Goal: Task Accomplishment & Management: Use online tool/utility

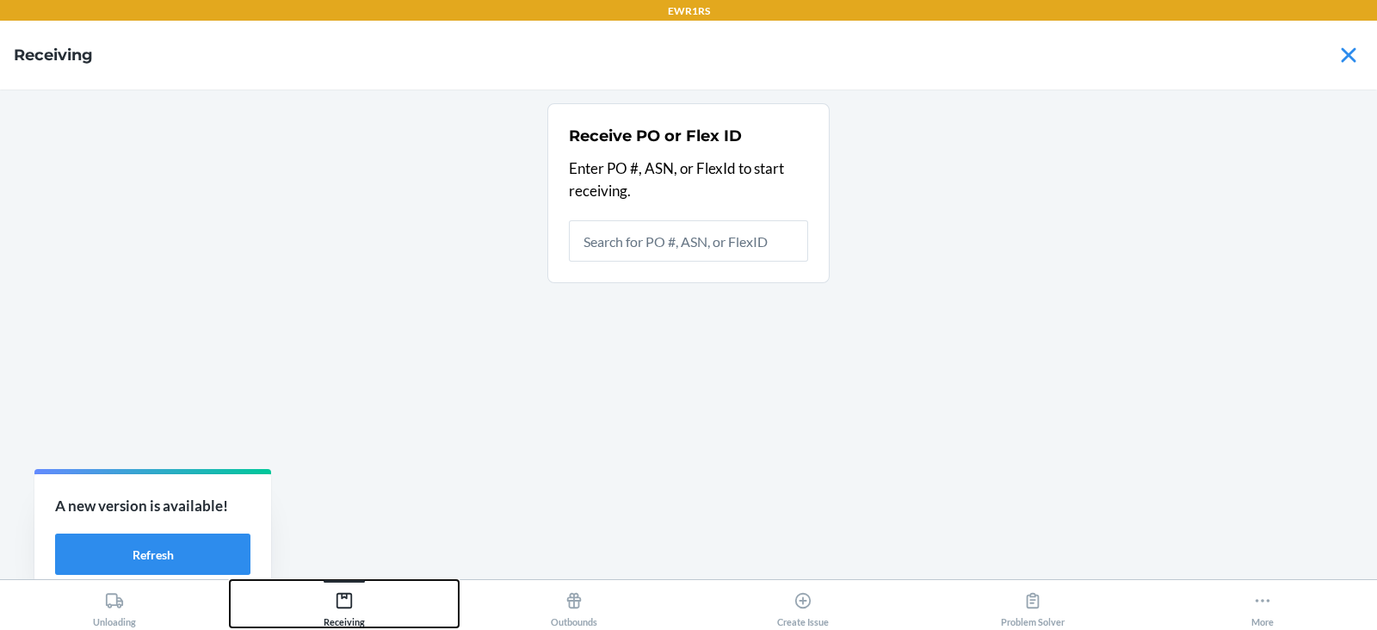
click at [360, 611] on div "Receiving" at bounding box center [344, 605] width 41 height 43
click at [230, 580] on button "Receiving" at bounding box center [345, 603] width 230 height 47
type input "9923882"
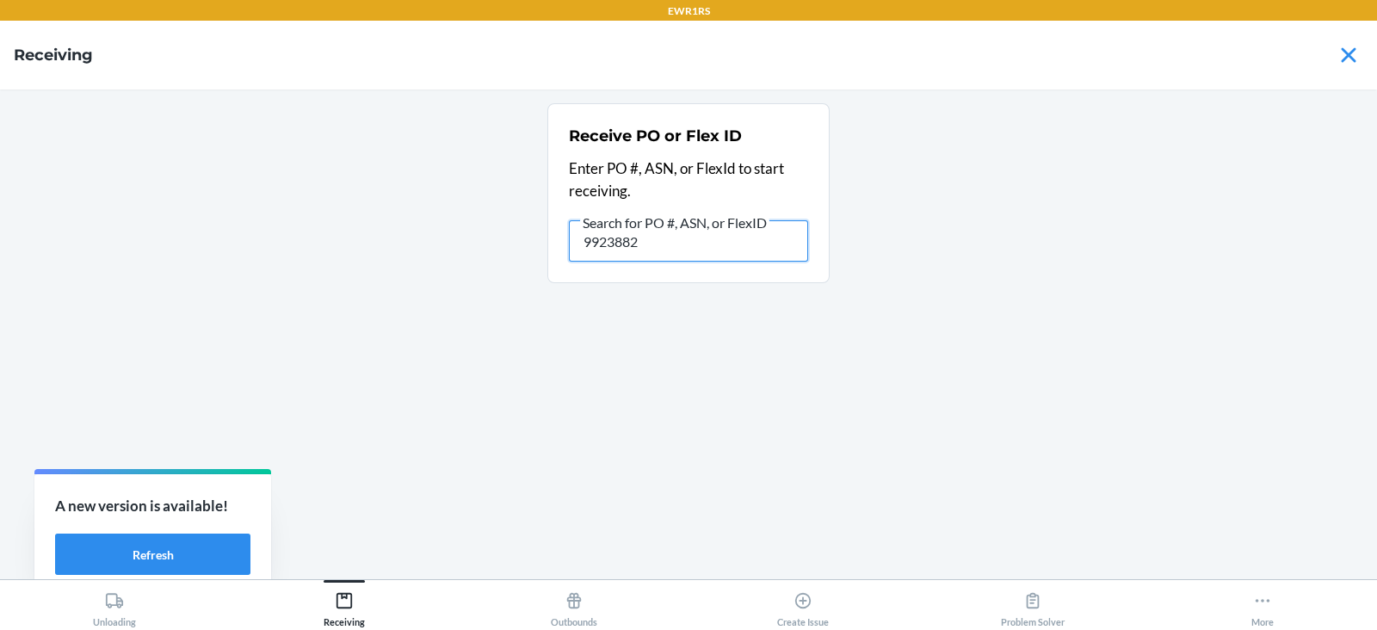
click at [691, 244] on input "9923882" at bounding box center [688, 240] width 239 height 41
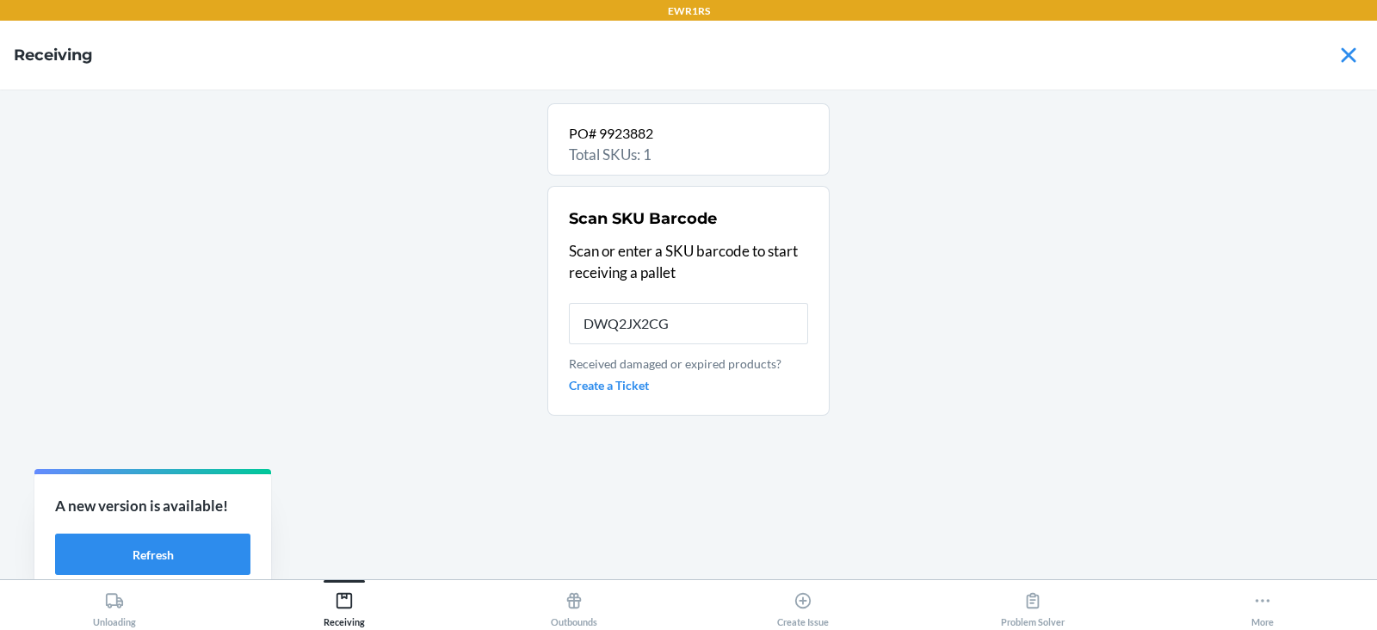
type input "DWQ2JX2CGA"
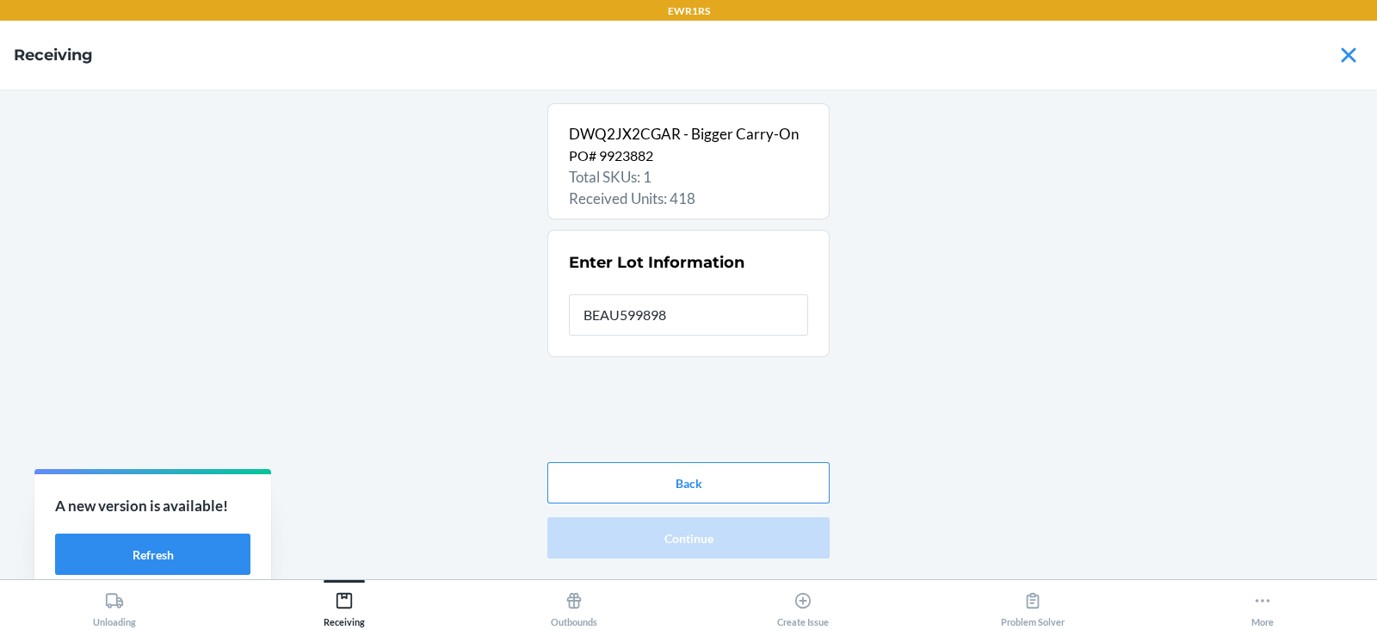
type input "BEAU5998985"
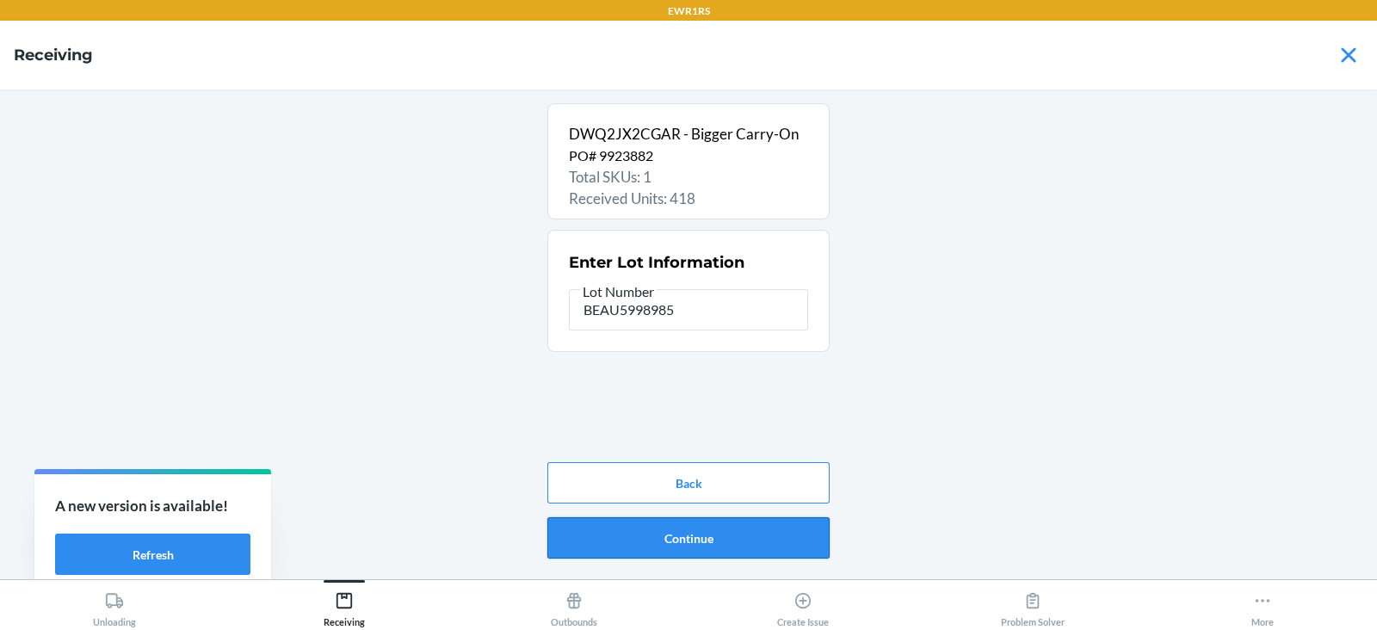
click at [693, 540] on button "Continue" at bounding box center [688, 537] width 282 height 41
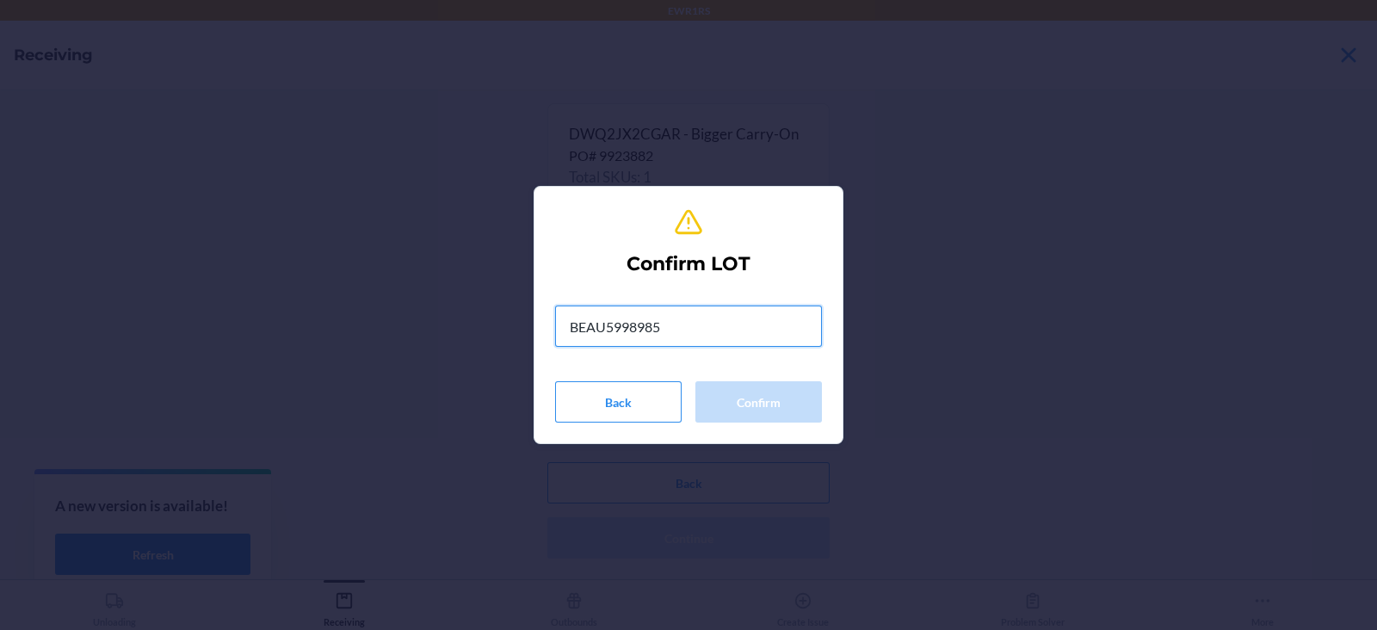
type input "BEAU5998985"
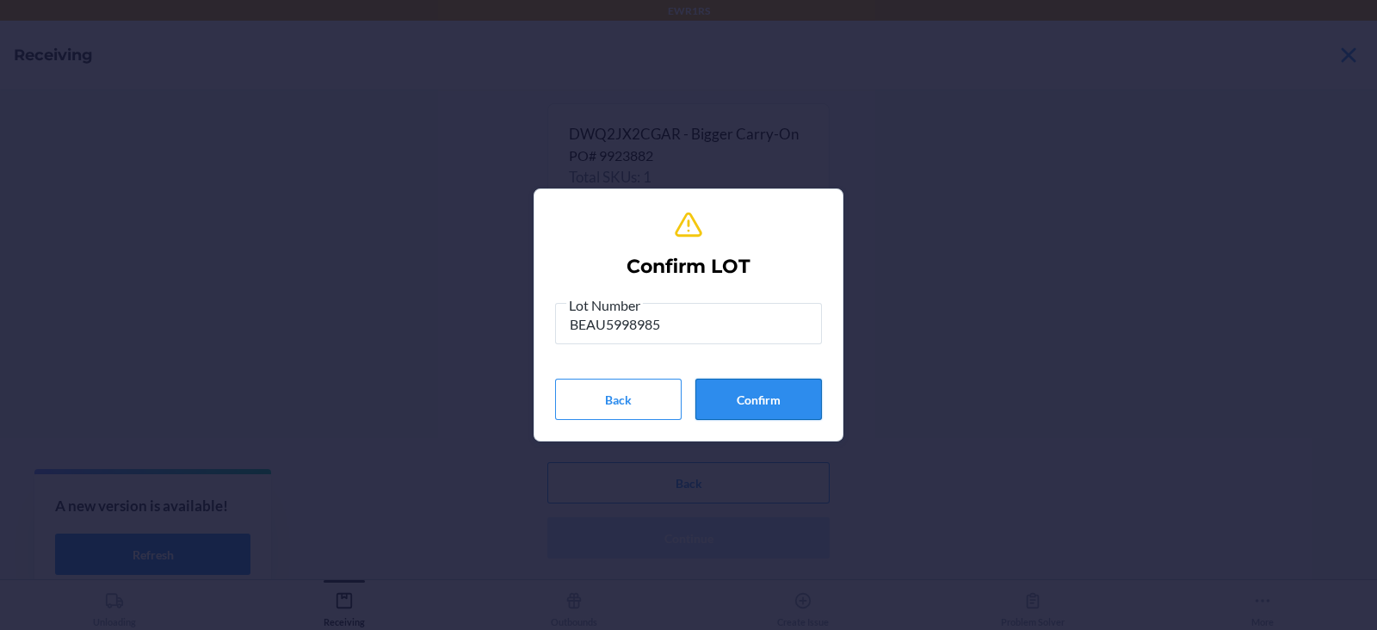
click at [767, 399] on button "Confirm" at bounding box center [758, 399] width 127 height 41
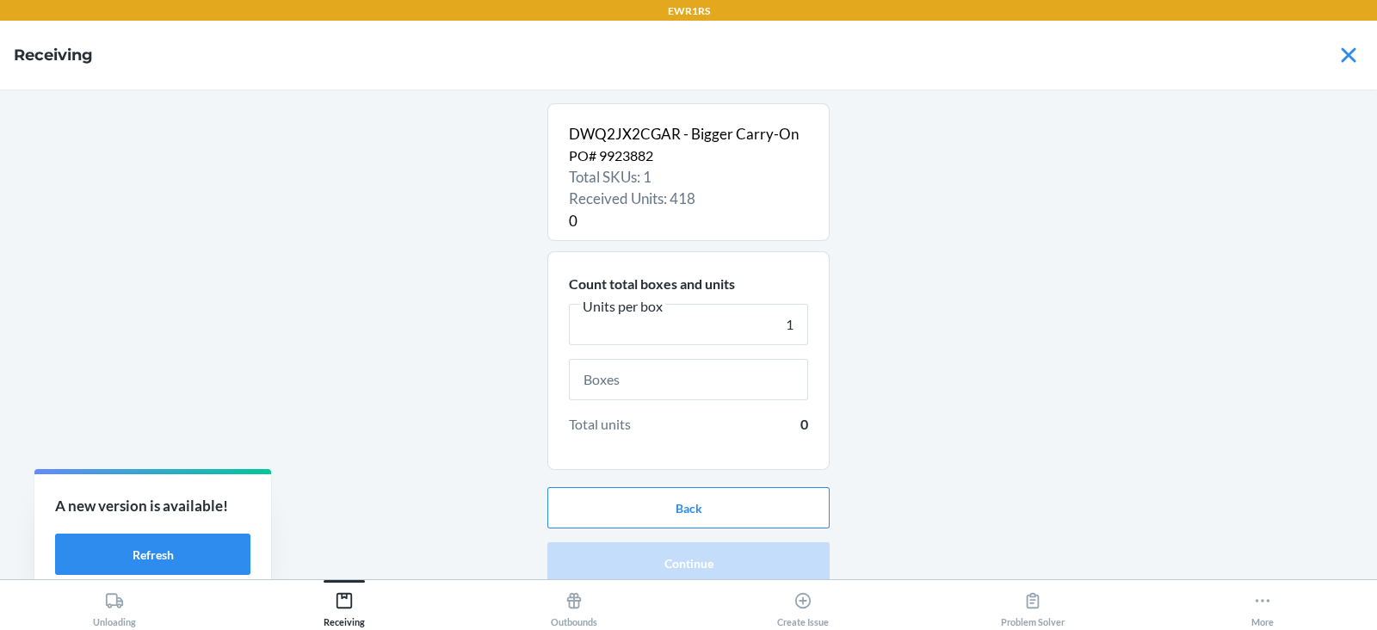
type input "1"
click at [623, 383] on input "text" at bounding box center [688, 379] width 239 height 41
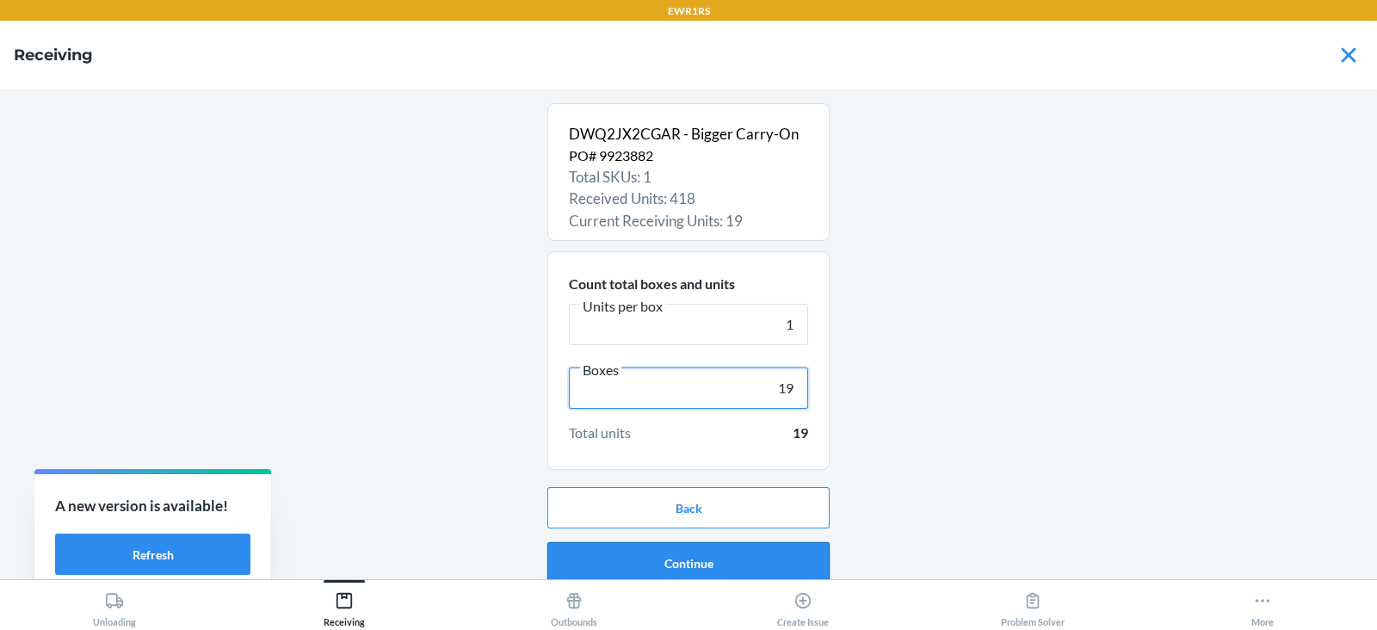
type input "19"
click at [711, 560] on button "Continue" at bounding box center [688, 562] width 282 height 41
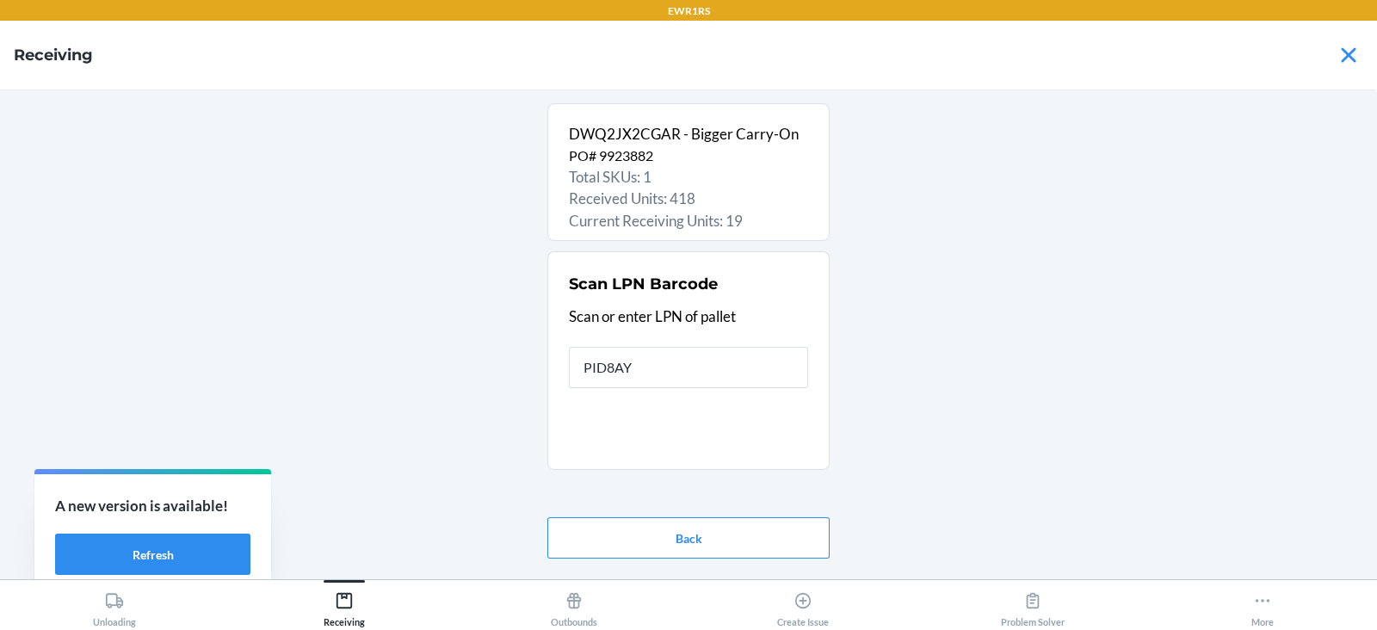
type input "PID8AYX"
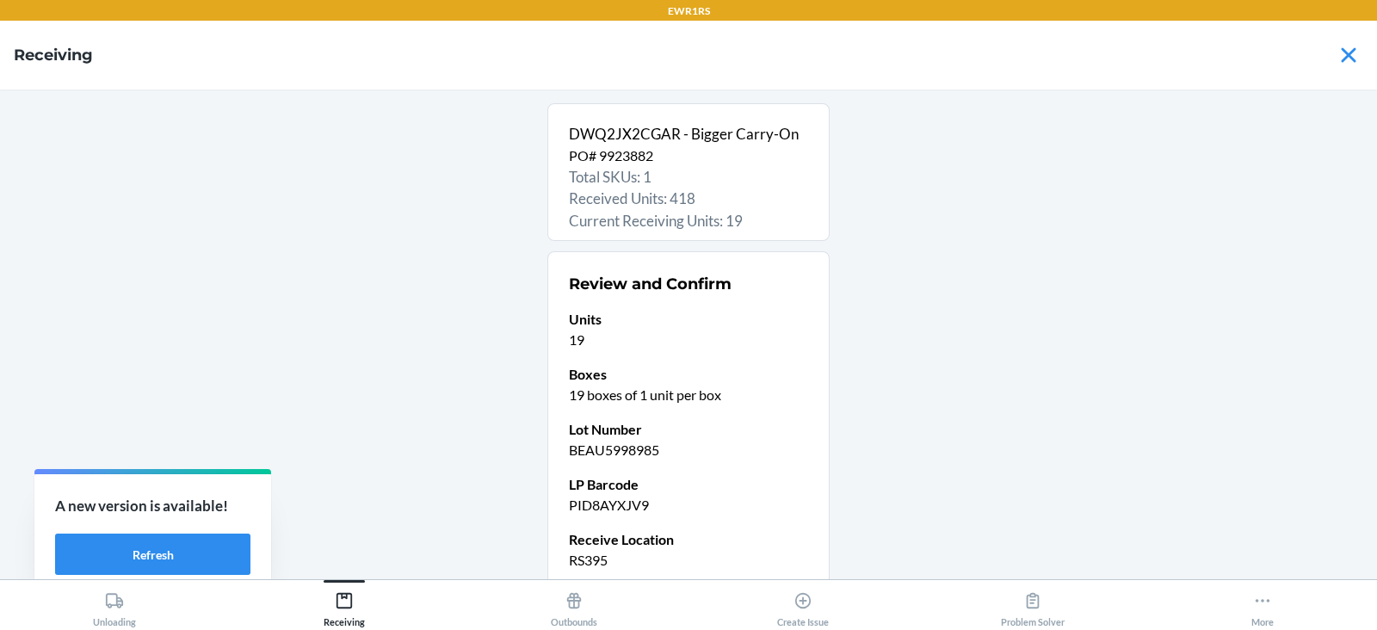
scroll to position [146, 0]
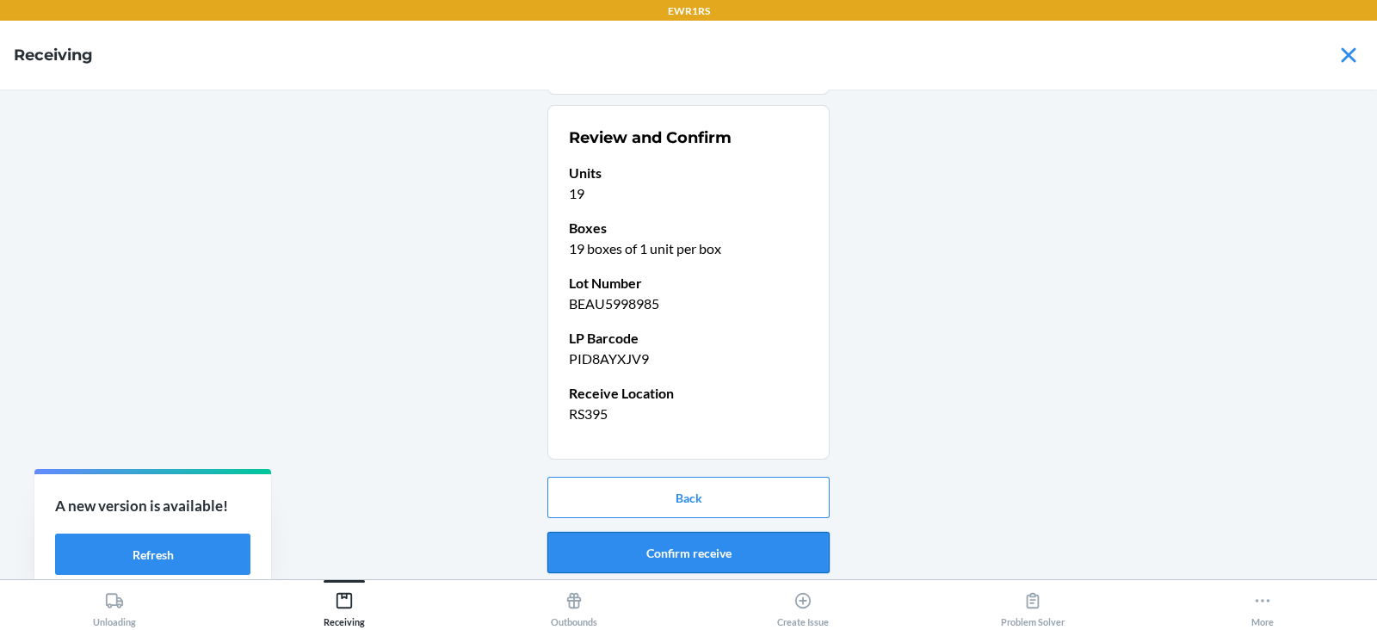
click at [652, 551] on button "Confirm receive" at bounding box center [688, 552] width 282 height 41
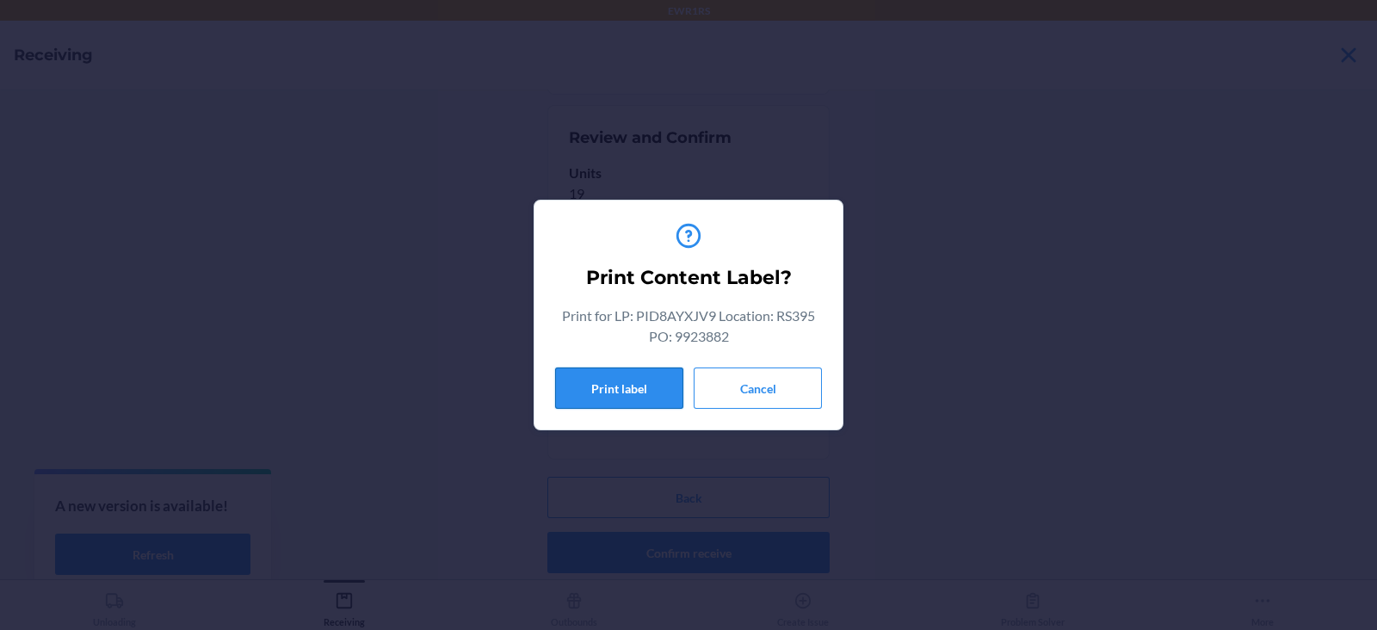
click at [596, 395] on button "Print label" at bounding box center [619, 387] width 128 height 41
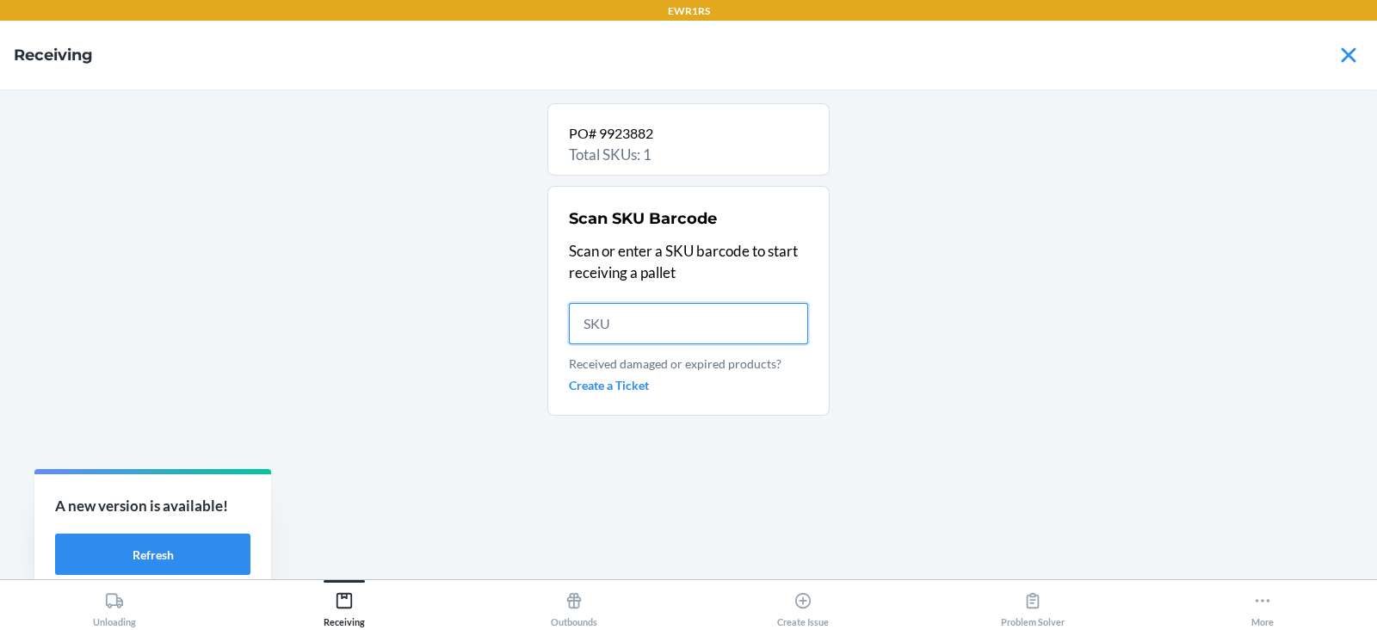
scroll to position [0, 0]
type input "DWQ2JX"
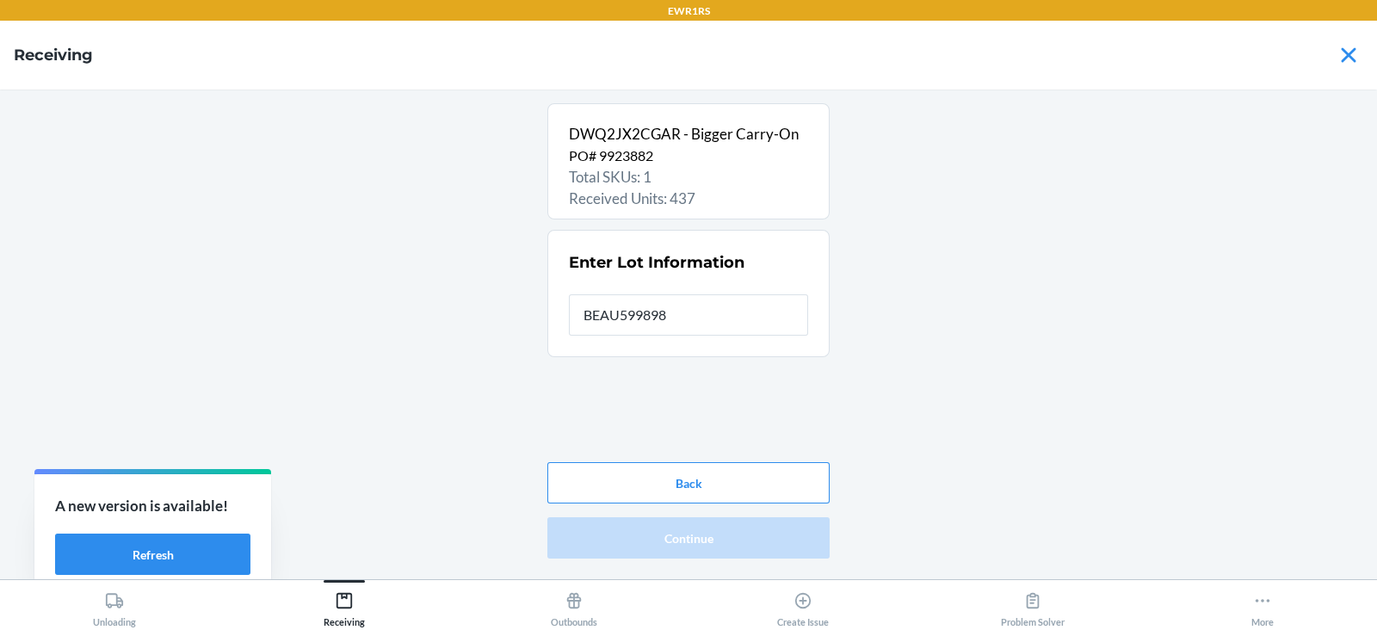
type input "BEAU5998985"
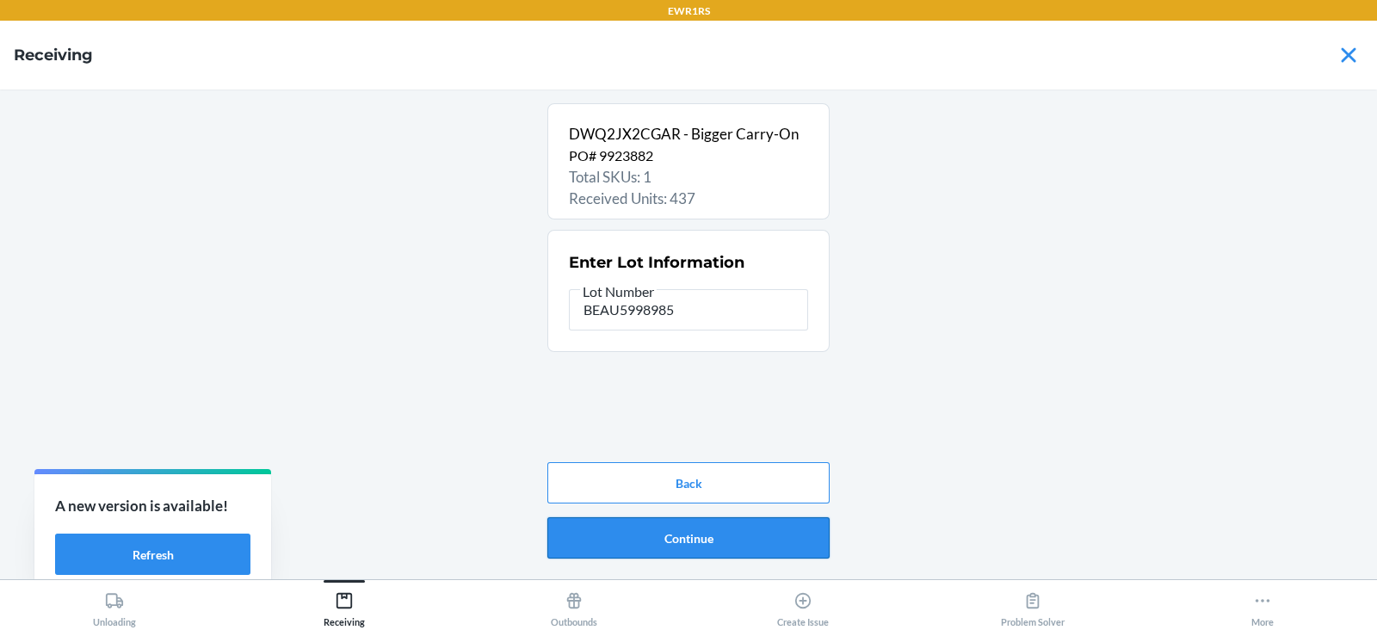
click at [684, 542] on button "Continue" at bounding box center [688, 537] width 282 height 41
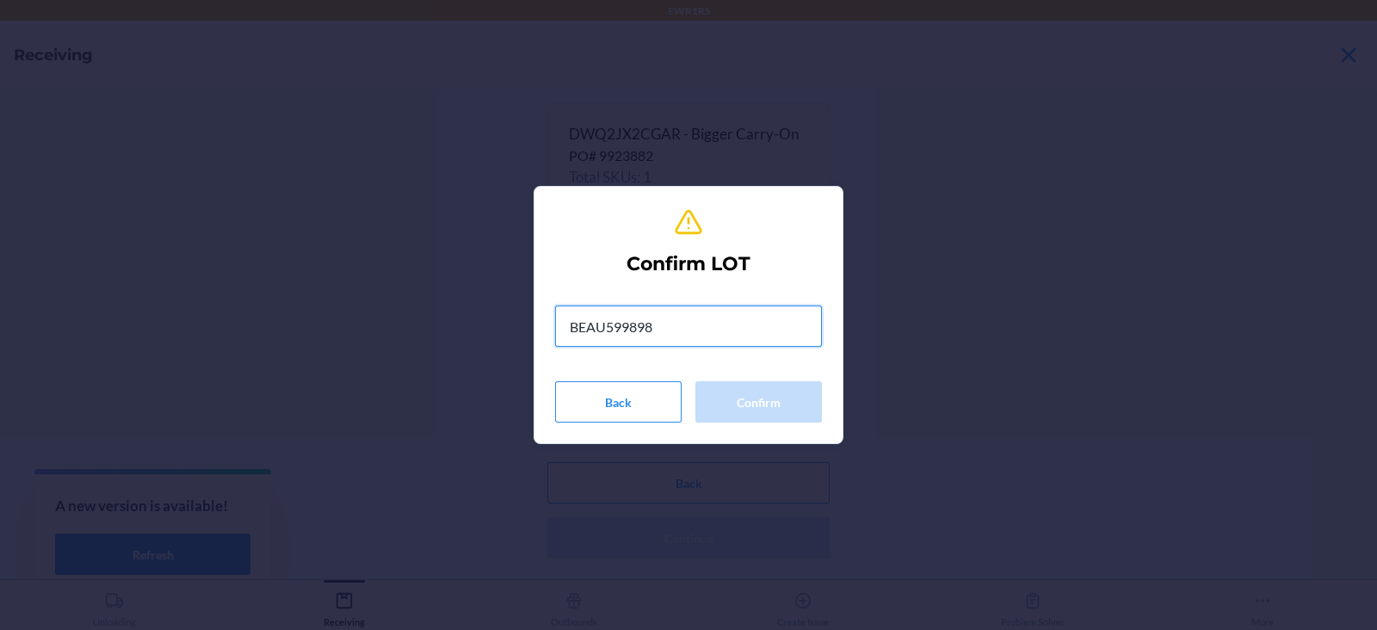
type input "BEAU5998985"
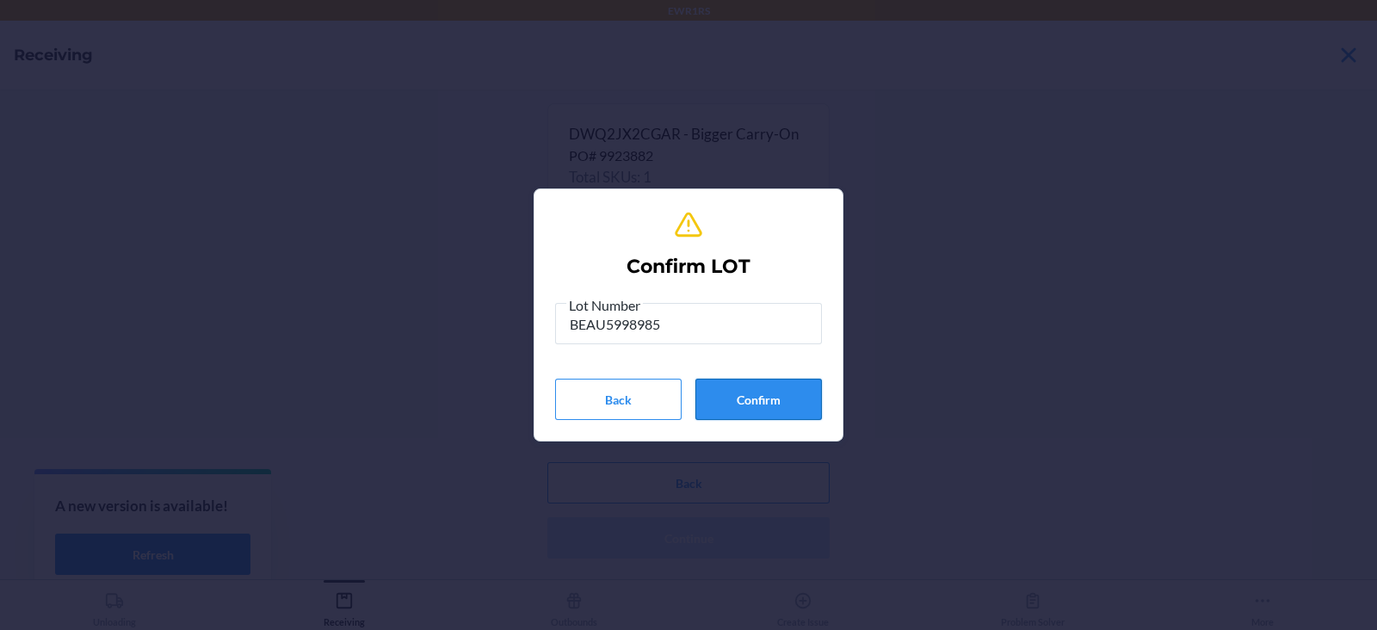
click at [763, 403] on button "Confirm" at bounding box center [758, 399] width 127 height 41
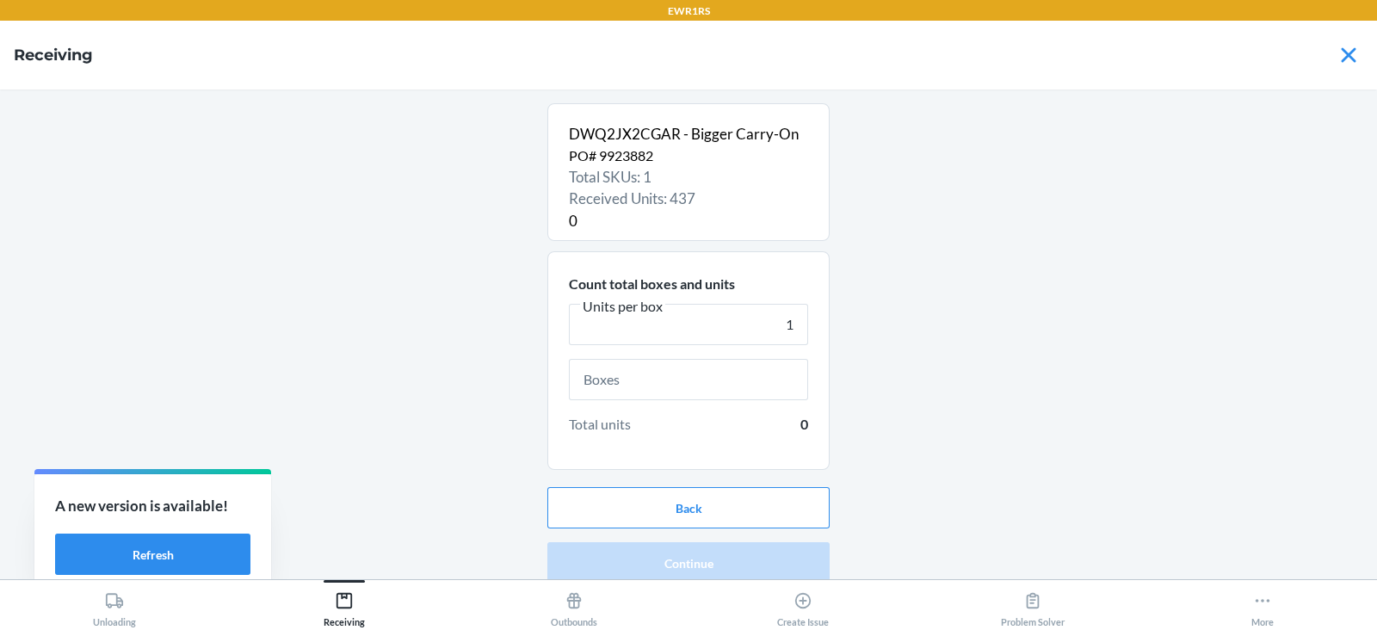
type input "1"
click at [717, 381] on input "text" at bounding box center [688, 379] width 239 height 41
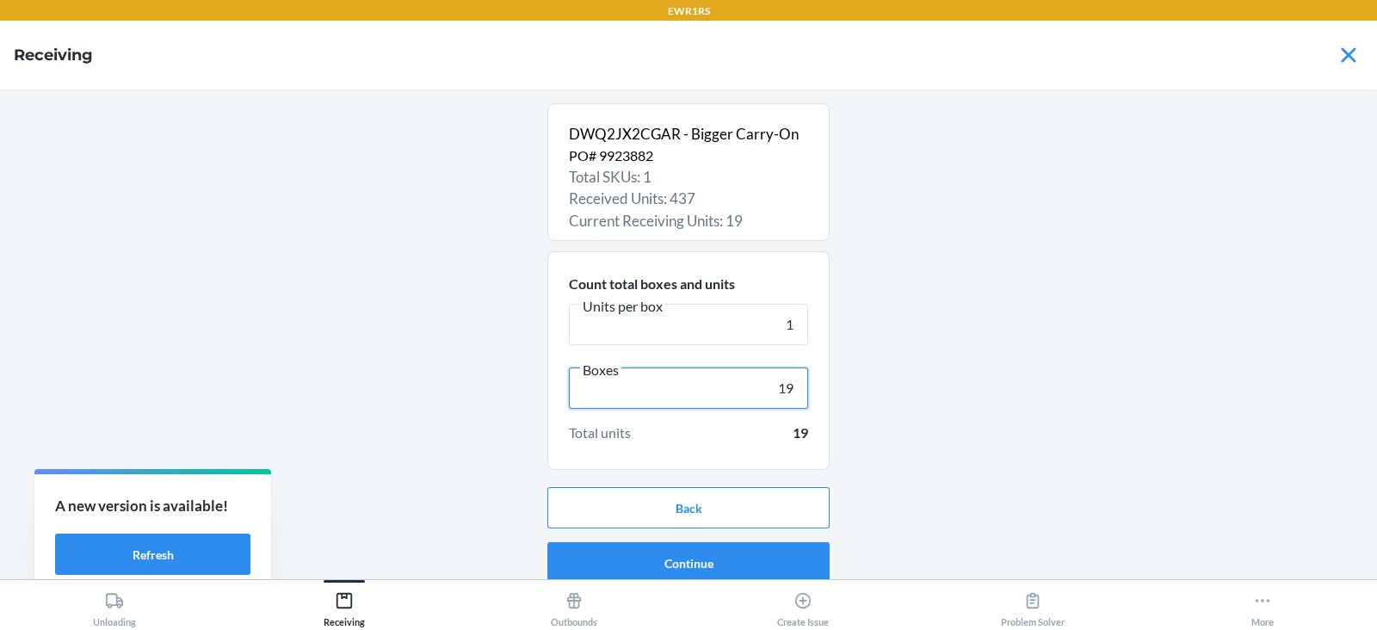
type input "19"
click at [670, 564] on button "Continue" at bounding box center [688, 562] width 282 height 41
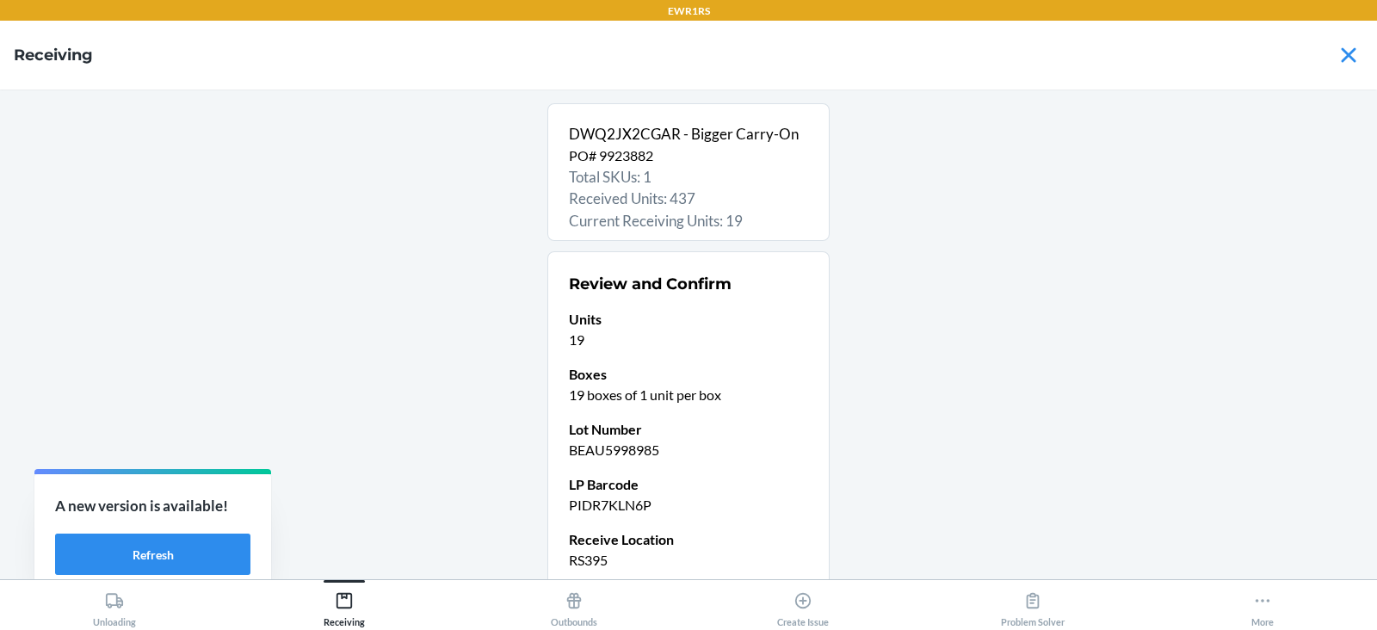
scroll to position [146, 0]
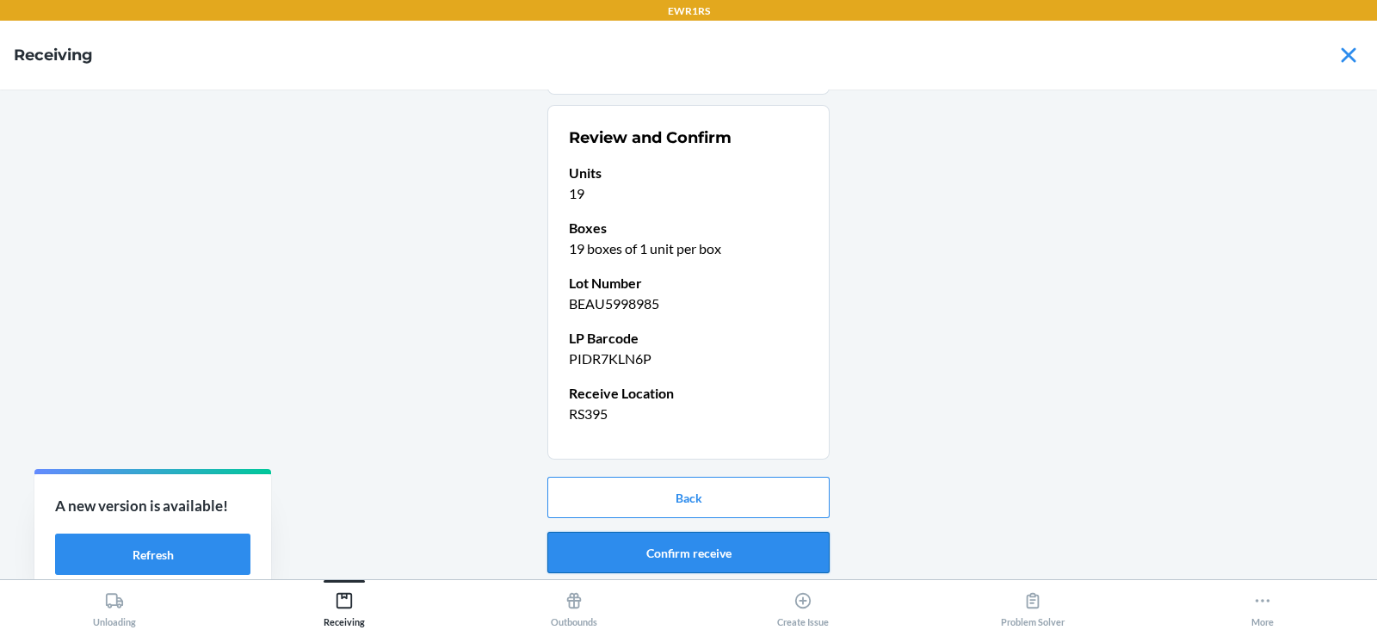
click at [654, 551] on button "Confirm receive" at bounding box center [688, 552] width 282 height 41
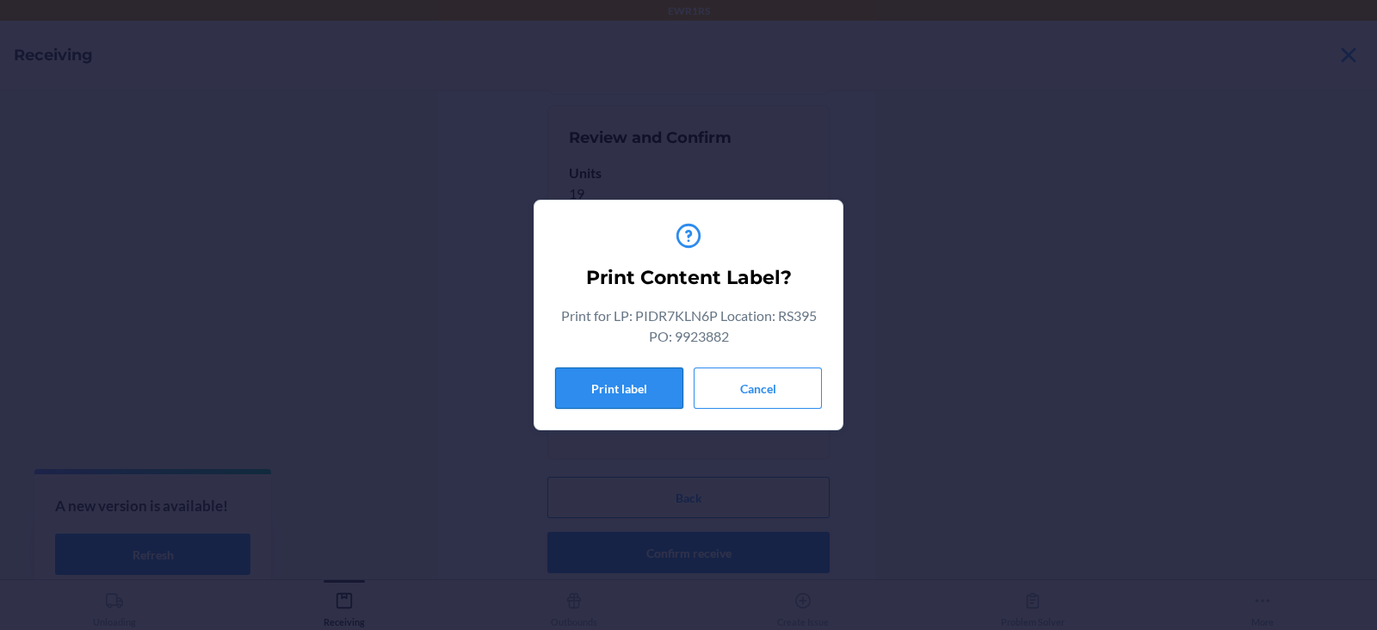
click at [616, 387] on button "Print label" at bounding box center [619, 387] width 128 height 41
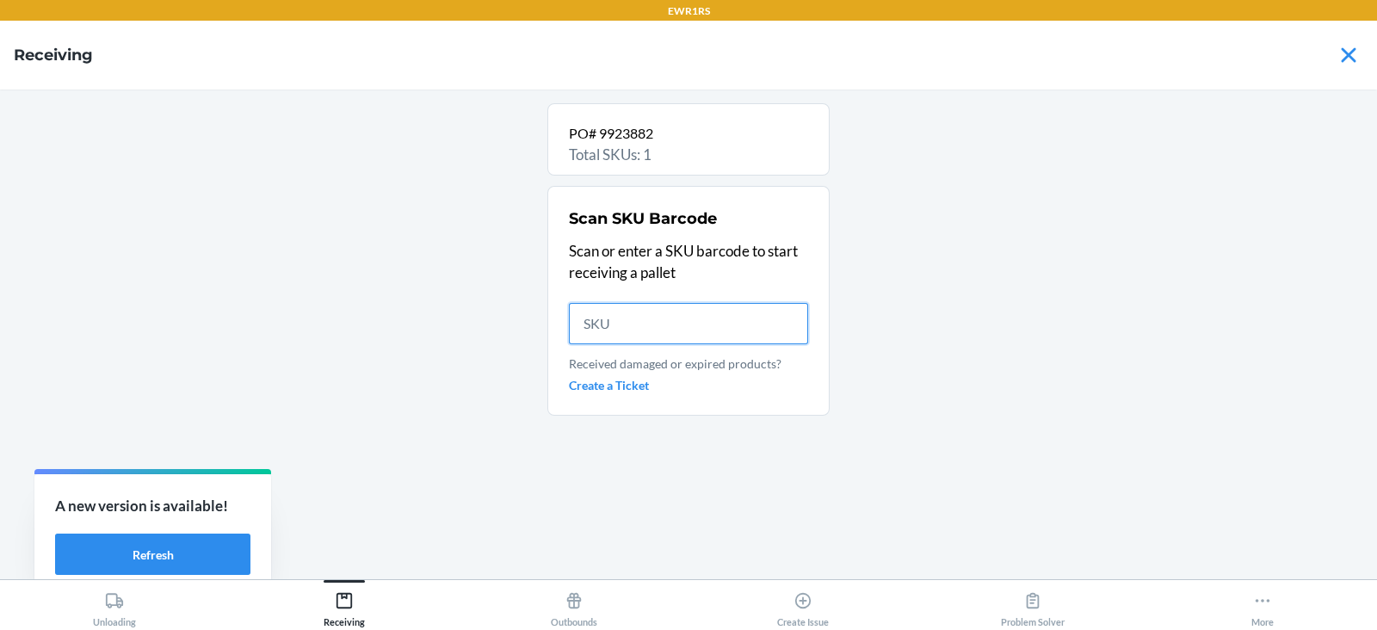
scroll to position [0, 0]
type input "DWQ2JX2"
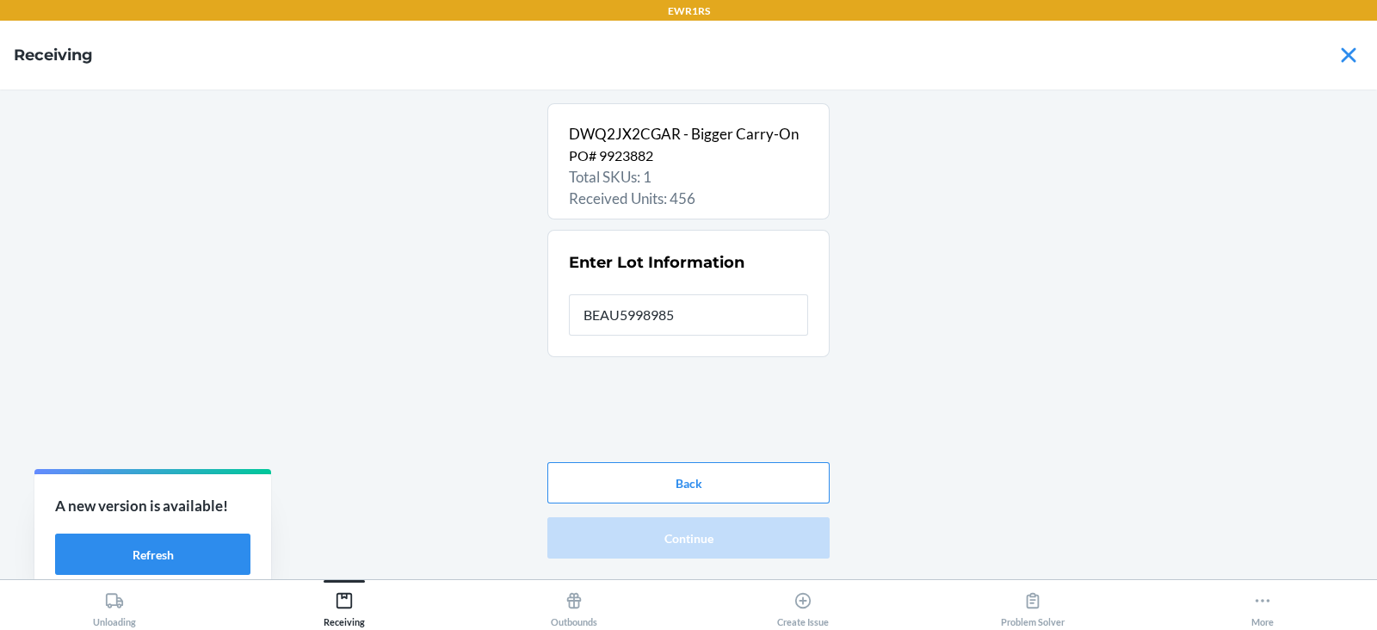
type input "BEAU5998985"
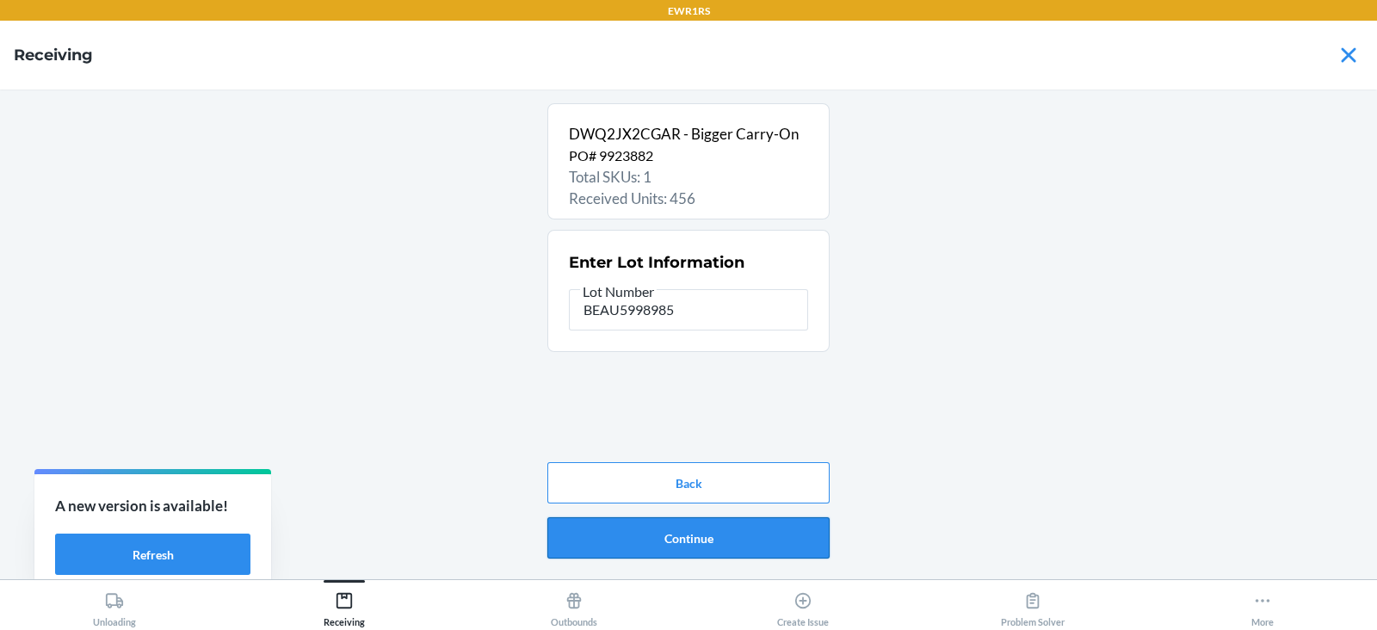
click at [722, 544] on button "Continue" at bounding box center [688, 537] width 282 height 41
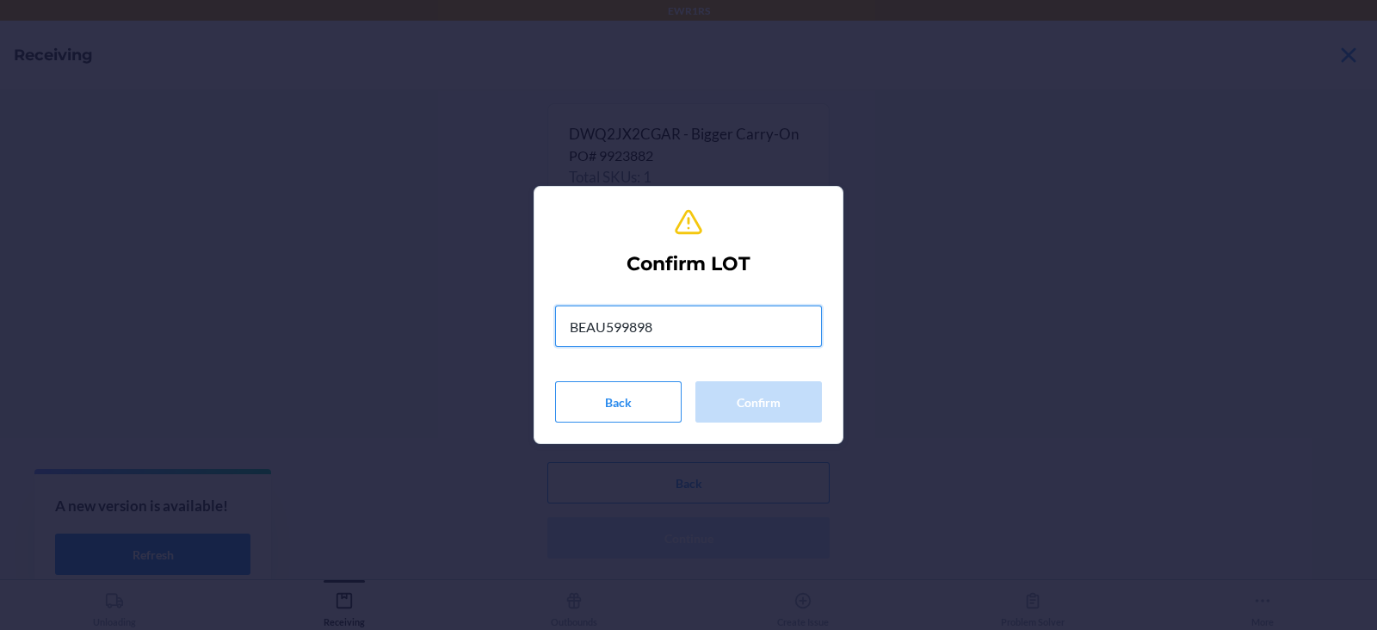
type input "BEAU5998985"
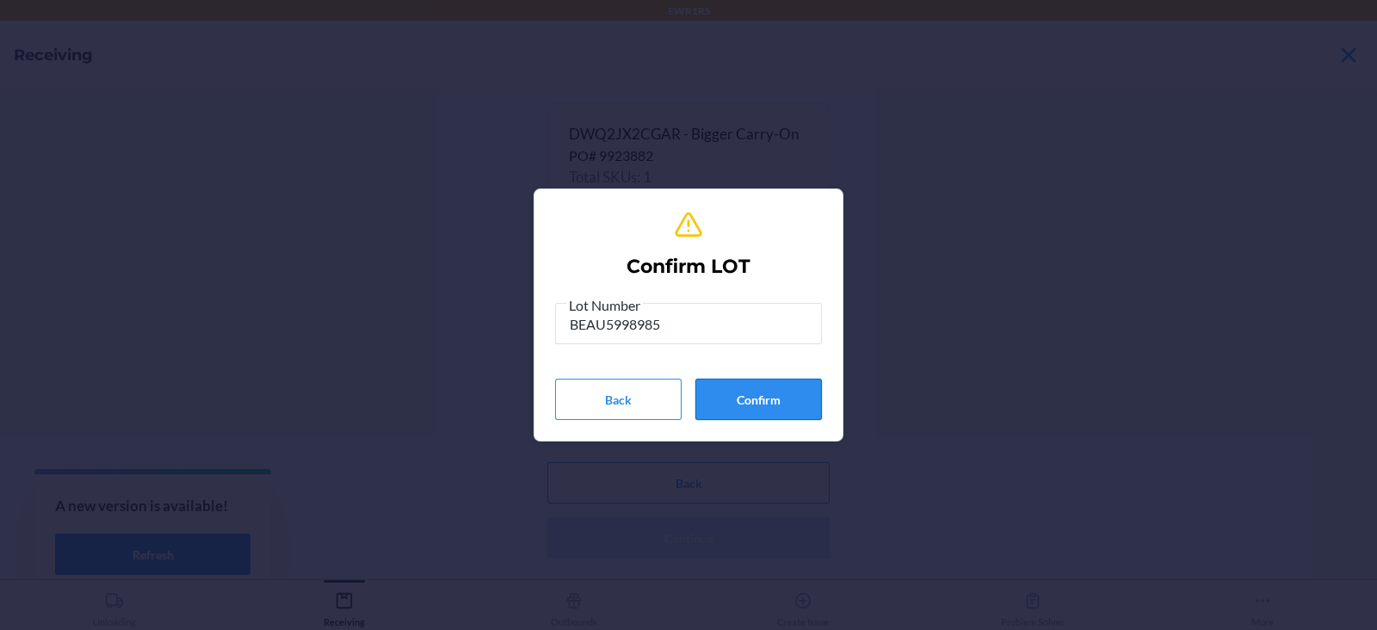
click at [779, 409] on button "Confirm" at bounding box center [758, 399] width 127 height 41
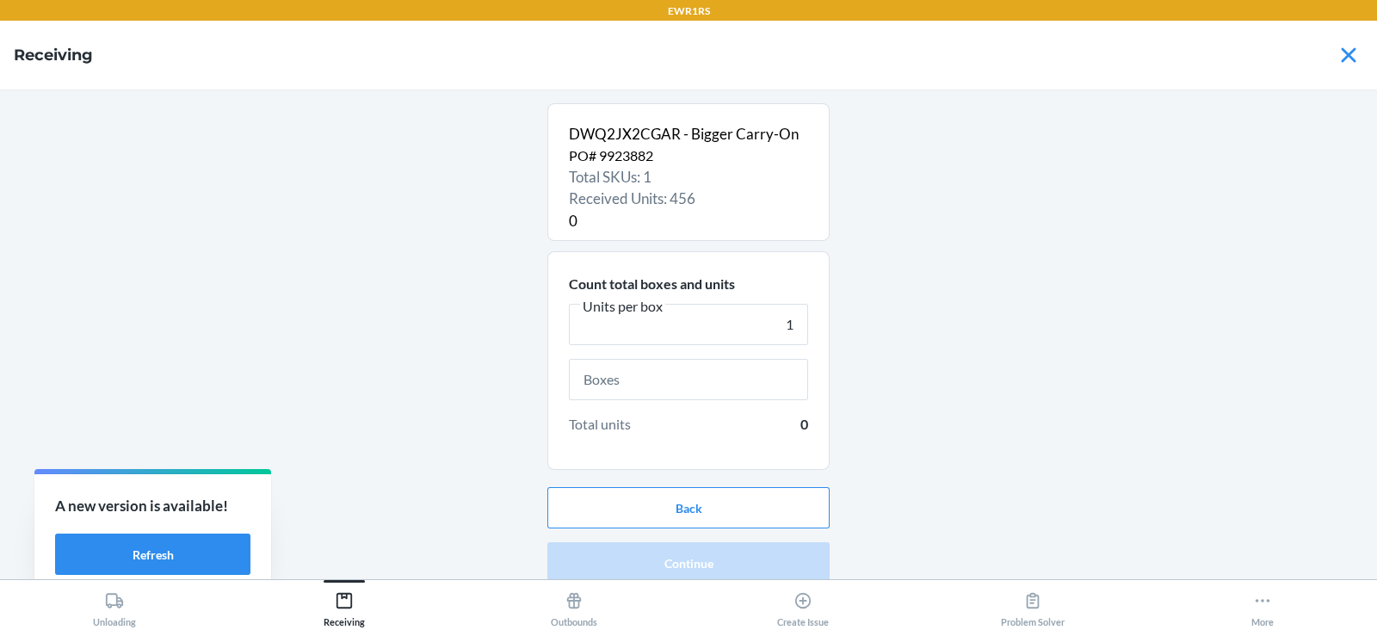
type input "1"
click at [594, 378] on input "text" at bounding box center [688, 379] width 239 height 41
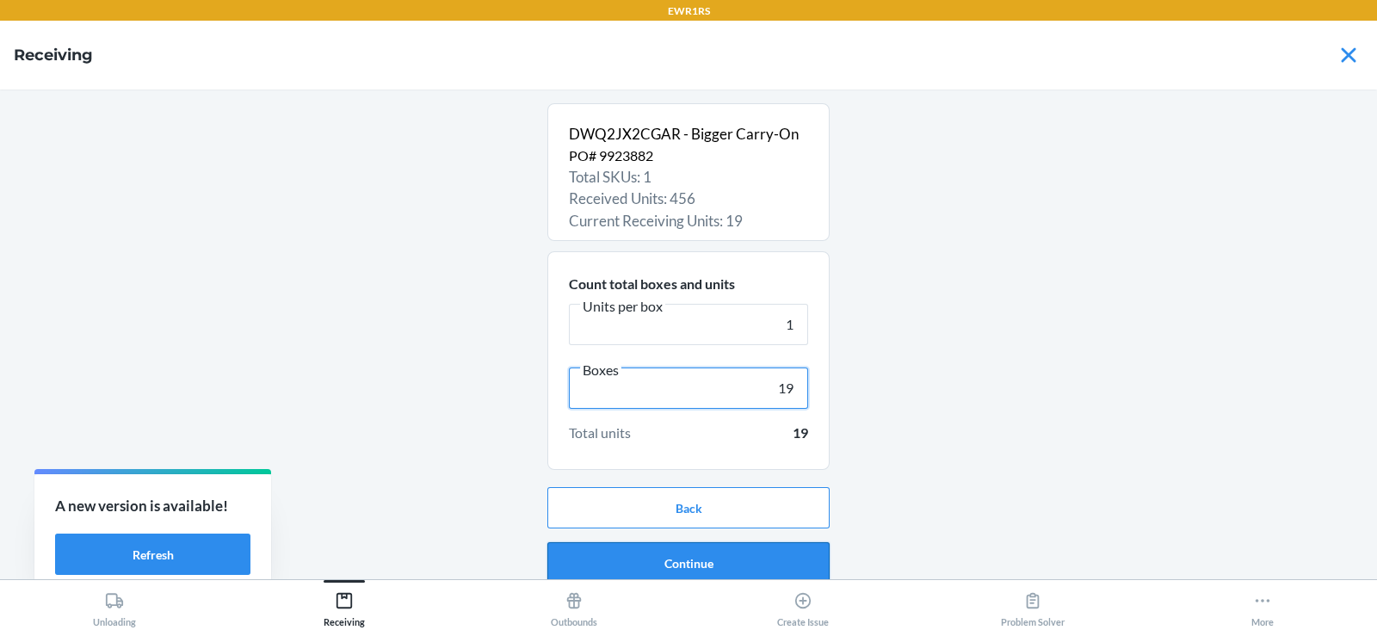
type input "19"
click at [649, 562] on button "Continue" at bounding box center [688, 562] width 282 height 41
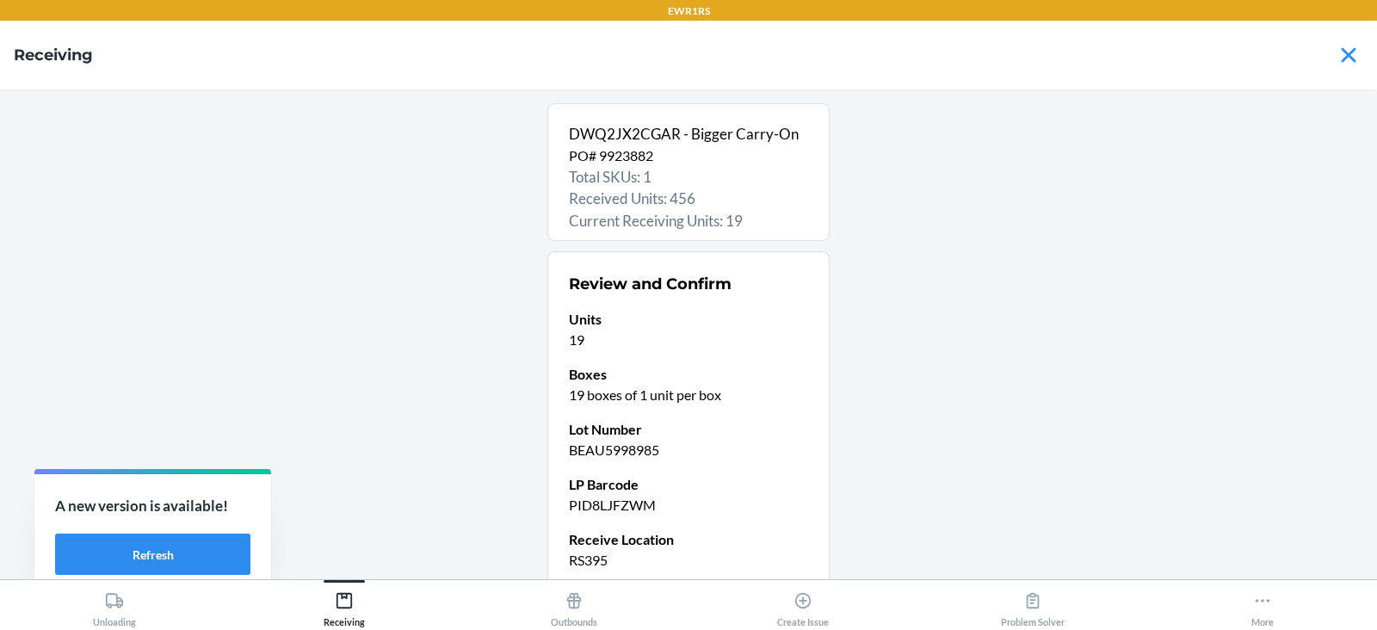
scroll to position [146, 0]
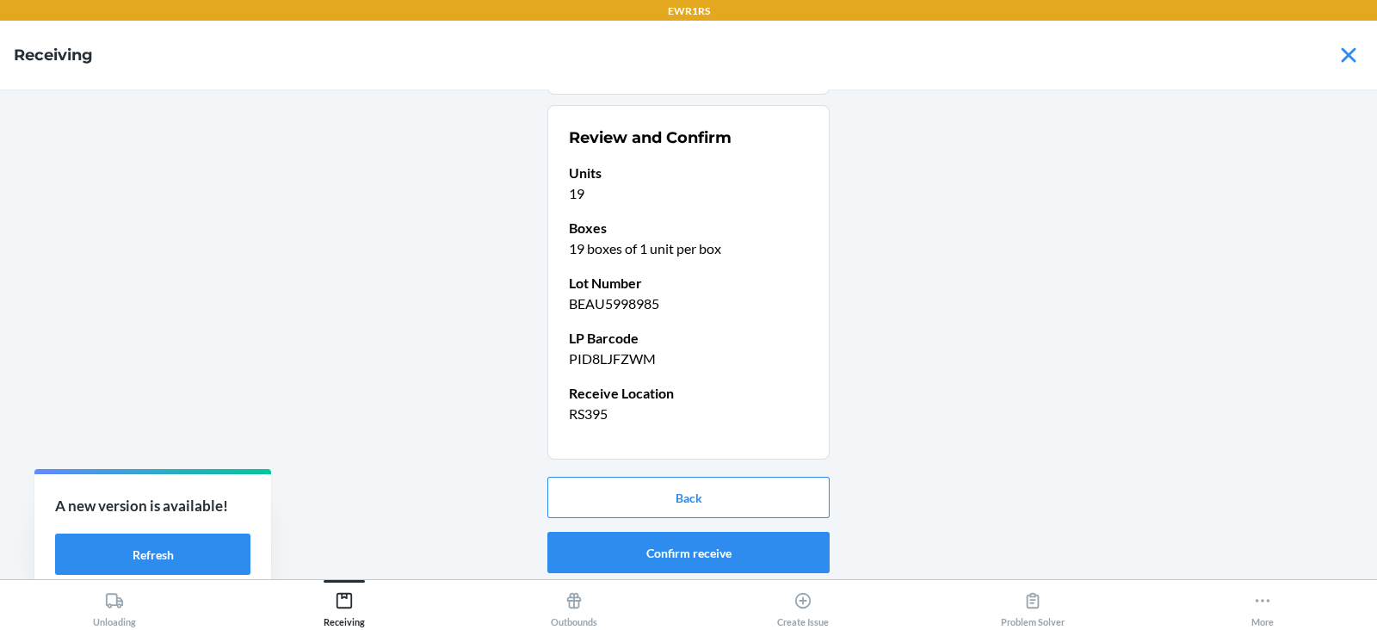
click at [670, 555] on button "Confirm receive" at bounding box center [688, 552] width 282 height 41
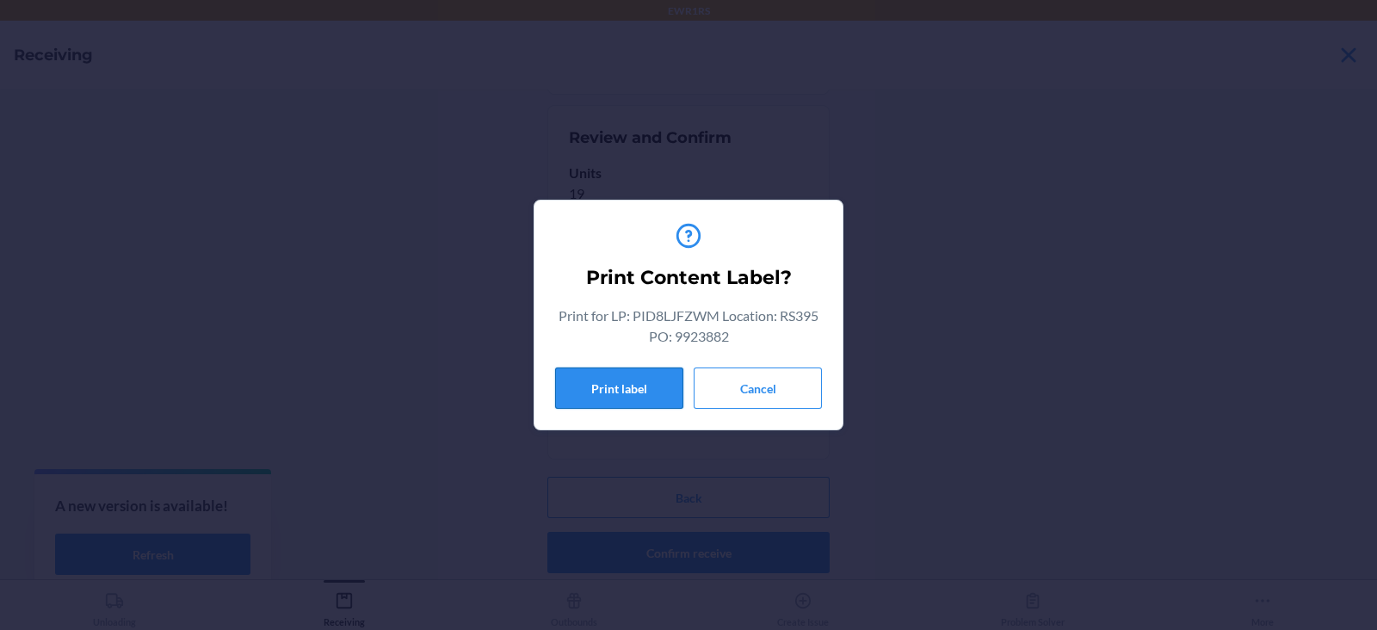
click at [610, 392] on button "Print label" at bounding box center [619, 387] width 128 height 41
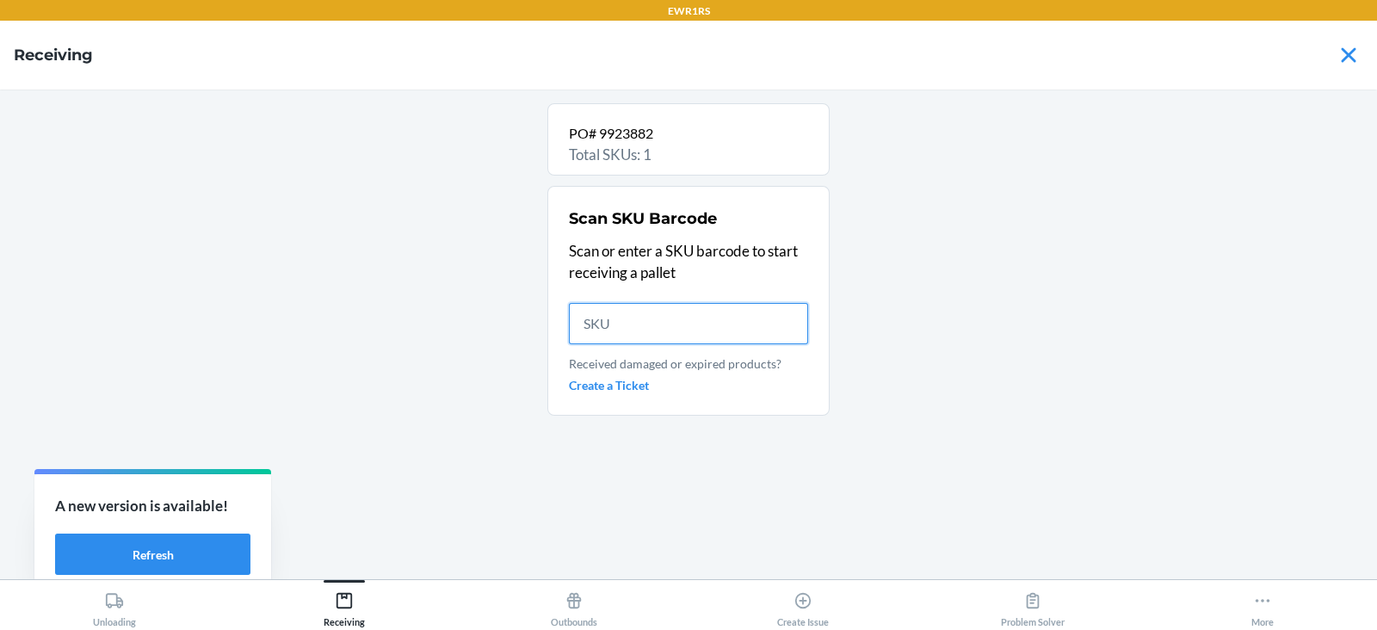
scroll to position [0, 0]
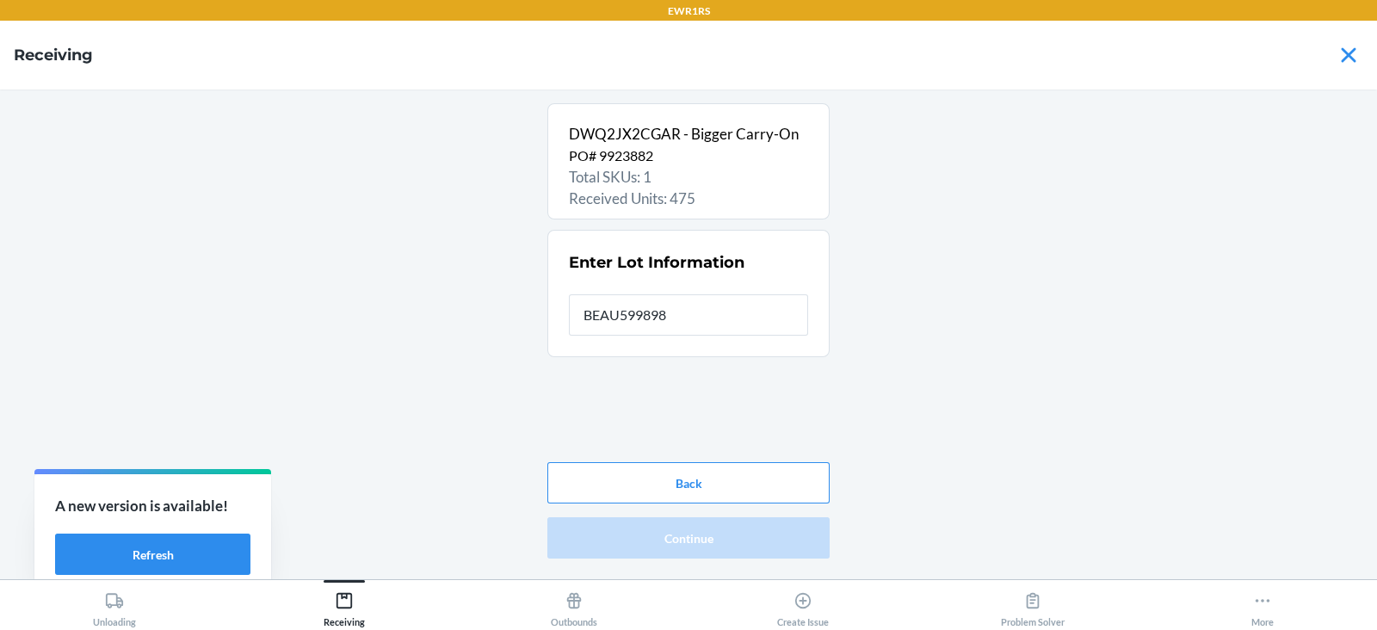
type input "BEAU5998985"
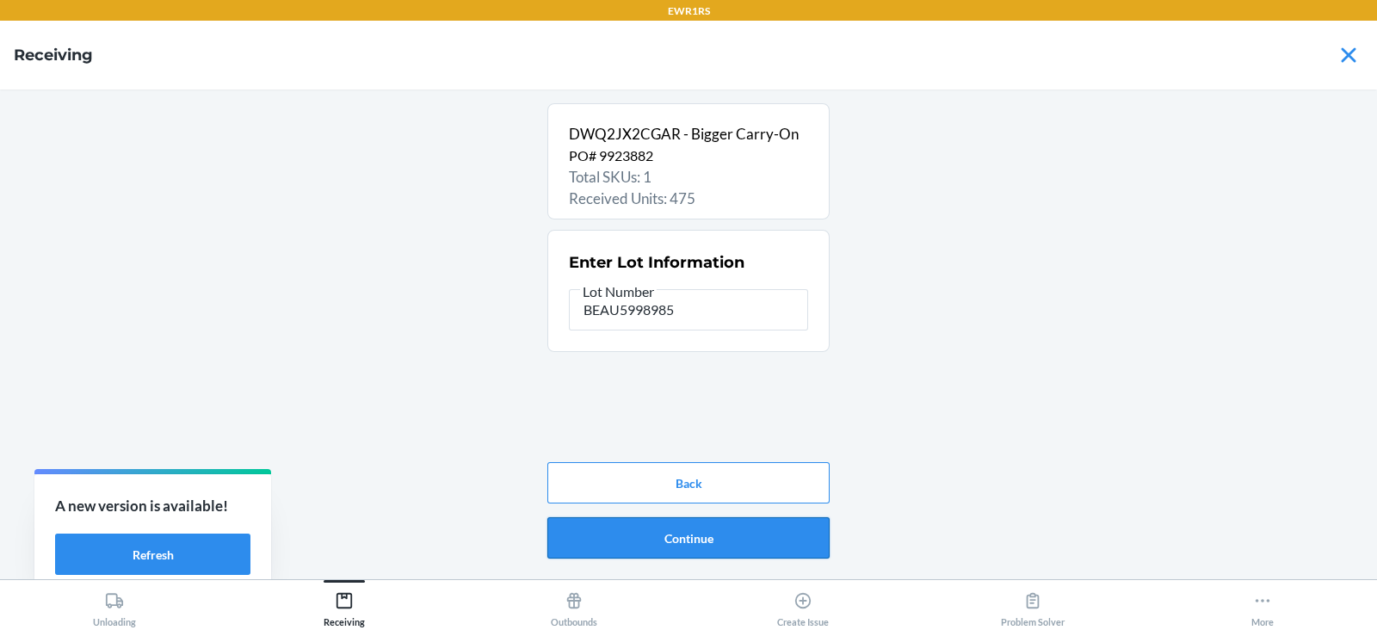
click at [652, 553] on button "Continue" at bounding box center [688, 537] width 282 height 41
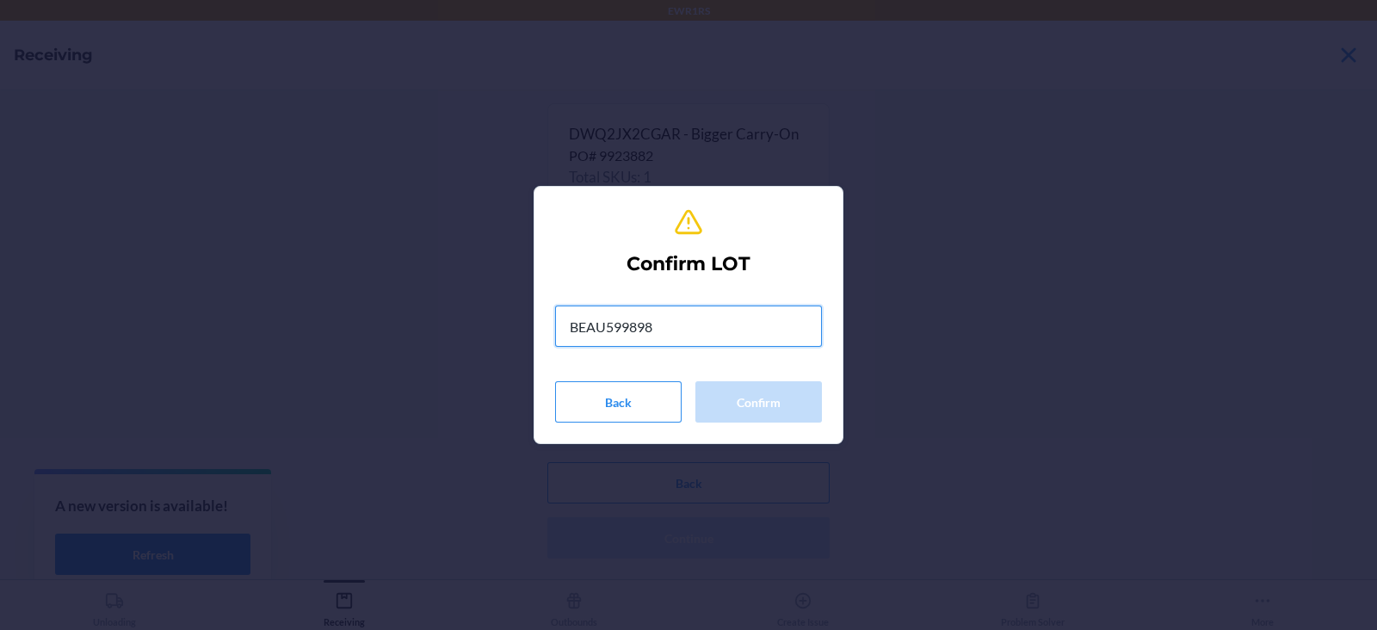
type input "BEAU5998985"
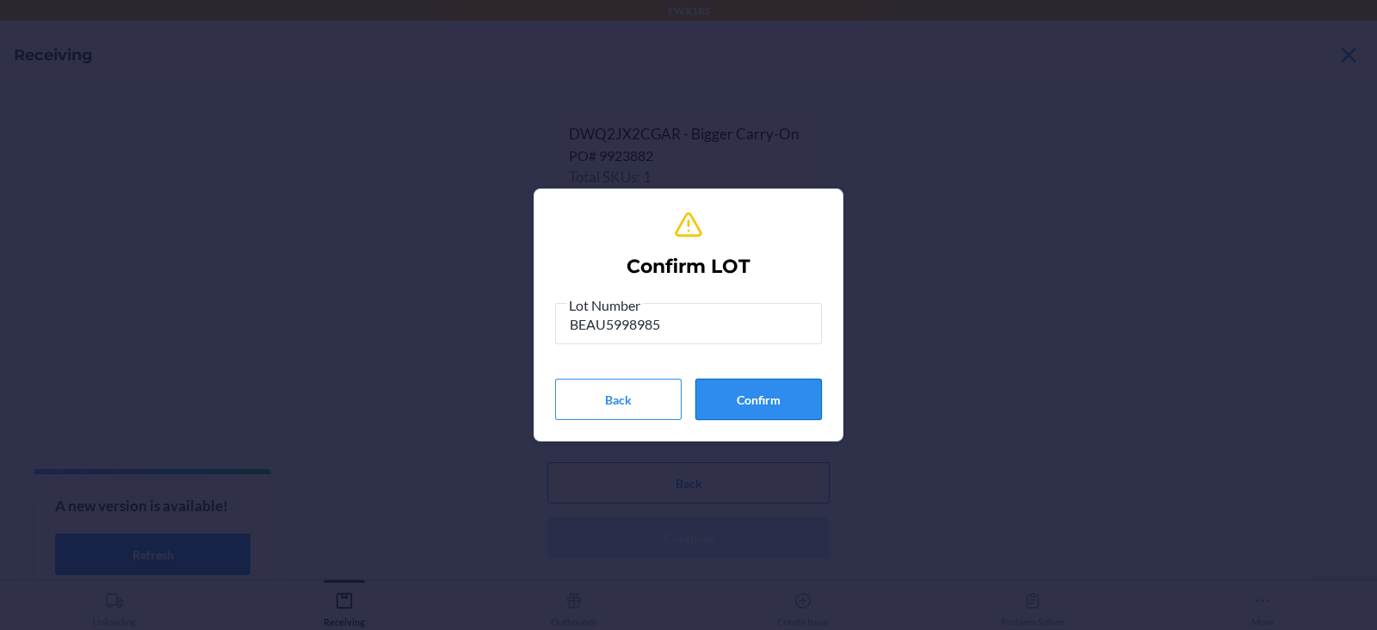
click at [757, 399] on button "Confirm" at bounding box center [758, 399] width 127 height 41
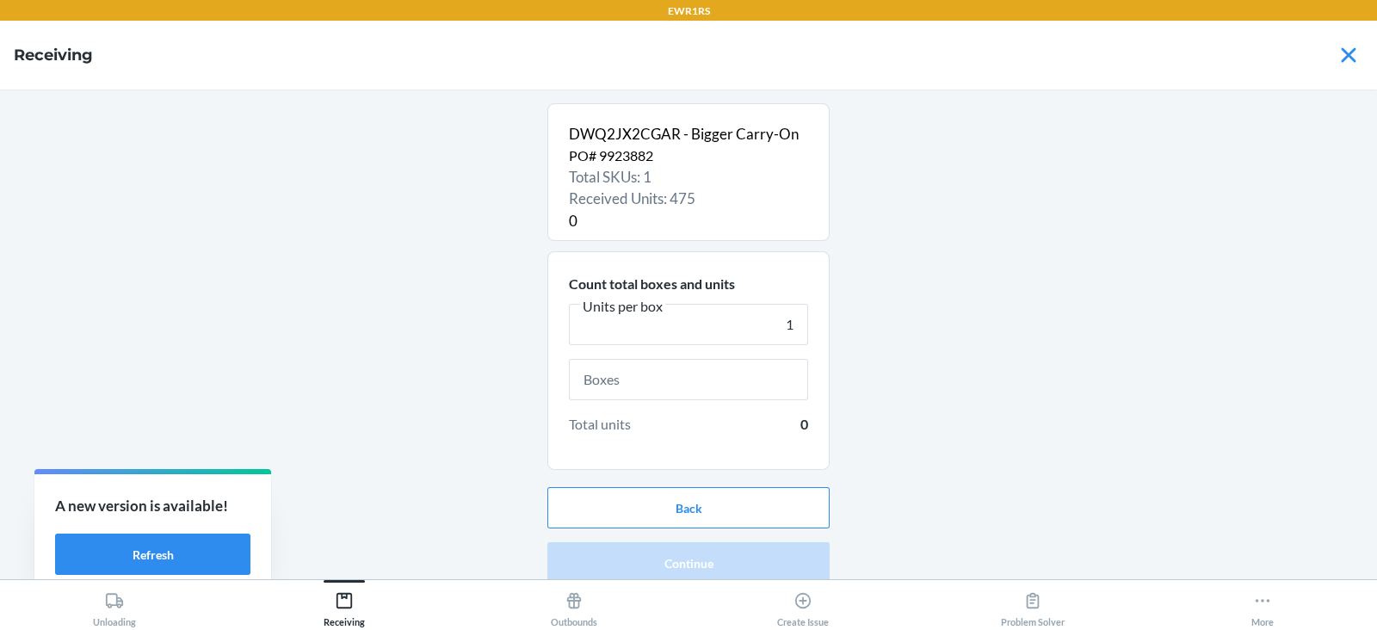
type input "1"
click at [707, 374] on input "text" at bounding box center [688, 379] width 239 height 41
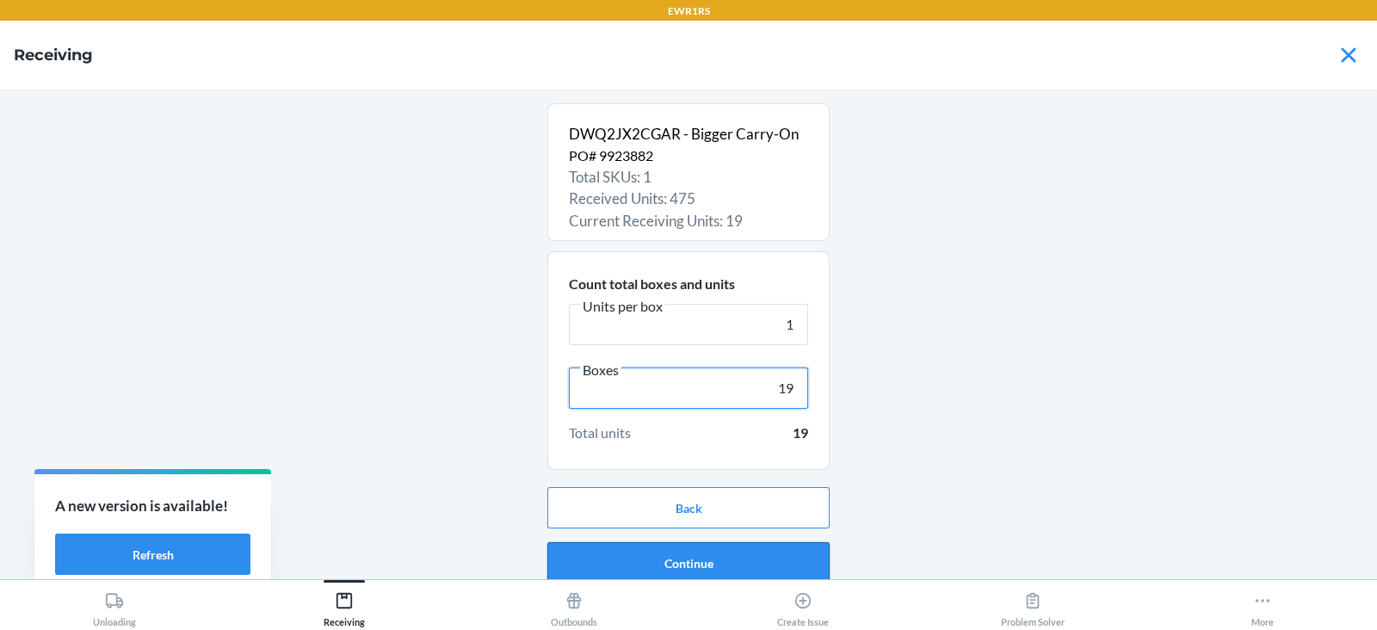
type input "19"
click at [654, 568] on button "Continue" at bounding box center [688, 562] width 282 height 41
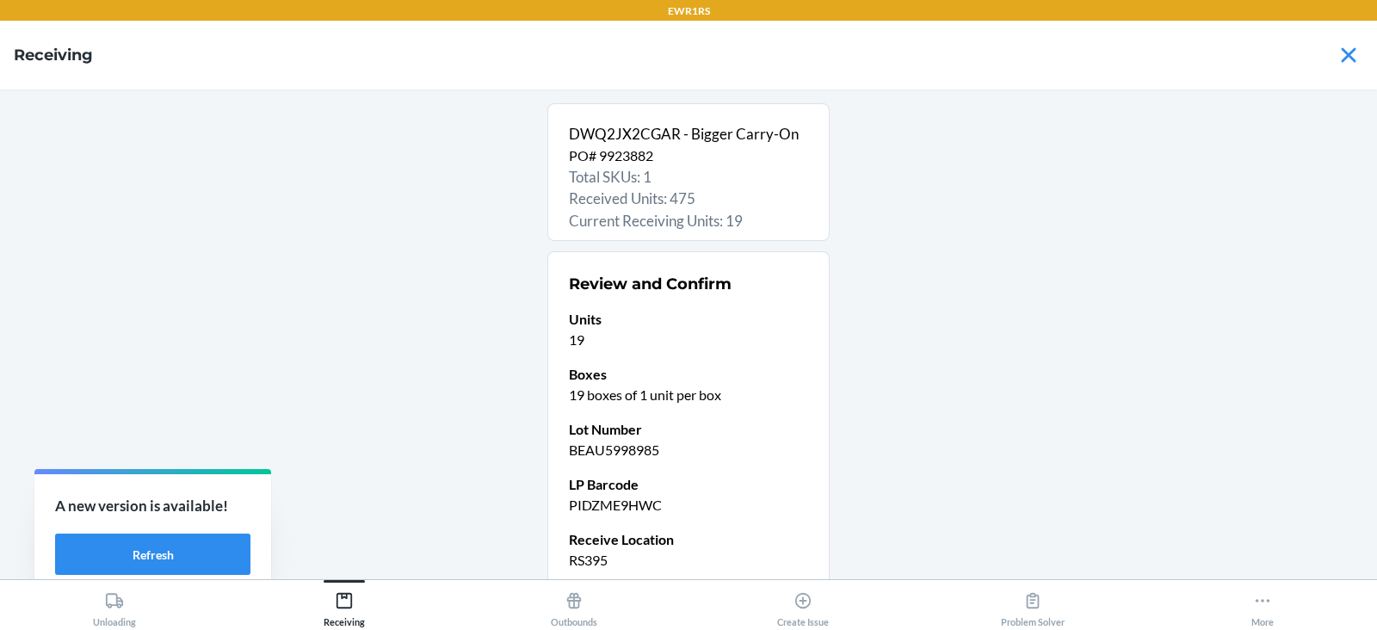
scroll to position [146, 0]
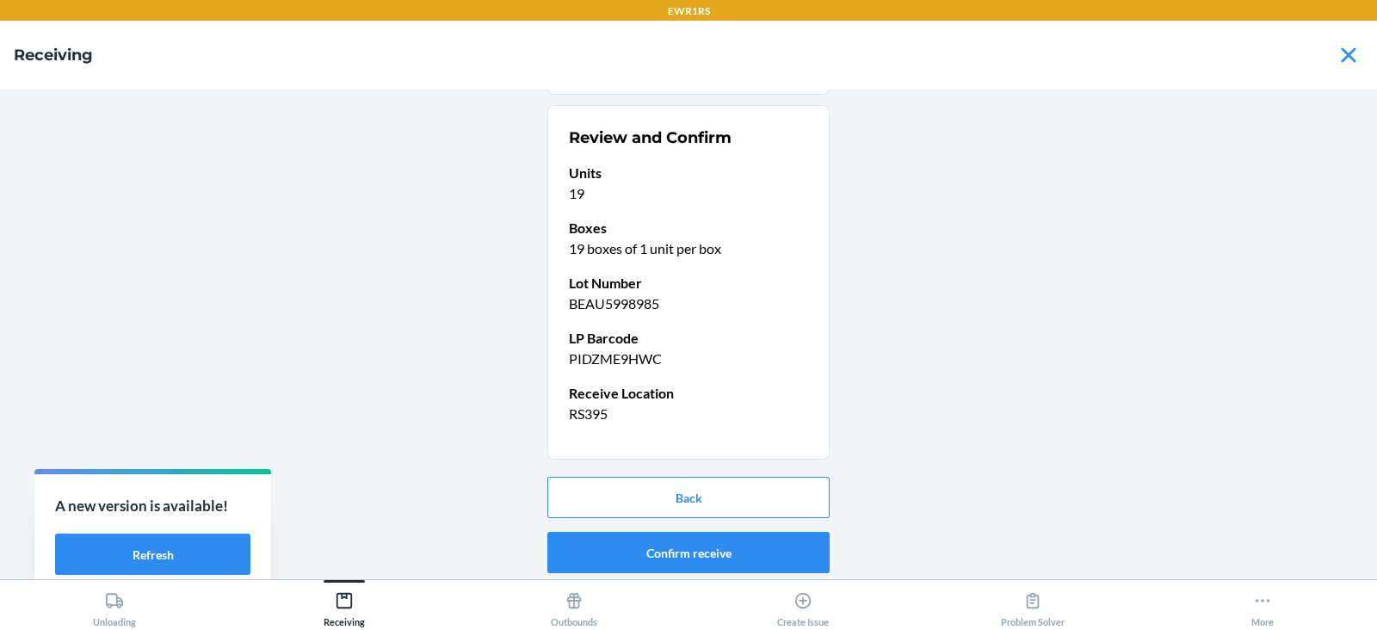
click at [684, 546] on button "Confirm receive" at bounding box center [688, 552] width 282 height 41
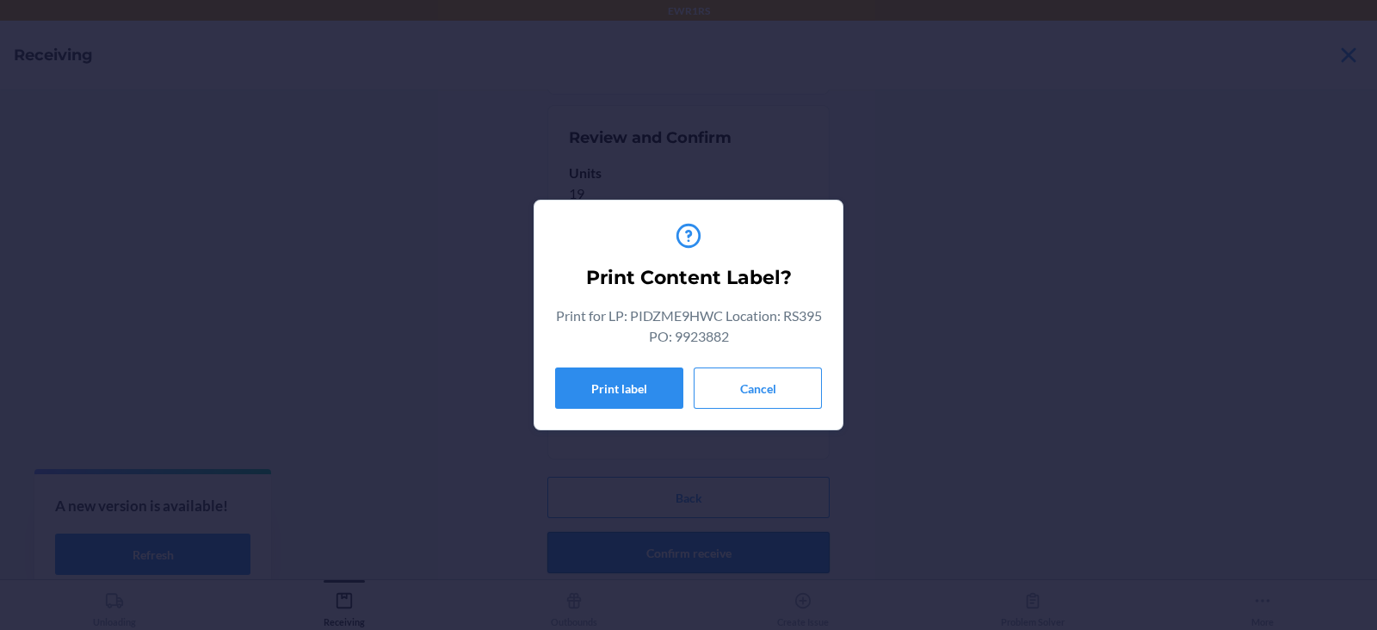
click at [626, 395] on button "Print label" at bounding box center [619, 387] width 128 height 41
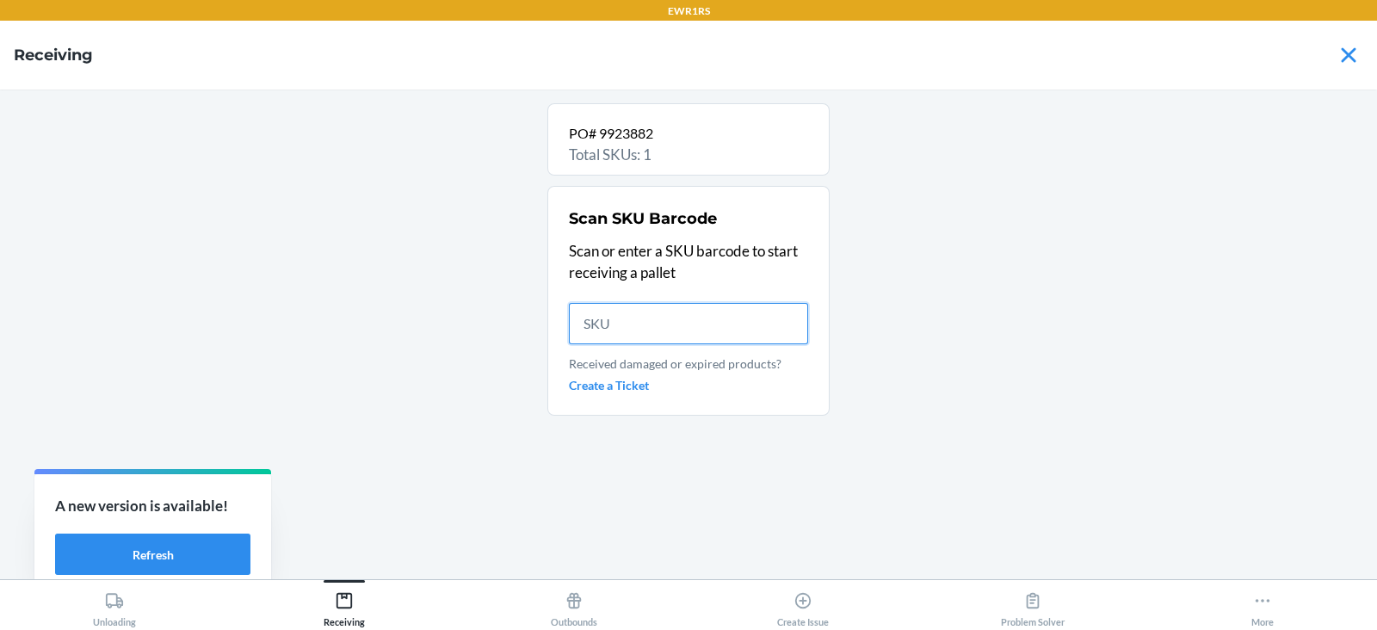
scroll to position [0, 0]
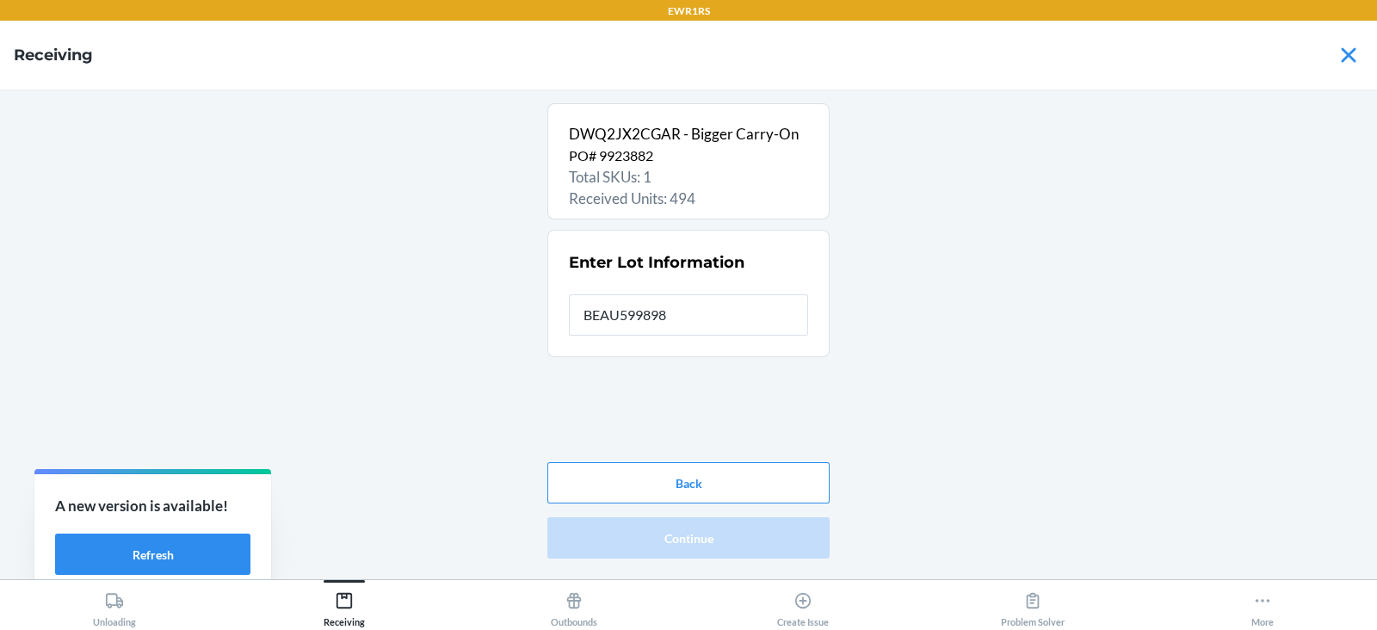
type input "BEAU5998985"
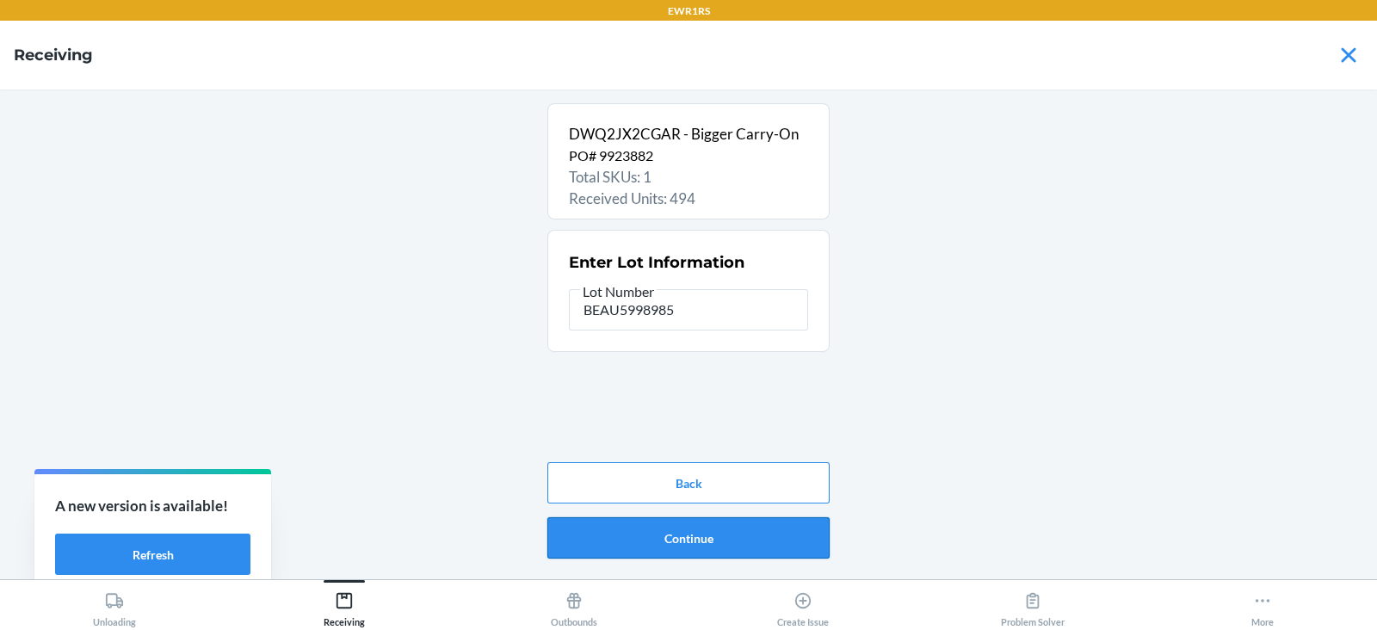
click at [706, 548] on button "Continue" at bounding box center [688, 537] width 282 height 41
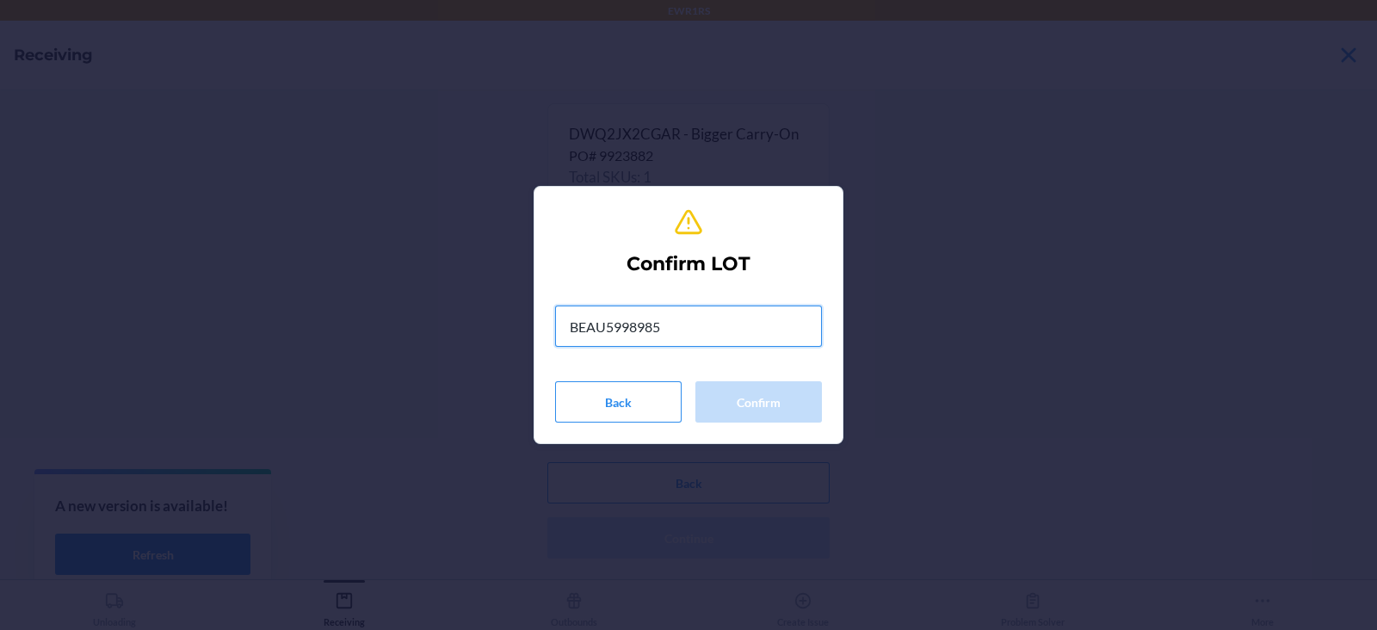
type input "BEAU5998985"
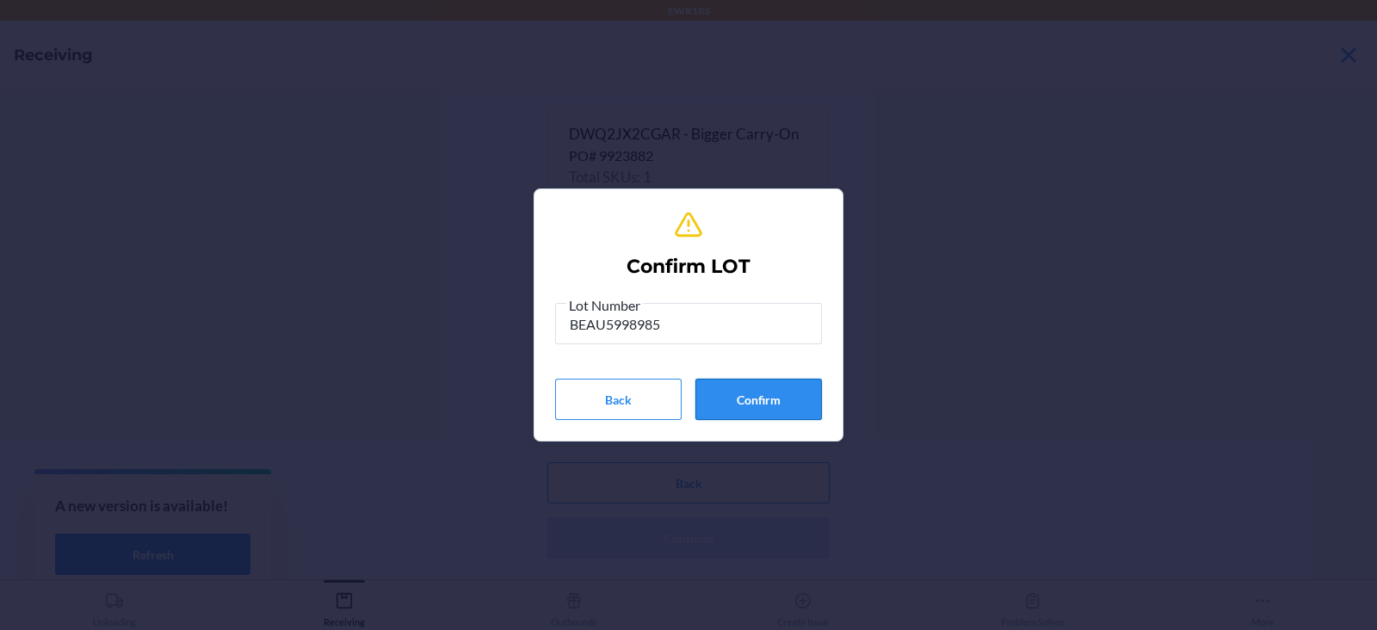
click at [763, 412] on button "Confirm" at bounding box center [758, 399] width 127 height 41
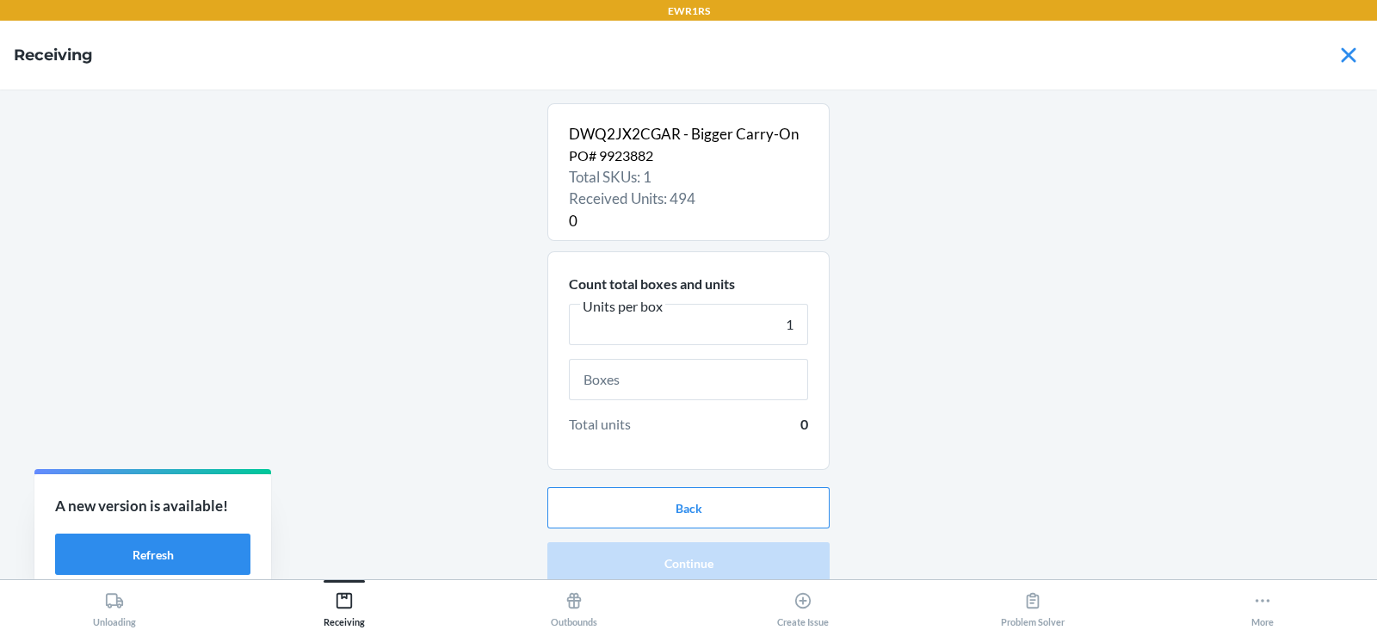
type input "1"
click at [613, 376] on input "text" at bounding box center [688, 379] width 239 height 41
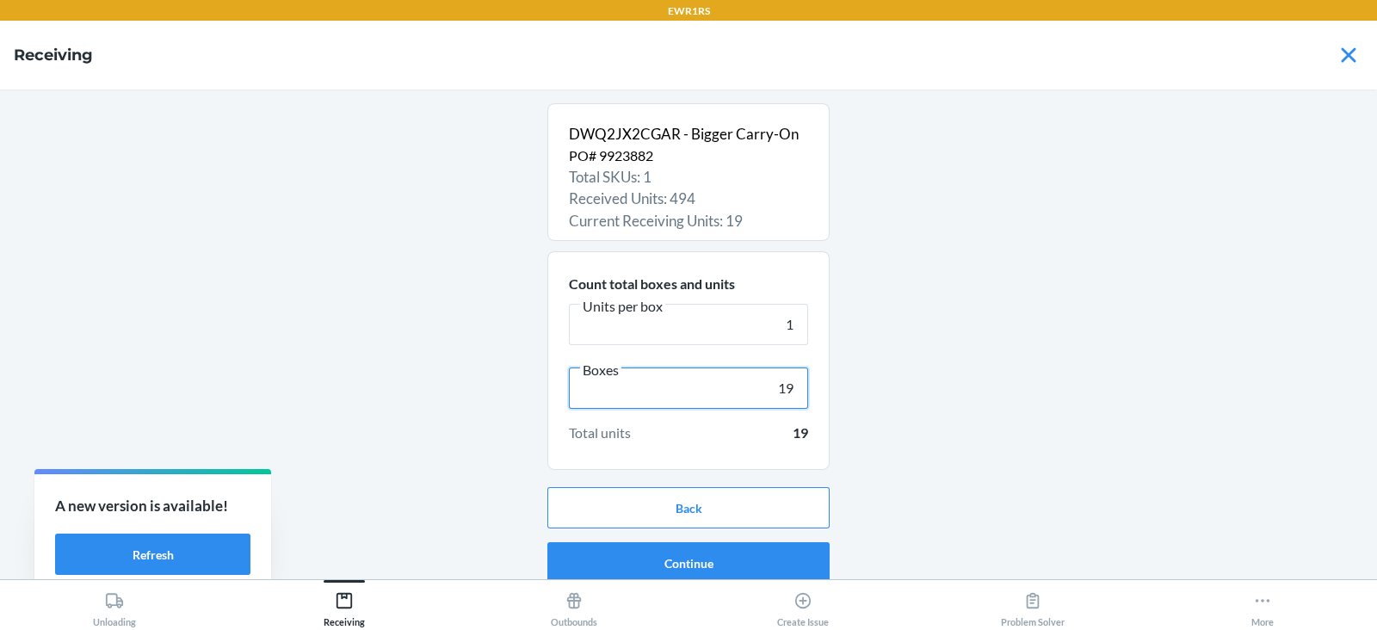
type input "19"
click at [664, 566] on button "Continue" at bounding box center [688, 562] width 282 height 41
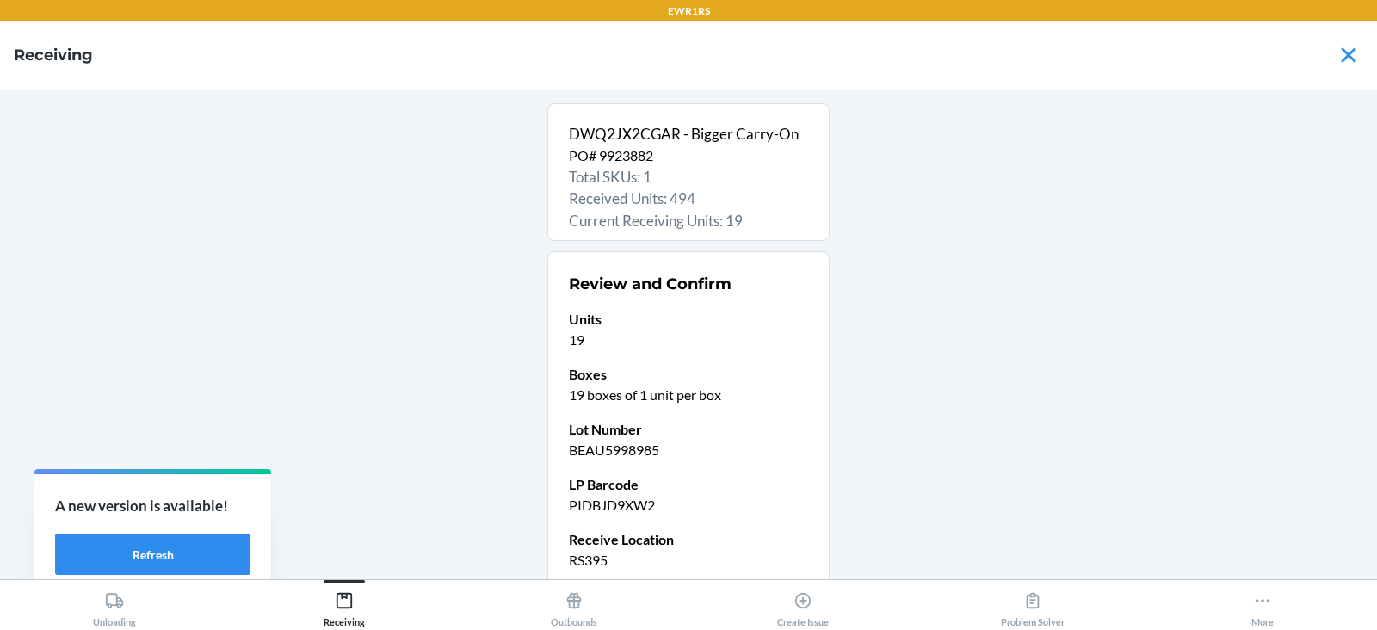
scroll to position [146, 0]
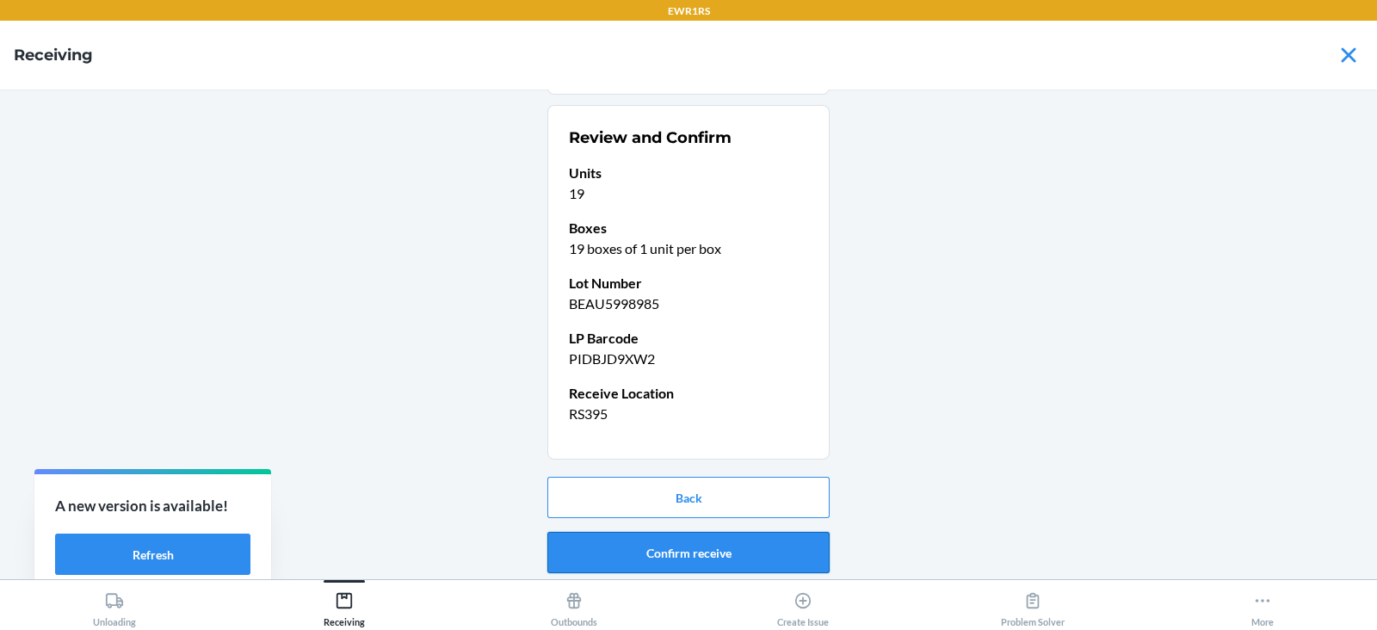
click at [650, 548] on button "Confirm receive" at bounding box center [688, 552] width 282 height 41
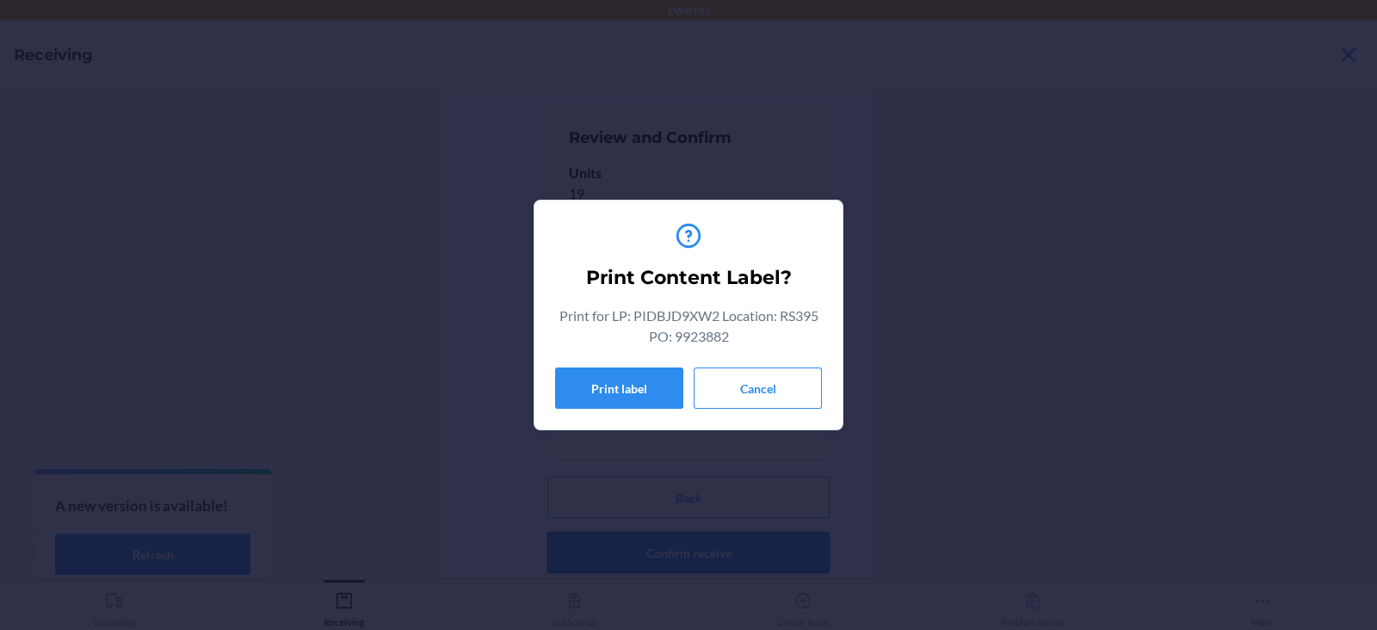
click at [615, 385] on button "Print label" at bounding box center [619, 387] width 128 height 41
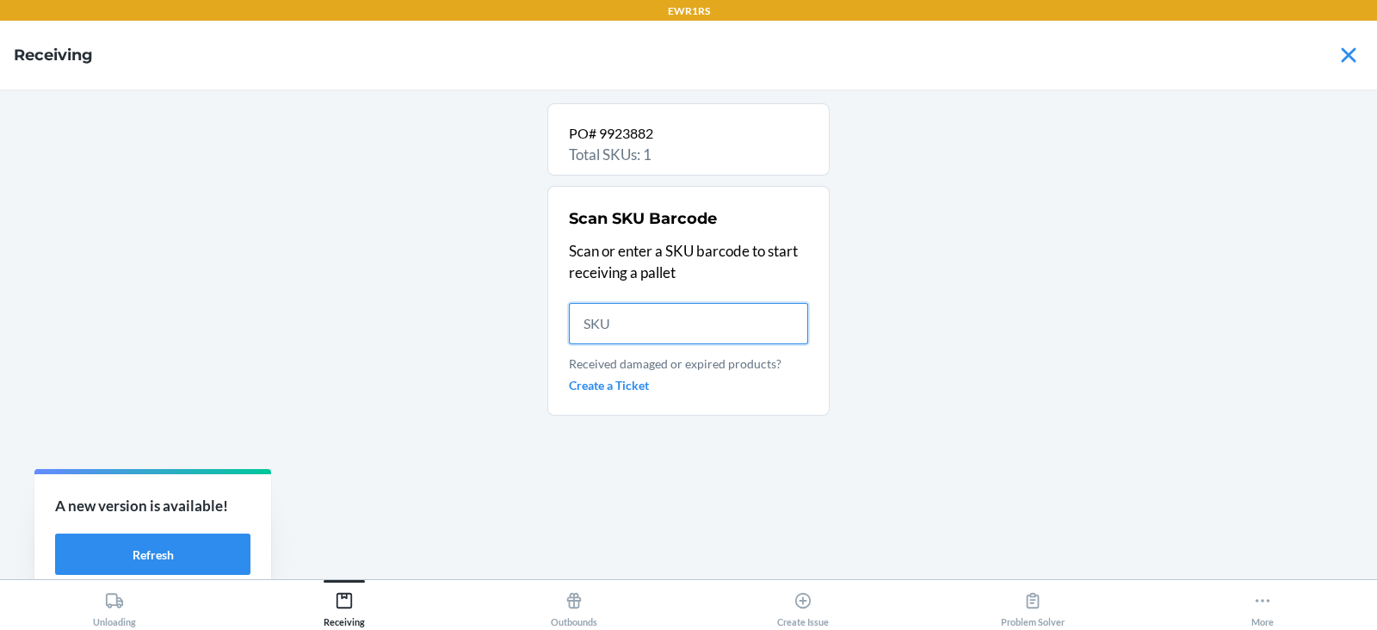
scroll to position [0, 0]
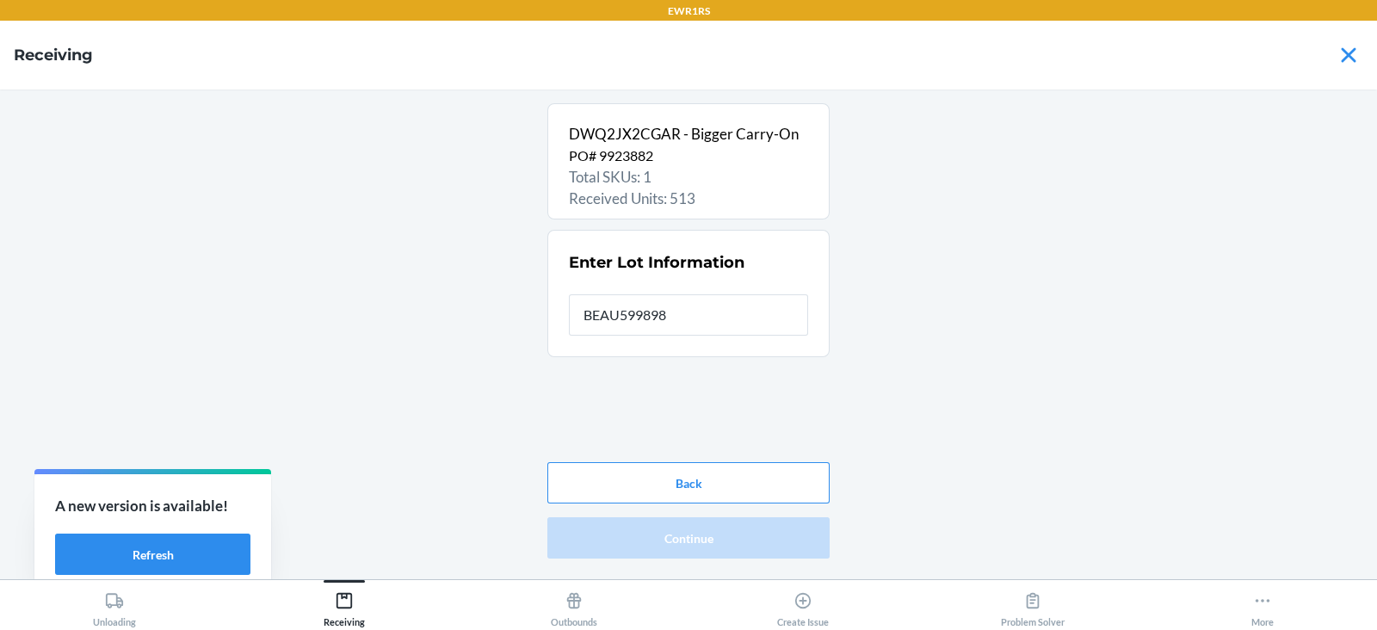
type input "BEAU5998985"
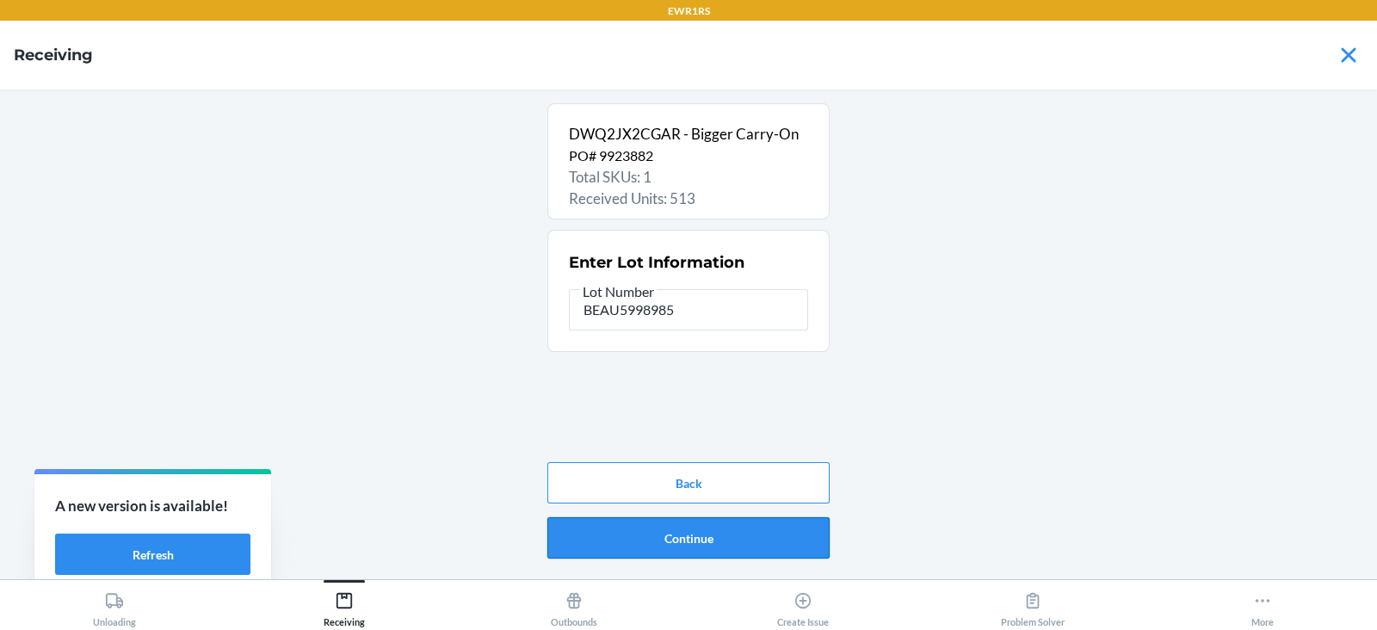
click at [672, 542] on button "Continue" at bounding box center [688, 537] width 282 height 41
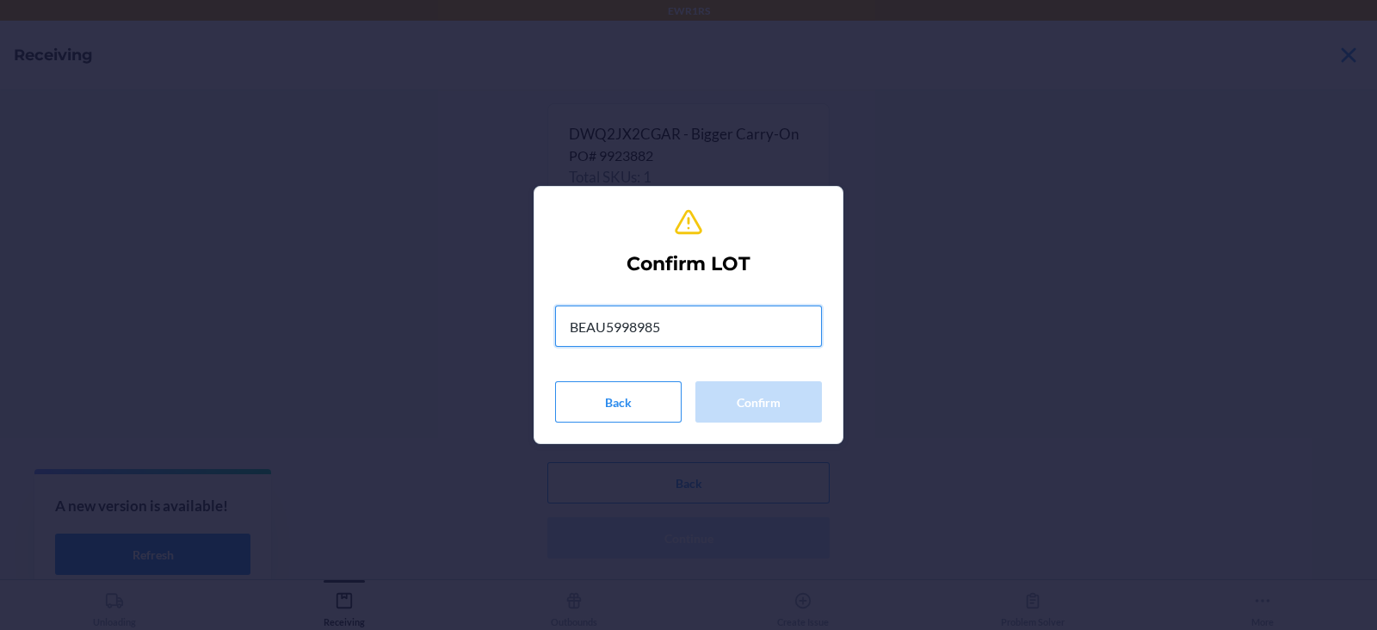
type input "BEAU5998985"
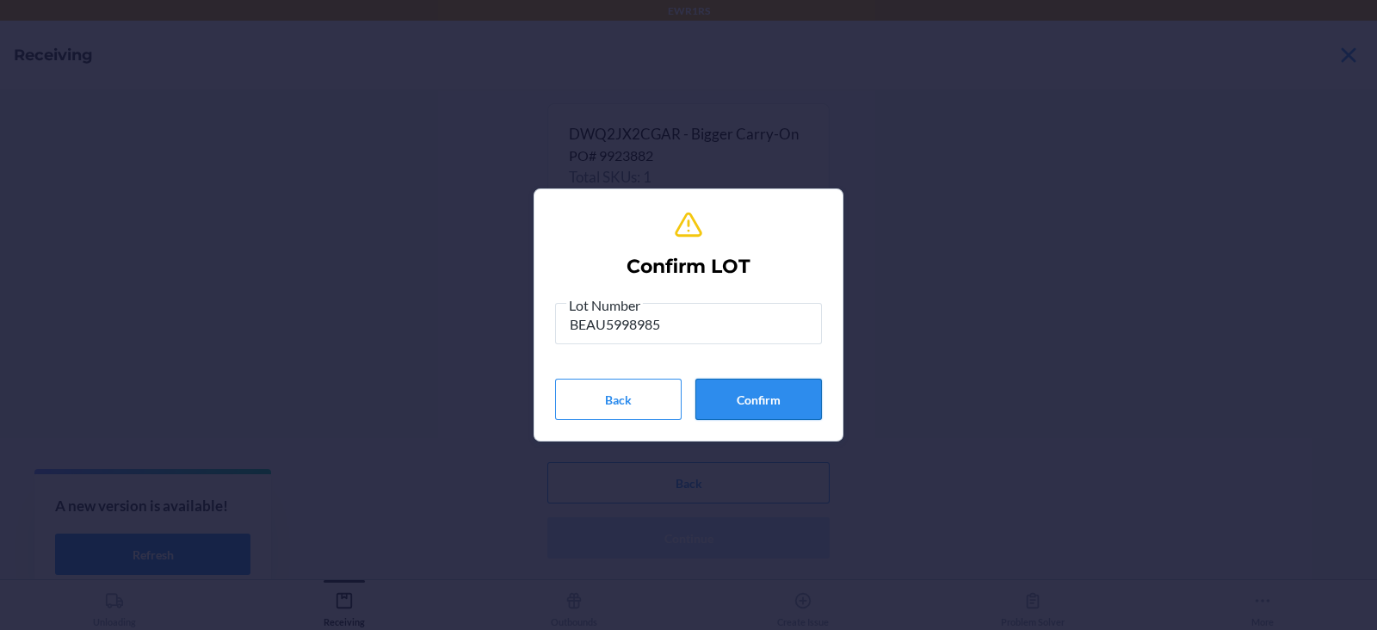
click at [774, 385] on button "Confirm" at bounding box center [758, 399] width 127 height 41
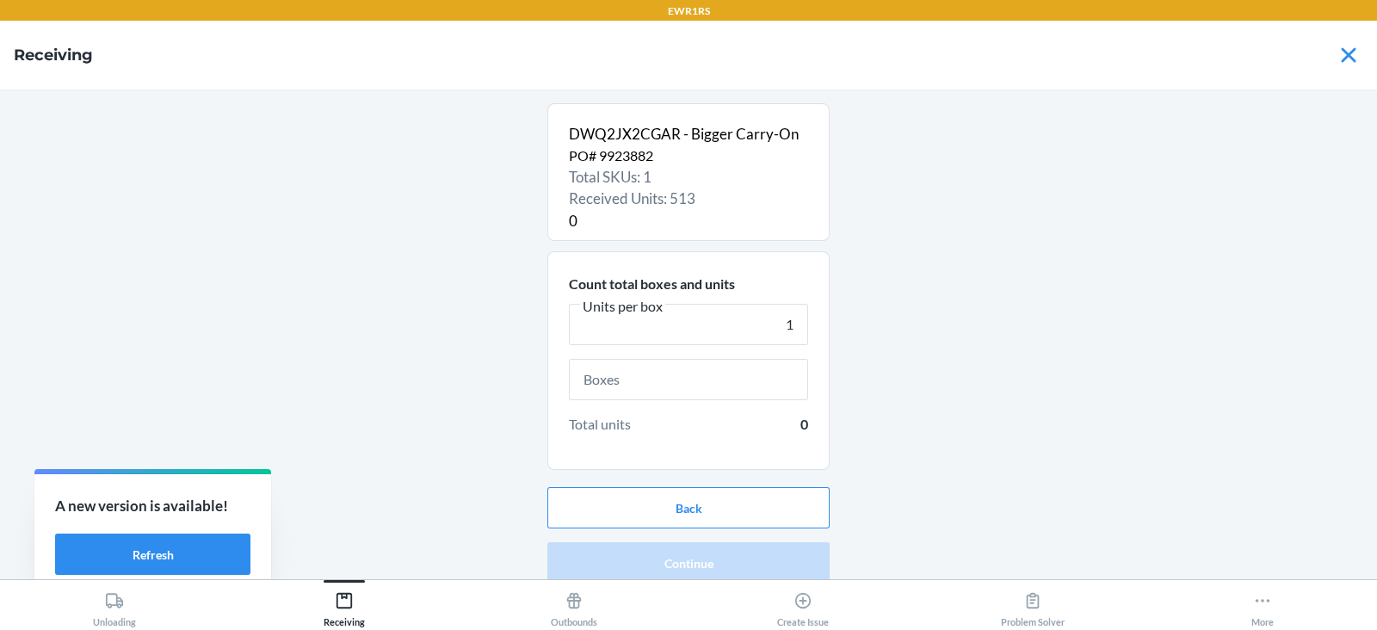
type input "1"
click at [719, 377] on input "text" at bounding box center [688, 379] width 239 height 41
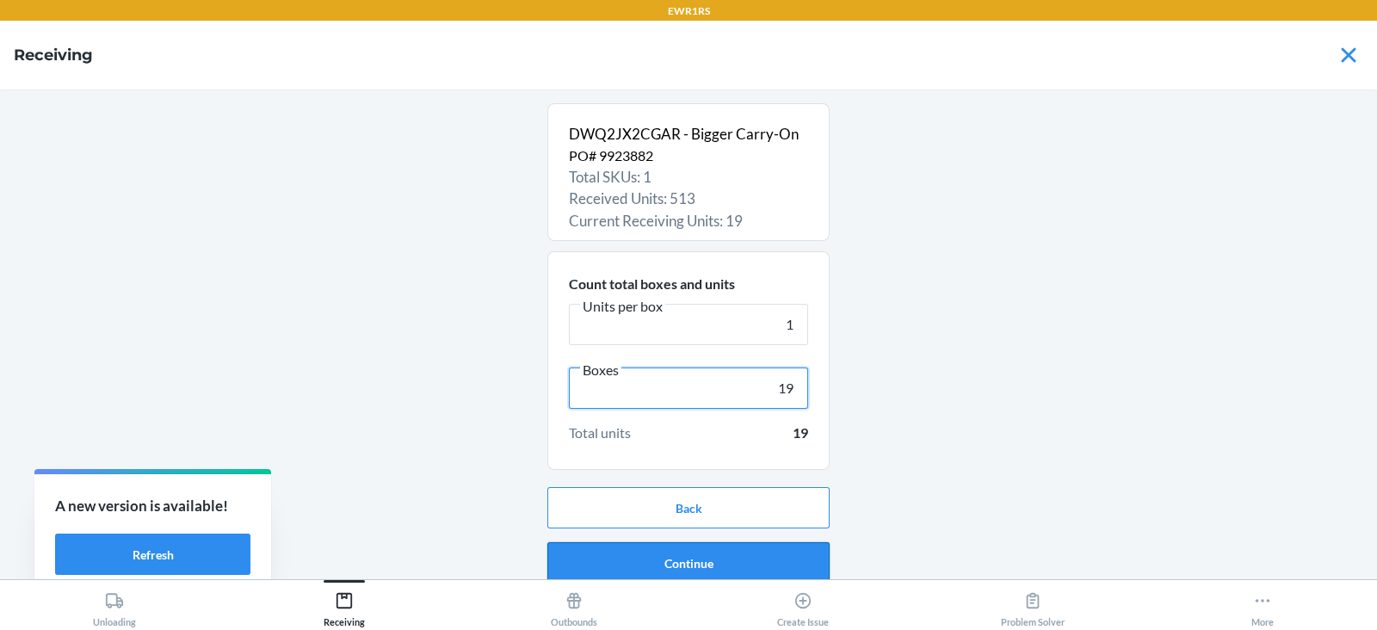
type input "19"
click at [707, 561] on button "Continue" at bounding box center [688, 562] width 282 height 41
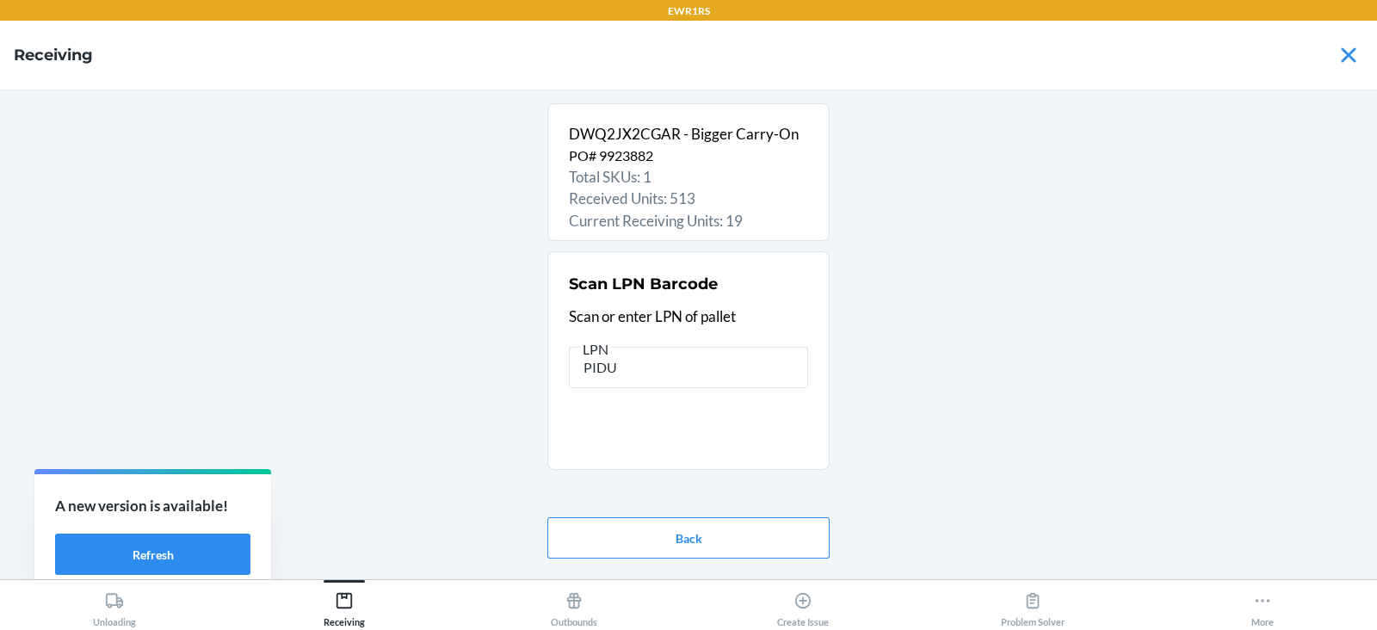
type input "PIDUS"
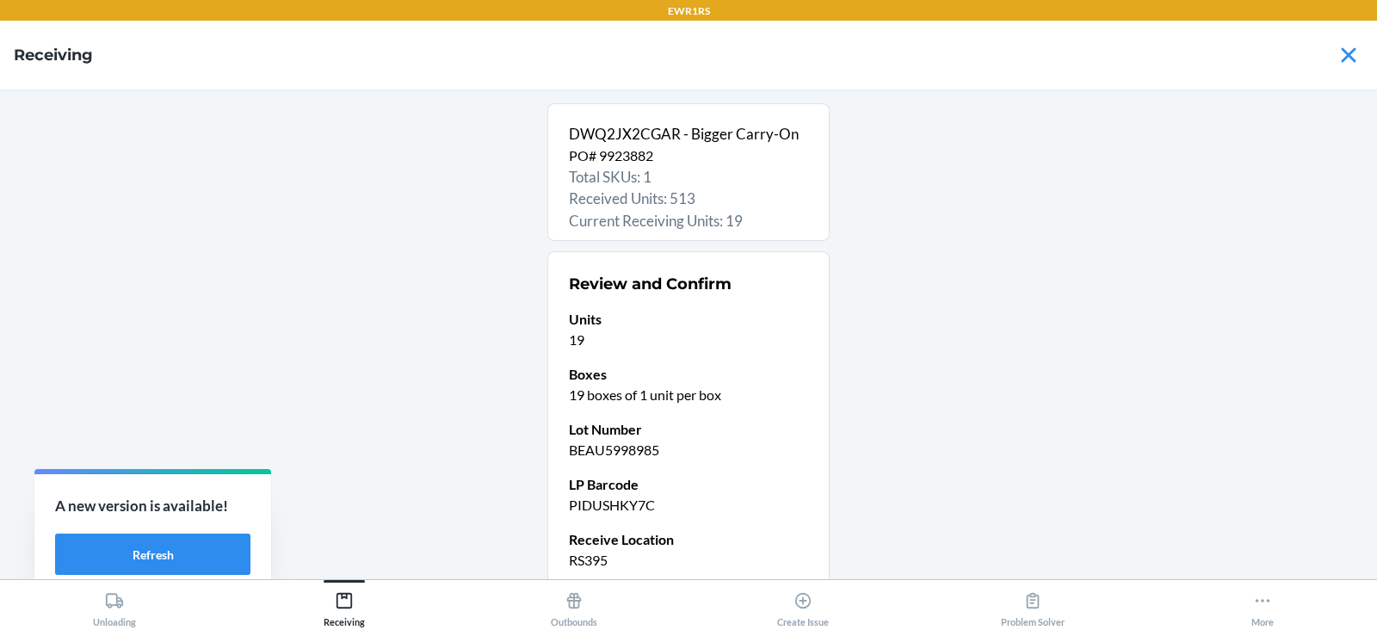
scroll to position [146, 0]
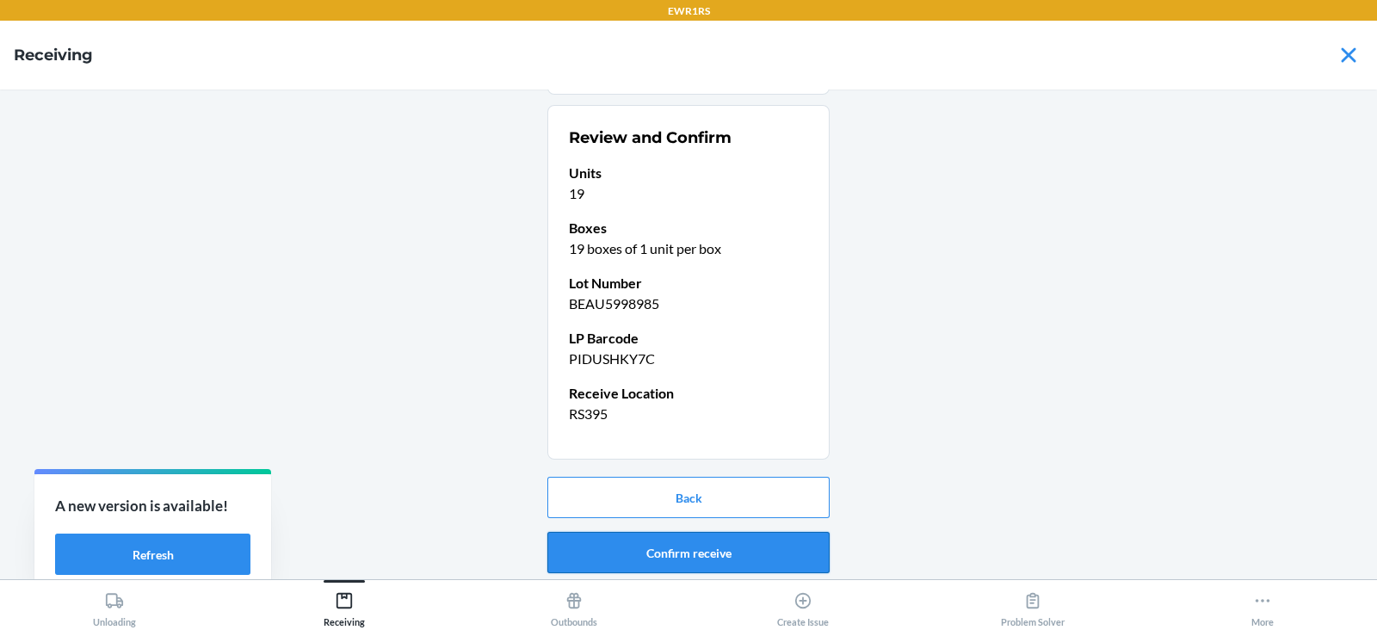
click at [689, 551] on button "Confirm receive" at bounding box center [688, 552] width 282 height 41
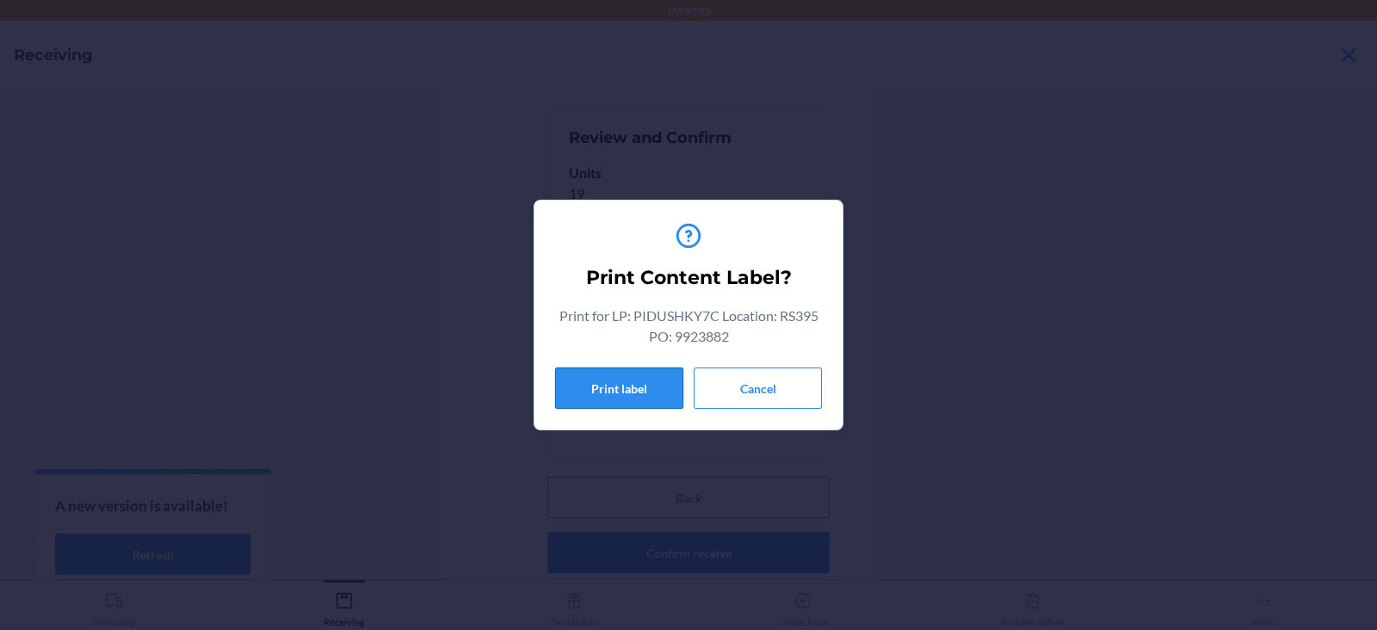
click at [630, 386] on button "Print label" at bounding box center [619, 387] width 128 height 41
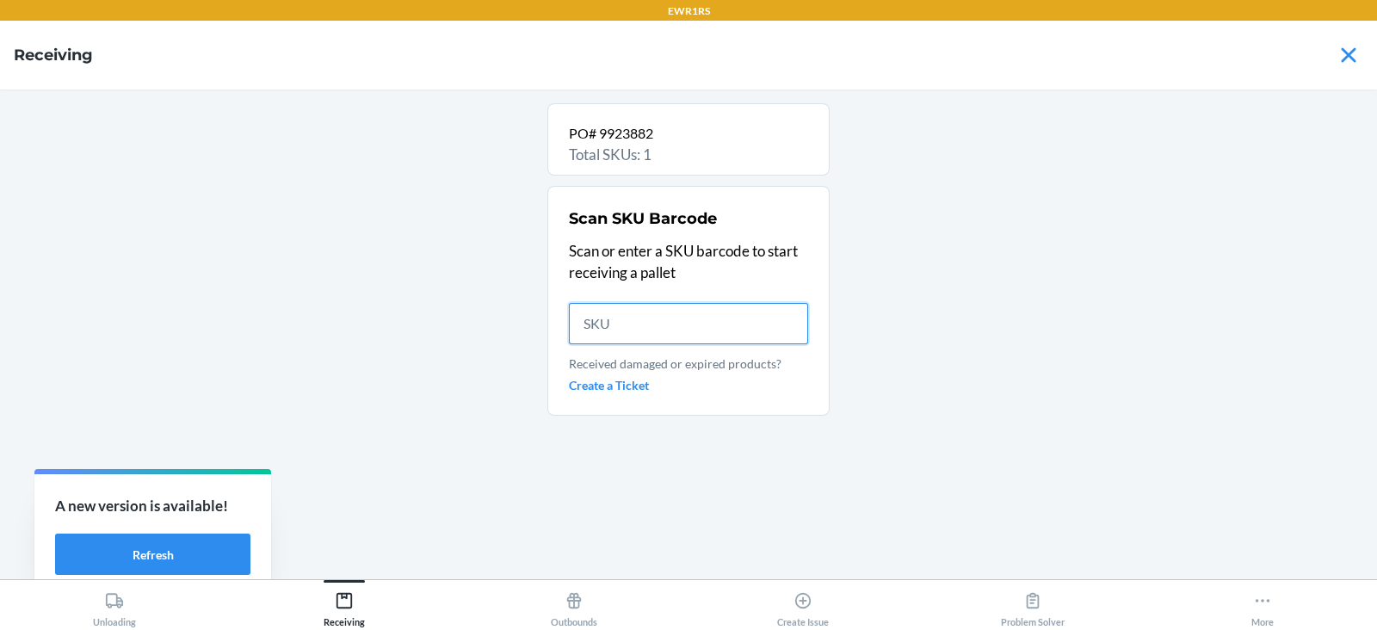
scroll to position [0, 0]
type input "D"
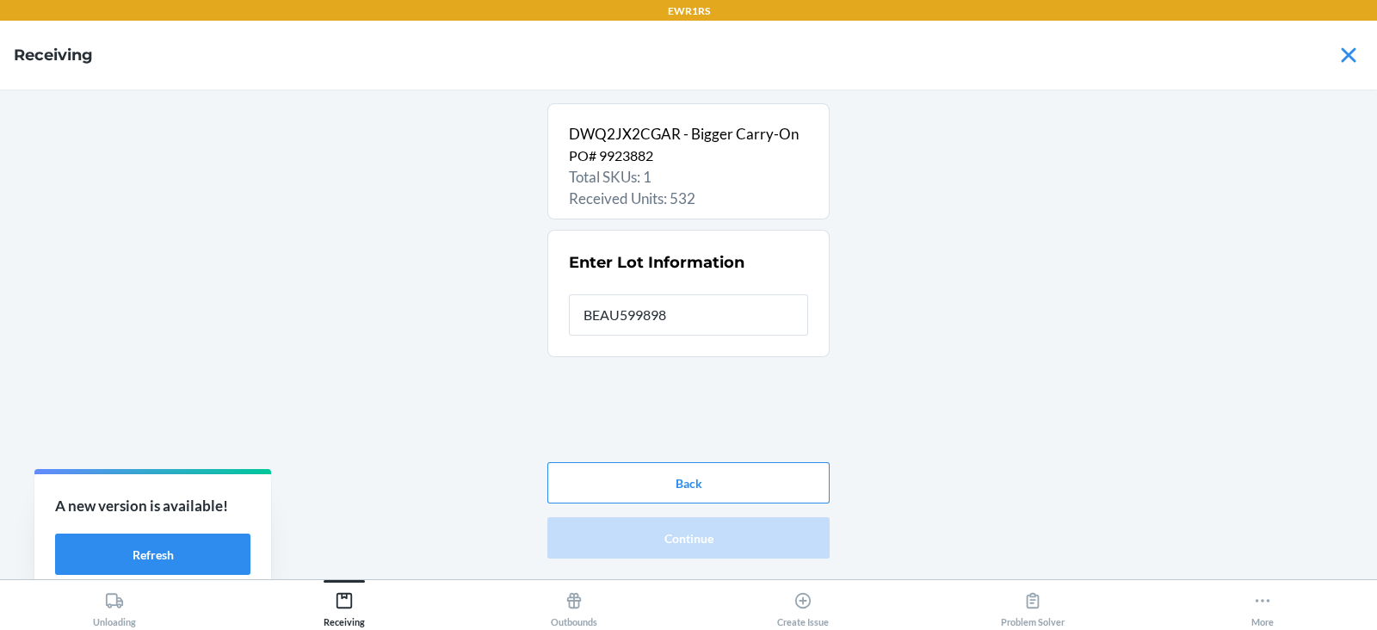
type input "BEAU5998985"
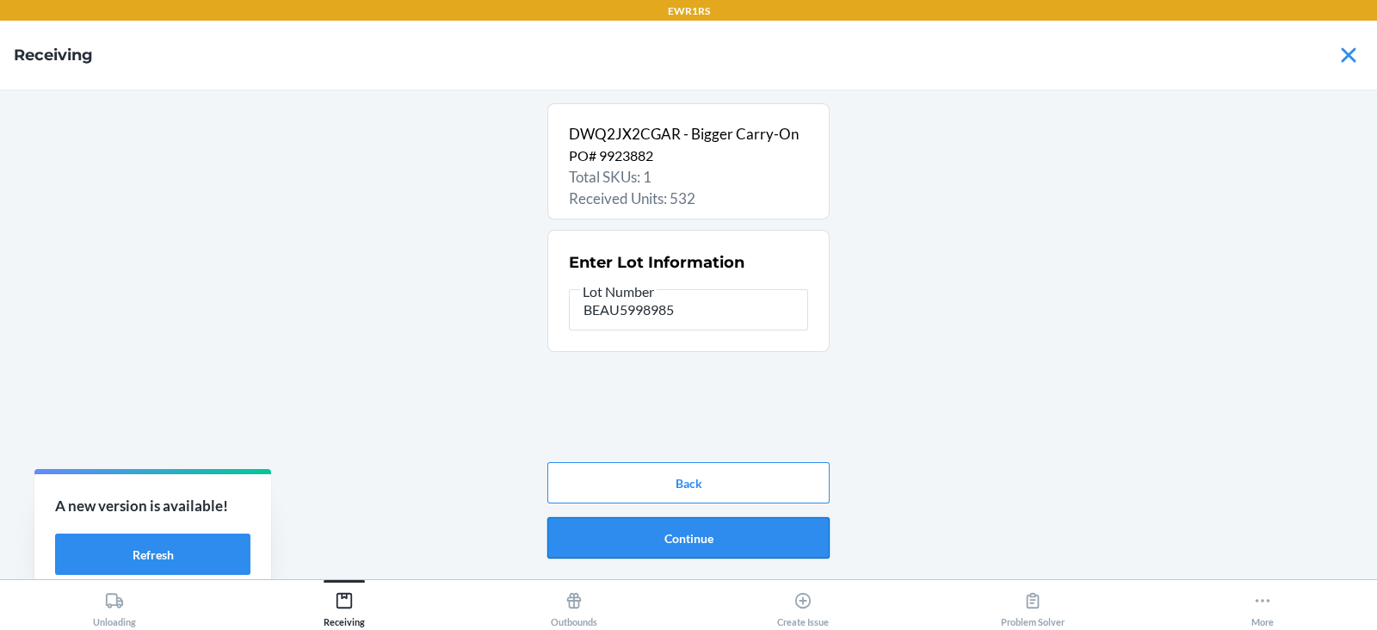
click at [796, 534] on button "Continue" at bounding box center [688, 537] width 282 height 41
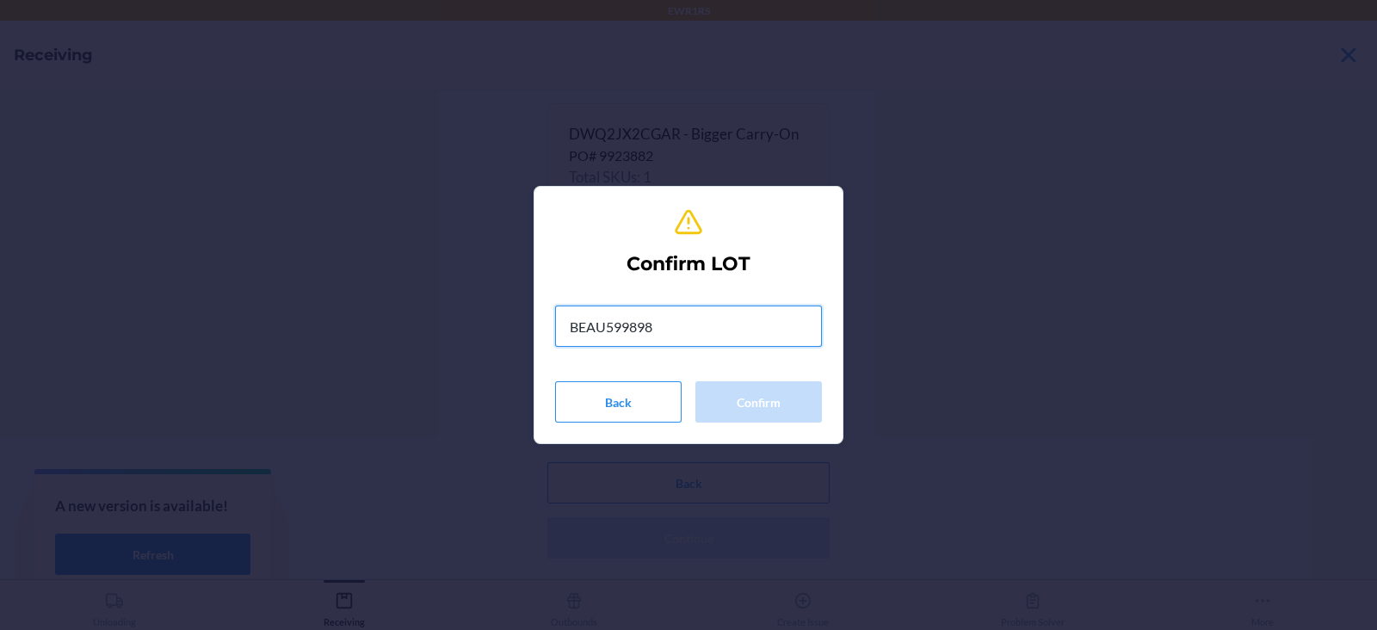
type input "BEAU5998985"
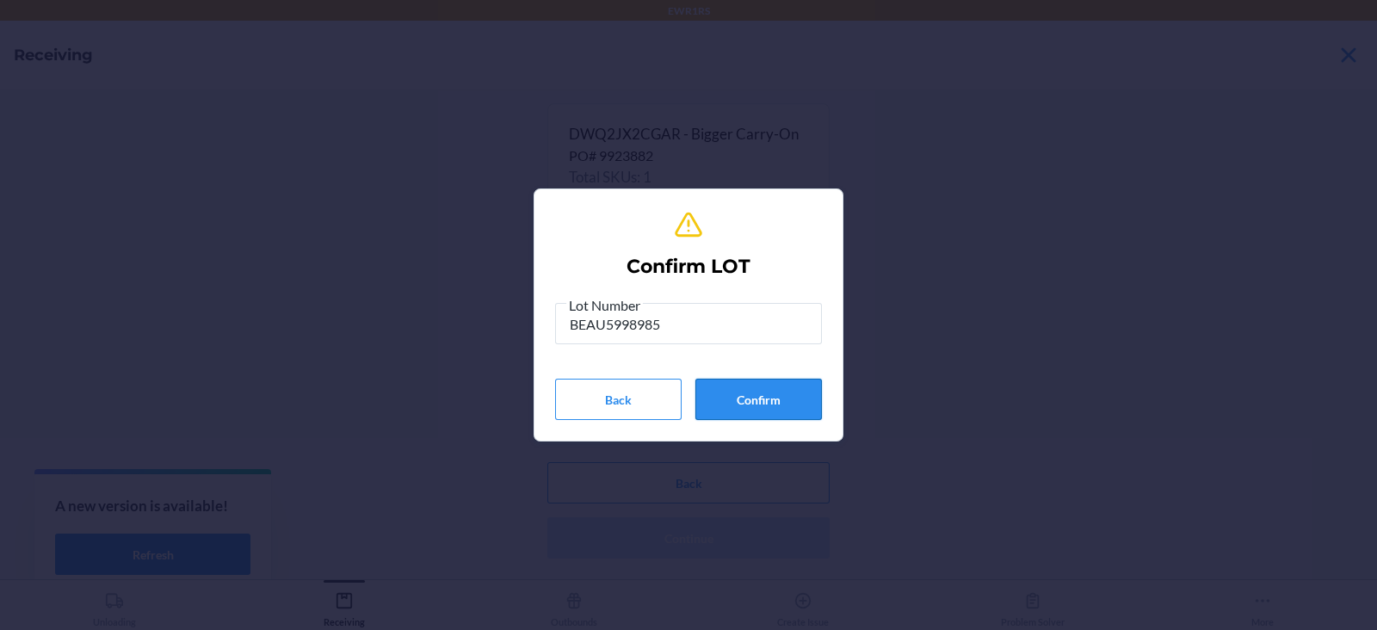
click at [766, 417] on button "Confirm" at bounding box center [758, 399] width 127 height 41
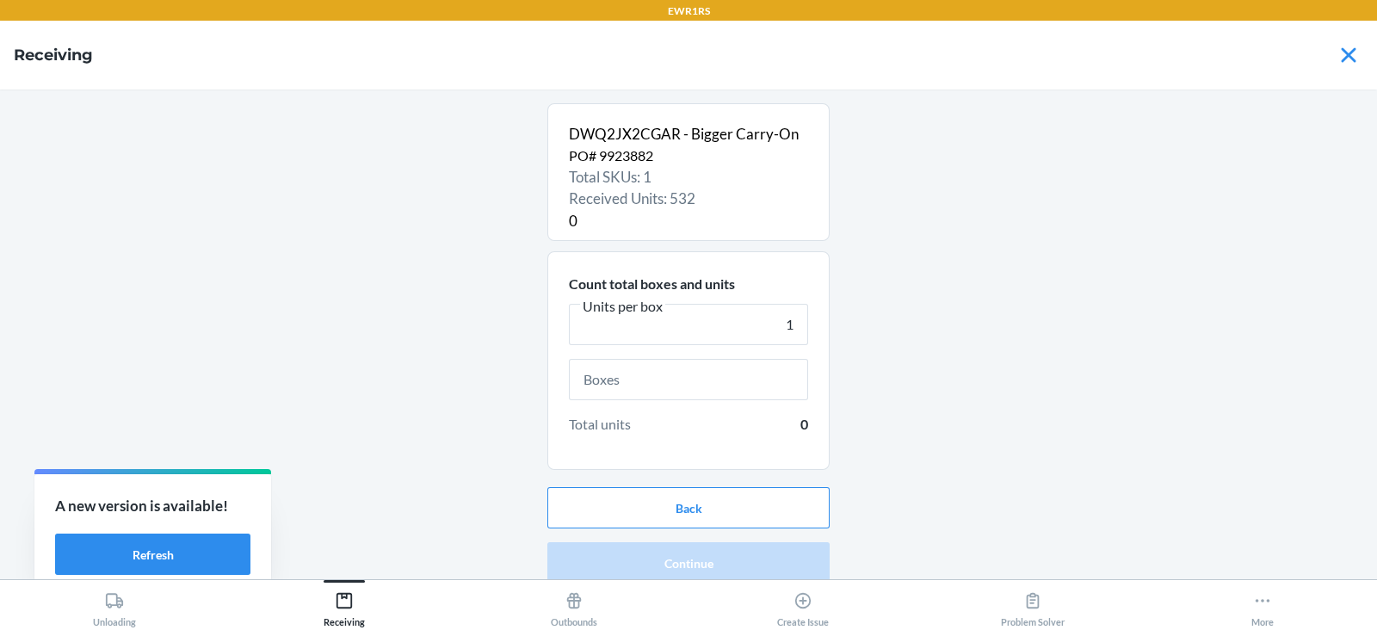
type input "1"
click at [676, 379] on input "text" at bounding box center [688, 379] width 239 height 41
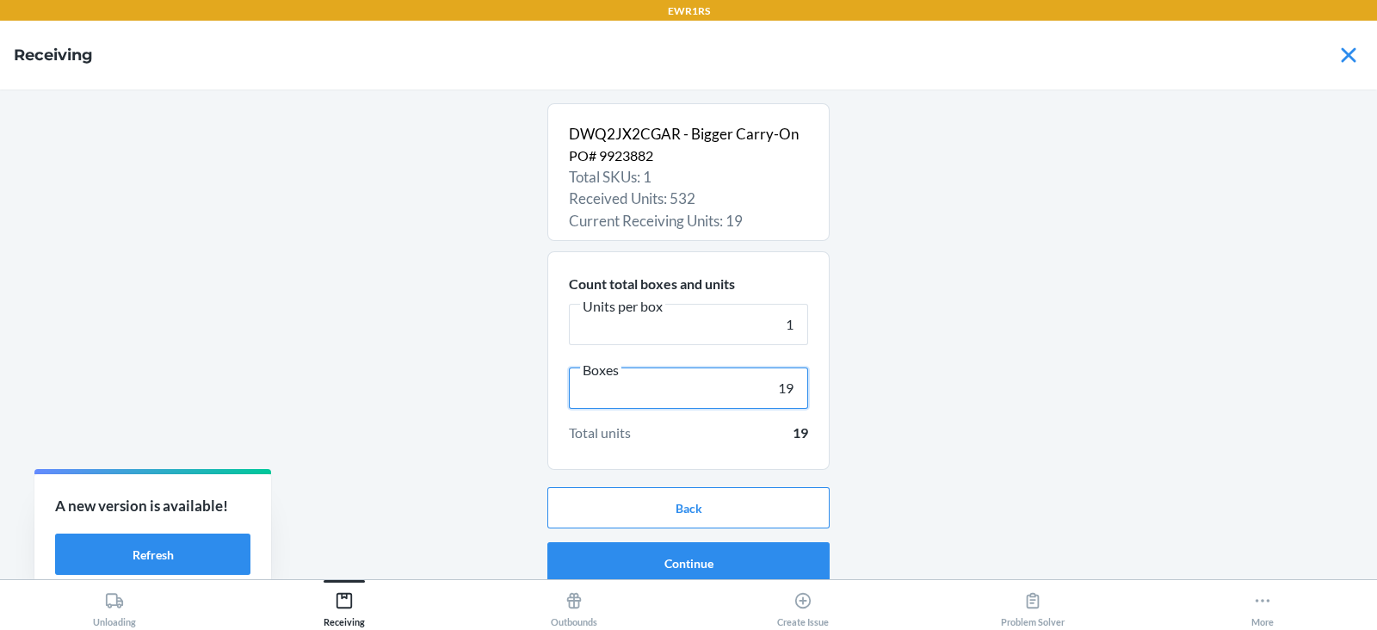
type input "19"
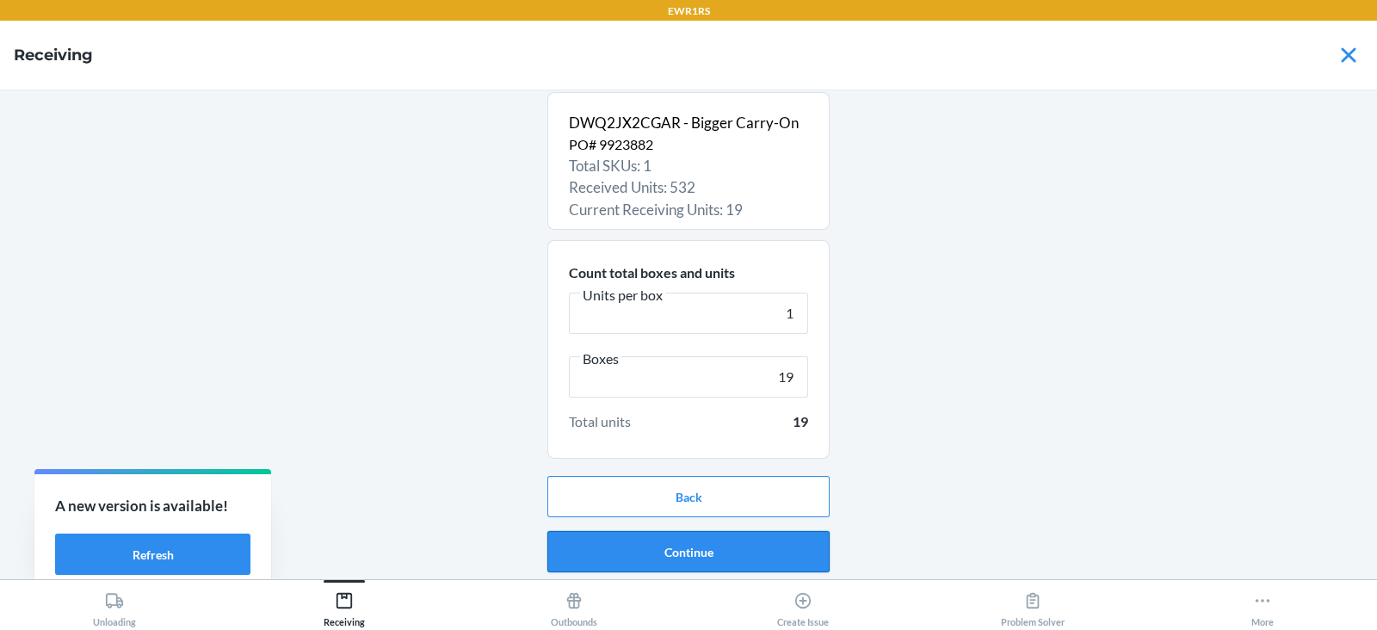
click at [699, 542] on button "Continue" at bounding box center [688, 551] width 282 height 41
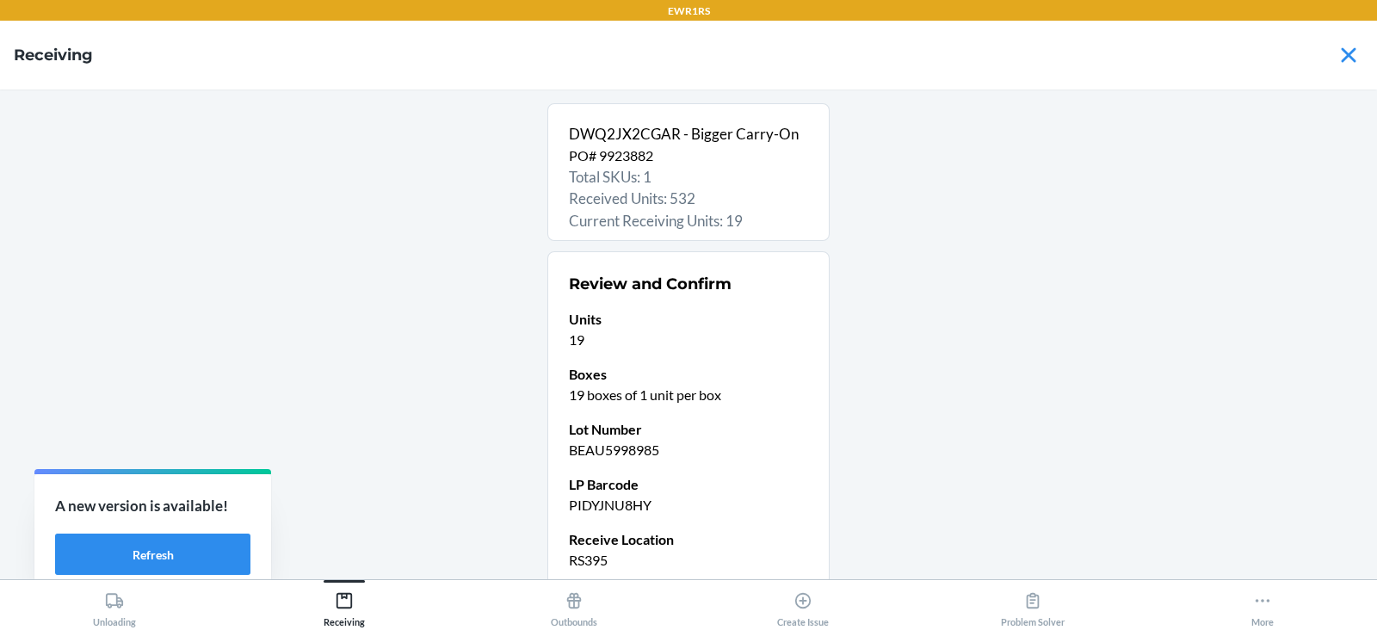
scroll to position [146, 0]
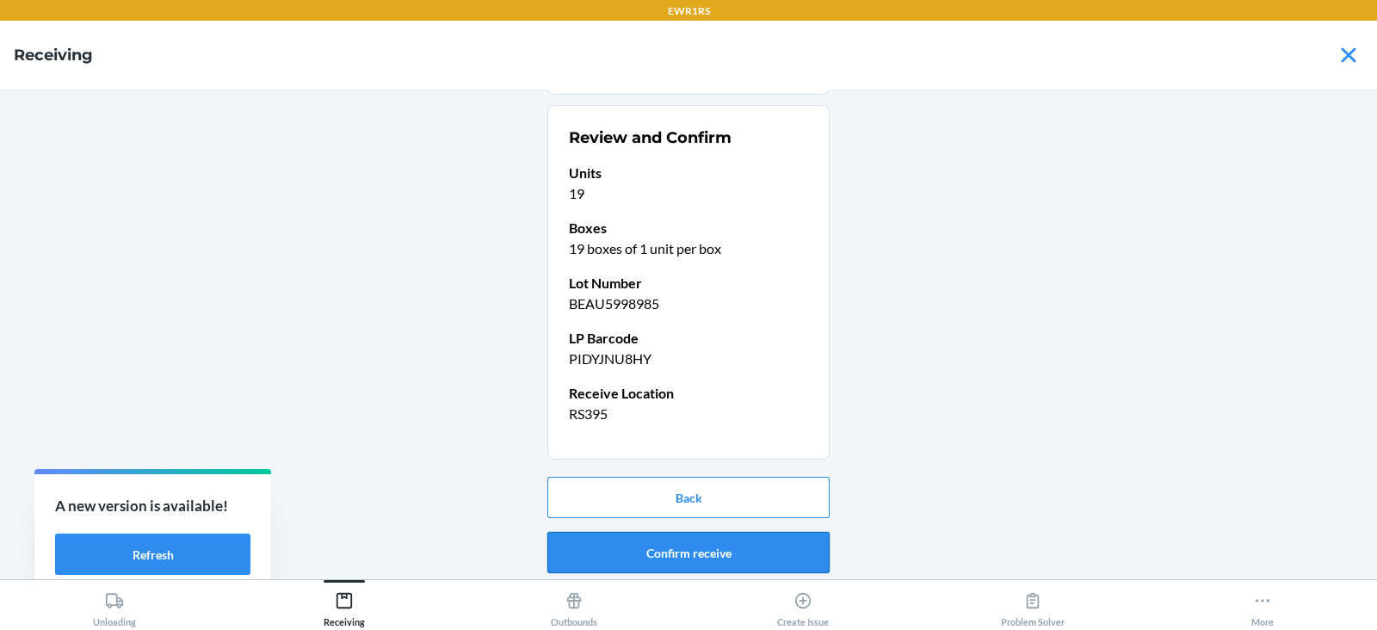
click at [687, 551] on button "Confirm receive" at bounding box center [688, 552] width 282 height 41
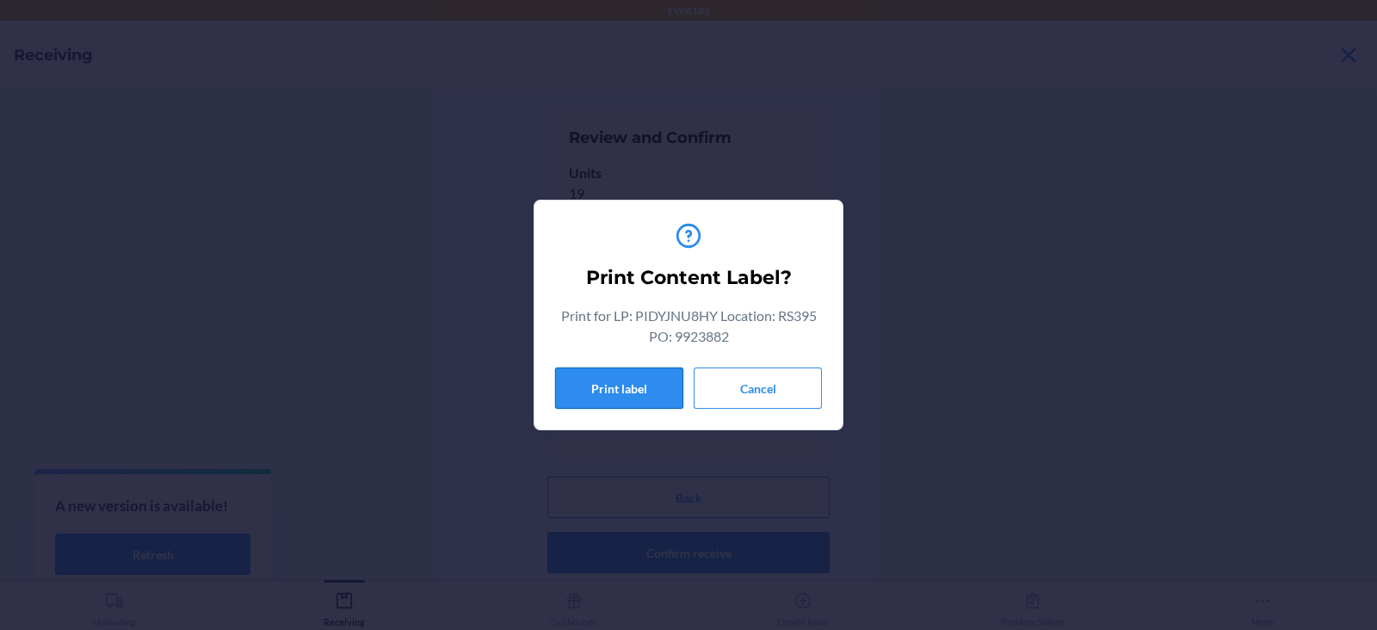
click at [610, 402] on button "Print label" at bounding box center [619, 387] width 128 height 41
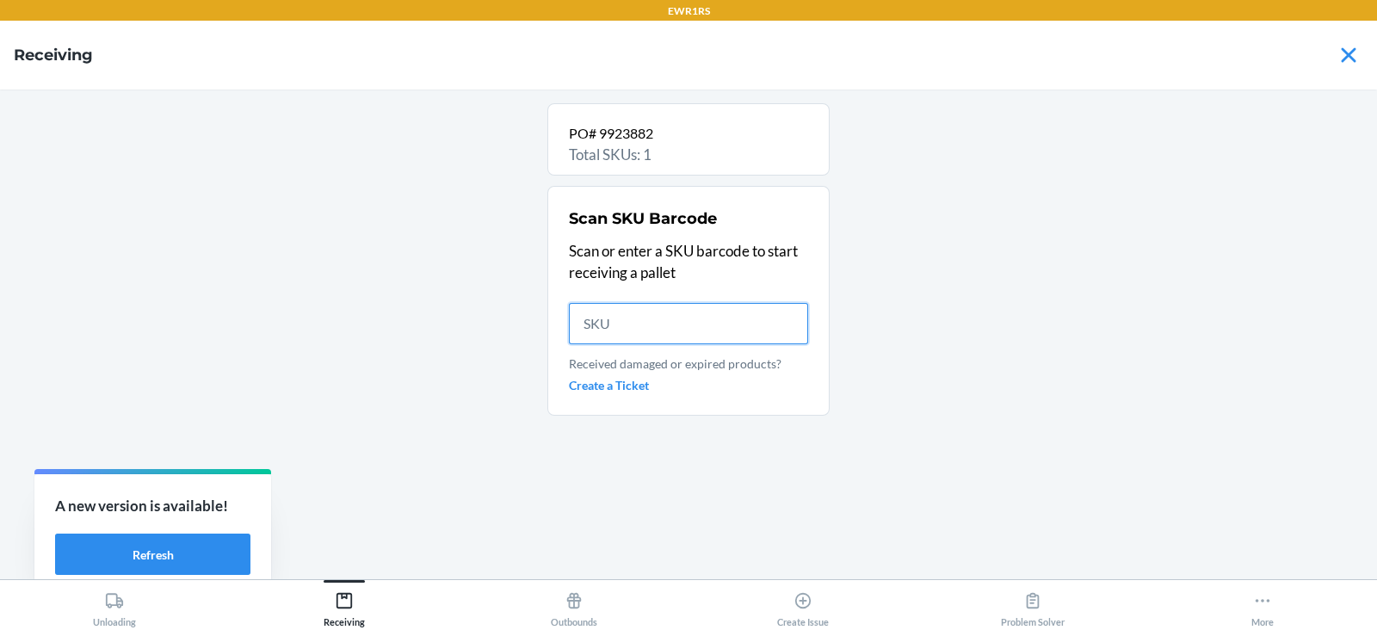
scroll to position [0, 0]
type input "DWQ2JX2"
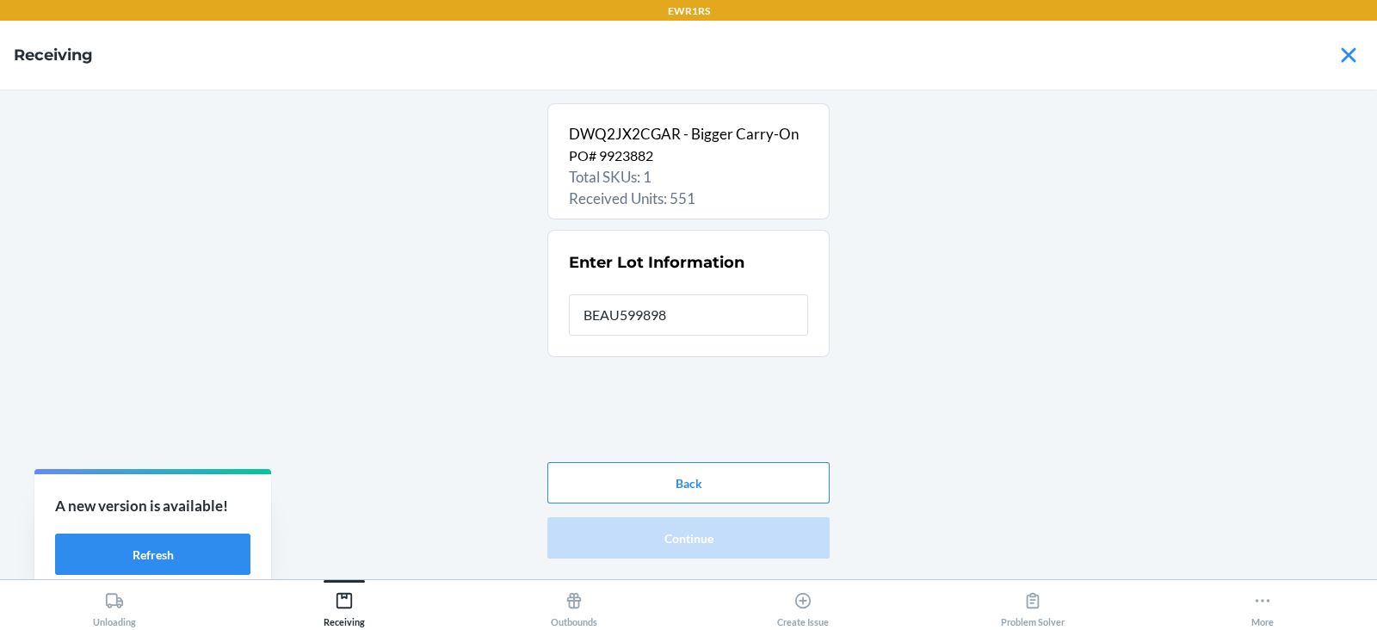
type input "BEAU5998985"
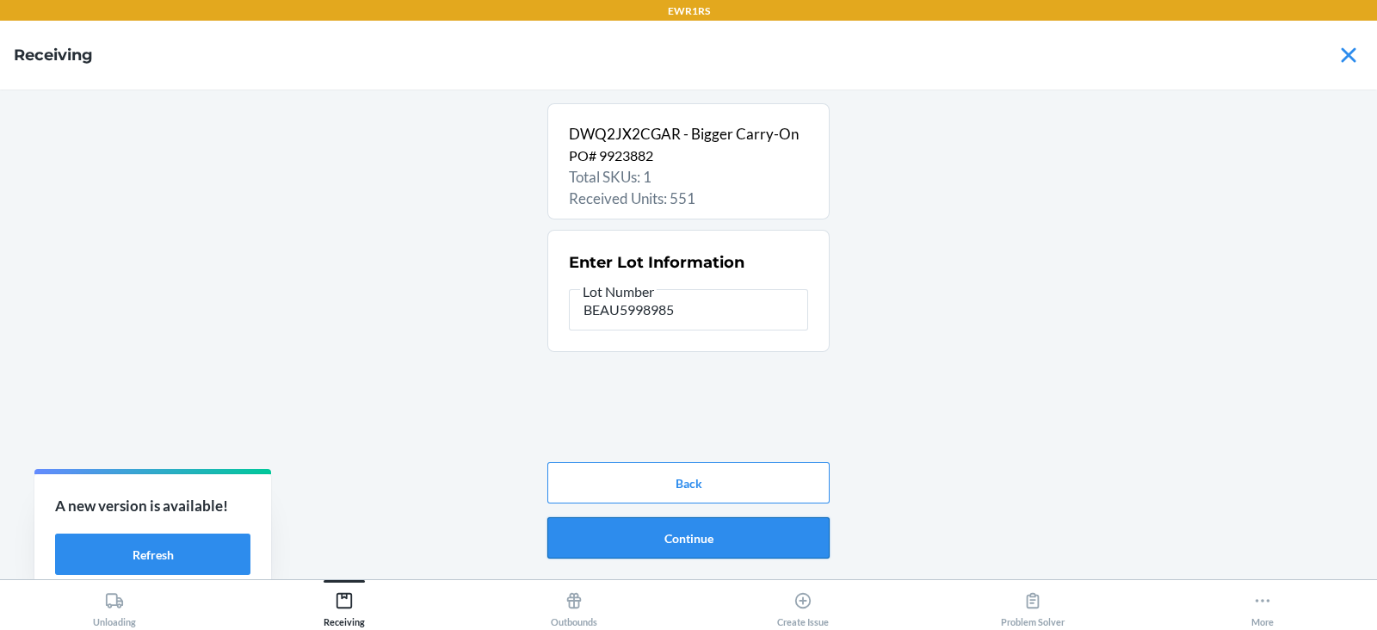
click at [721, 531] on button "Continue" at bounding box center [688, 537] width 282 height 41
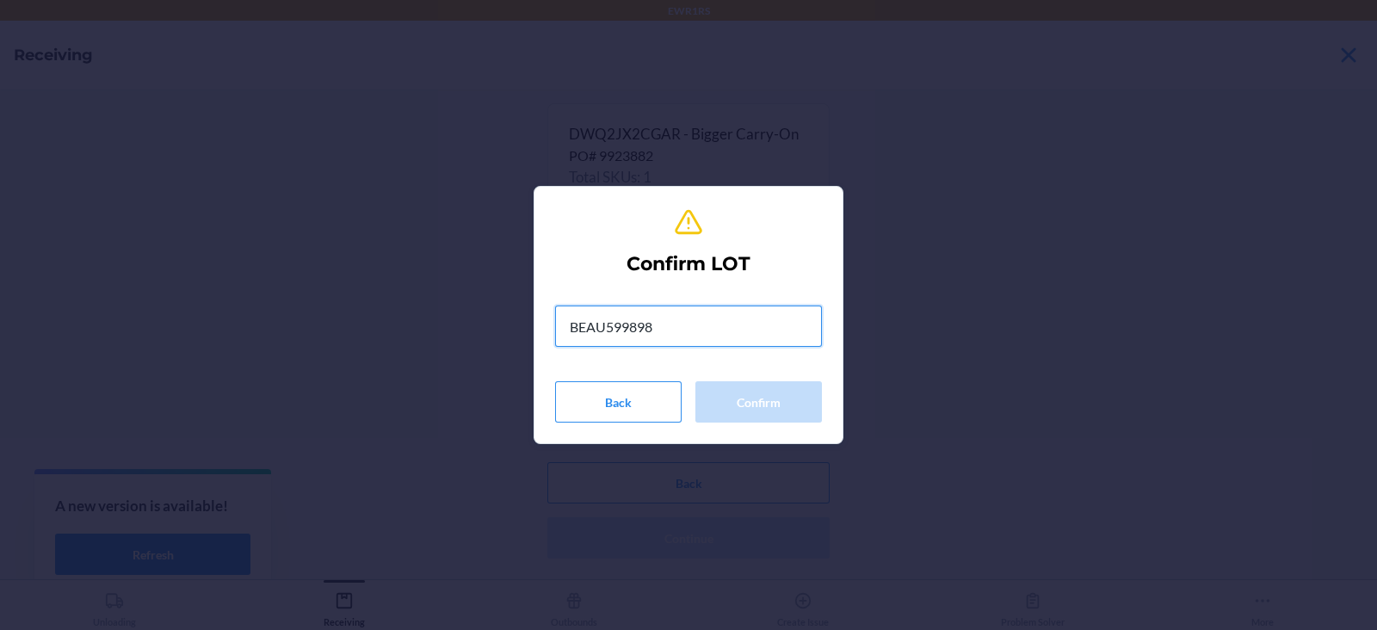
type input "BEAU5998985"
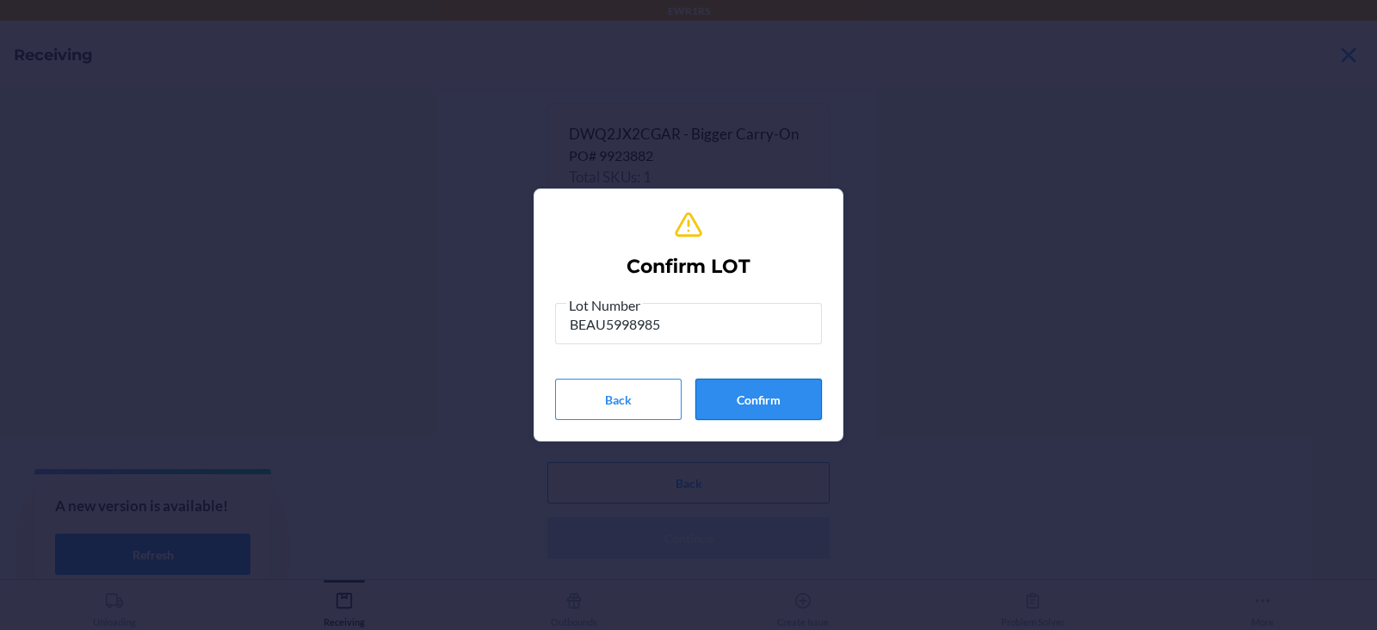
click at [755, 402] on button "Confirm" at bounding box center [758, 399] width 127 height 41
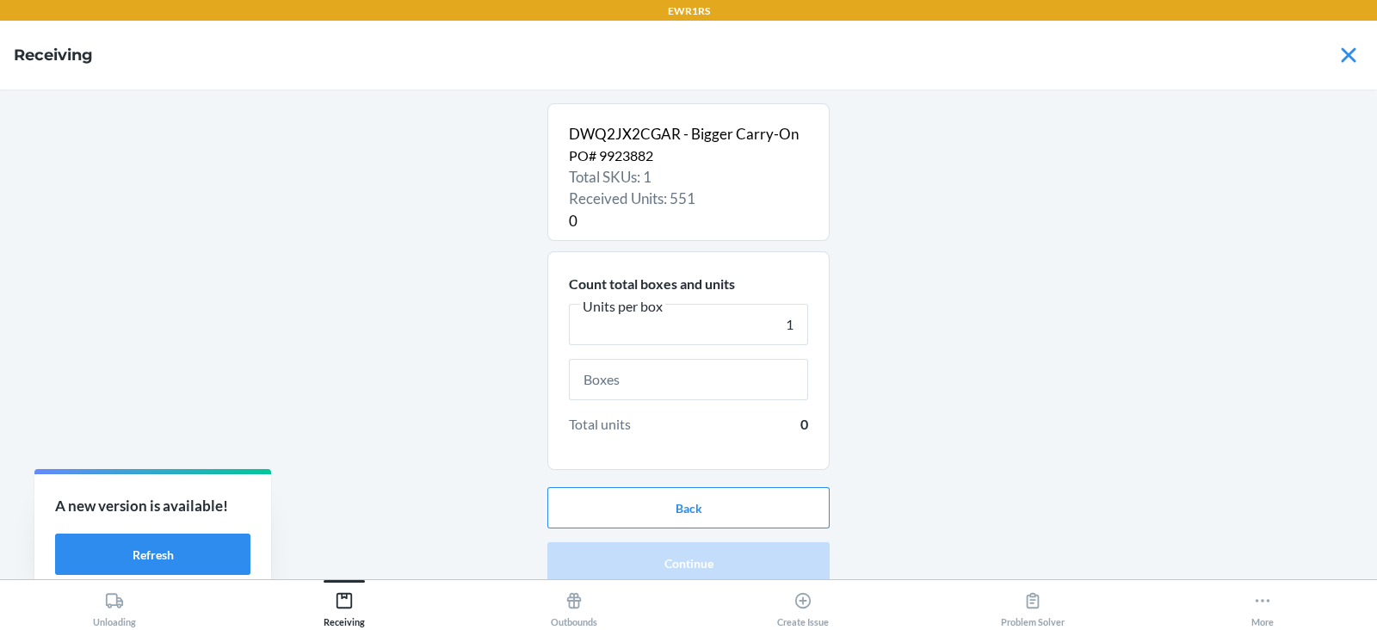
type input "1"
click at [634, 383] on input "text" at bounding box center [688, 379] width 239 height 41
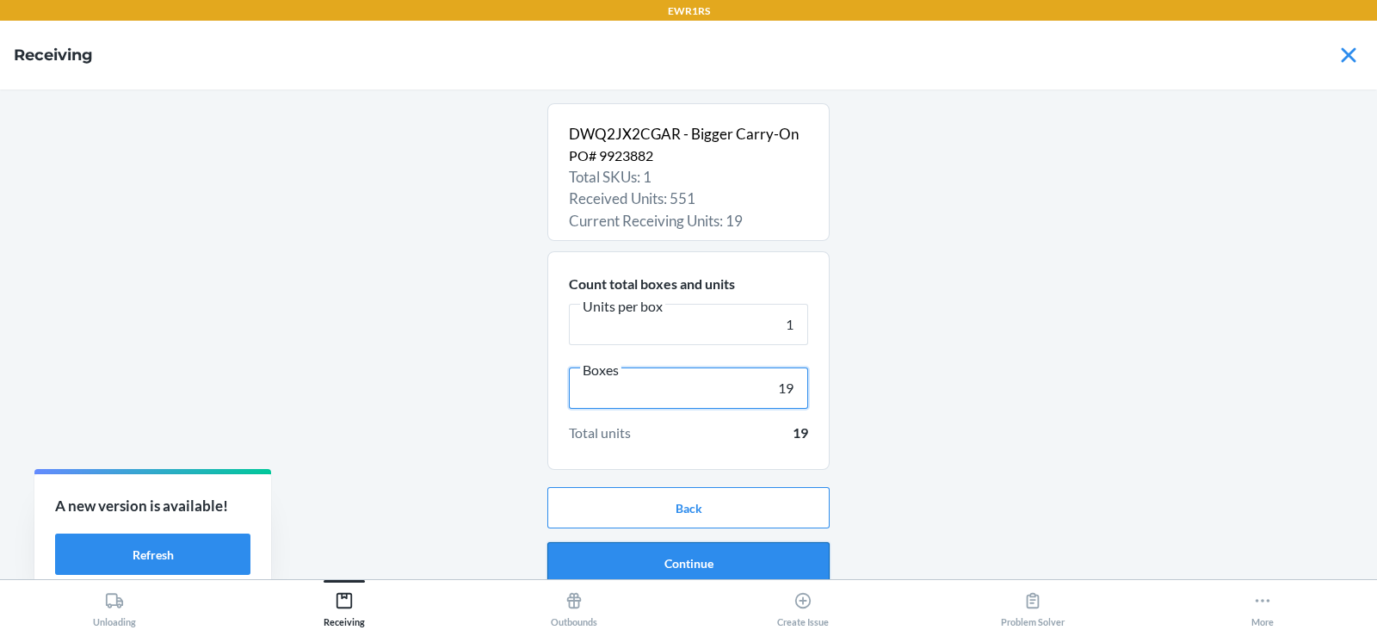
type input "19"
click at [621, 565] on button "Continue" at bounding box center [688, 562] width 282 height 41
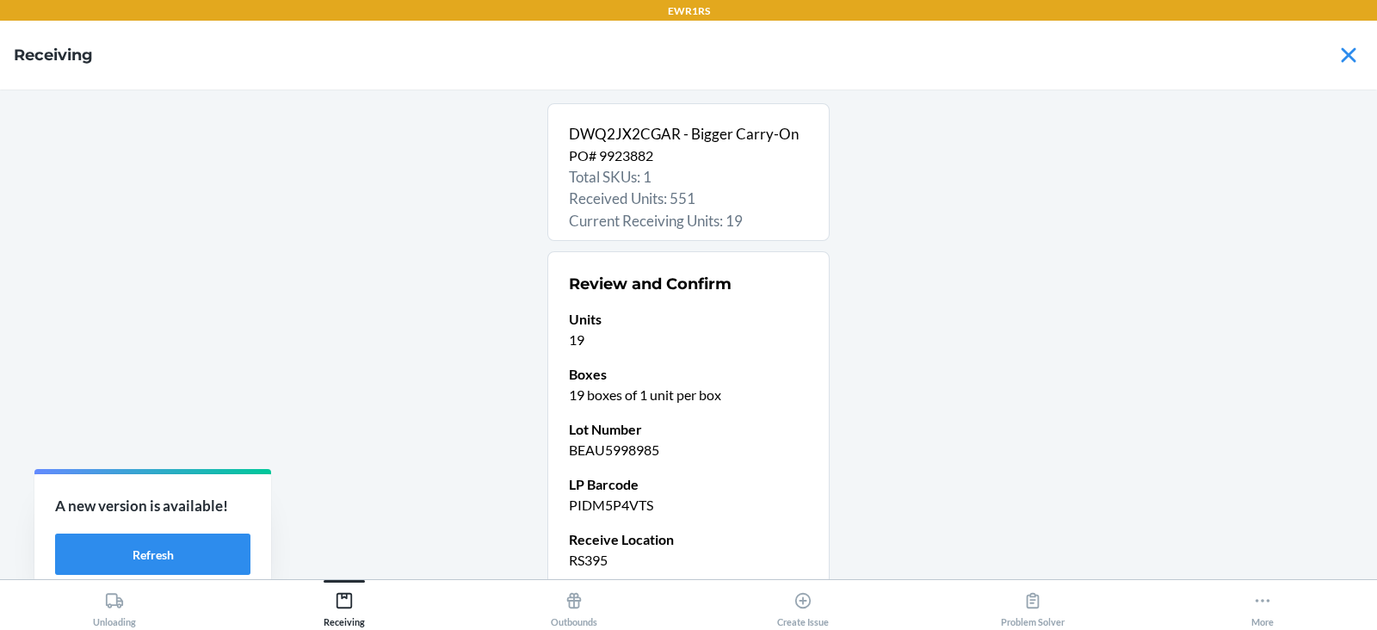
scroll to position [146, 0]
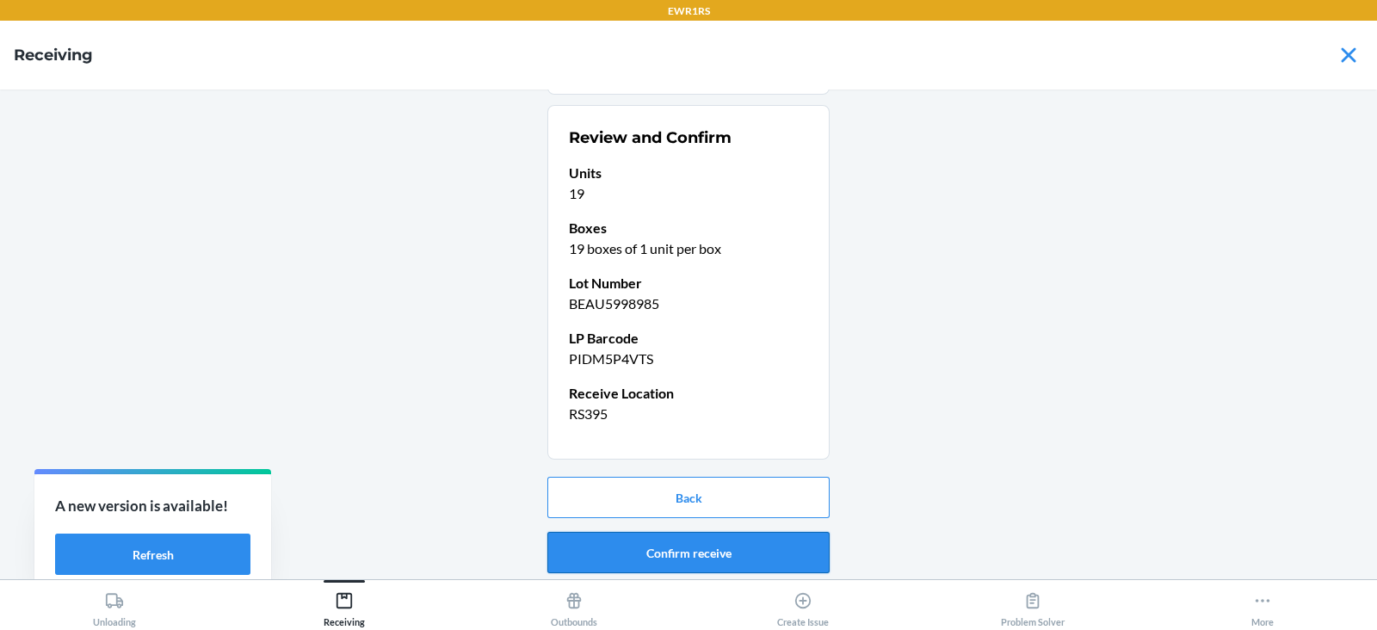
click at [681, 551] on button "Confirm receive" at bounding box center [688, 552] width 282 height 41
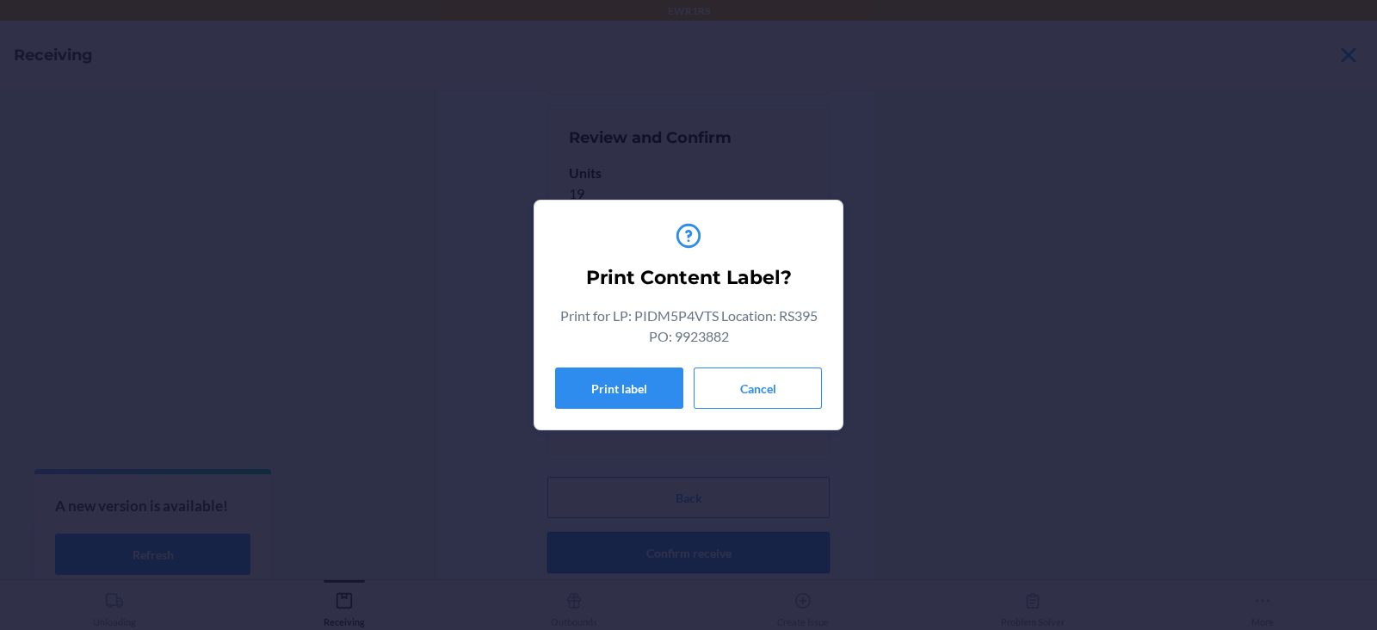
click at [627, 384] on button "Print label" at bounding box center [619, 387] width 128 height 41
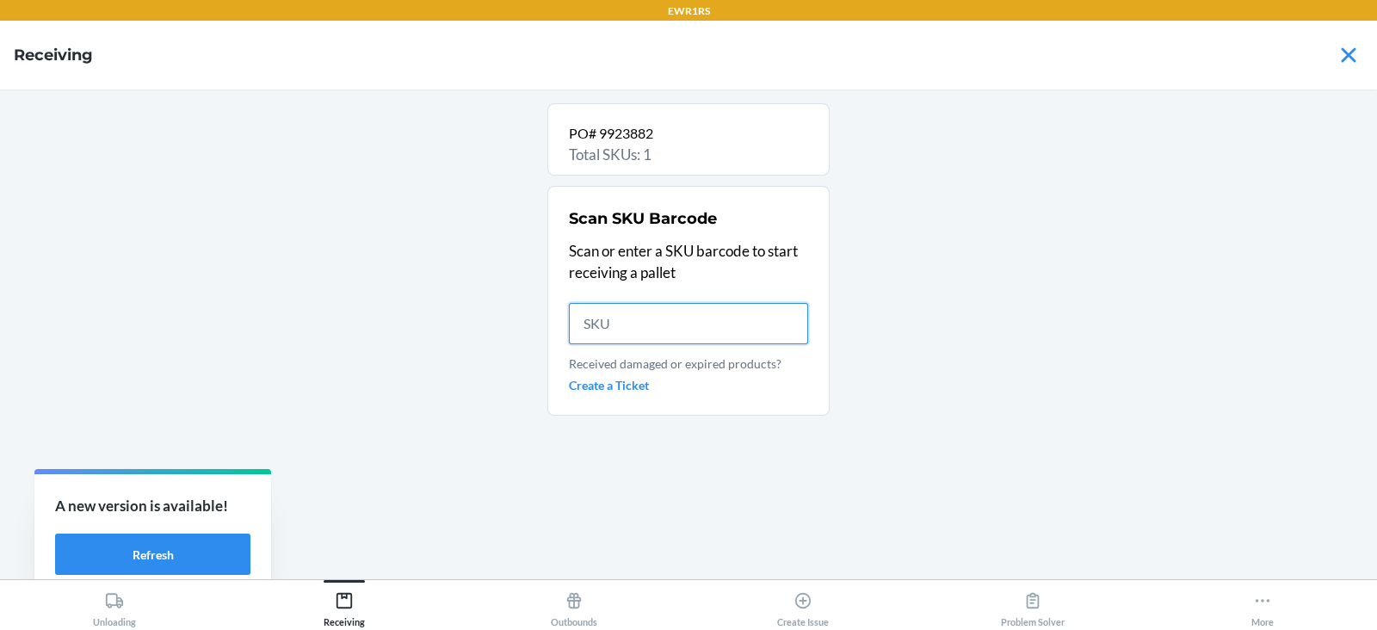
scroll to position [0, 0]
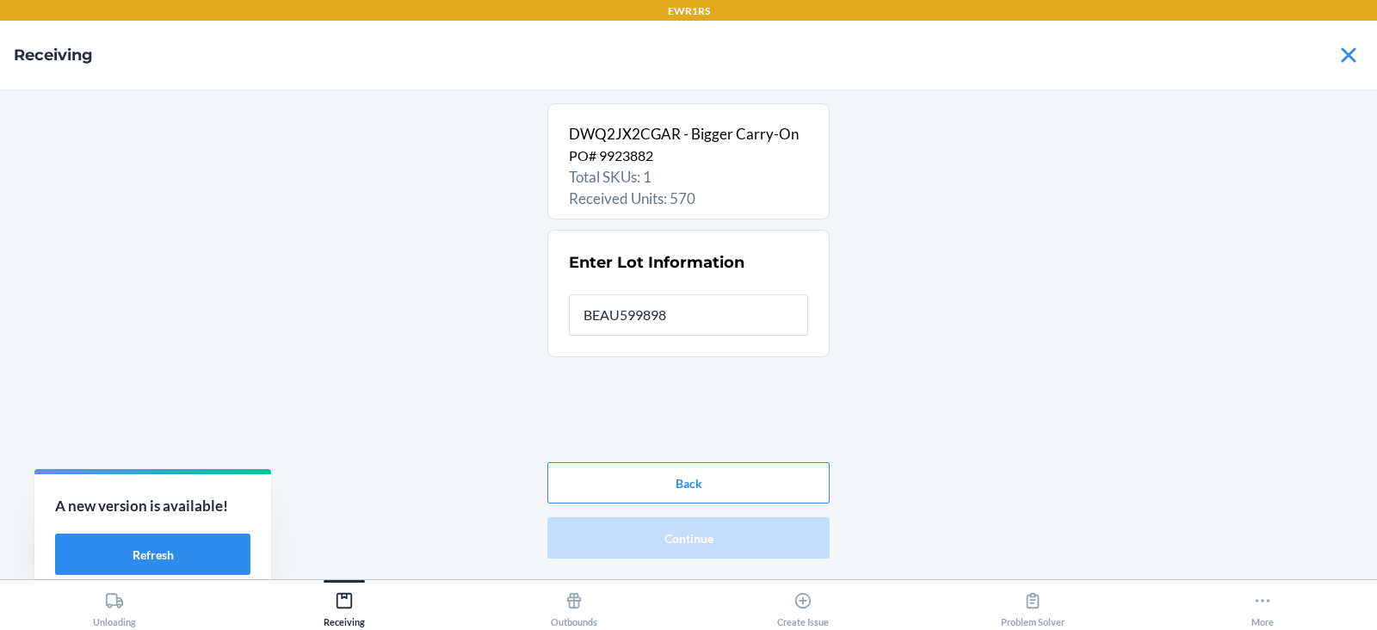
type input "BEAU5998985"
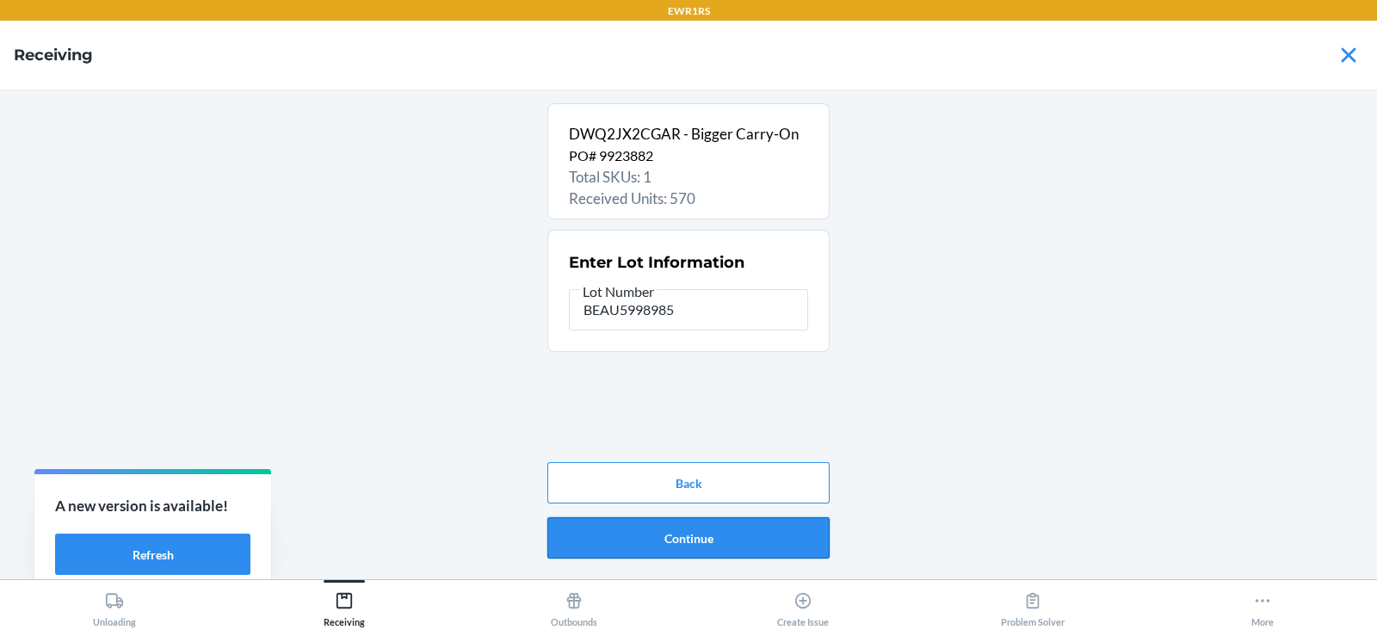
click at [731, 540] on button "Continue" at bounding box center [688, 537] width 282 height 41
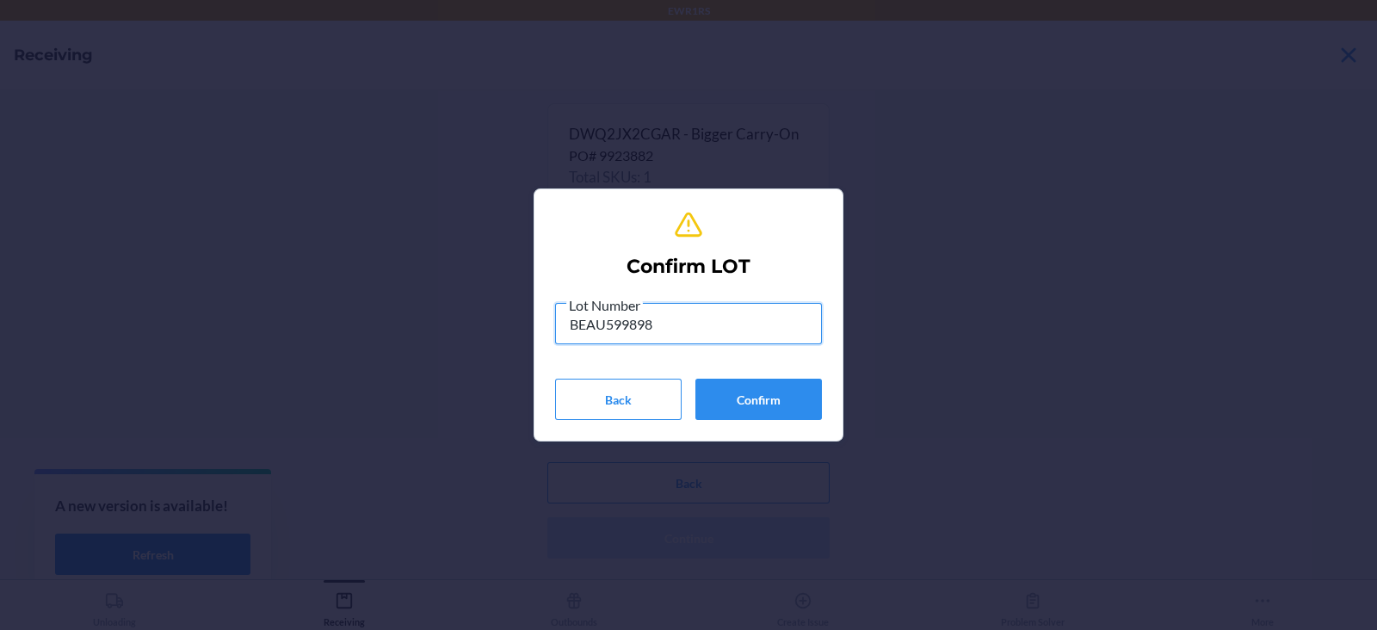
type input "BEAU5998985"
click at [758, 405] on button "Confirm" at bounding box center [758, 399] width 127 height 41
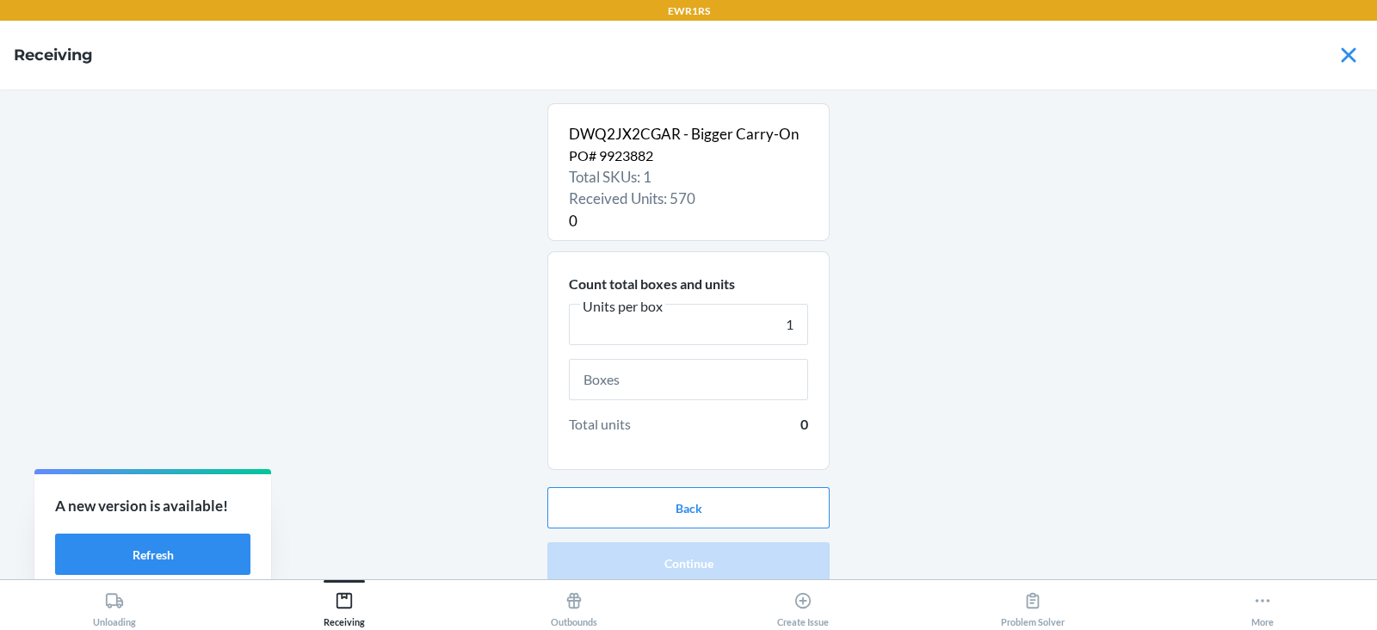
type input "1"
click at [707, 394] on input "text" at bounding box center [688, 379] width 239 height 41
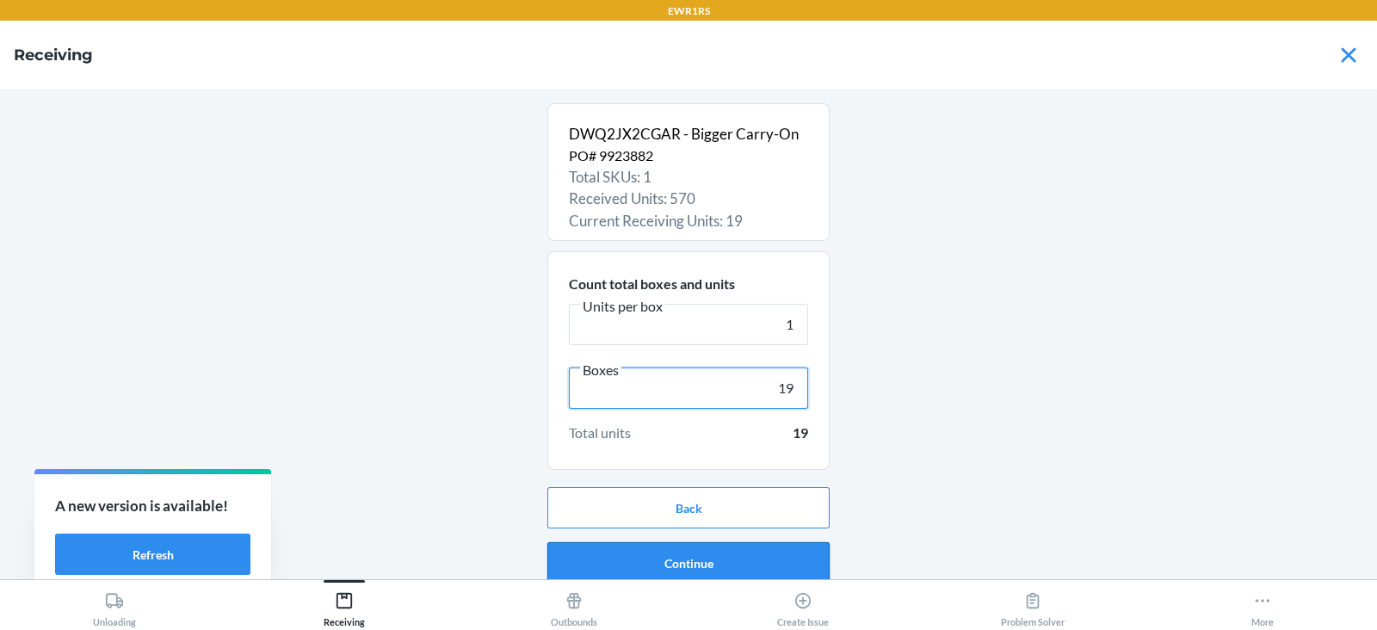
type input "19"
click at [725, 557] on button "Continue" at bounding box center [688, 562] width 282 height 41
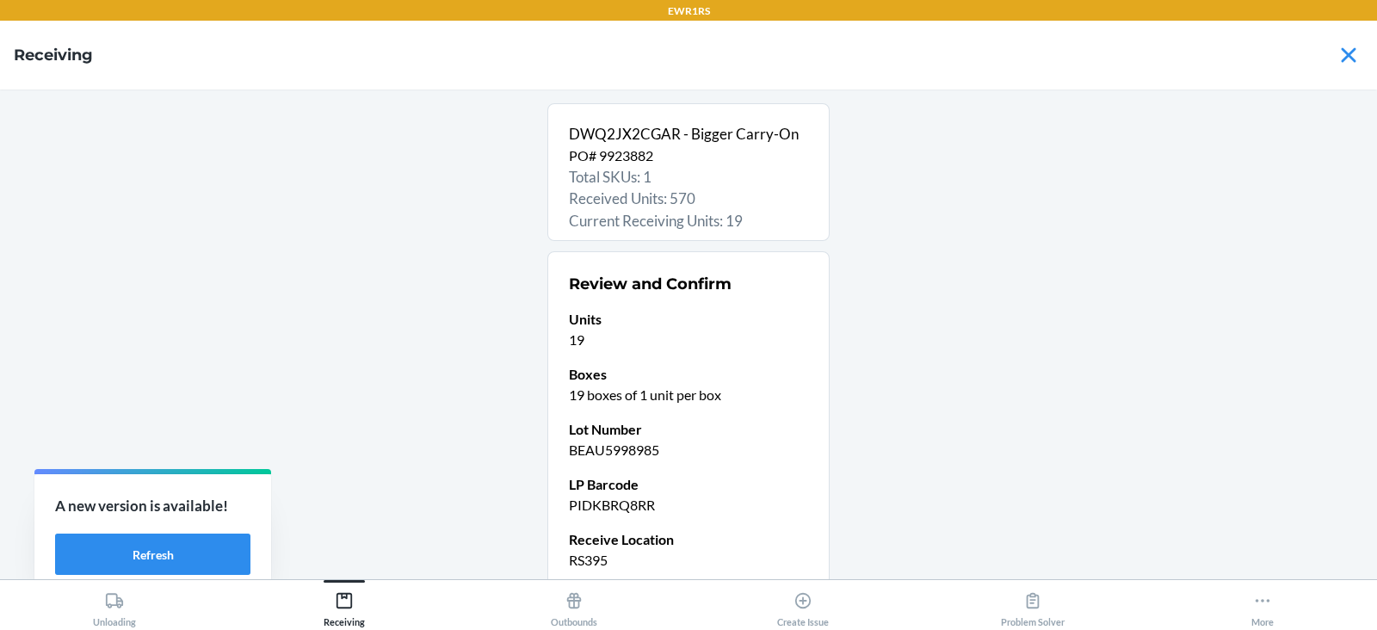
scroll to position [146, 0]
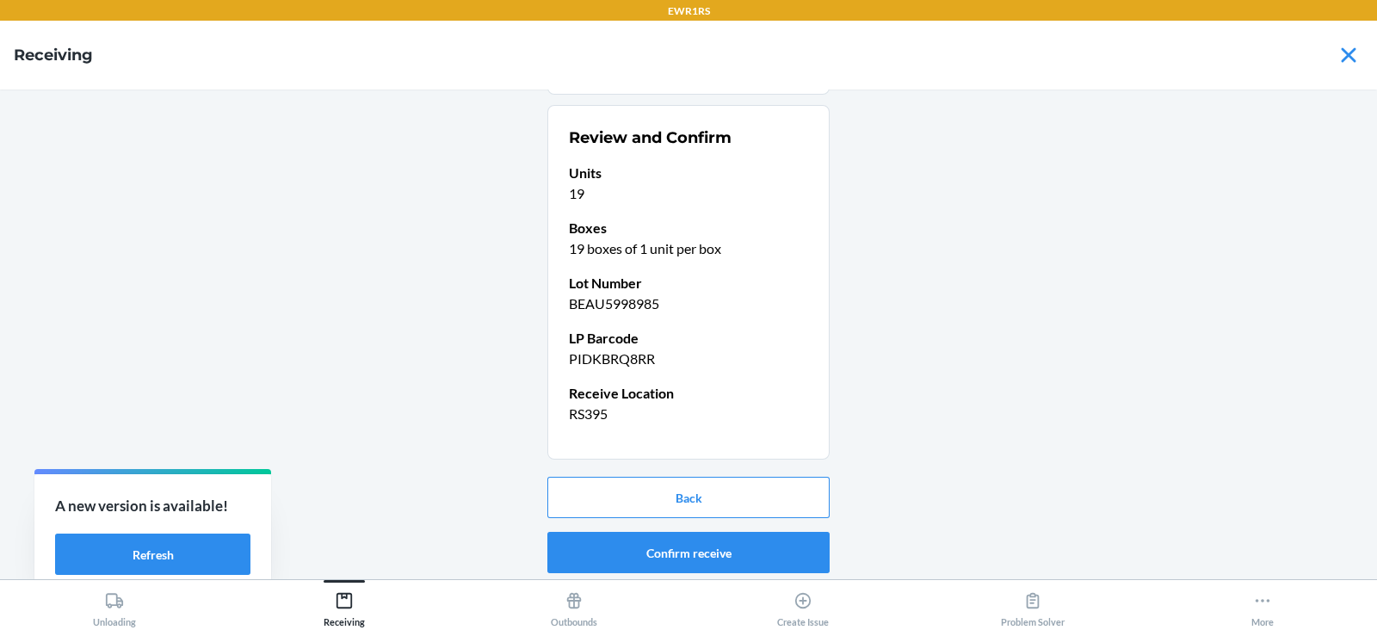
click at [690, 558] on button "Confirm receive" at bounding box center [688, 552] width 282 height 41
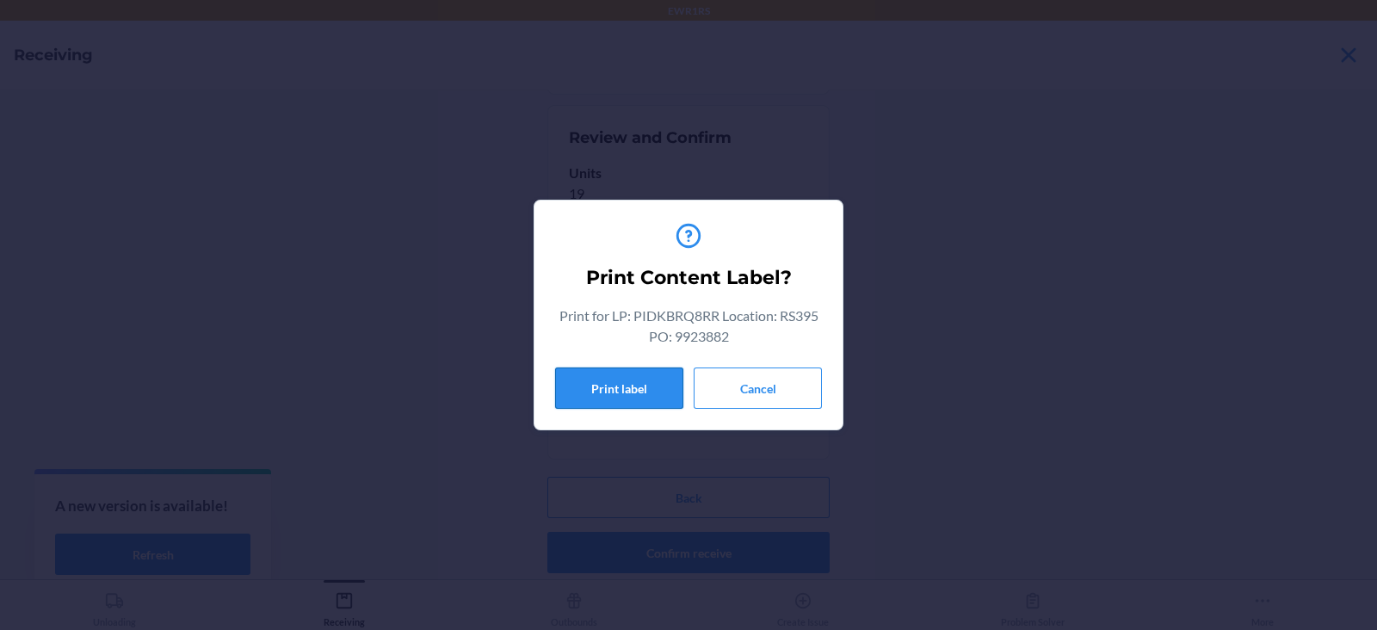
click at [610, 388] on button "Print label" at bounding box center [619, 387] width 128 height 41
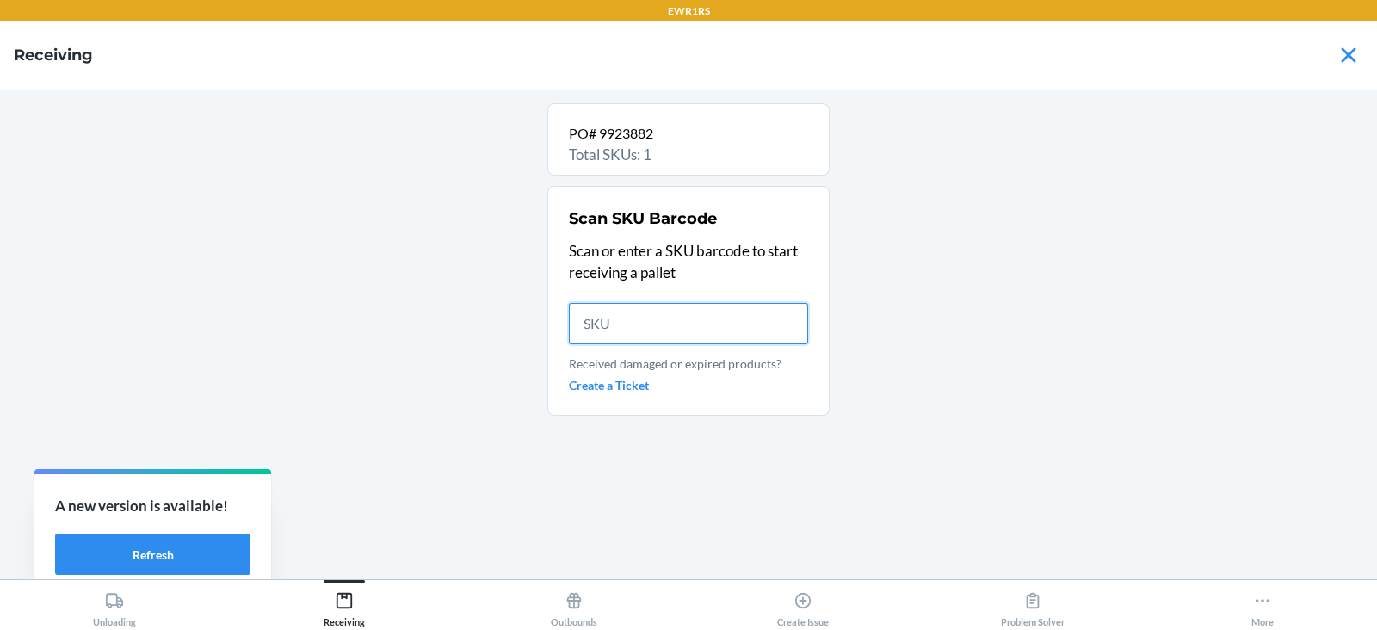
scroll to position [0, 0]
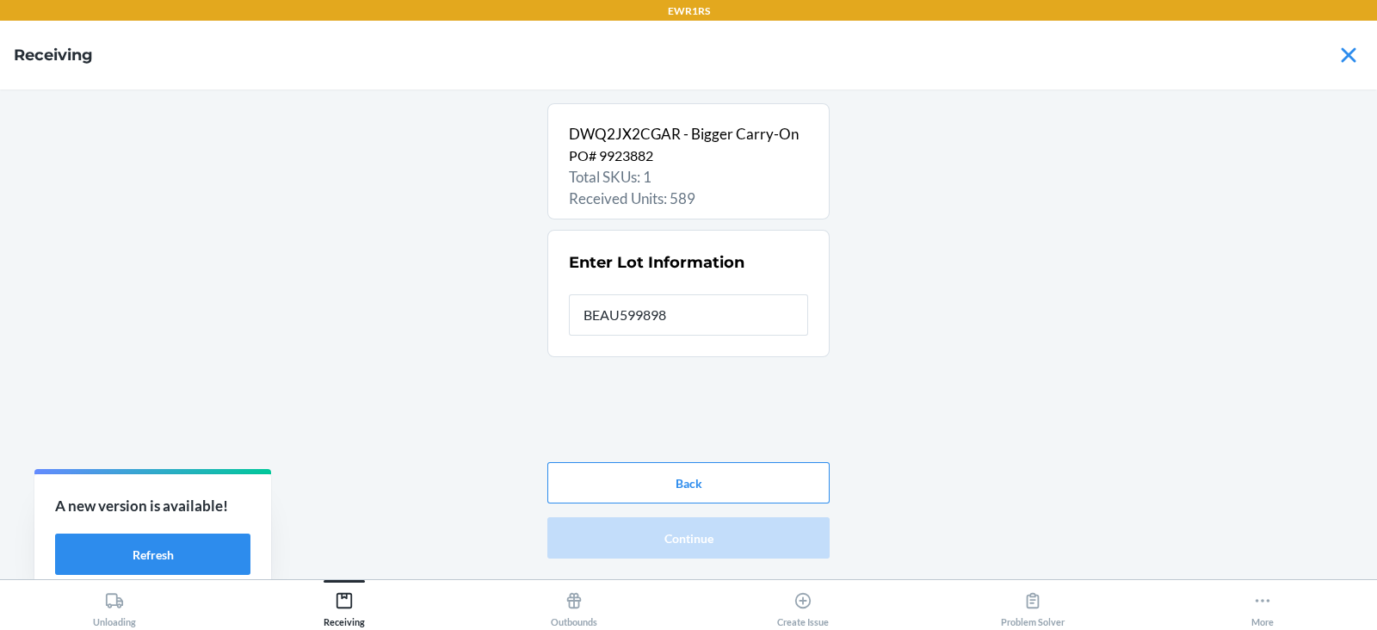
type input "BEAU5998985"
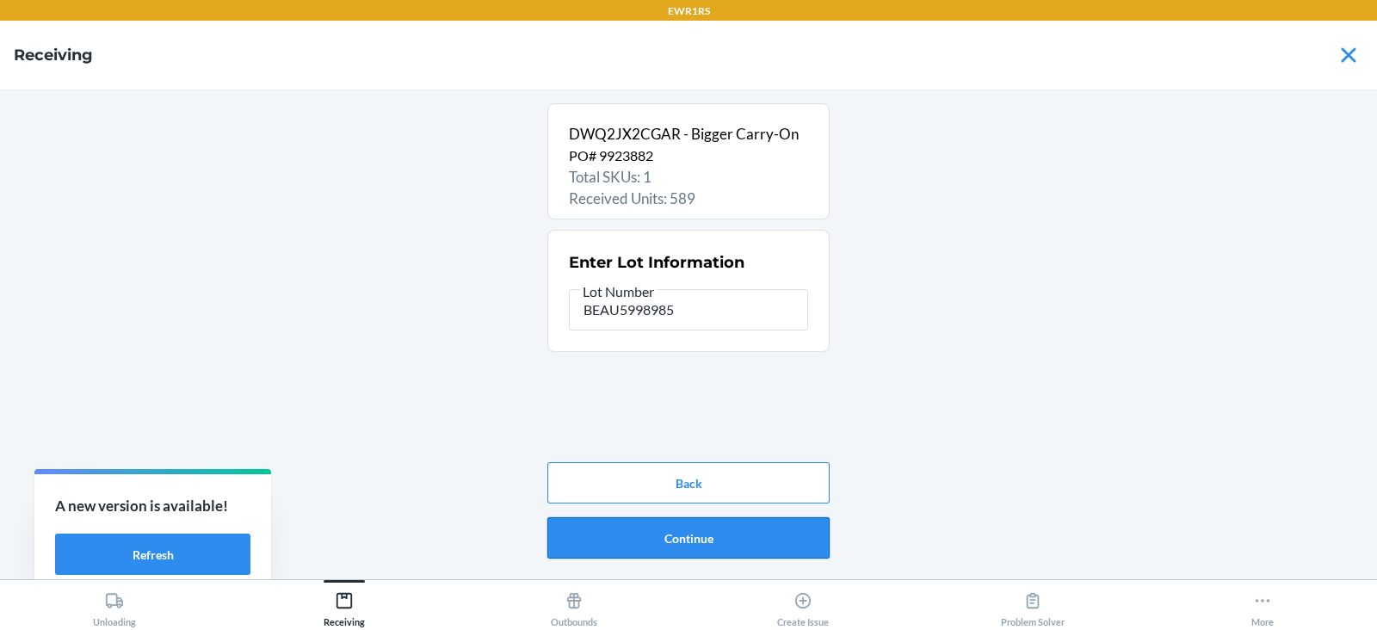
click at [733, 551] on button "Continue" at bounding box center [688, 537] width 282 height 41
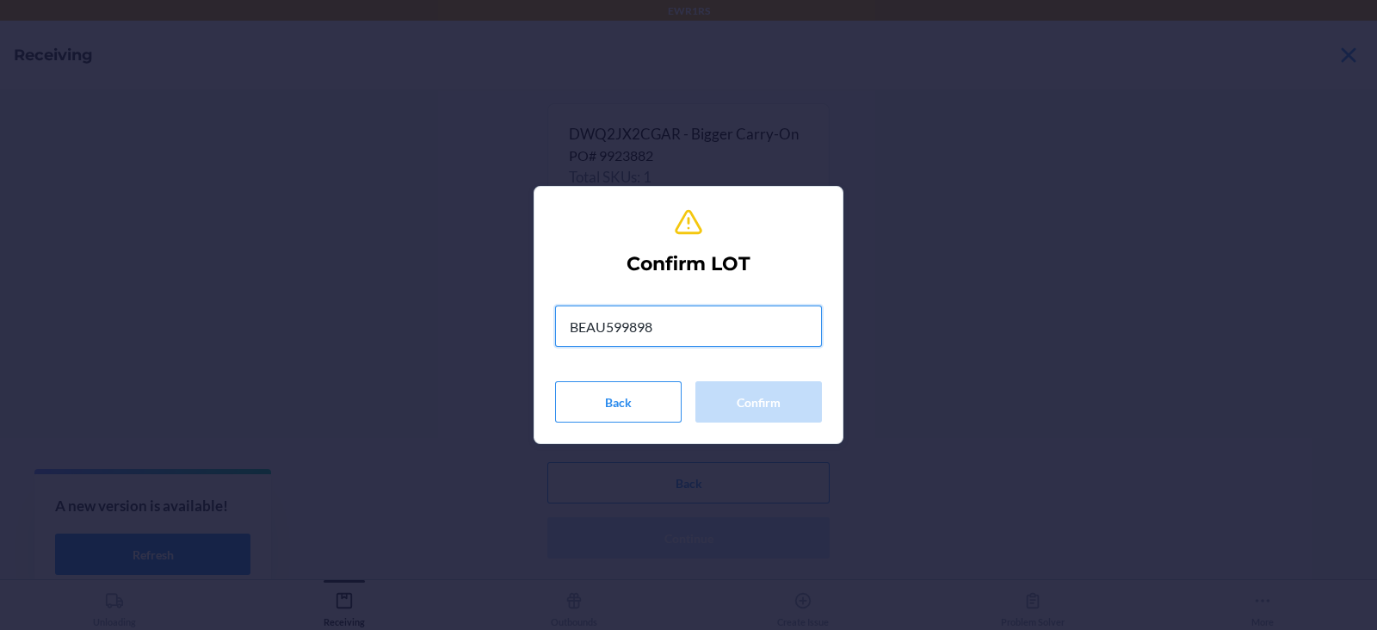
type input "BEAU5998985"
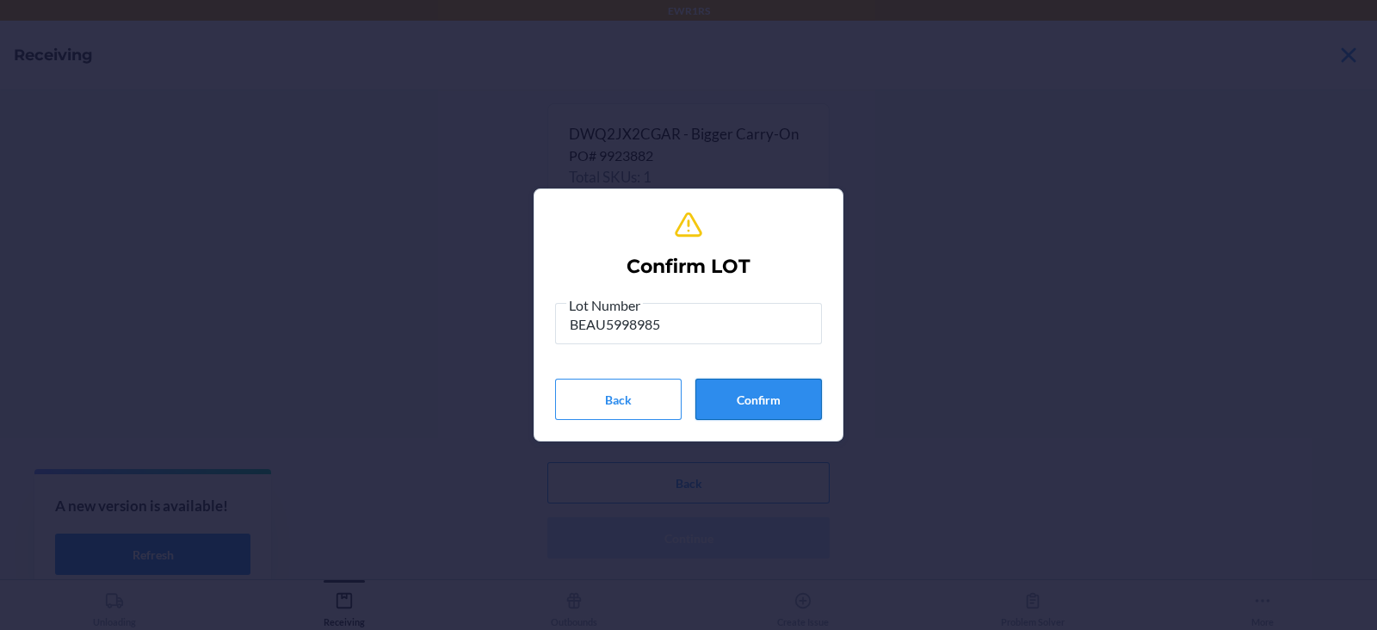
click at [775, 408] on button "Confirm" at bounding box center [758, 399] width 127 height 41
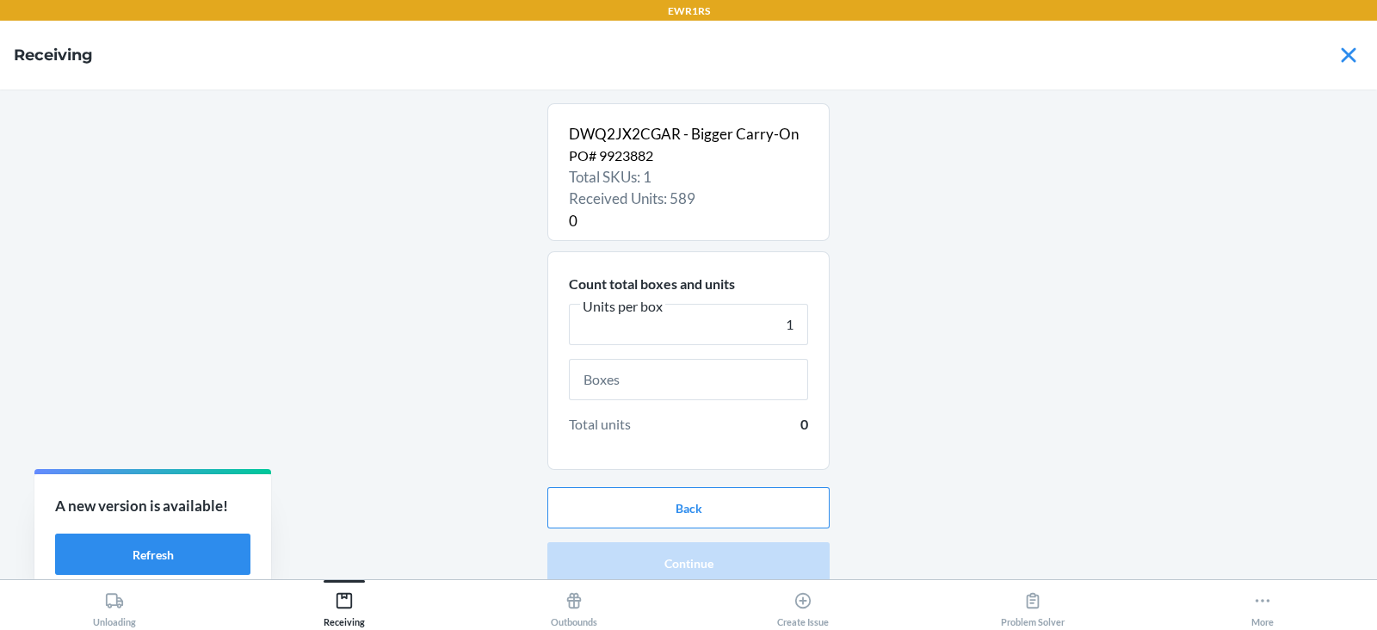
type input "1"
click at [650, 379] on input "text" at bounding box center [688, 379] width 239 height 41
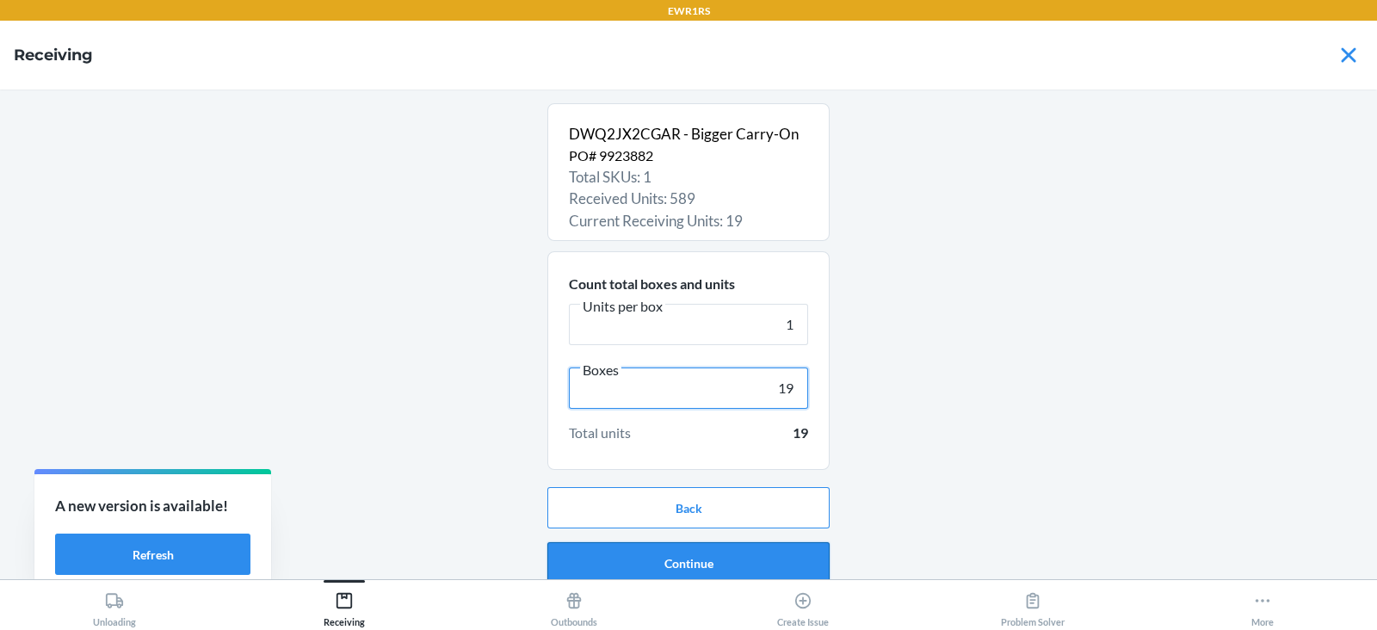
type input "19"
click at [711, 560] on button "Continue" at bounding box center [688, 562] width 282 height 41
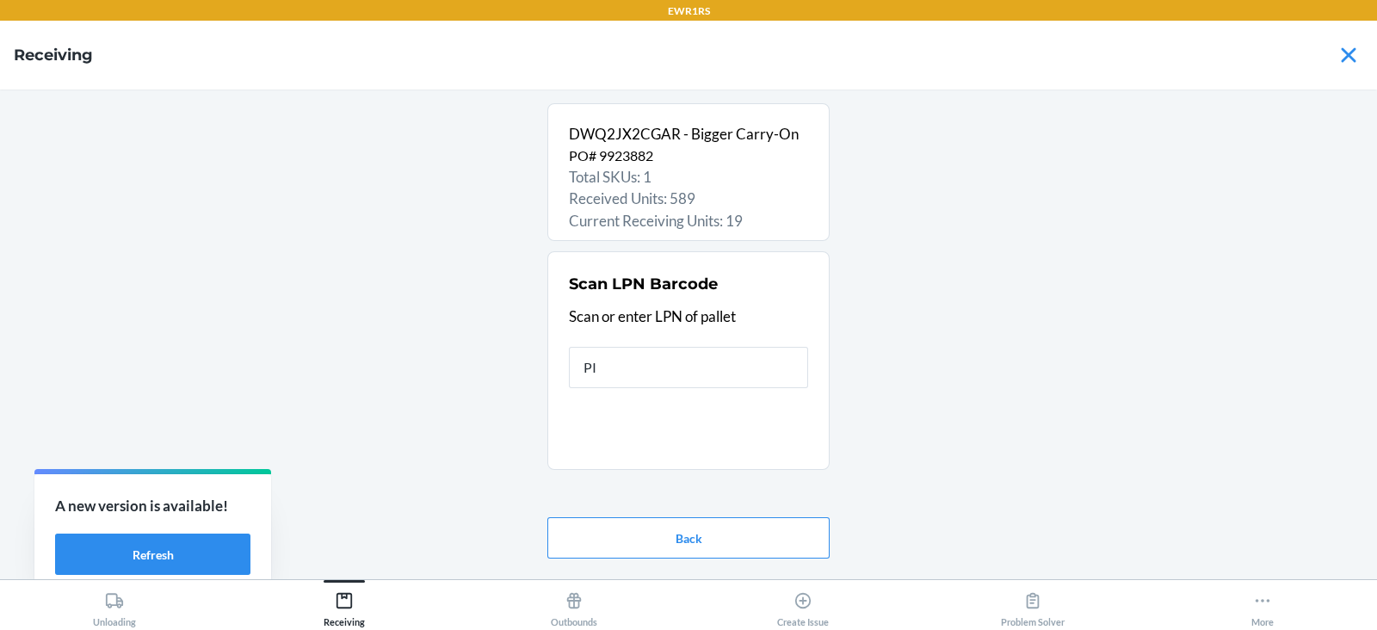
type input "PID"
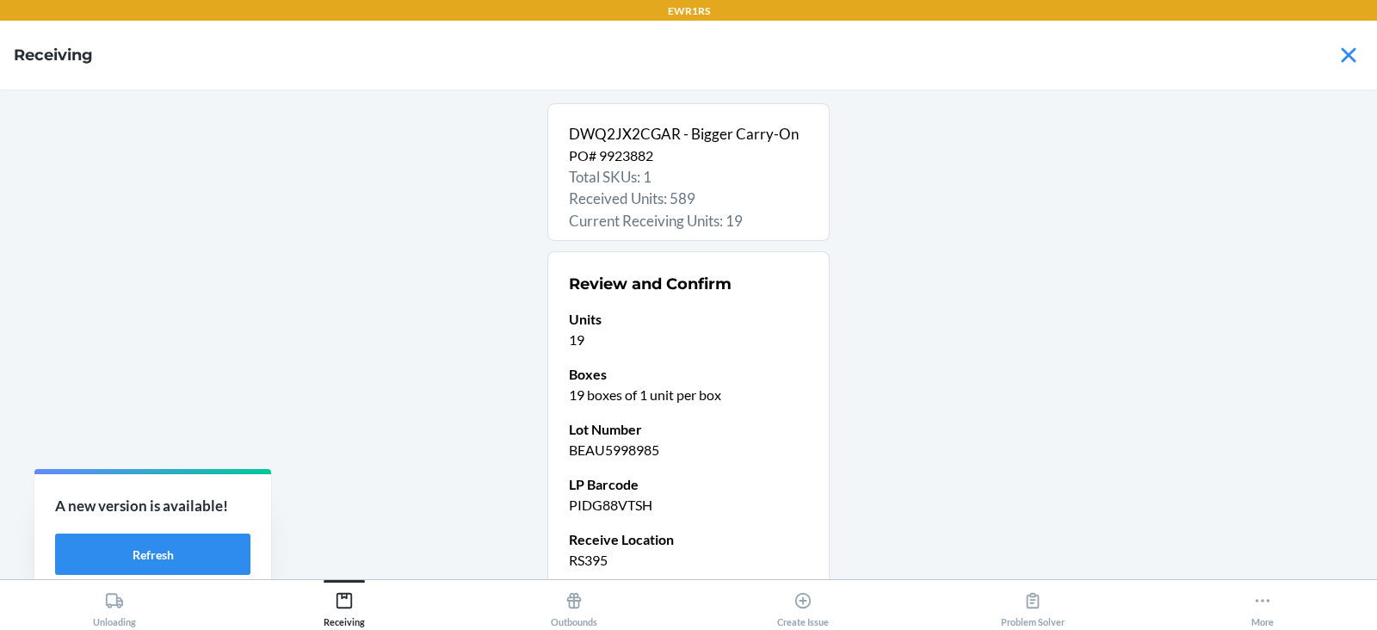
scroll to position [146, 0]
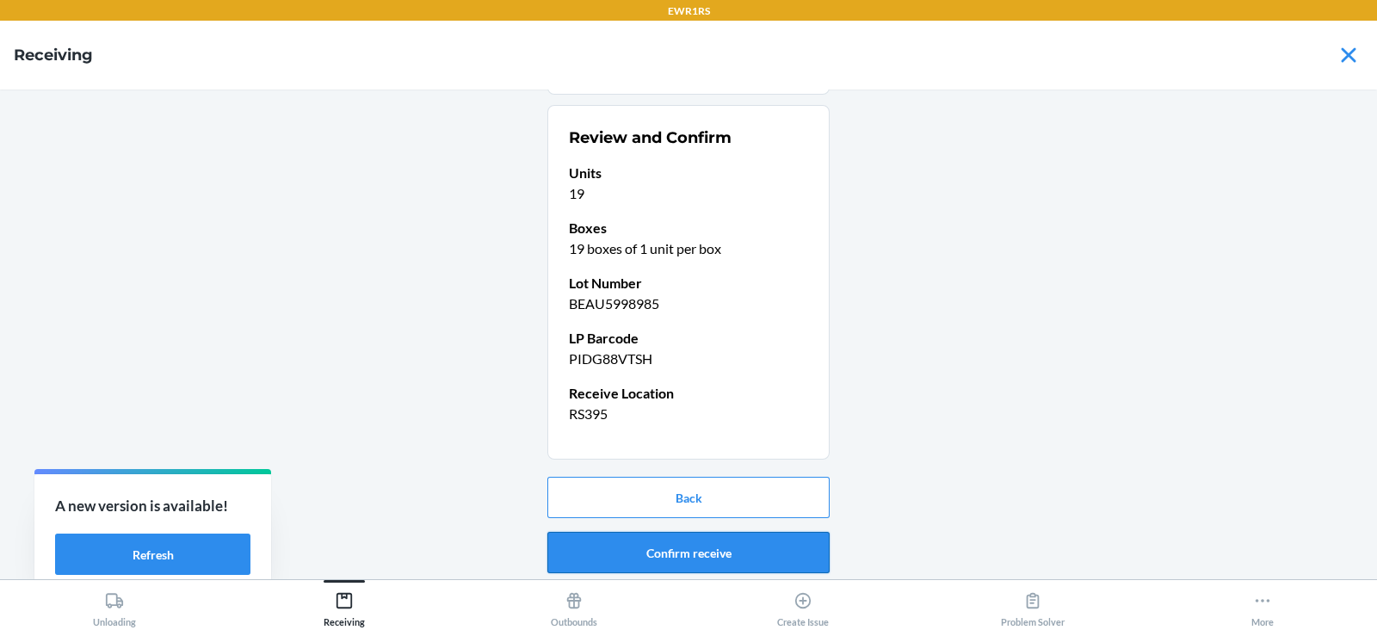
click at [689, 543] on button "Confirm receive" at bounding box center [688, 552] width 282 height 41
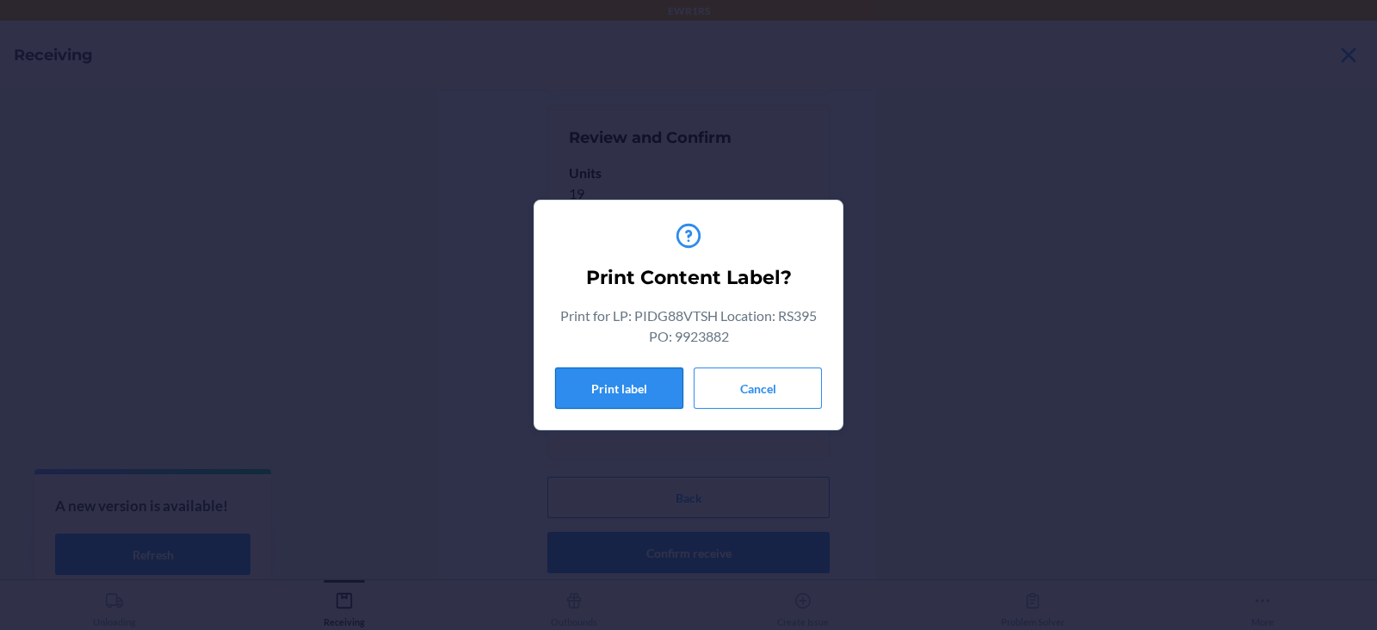
click at [611, 392] on button "Print label" at bounding box center [619, 387] width 128 height 41
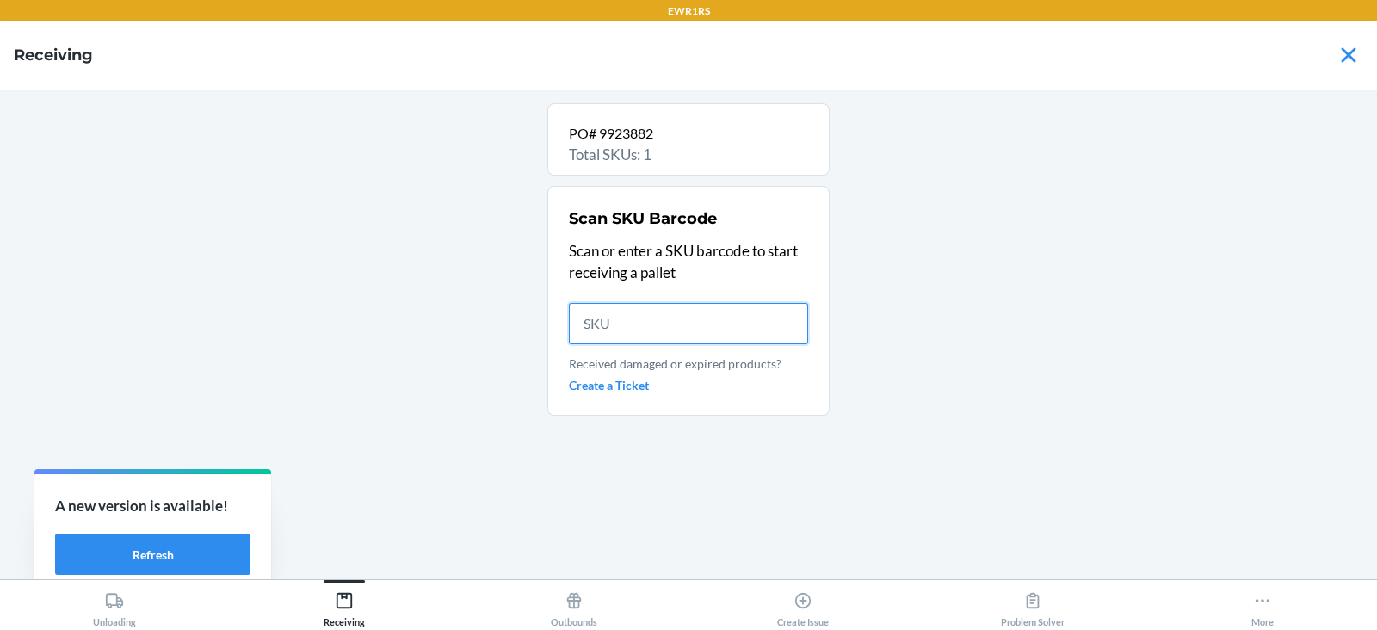
scroll to position [0, 0]
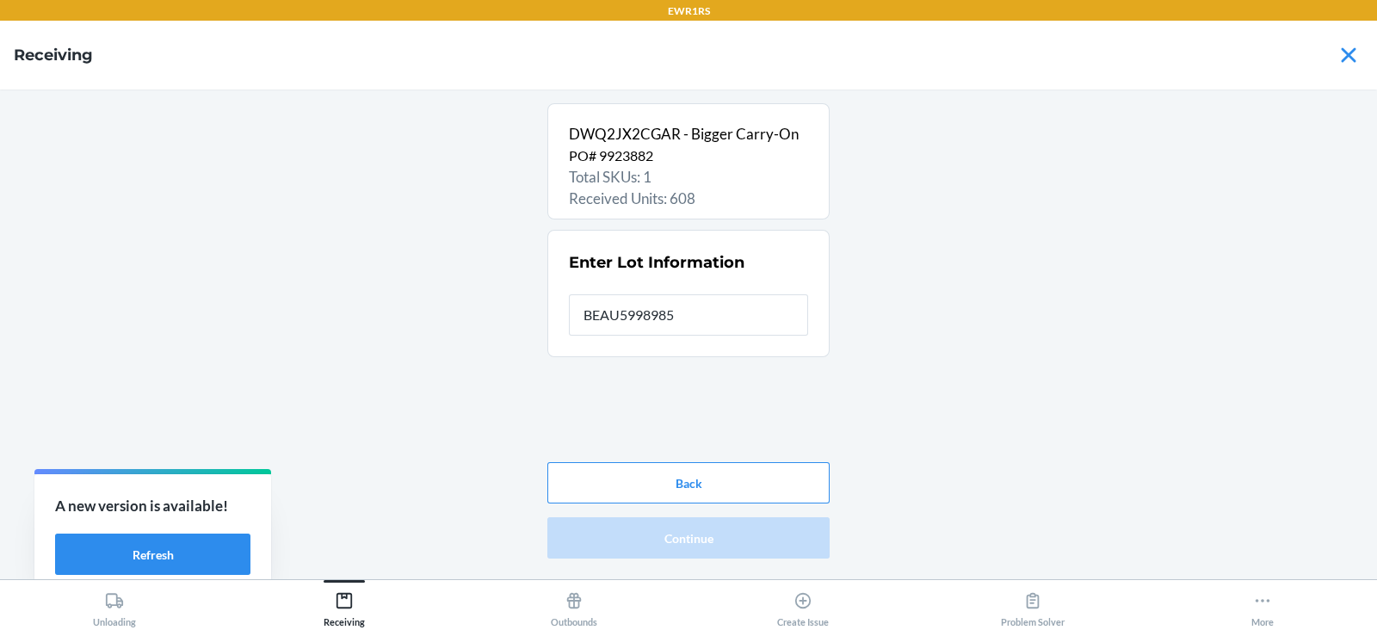
type input "BEAU5998985"
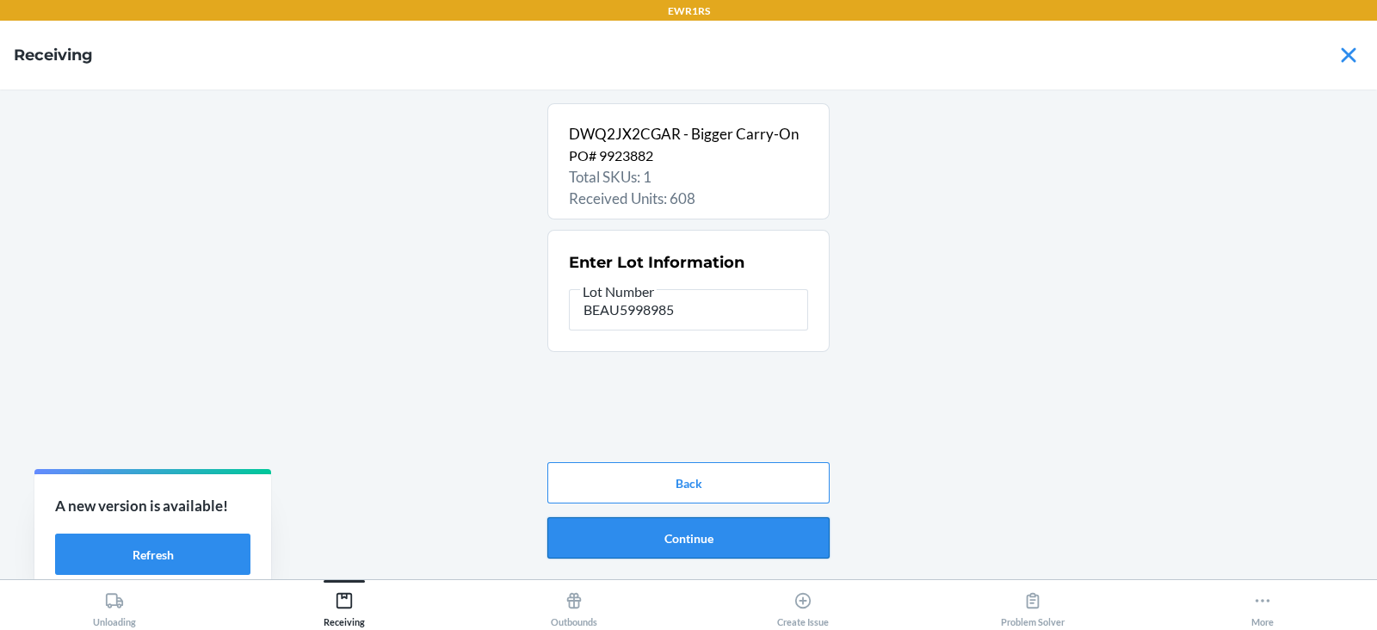
click at [641, 551] on button "Continue" at bounding box center [688, 537] width 282 height 41
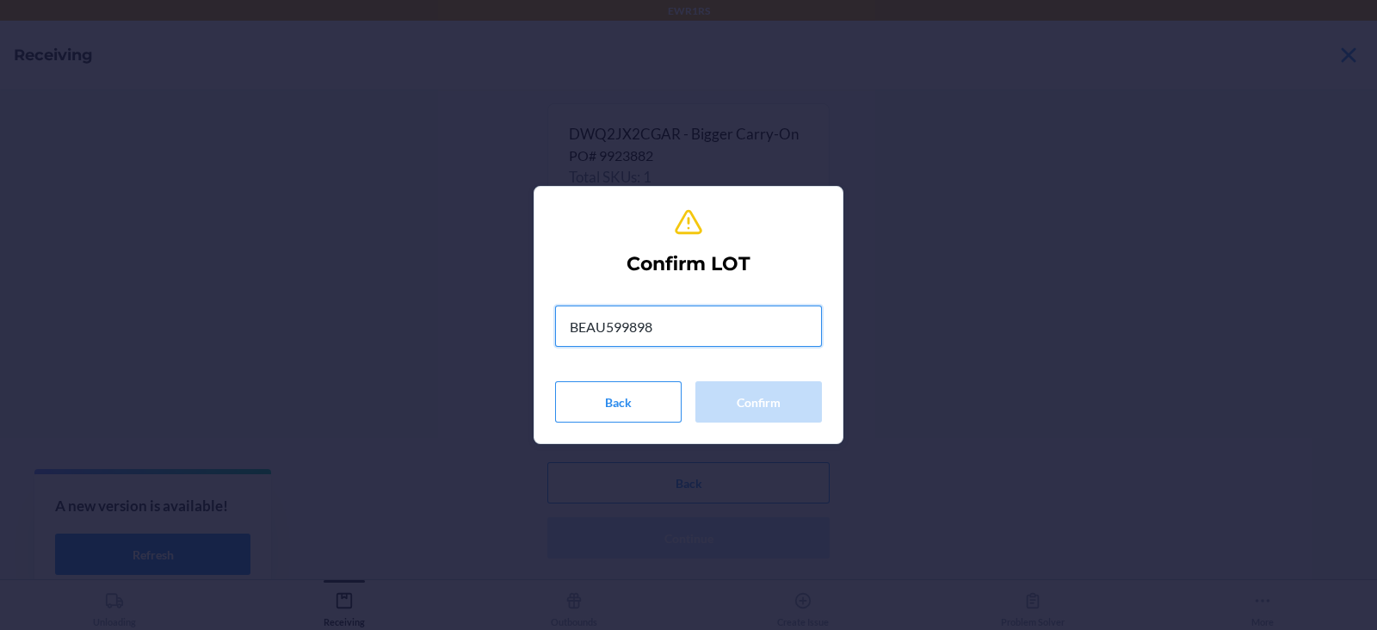
type input "BEAU5998985"
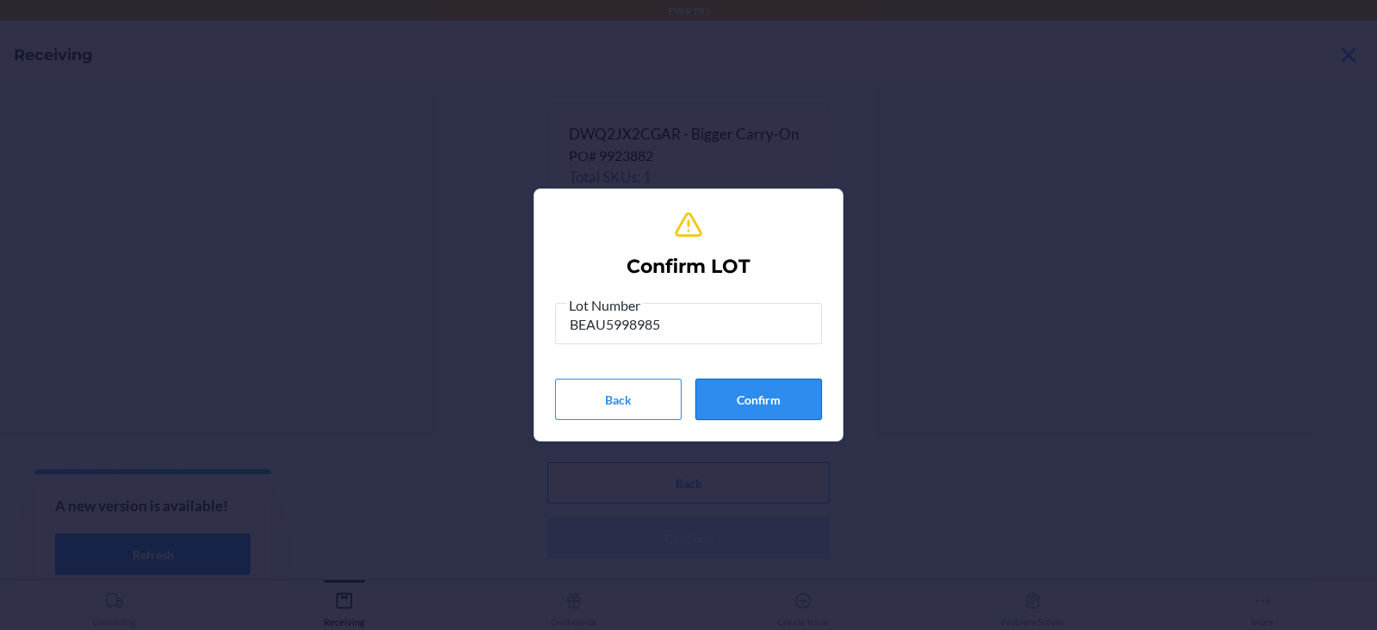
click at [748, 411] on button "Confirm" at bounding box center [758, 399] width 127 height 41
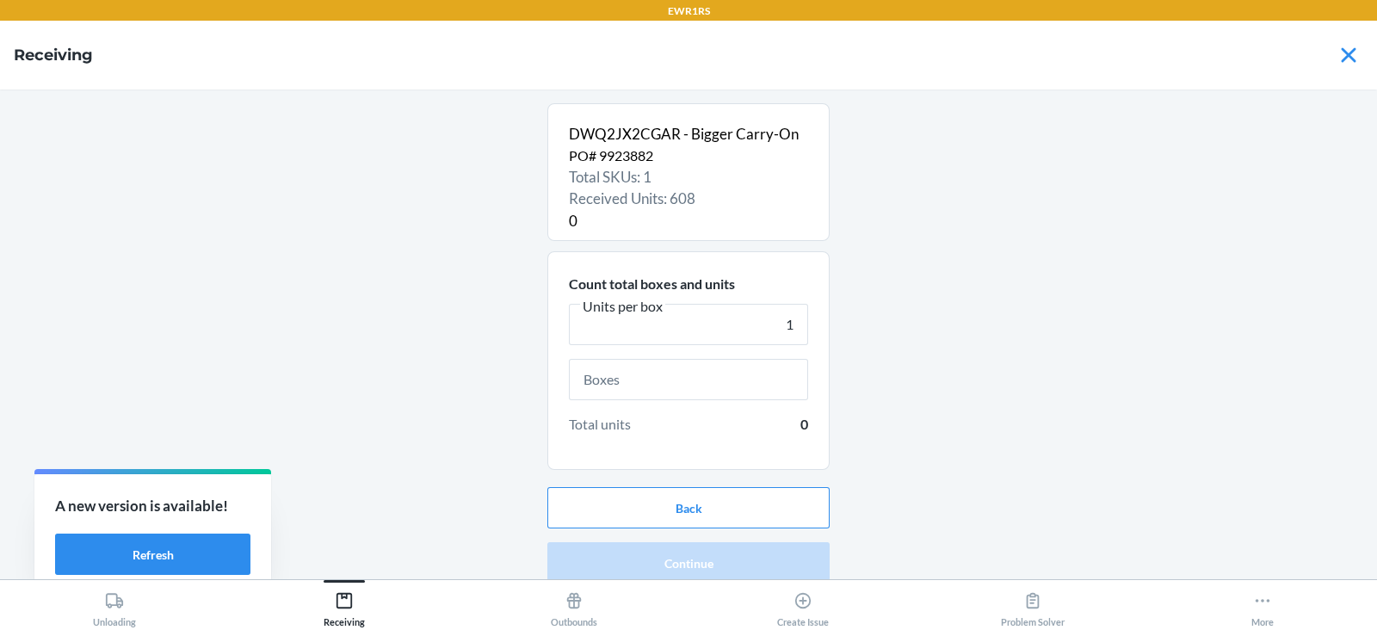
type input "1"
click at [691, 380] on input "text" at bounding box center [688, 379] width 239 height 41
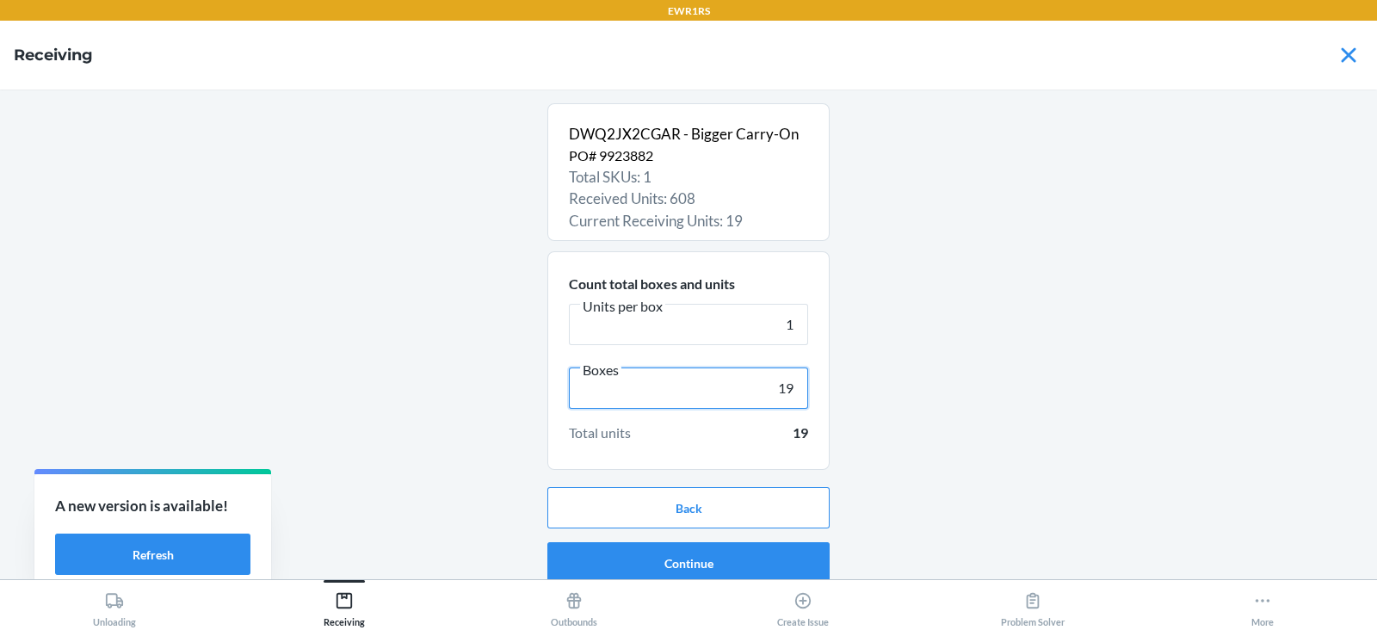
type input "19"
click at [710, 562] on button "Continue" at bounding box center [688, 562] width 282 height 41
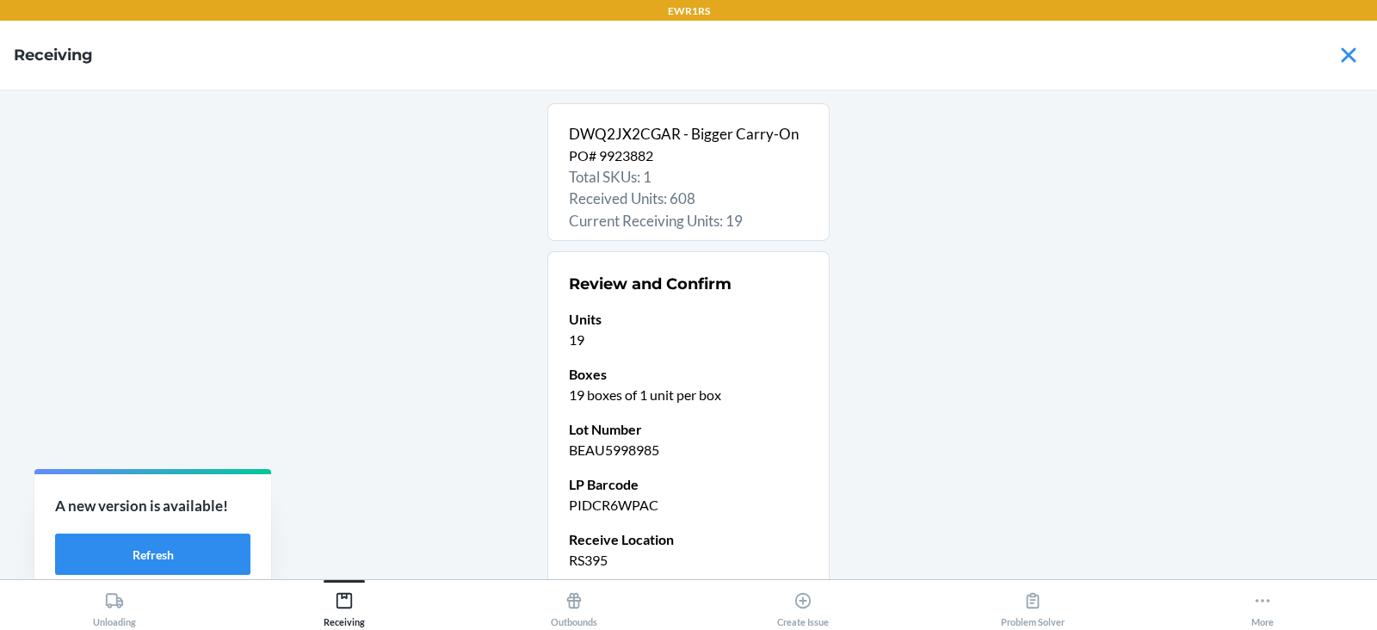
scroll to position [146, 0]
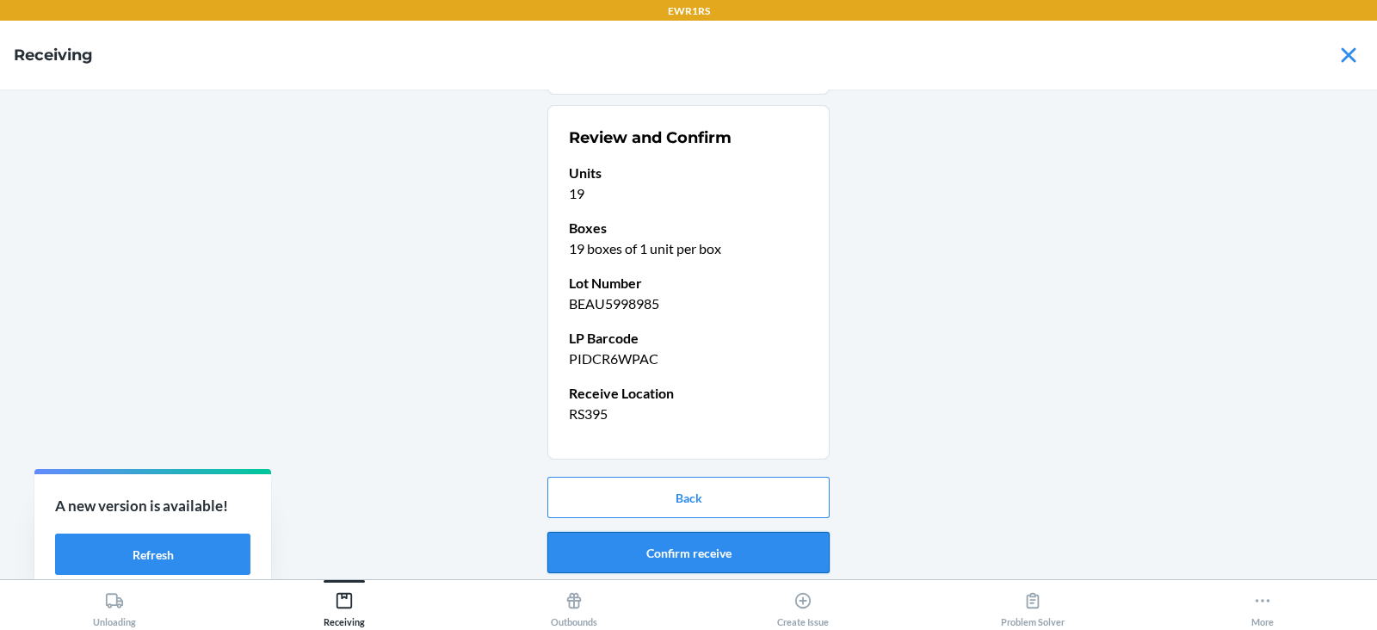
click at [654, 551] on button "Confirm receive" at bounding box center [688, 552] width 282 height 41
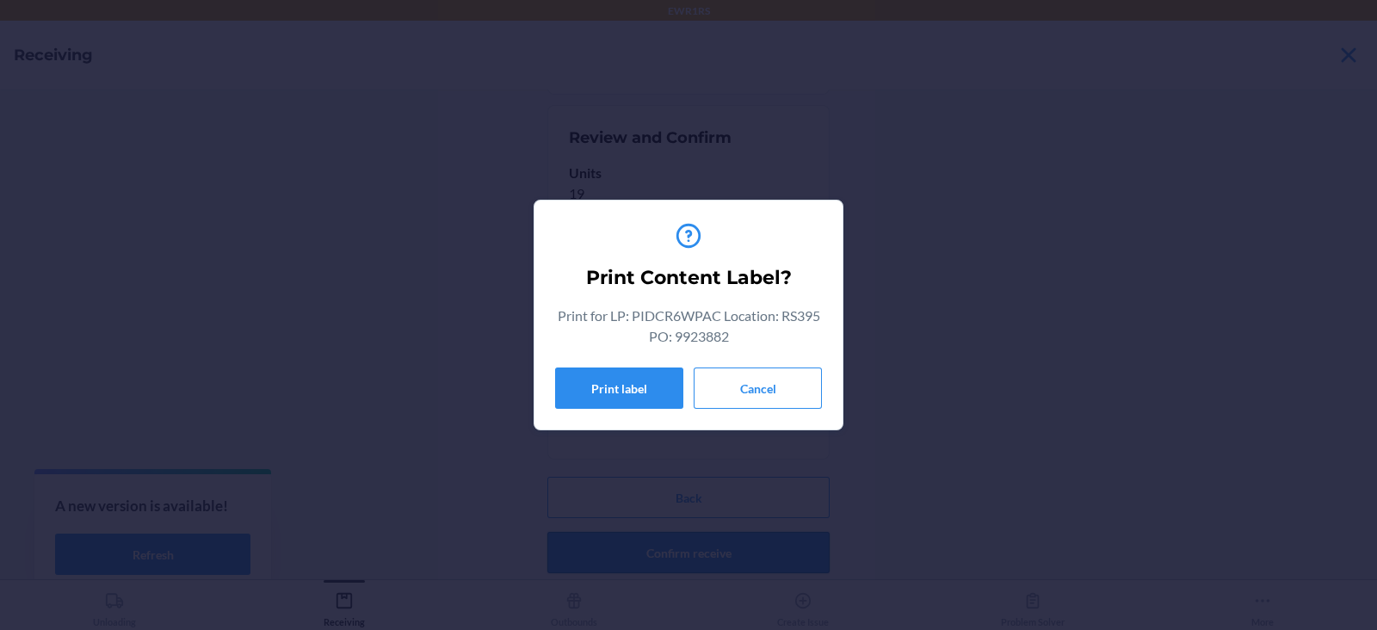
click at [610, 385] on button "Print label" at bounding box center [619, 387] width 128 height 41
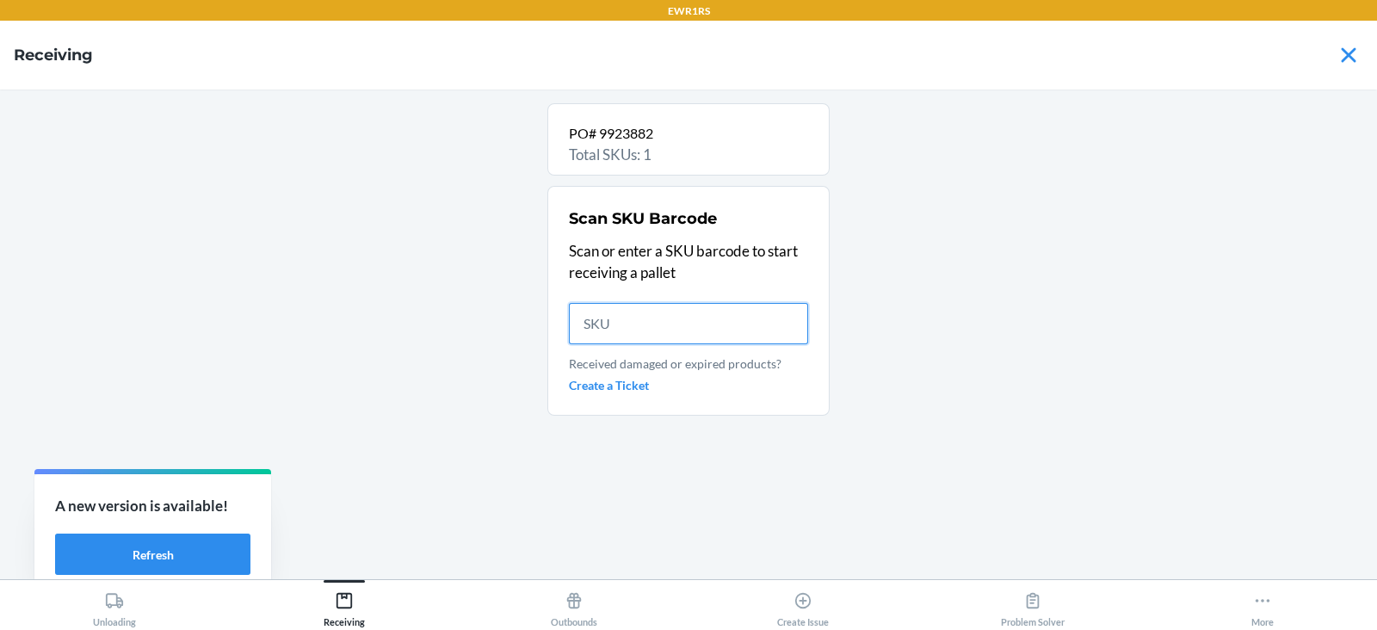
scroll to position [0, 0]
type input "DWQ2JX2C"
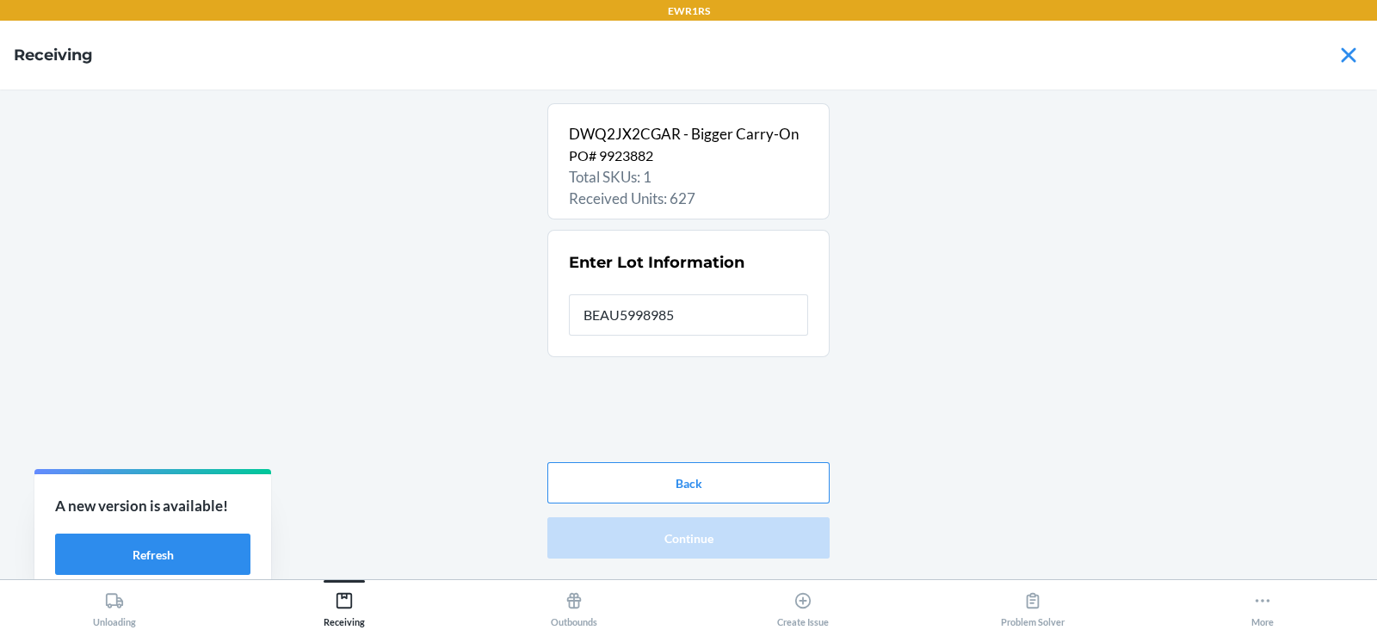
type input "BEAU5998985"
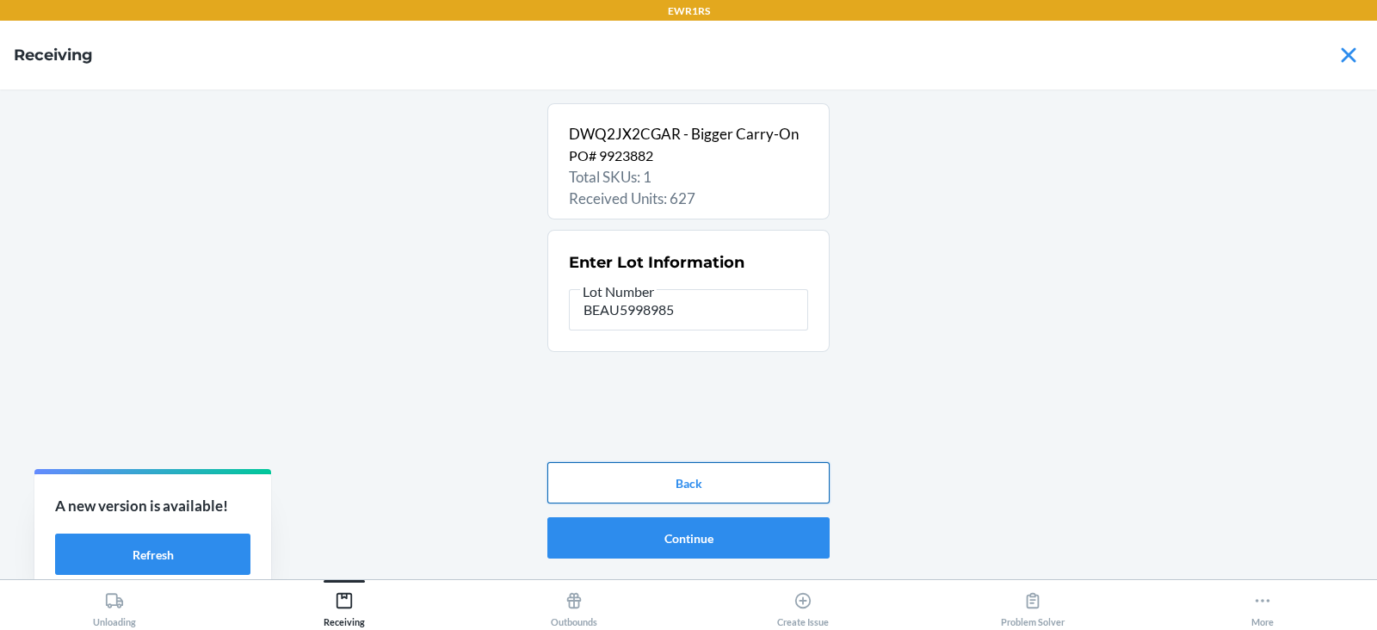
click at [706, 497] on button "Back" at bounding box center [688, 482] width 282 height 41
click at [734, 539] on button "Continue" at bounding box center [688, 537] width 282 height 41
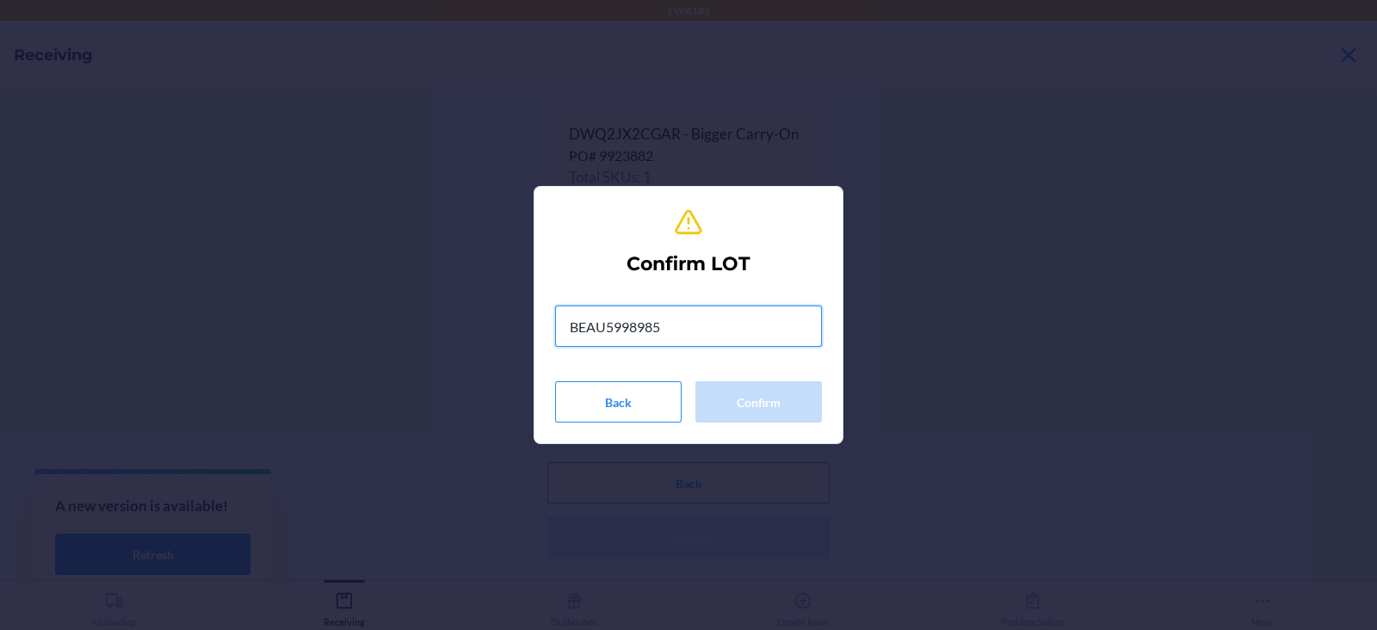
type input "BEAU5998985"
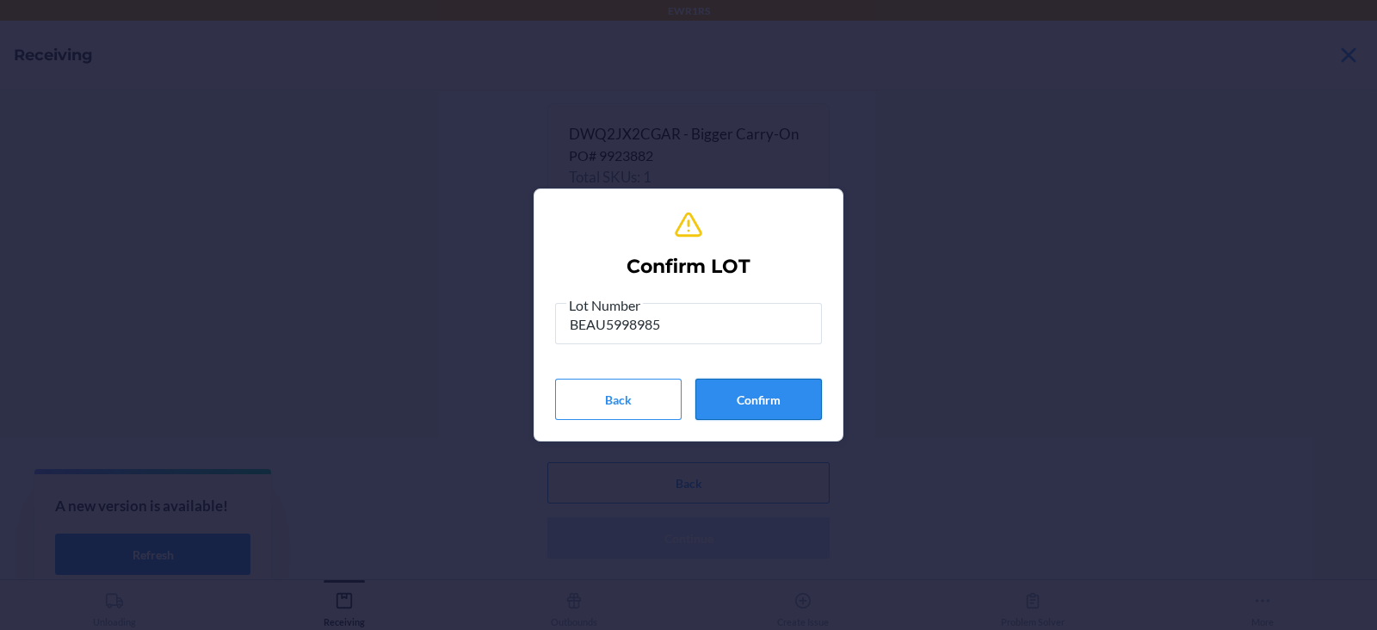
click at [755, 405] on button "Confirm" at bounding box center [758, 399] width 127 height 41
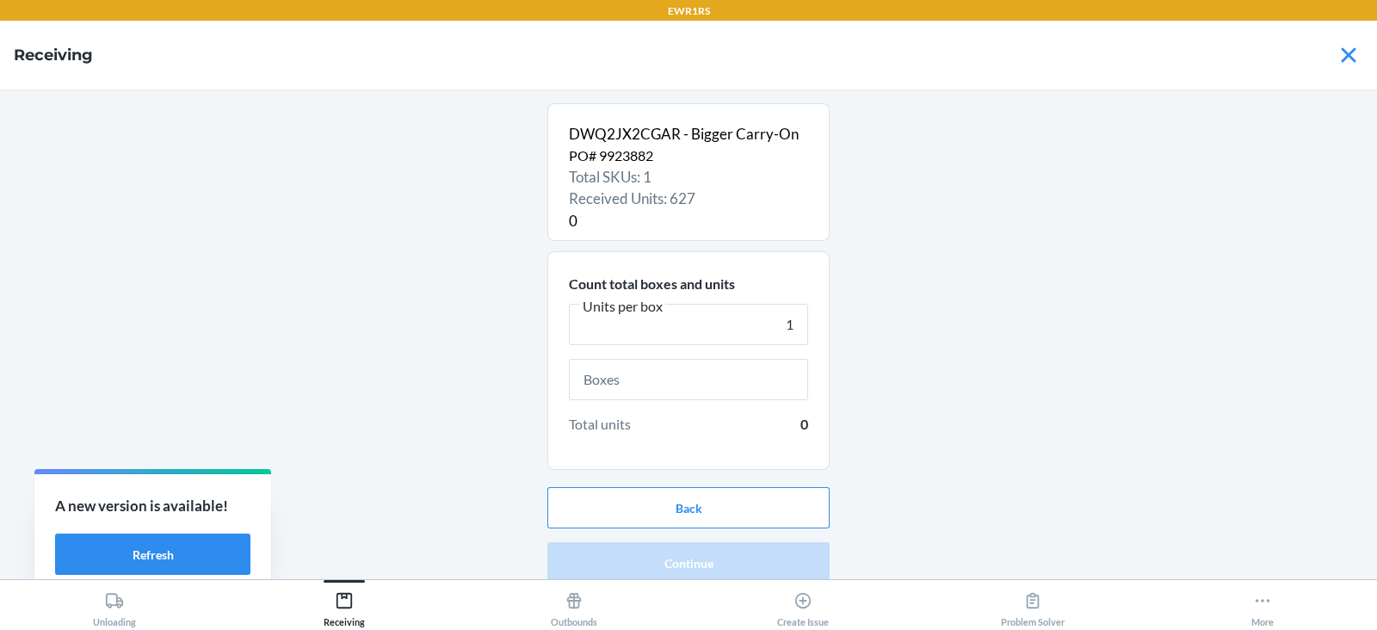
type input "1"
click at [611, 380] on input "text" at bounding box center [688, 379] width 239 height 41
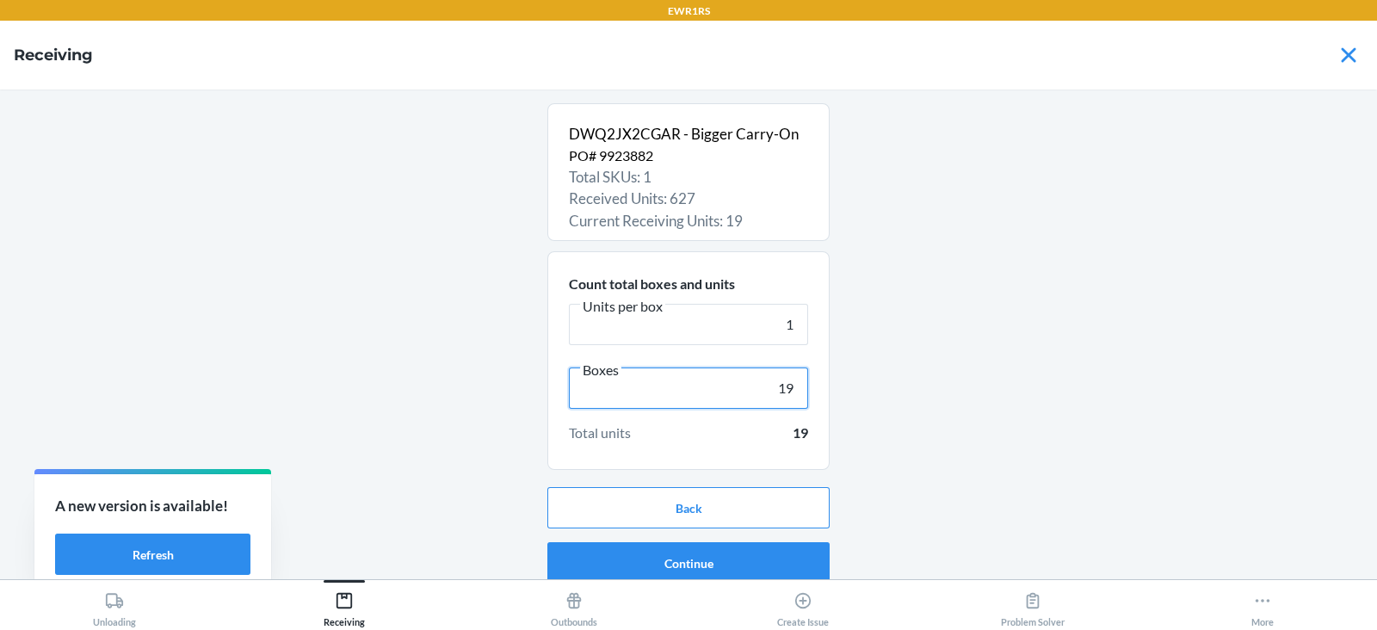
type input "19"
click at [645, 569] on button "Continue" at bounding box center [688, 562] width 282 height 41
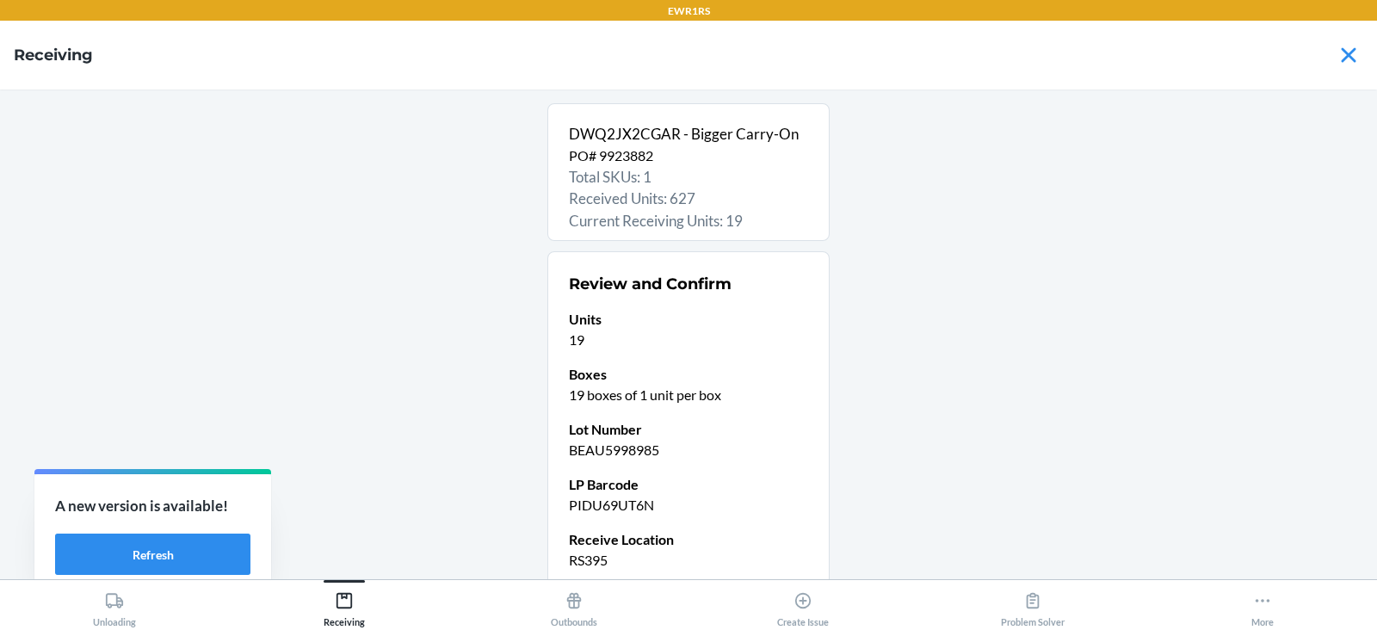
scroll to position [146, 0]
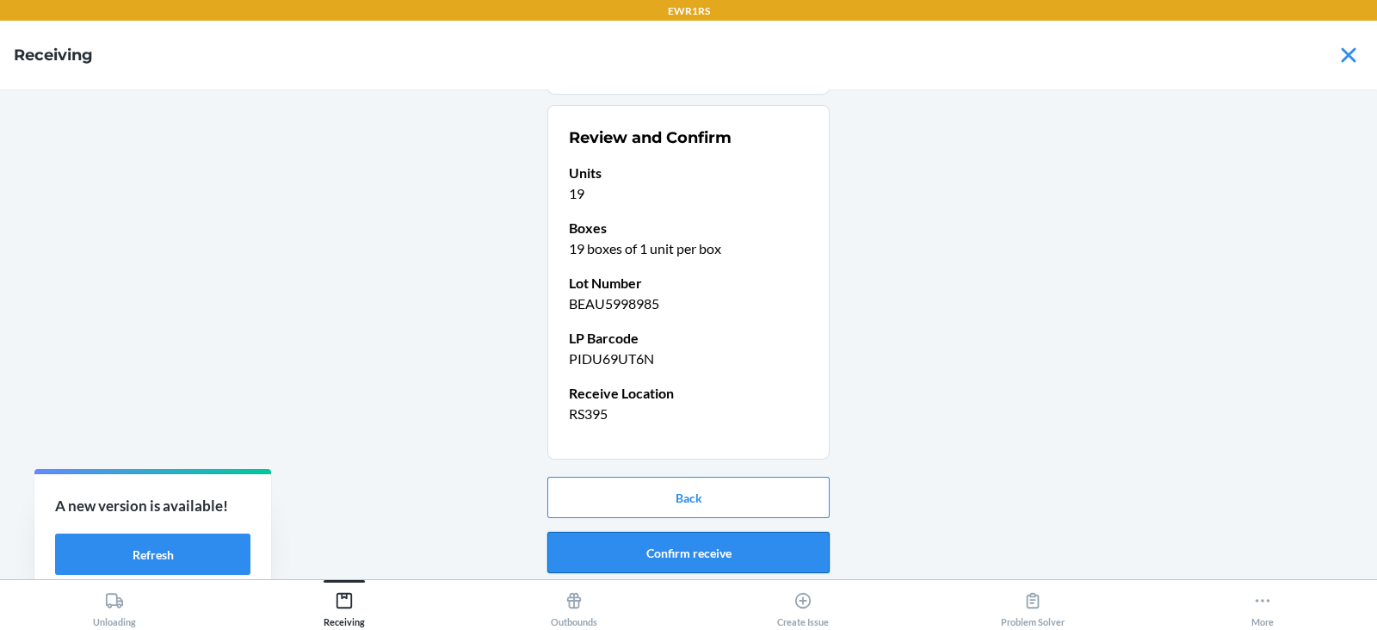
click at [688, 552] on button "Confirm receive" at bounding box center [688, 552] width 282 height 41
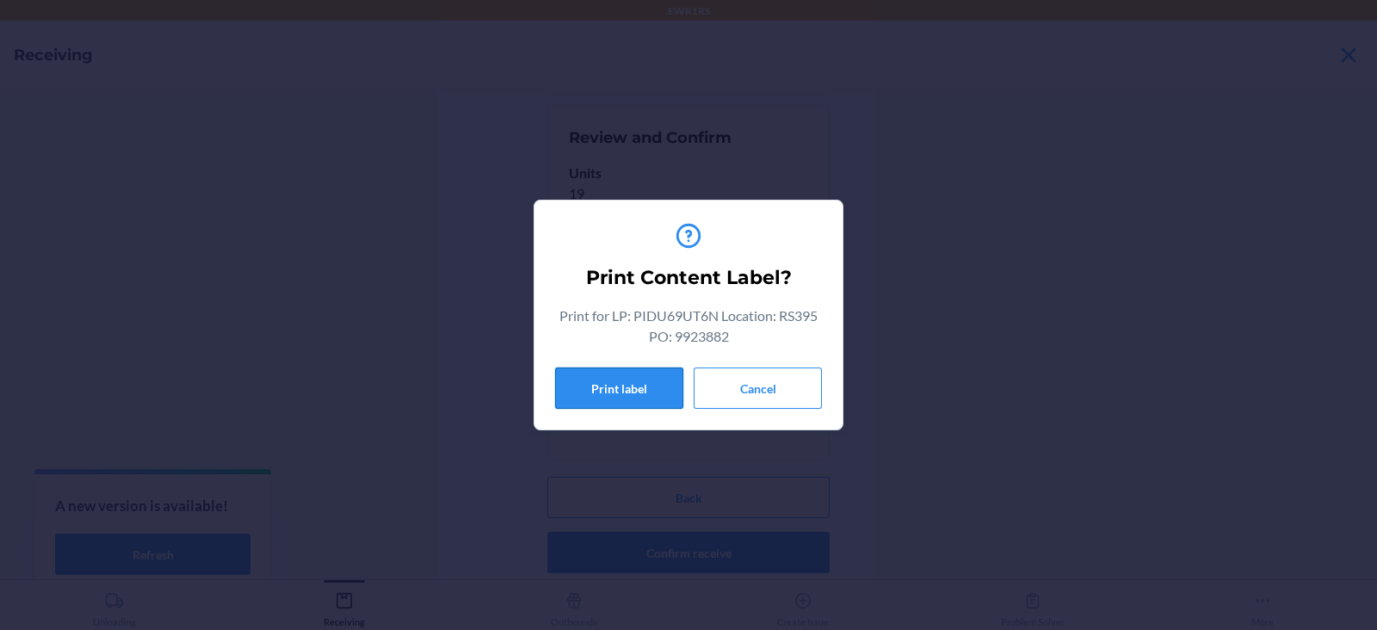
click at [627, 391] on button "Print label" at bounding box center [619, 387] width 128 height 41
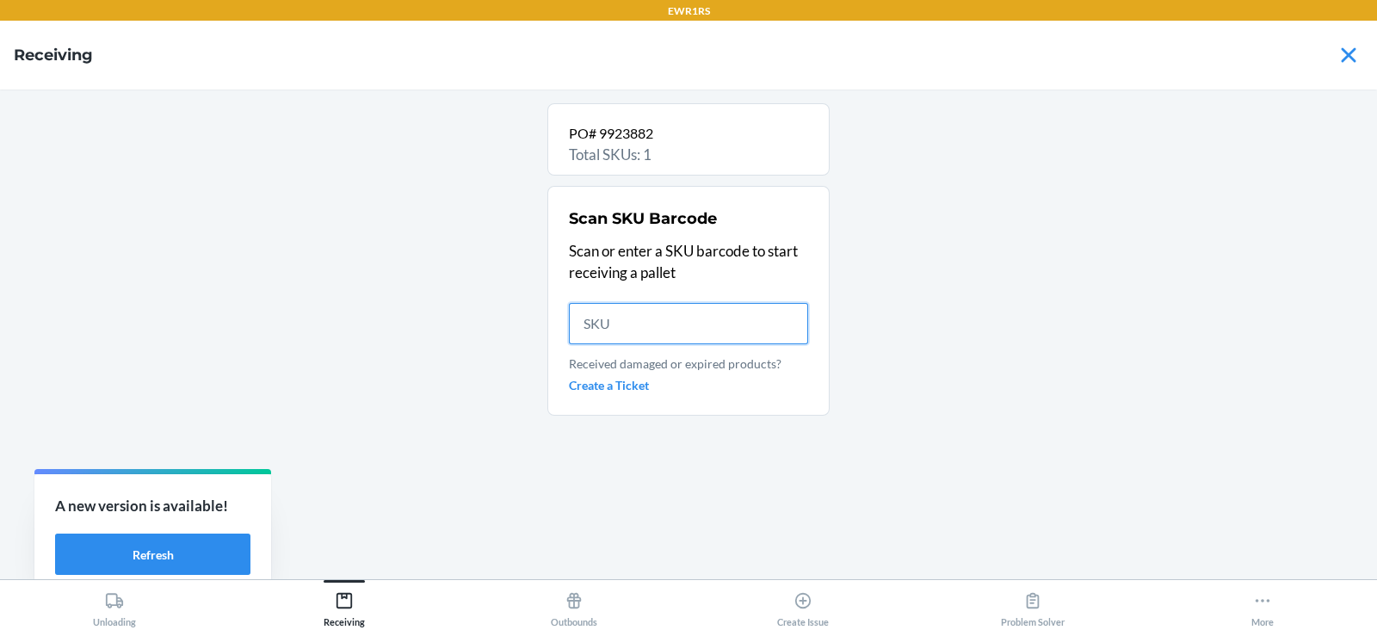
scroll to position [0, 0]
type input "DWQ2J"
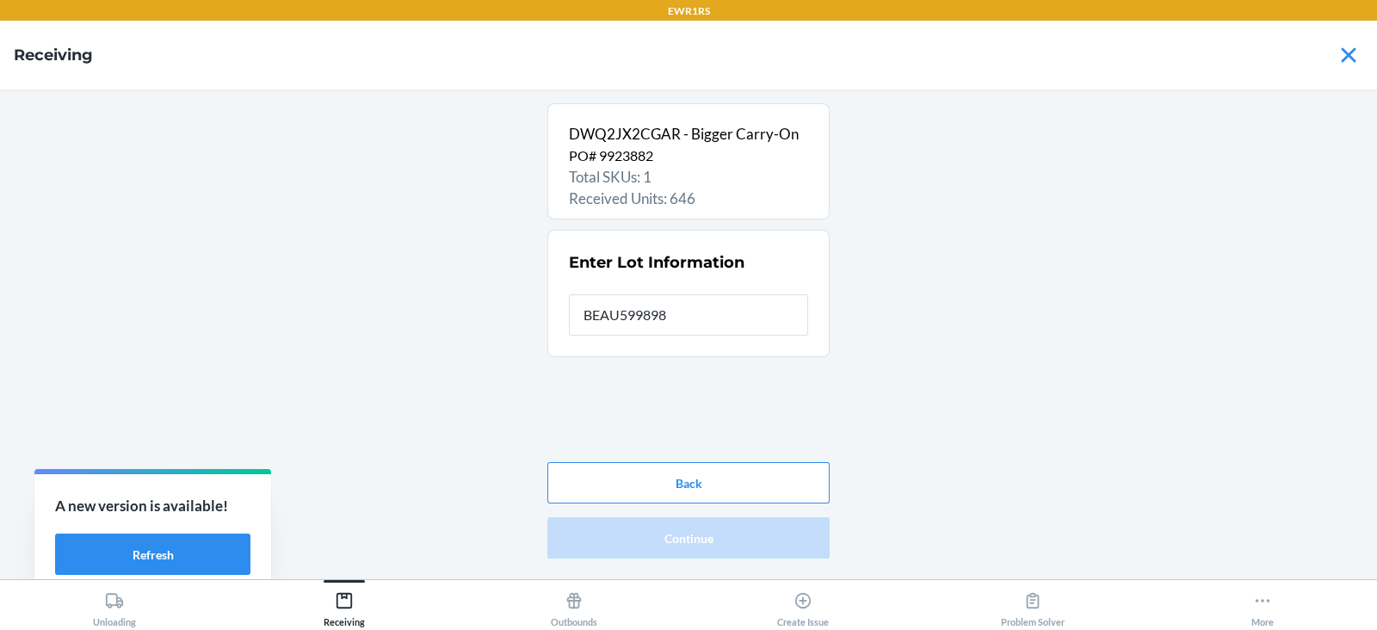
type input "BEAU5998985"
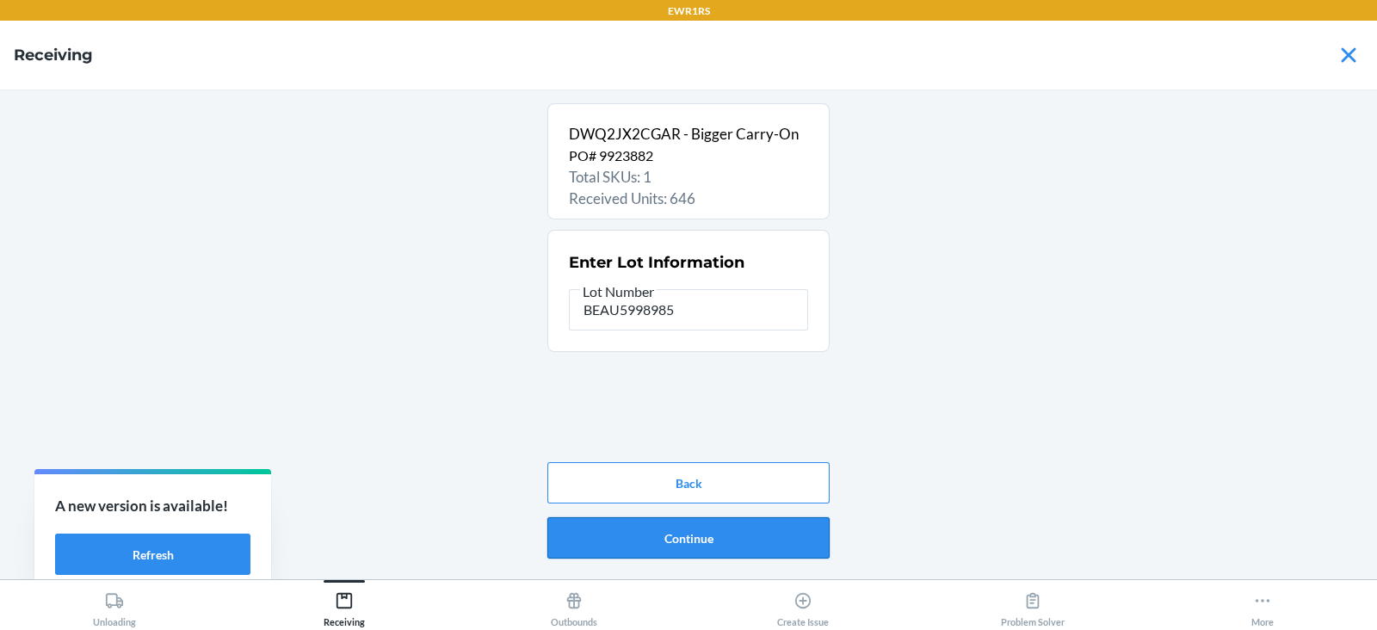
click at [701, 542] on button "Continue" at bounding box center [688, 537] width 282 height 41
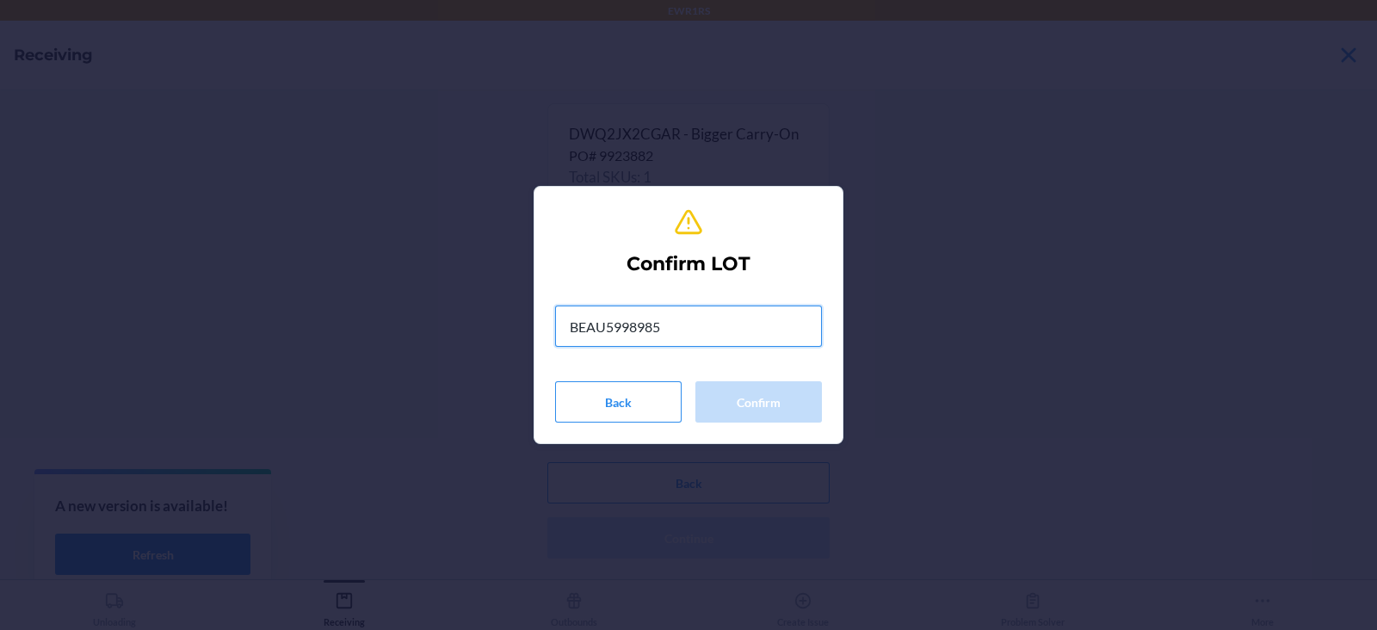
type input "BEAU5998985"
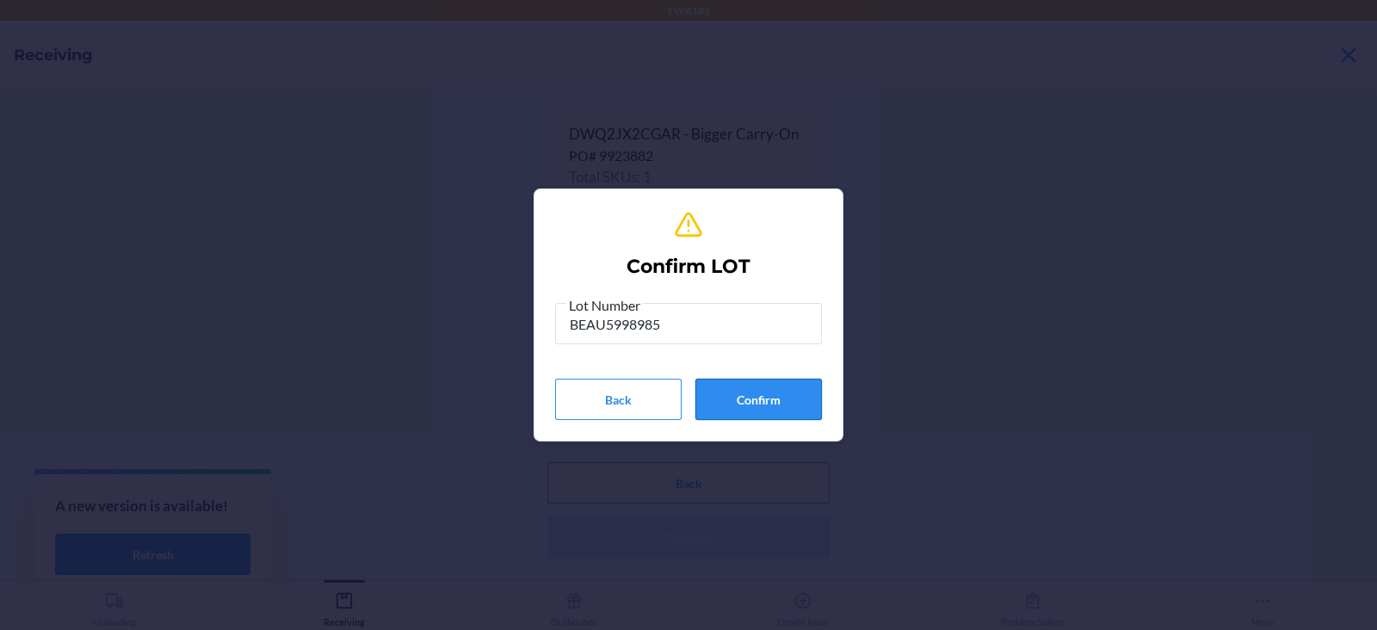
click at [775, 405] on button "Confirm" at bounding box center [758, 399] width 127 height 41
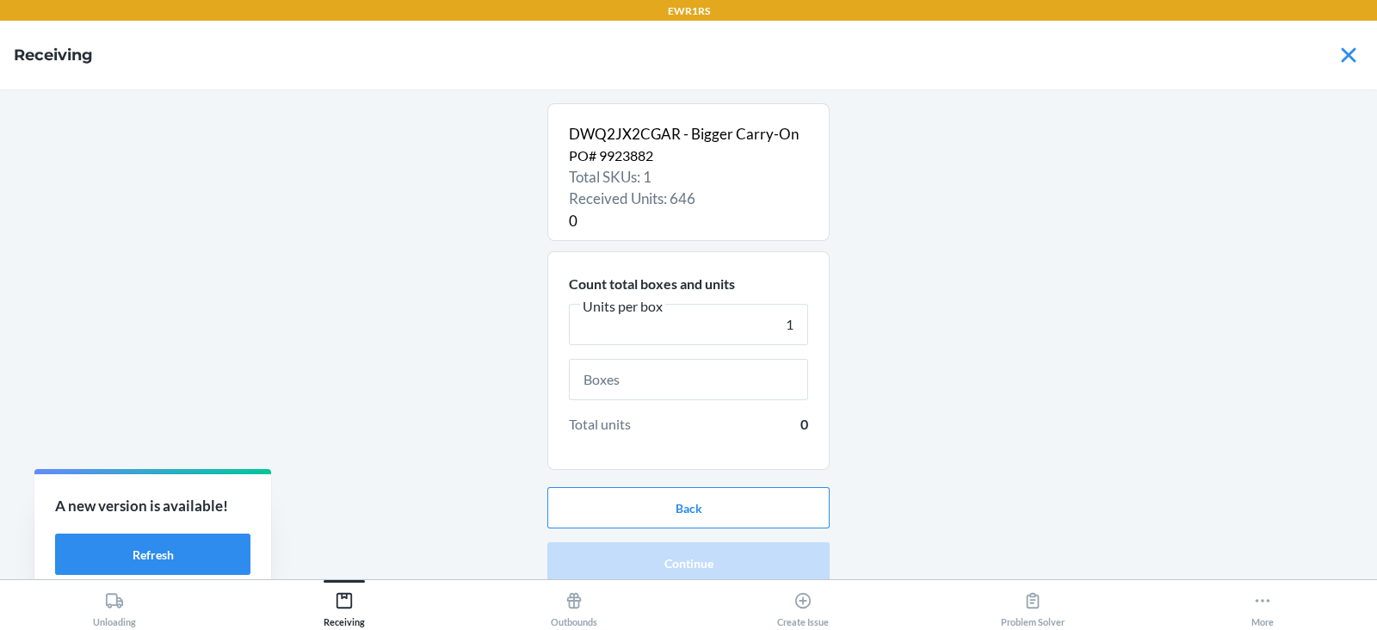
type input "1"
click at [711, 384] on input "text" at bounding box center [688, 379] width 239 height 41
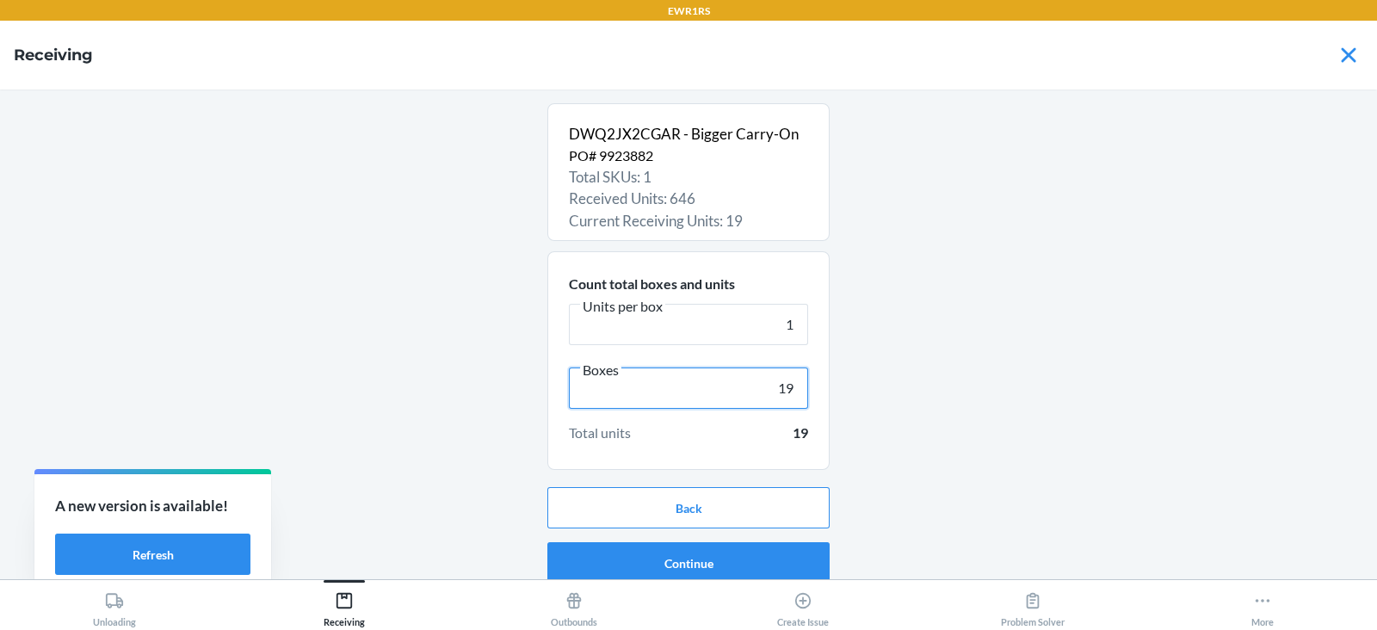
type input "19"
click at [706, 562] on button "Continue" at bounding box center [688, 562] width 282 height 41
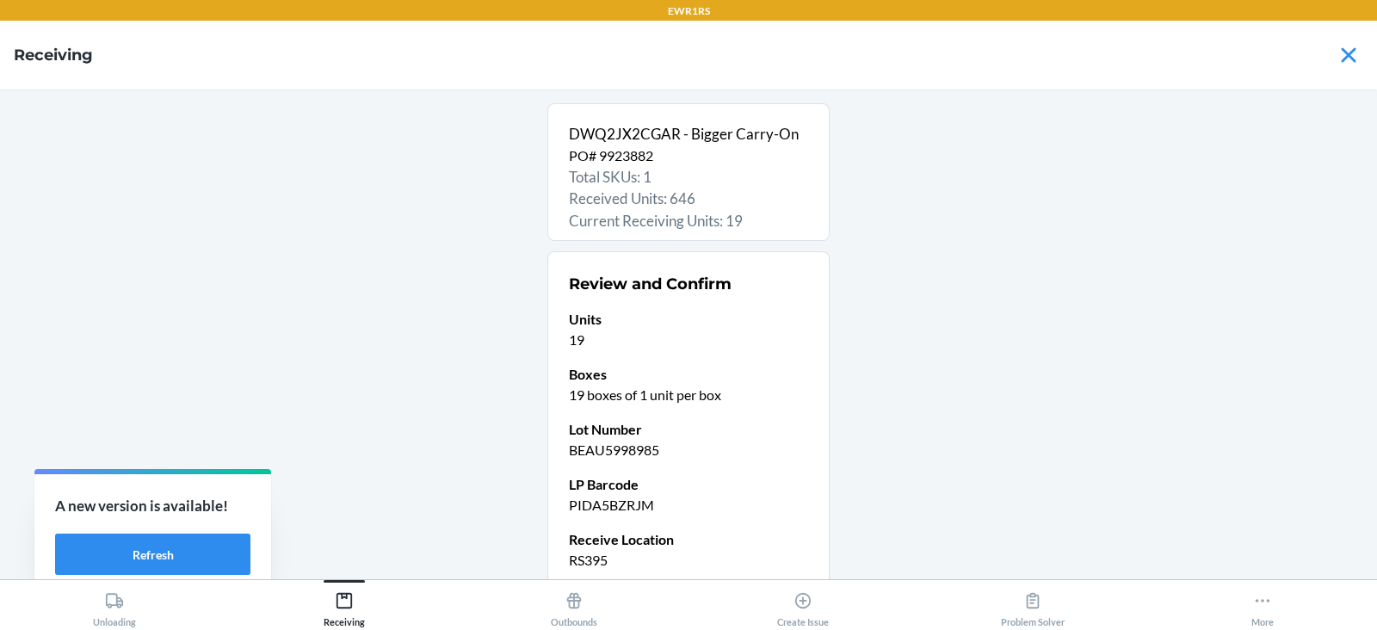
scroll to position [146, 0]
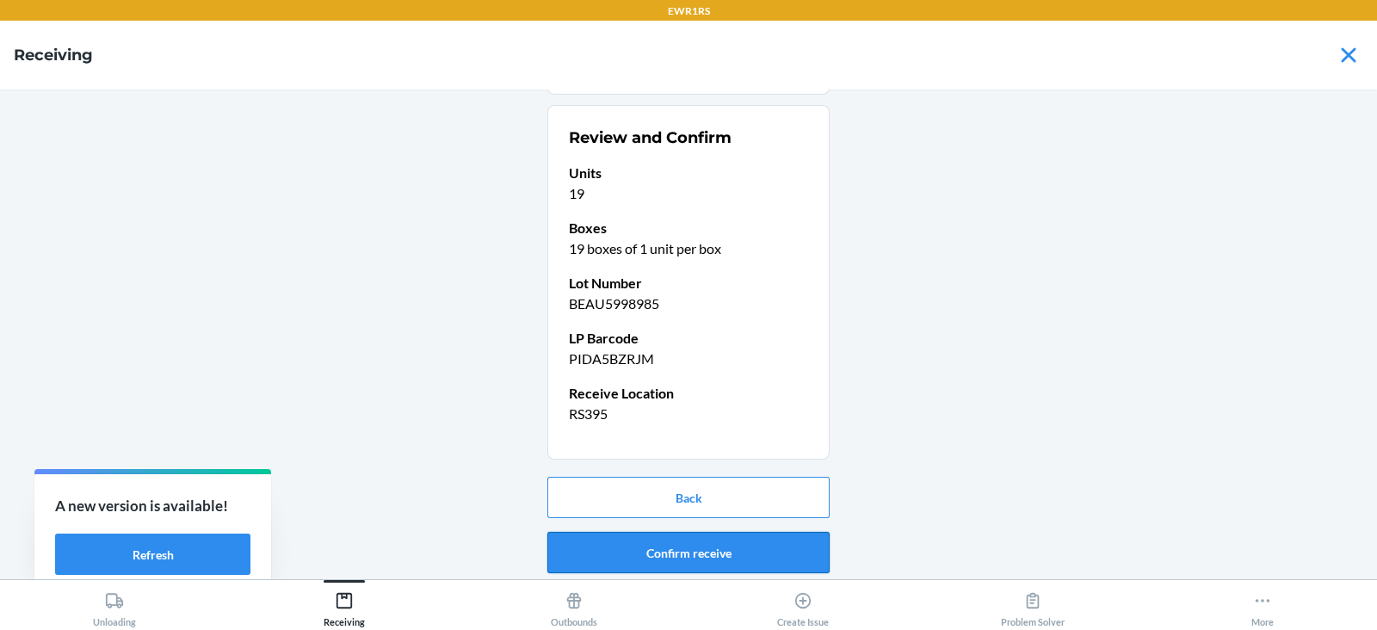
click at [661, 551] on button "Confirm receive" at bounding box center [688, 552] width 282 height 41
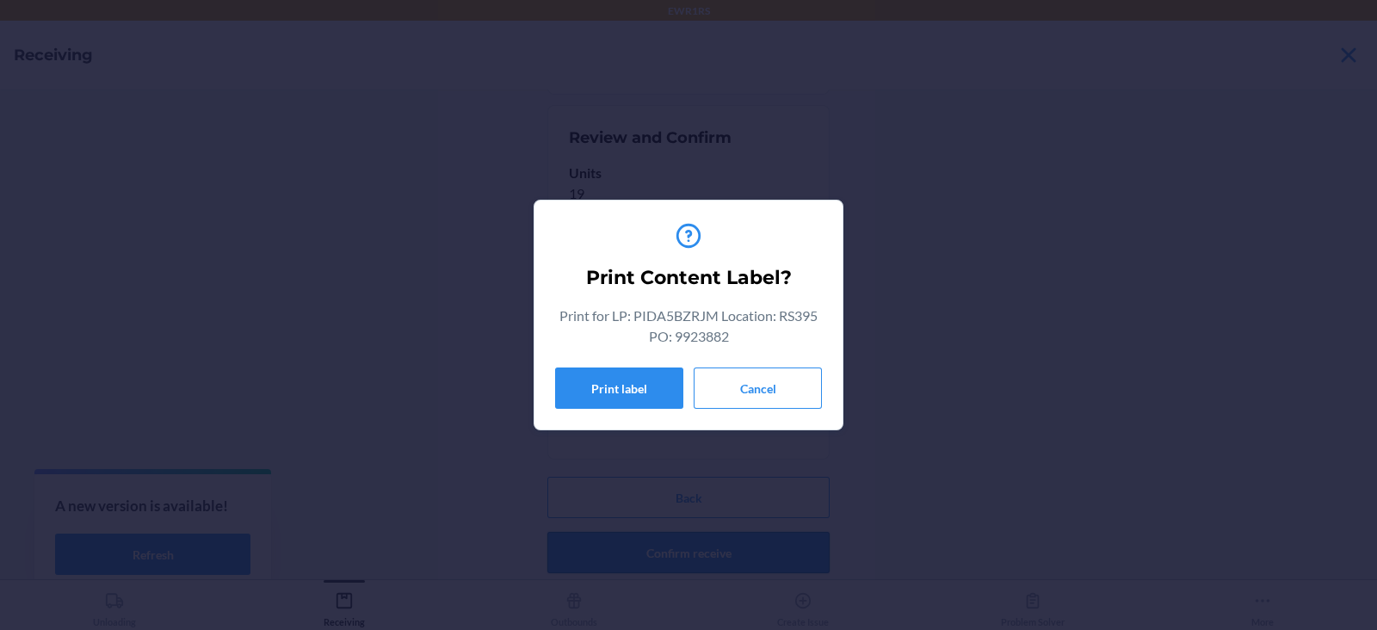
click at [621, 385] on button "Print label" at bounding box center [619, 387] width 128 height 41
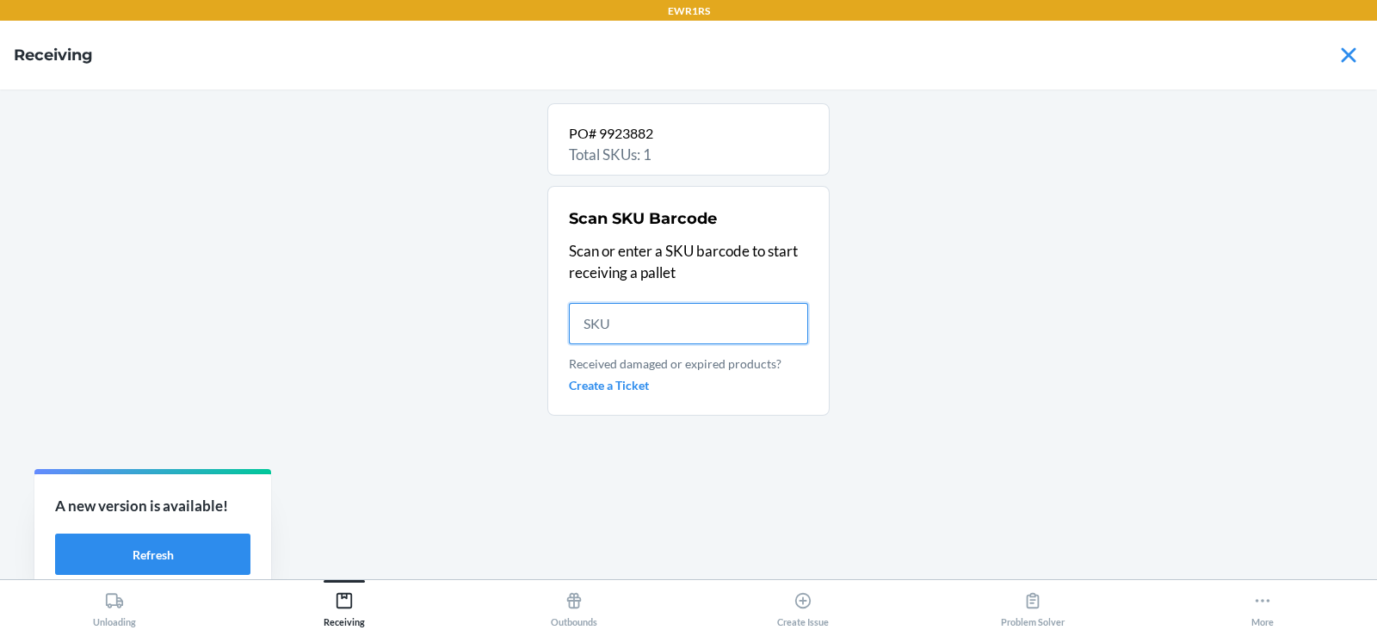
scroll to position [0, 0]
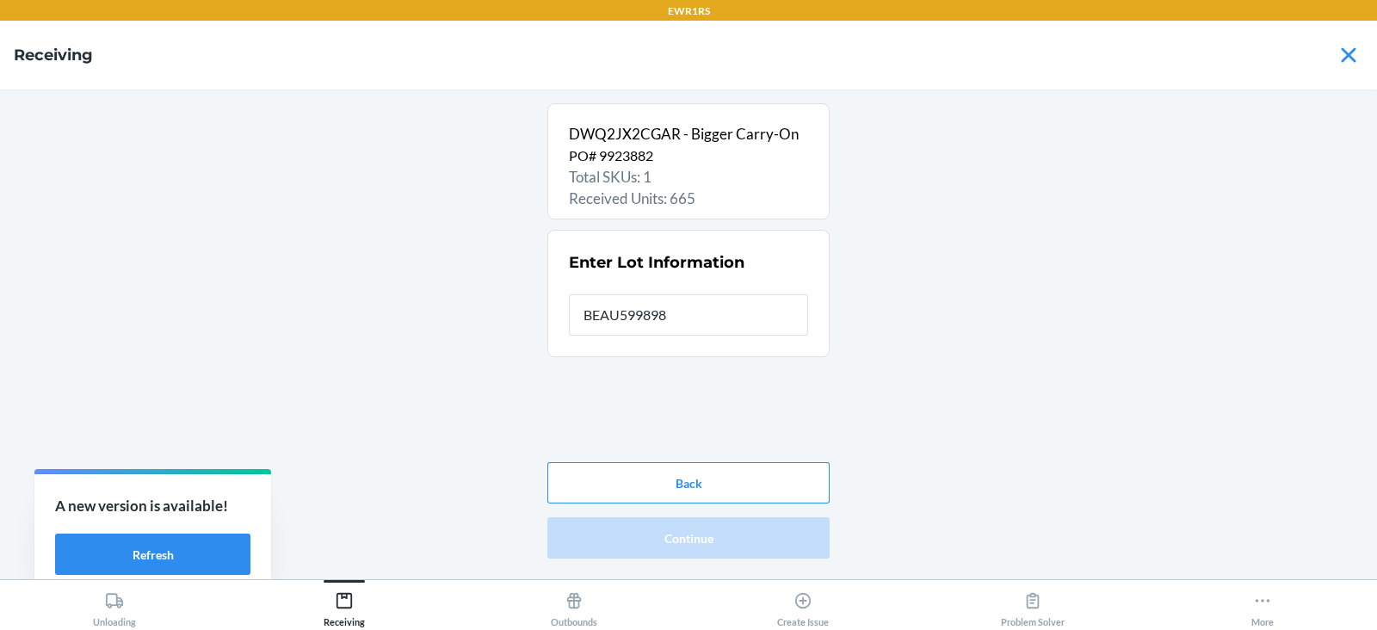
type input "BEAU5998985"
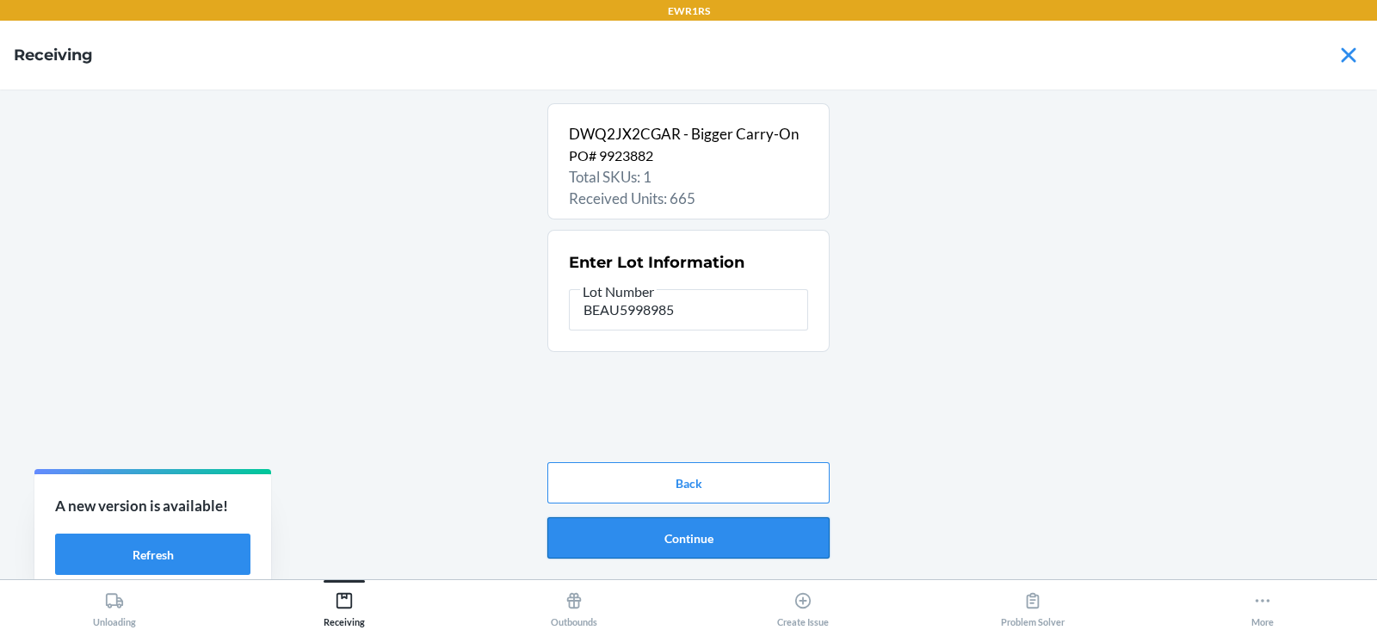
click at [687, 542] on button "Continue" at bounding box center [688, 537] width 282 height 41
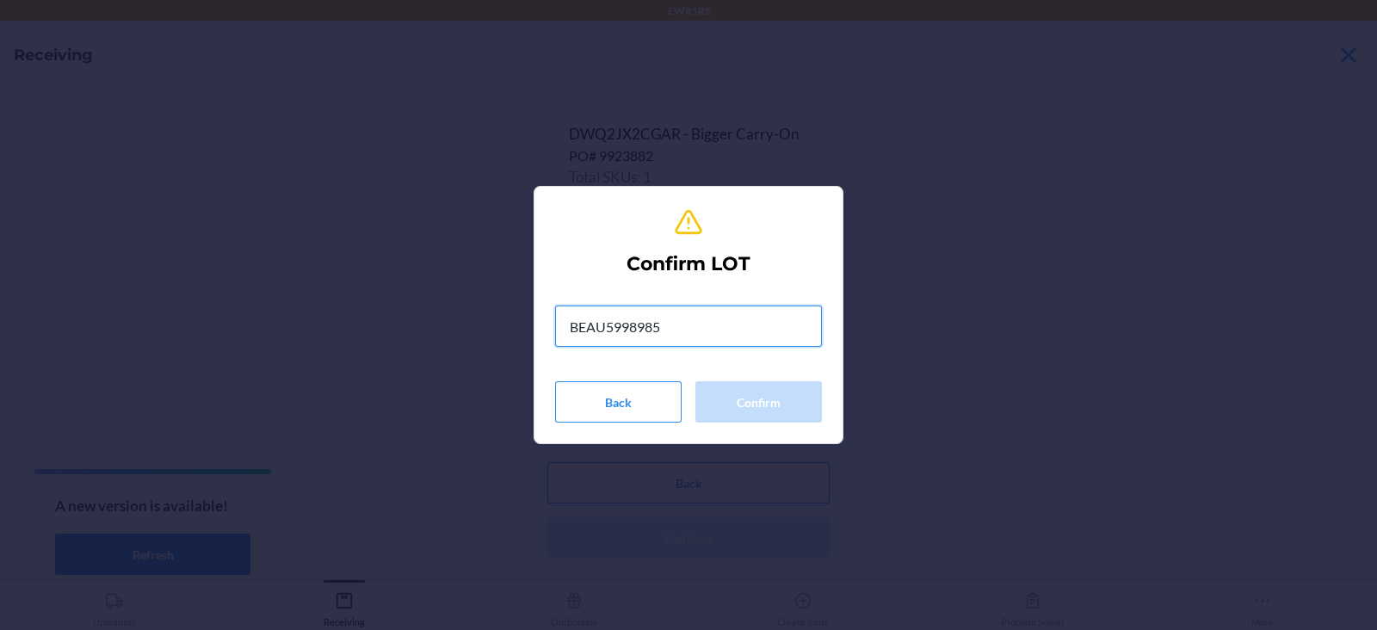
type input "BEAU5998985"
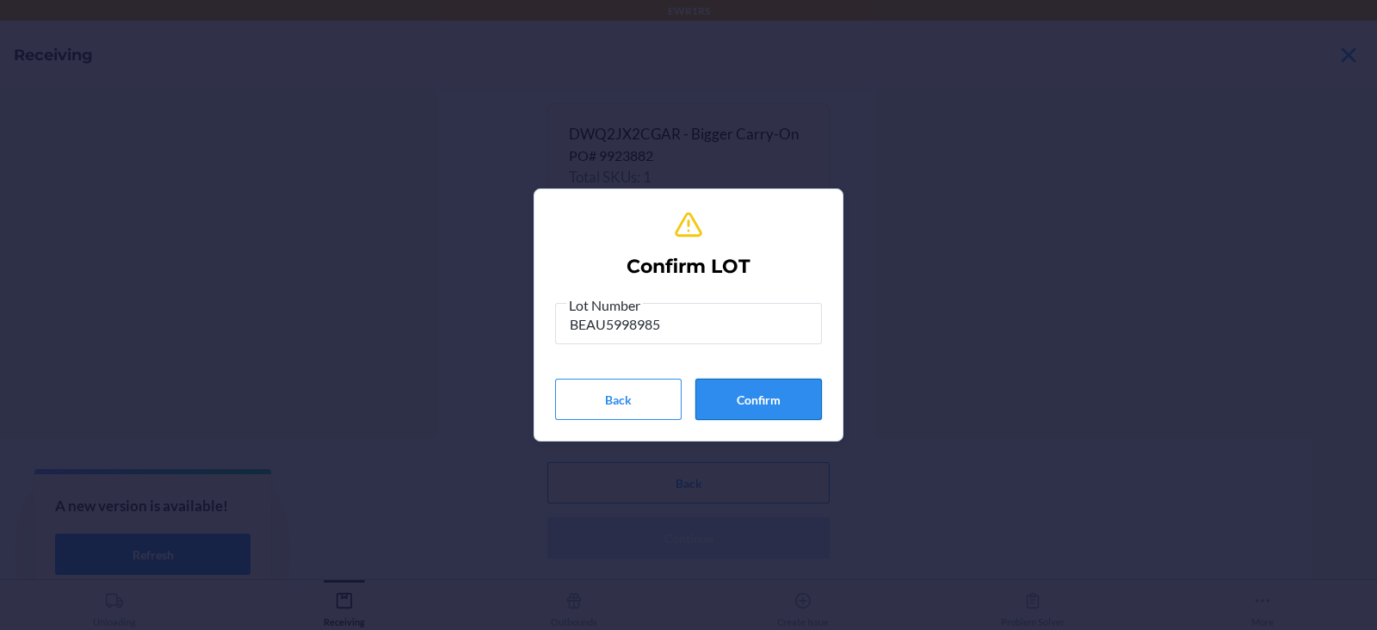
click at [763, 418] on button "Confirm" at bounding box center [758, 399] width 127 height 41
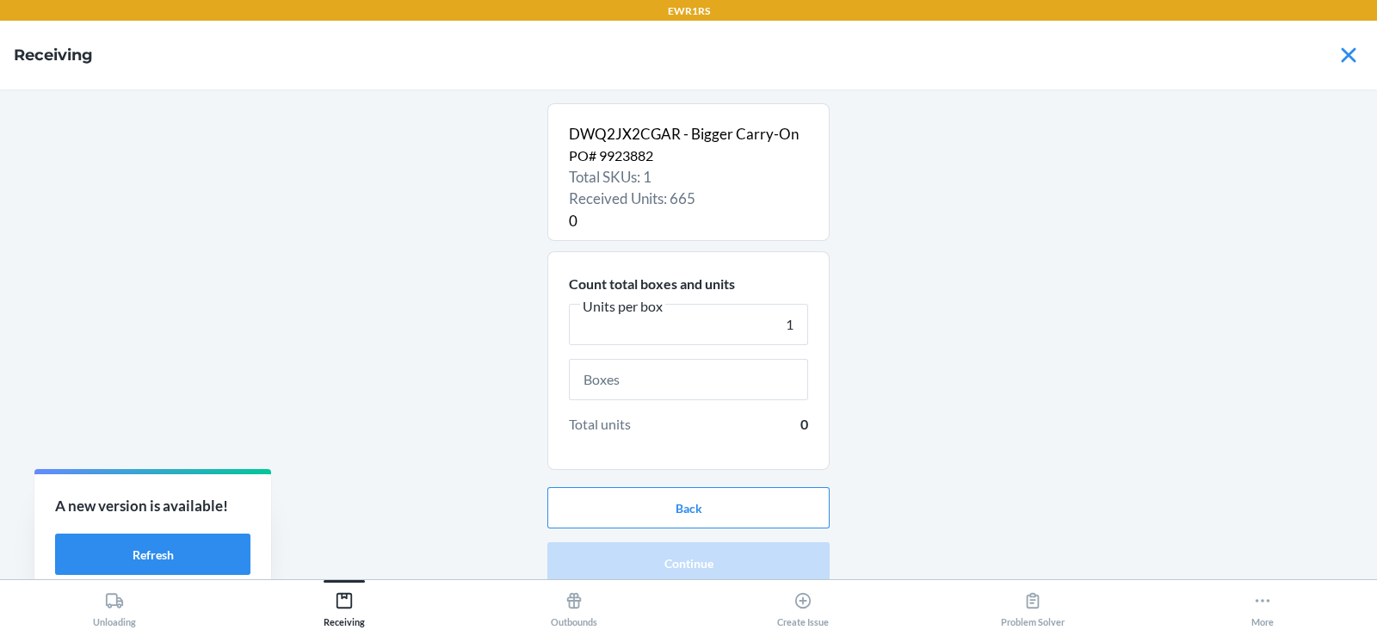
type input "1"
click at [632, 379] on input "text" at bounding box center [688, 379] width 239 height 41
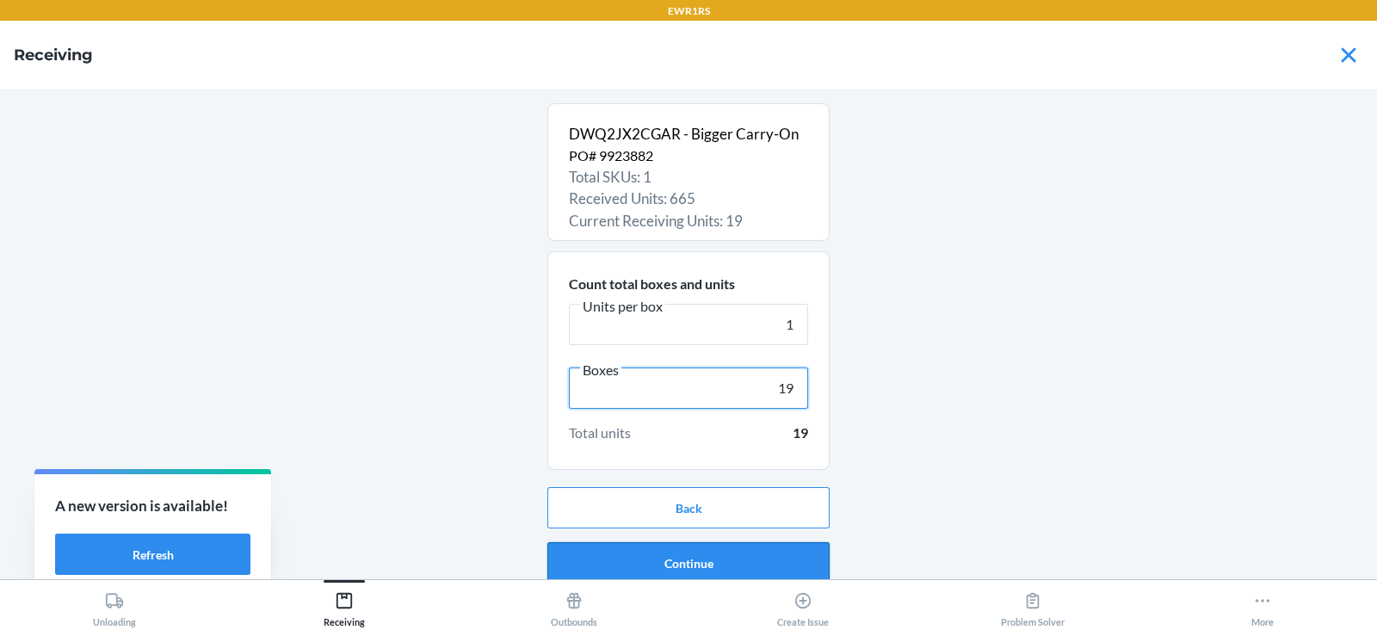
type input "19"
click at [673, 562] on button "Continue" at bounding box center [688, 562] width 282 height 41
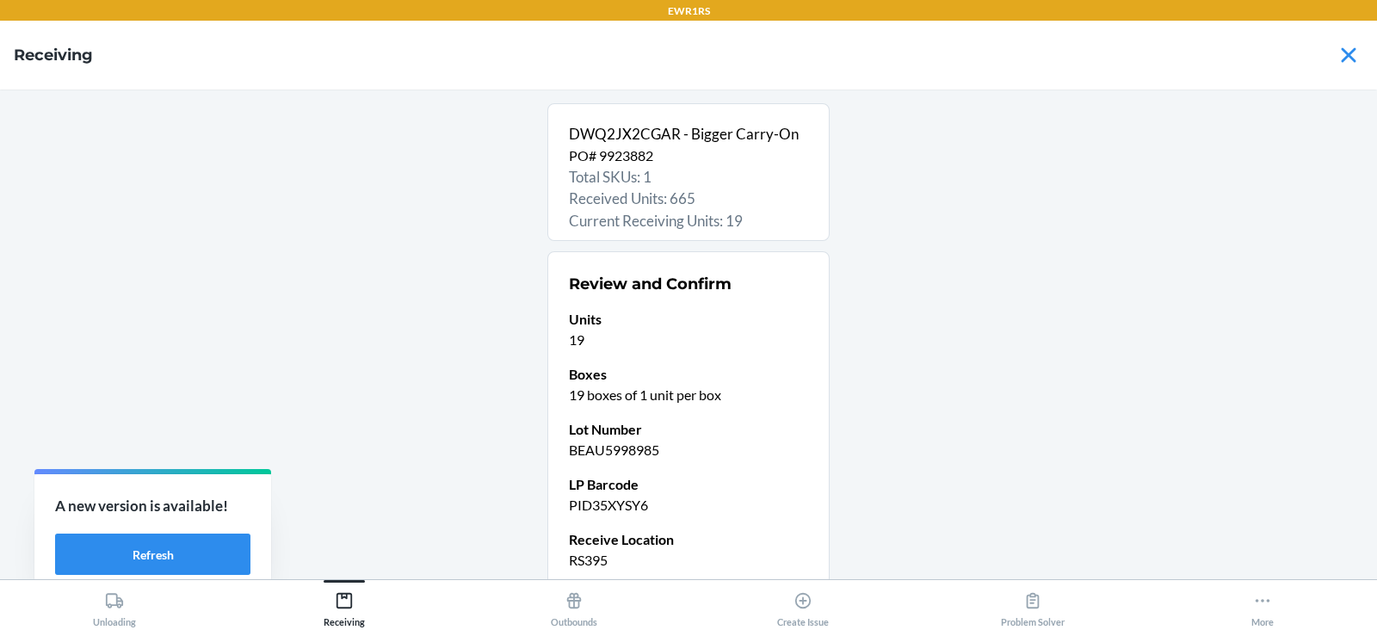
scroll to position [146, 0]
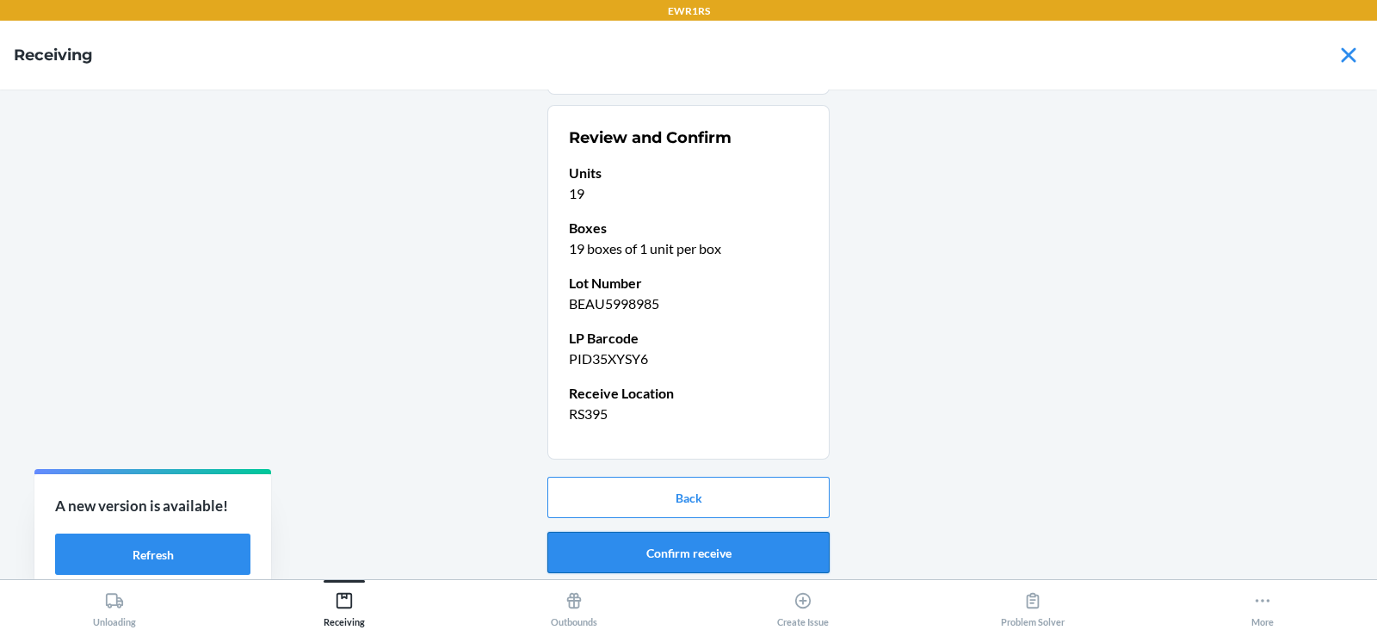
click at [670, 551] on button "Confirm receive" at bounding box center [688, 552] width 282 height 41
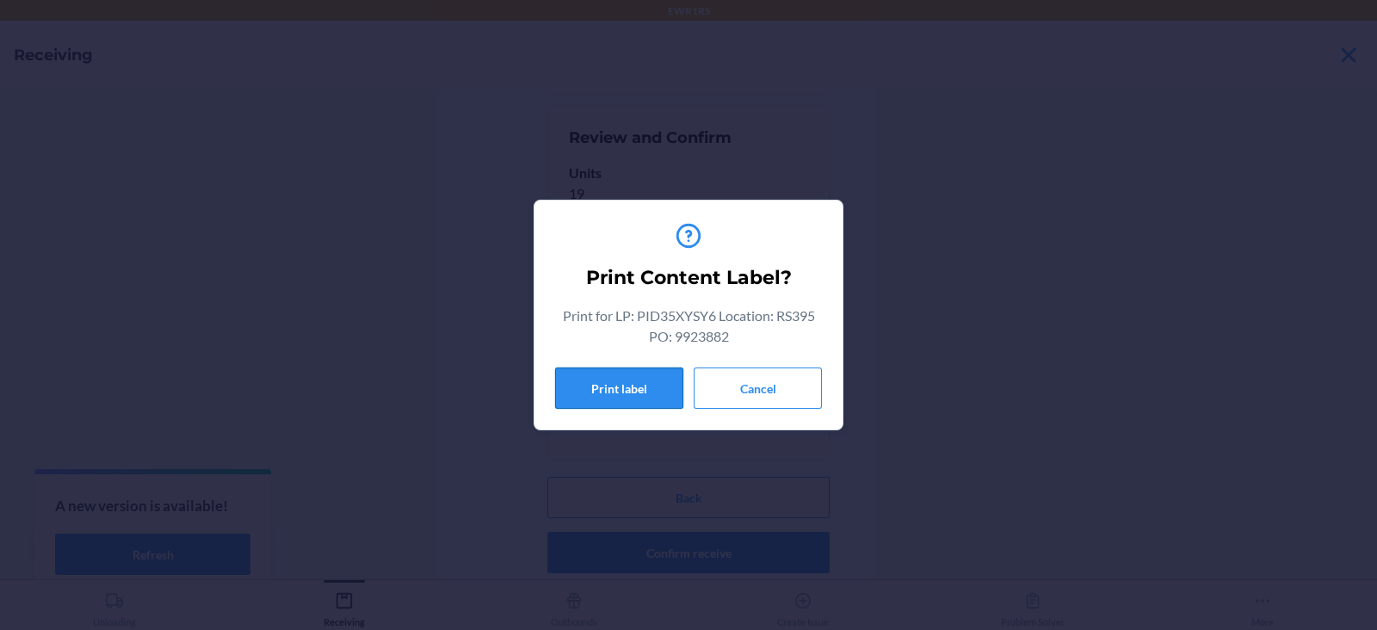
click at [604, 394] on button "Print label" at bounding box center [619, 387] width 128 height 41
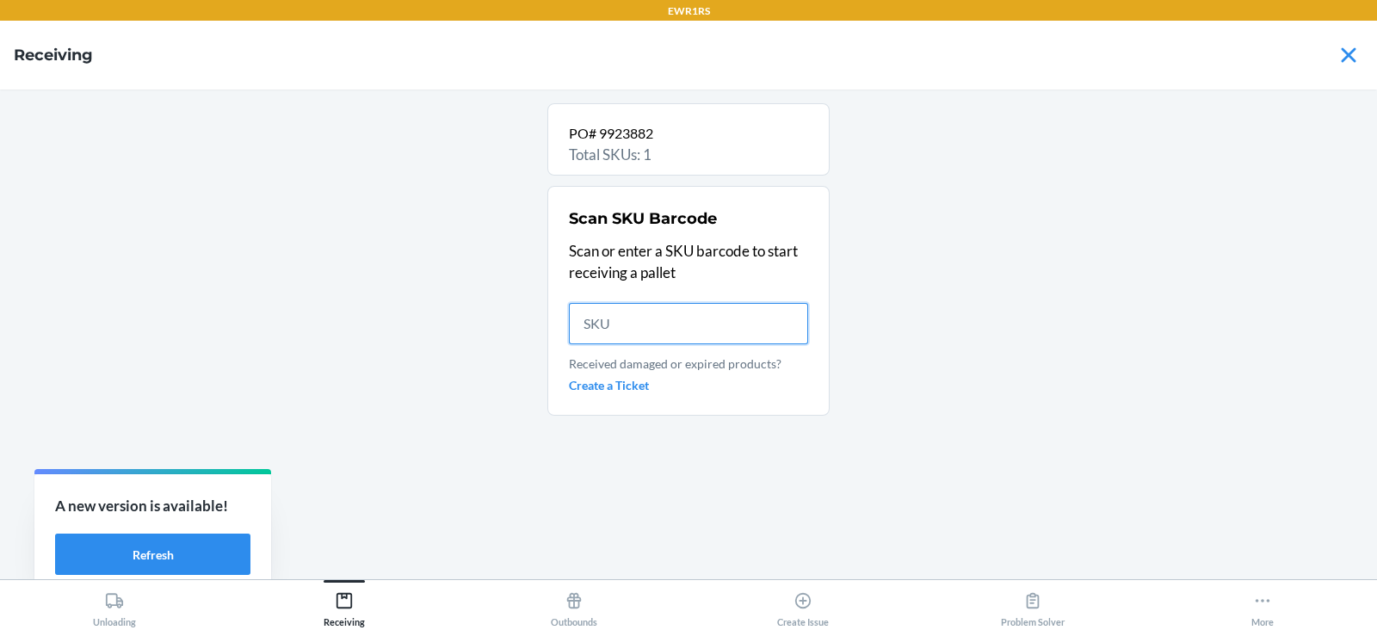
scroll to position [0, 0]
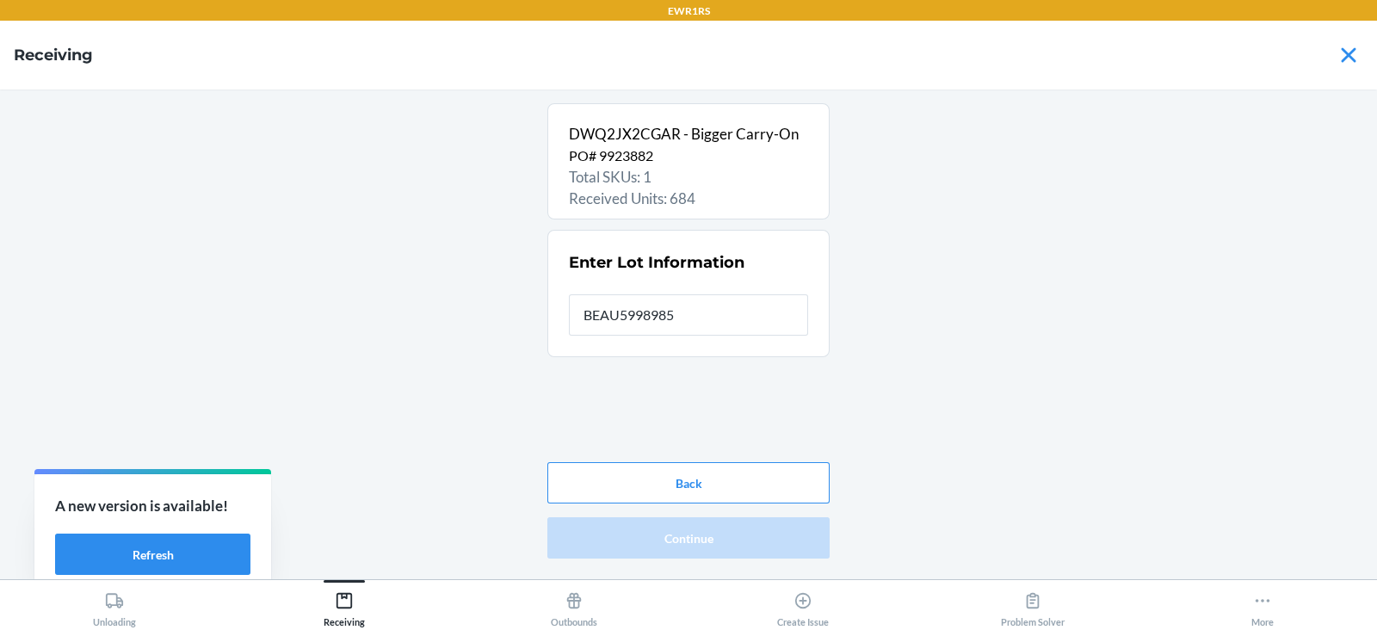
type input "BEAU5998985"
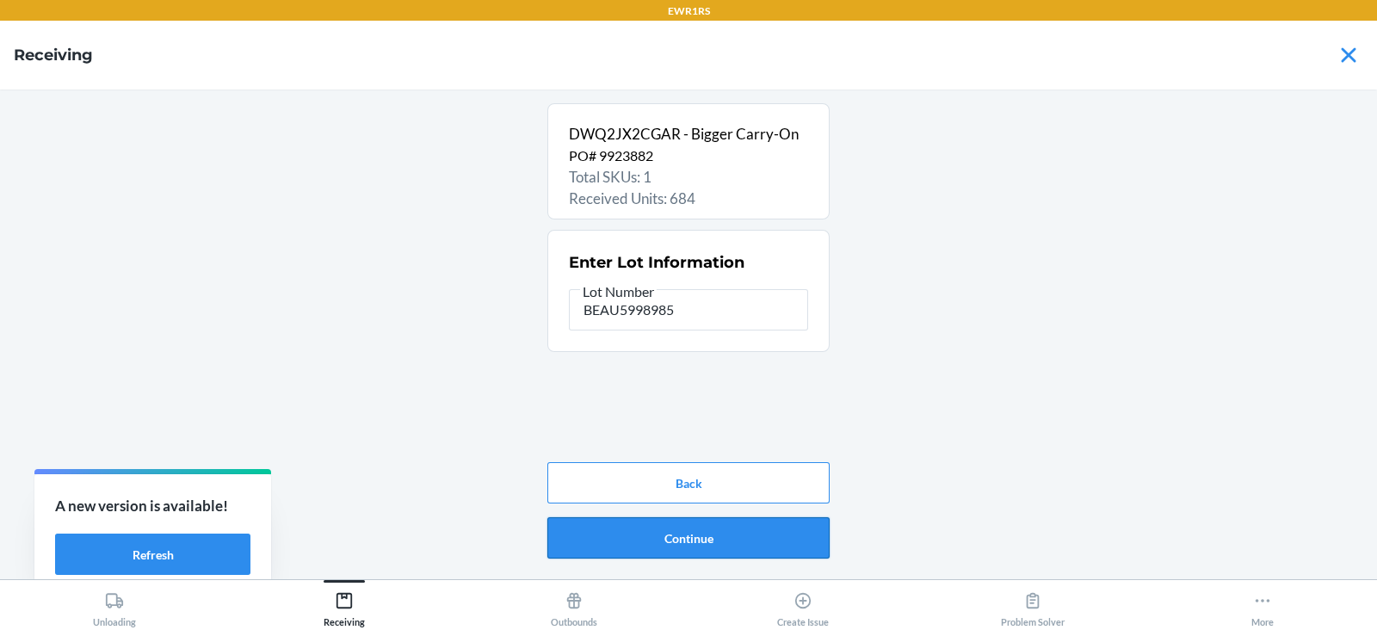
click at [712, 547] on button "Continue" at bounding box center [688, 537] width 282 height 41
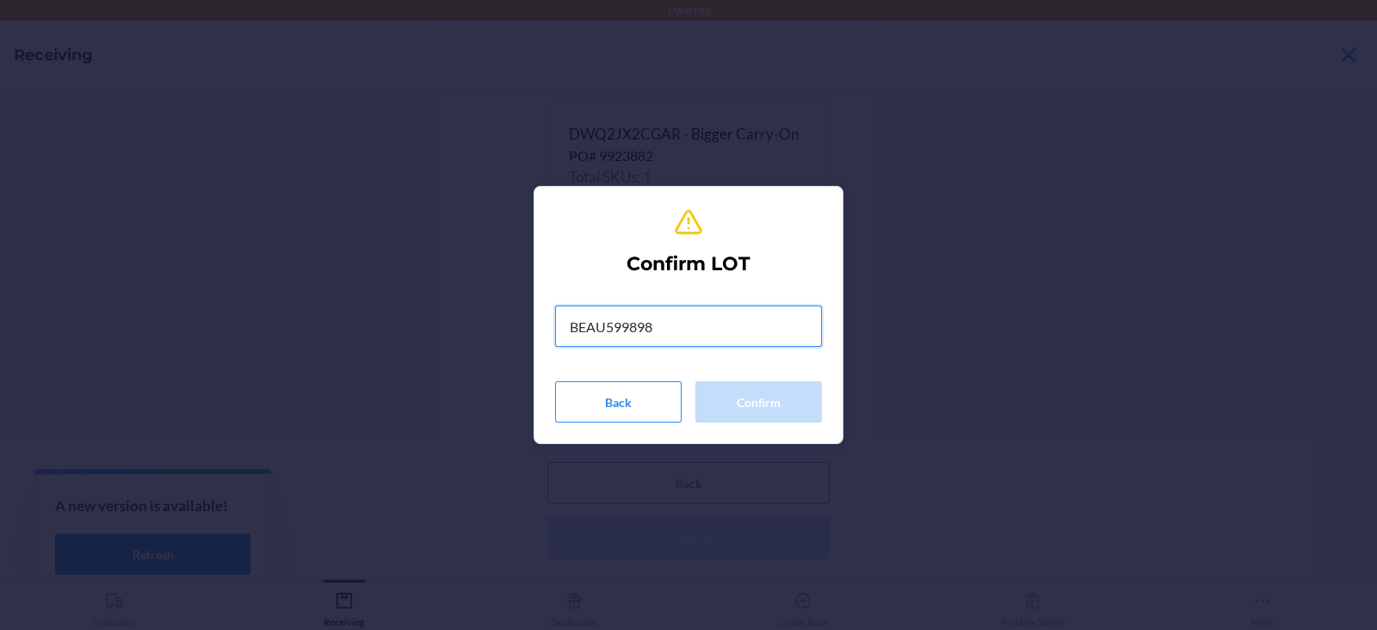
type input "BEAU5998985"
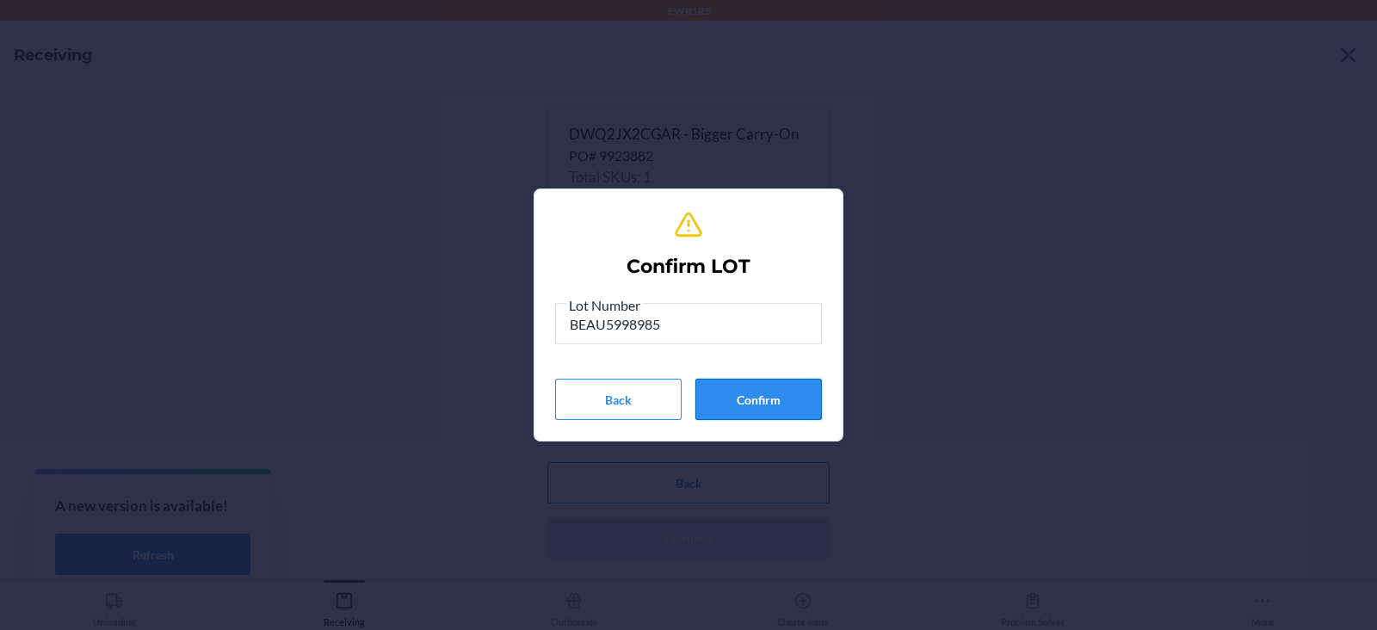
click at [768, 398] on button "Confirm" at bounding box center [758, 399] width 127 height 41
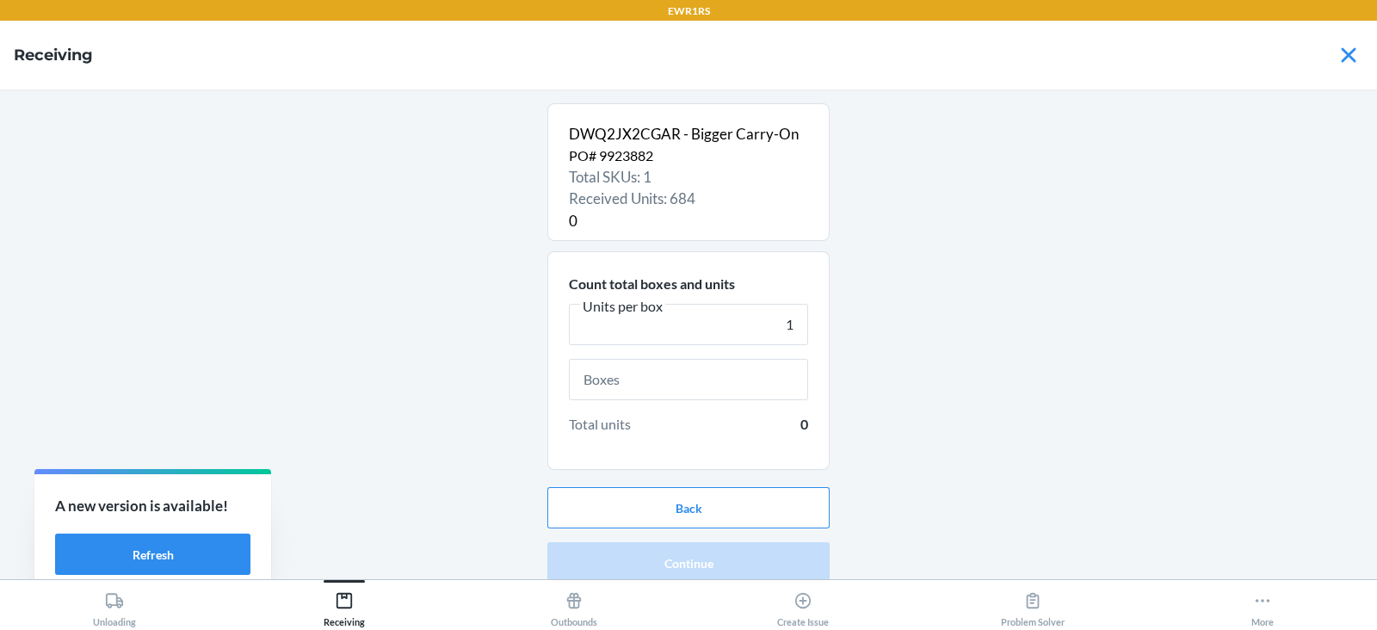
type input "1"
click at [590, 379] on input "text" at bounding box center [688, 379] width 239 height 41
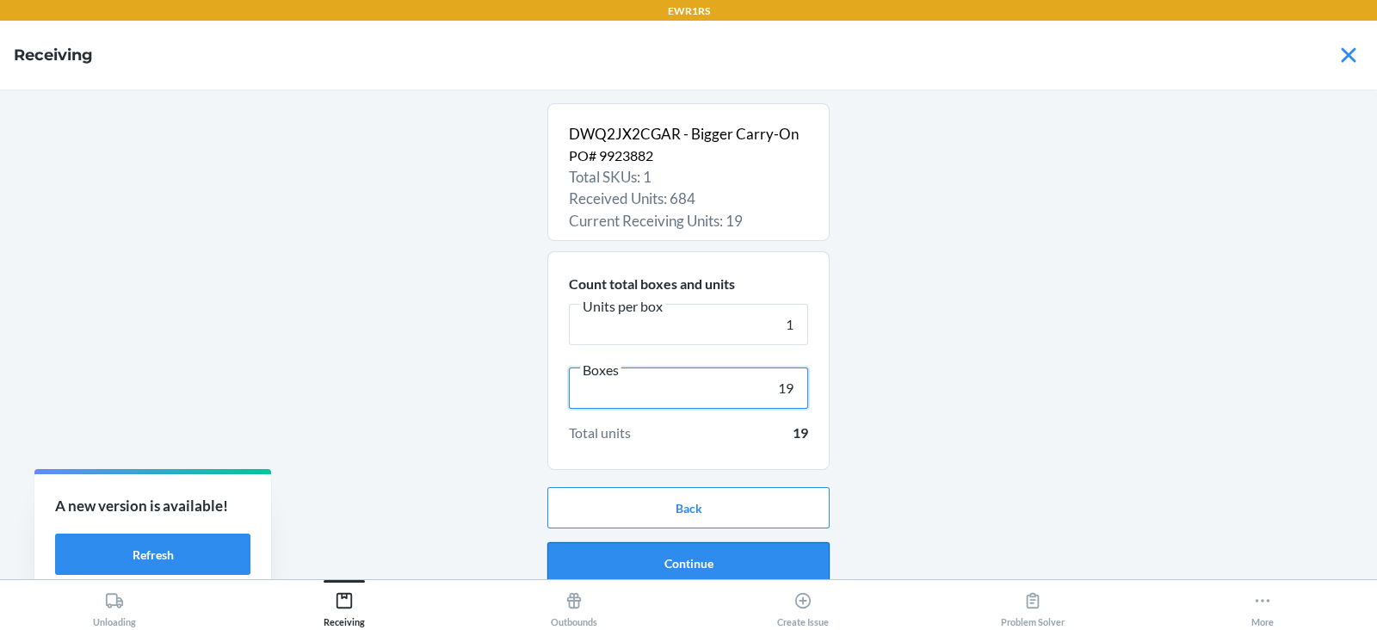
type input "19"
click at [648, 574] on button "Continue" at bounding box center [688, 562] width 282 height 41
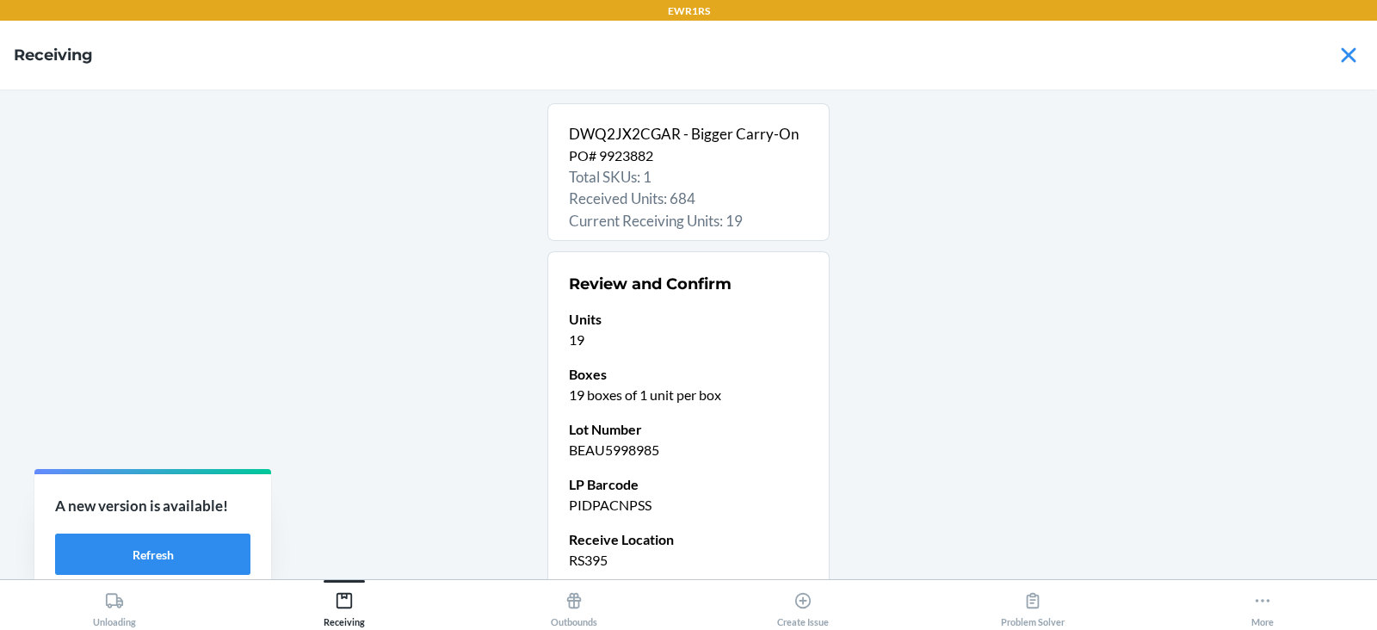
scroll to position [146, 0]
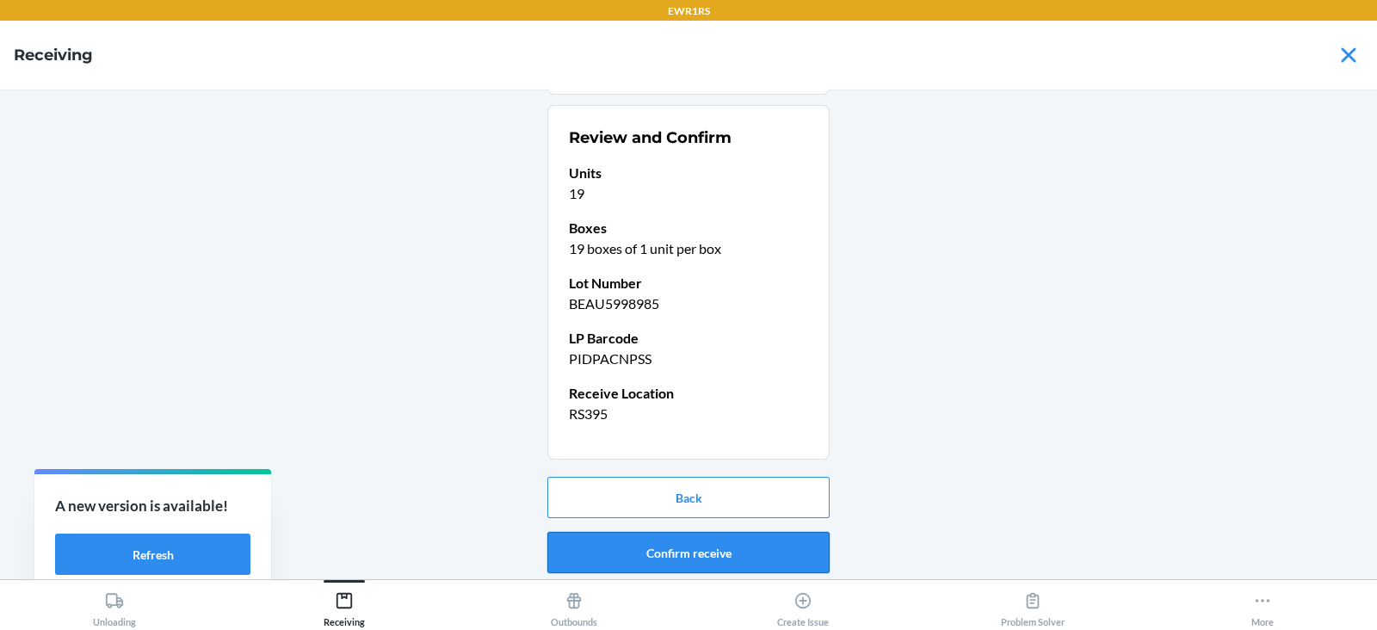
click at [664, 557] on button "Confirm receive" at bounding box center [688, 552] width 282 height 41
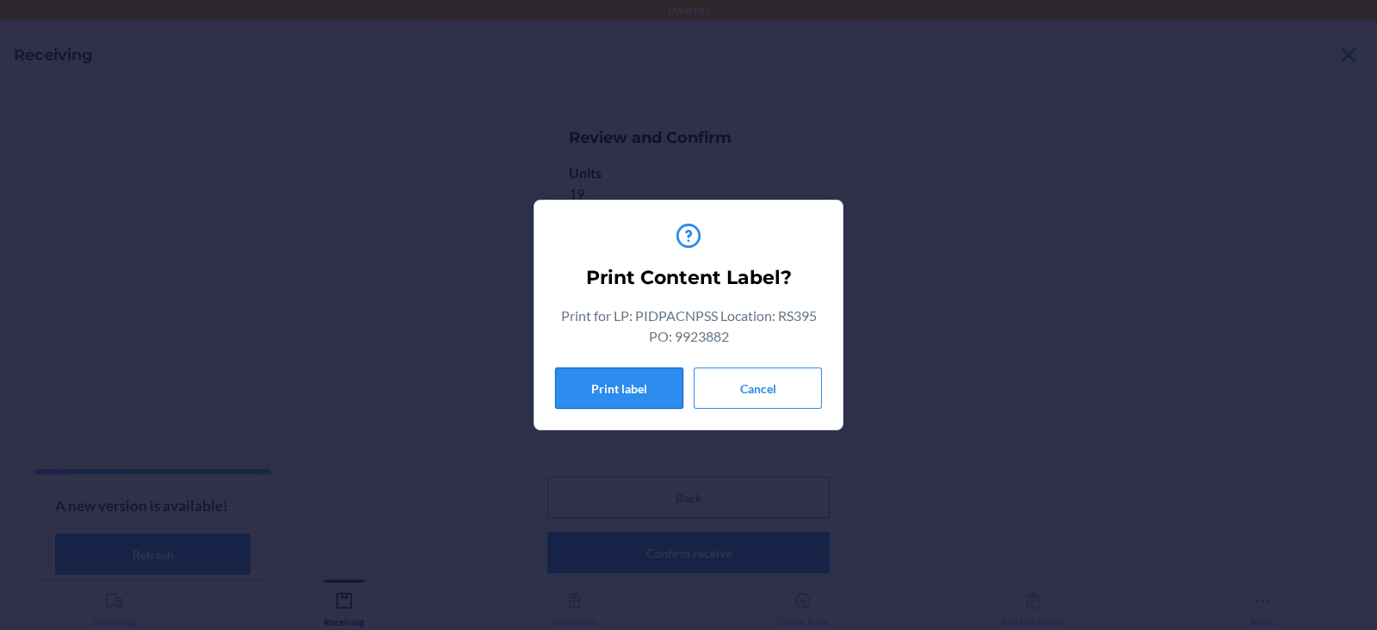
click at [604, 401] on button "Print label" at bounding box center [619, 387] width 128 height 41
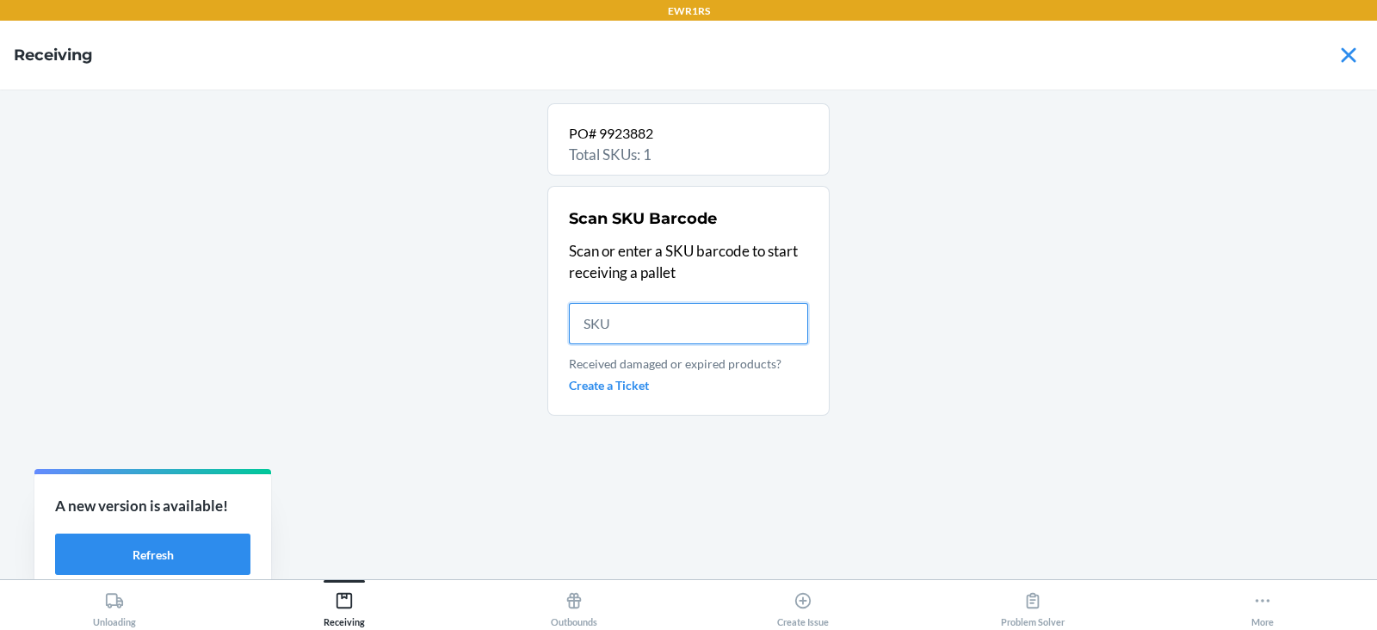
scroll to position [0, 0]
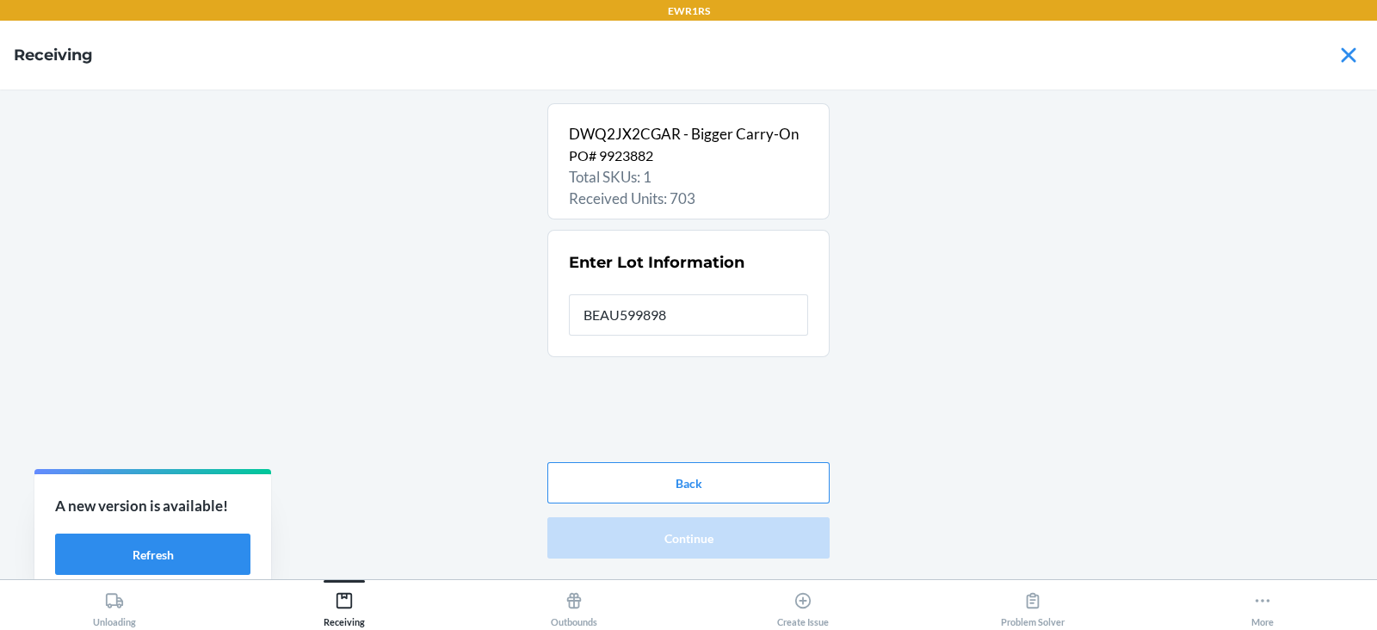
type input "BEAU5998985"
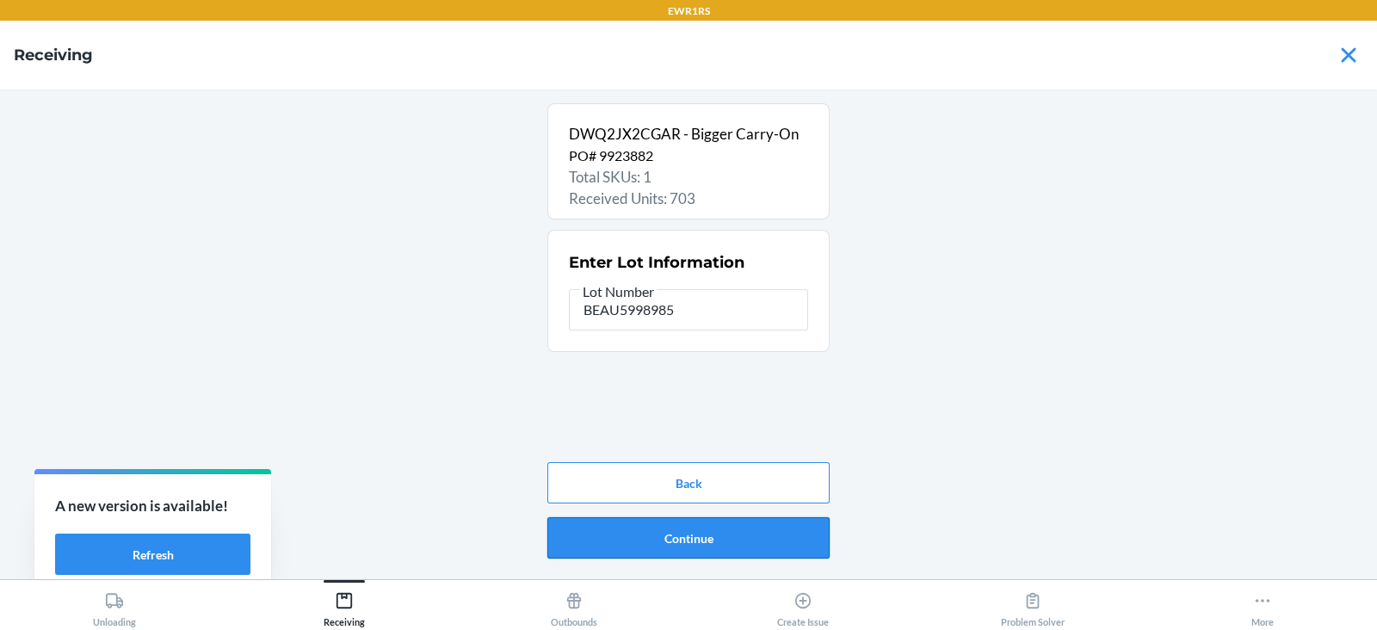
click at [676, 540] on button "Continue" at bounding box center [688, 537] width 282 height 41
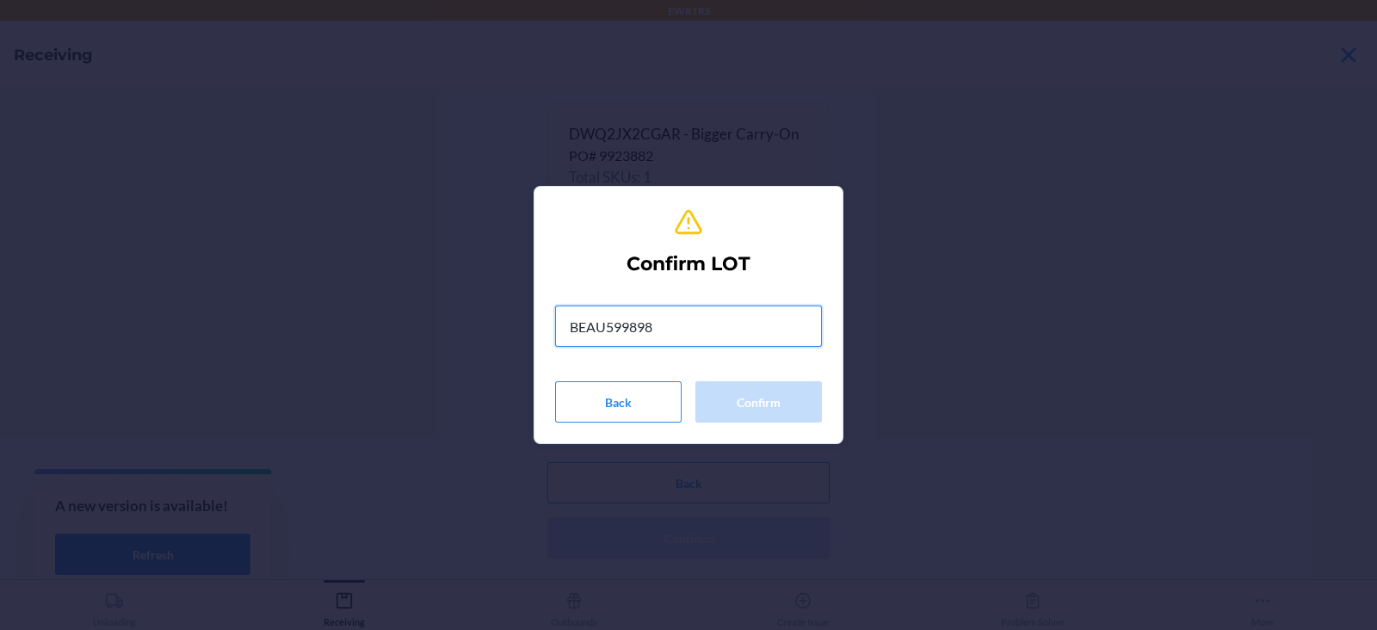
type input "BEAU5998985"
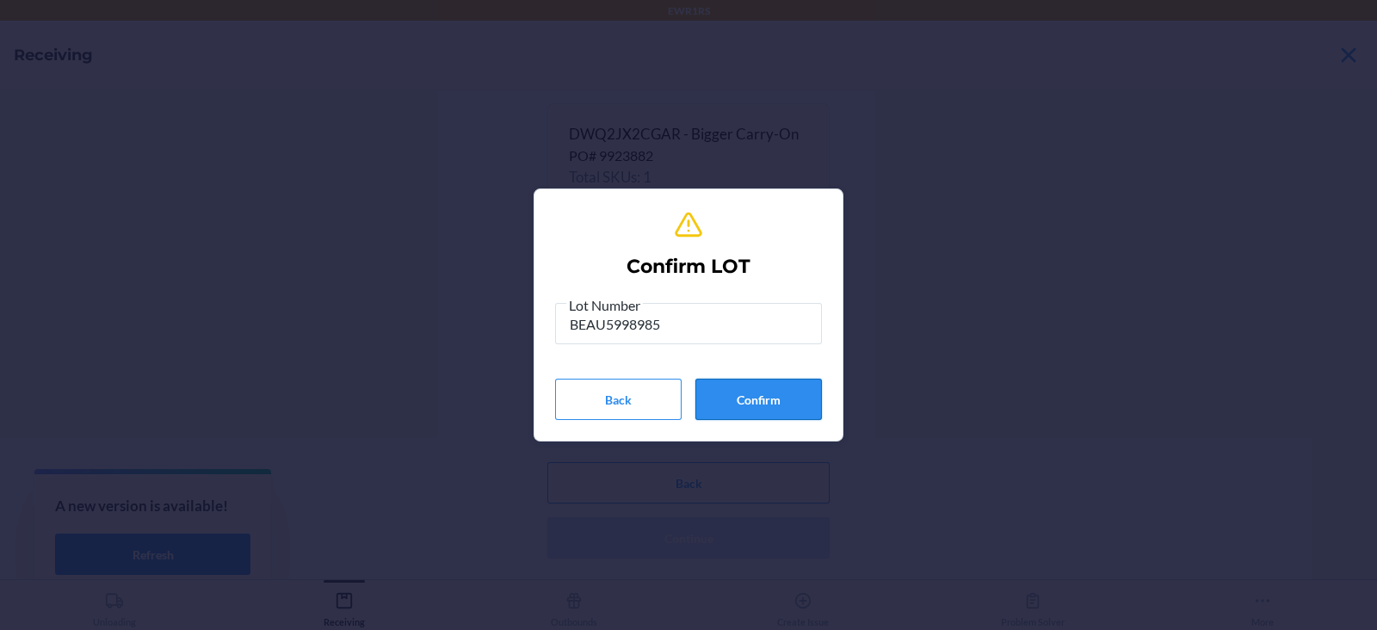
click at [737, 409] on button "Confirm" at bounding box center [758, 399] width 127 height 41
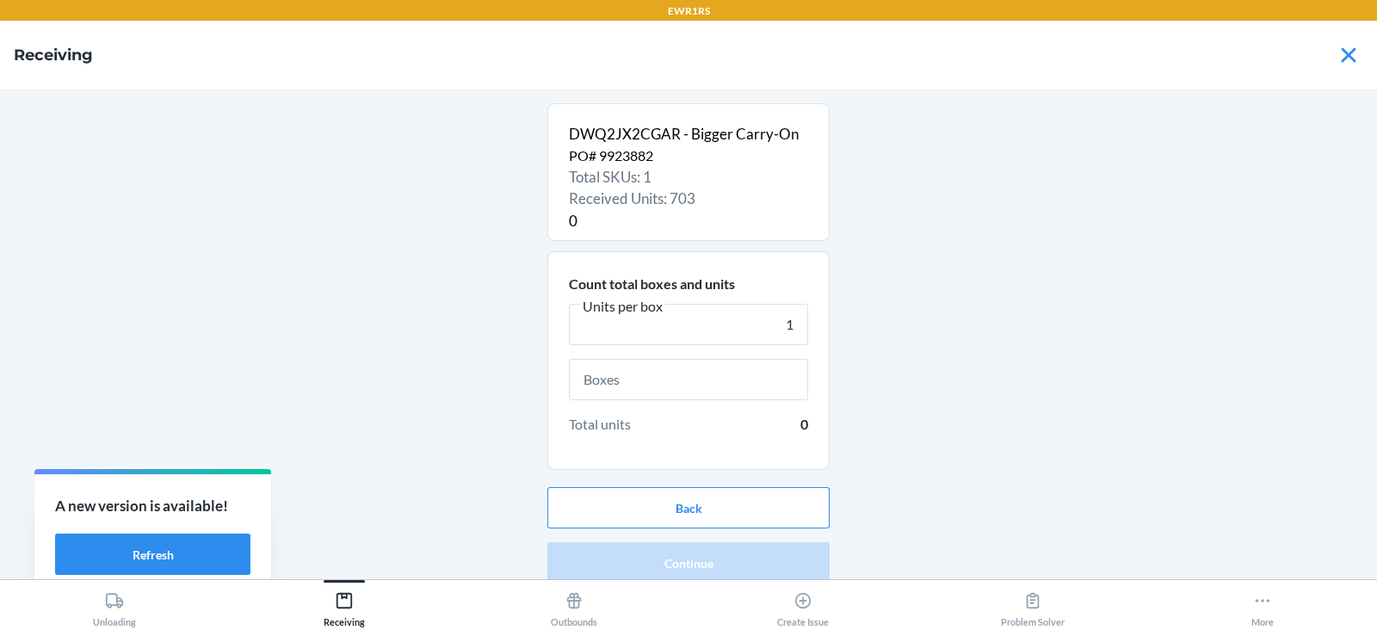
type input "1"
click at [636, 380] on input "text" at bounding box center [688, 379] width 239 height 41
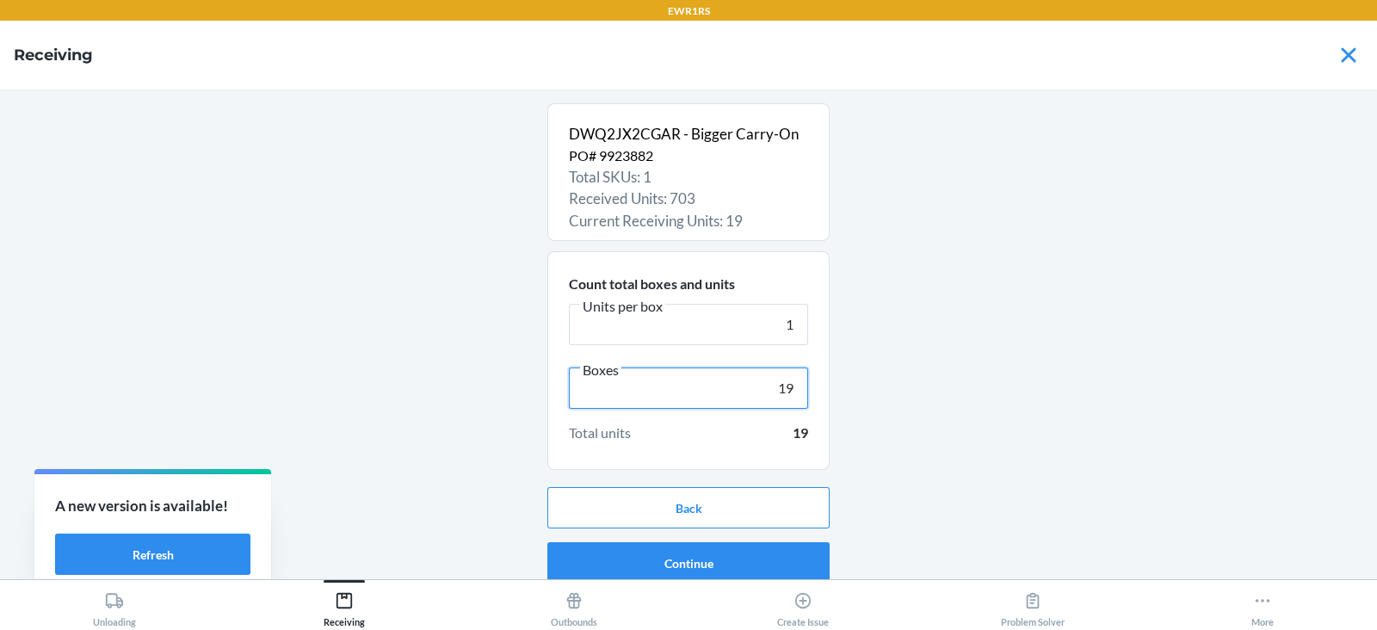
scroll to position [11, 0]
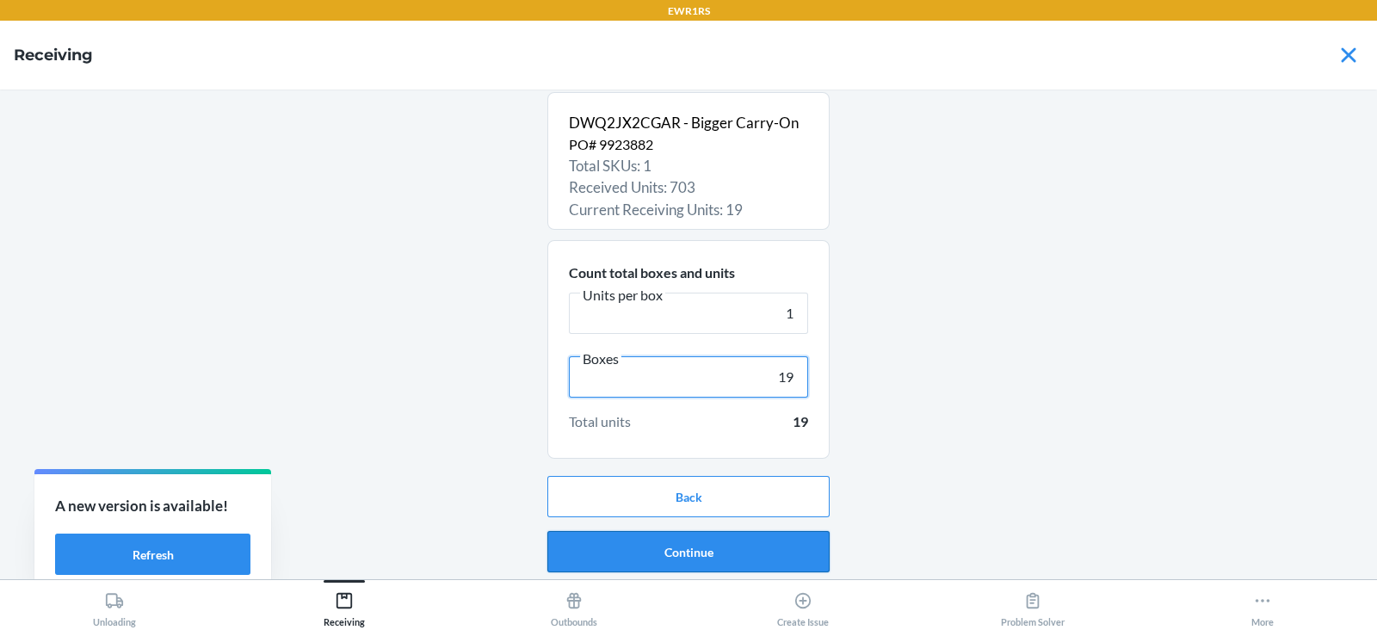
type input "19"
click at [689, 552] on button "Continue" at bounding box center [688, 551] width 282 height 41
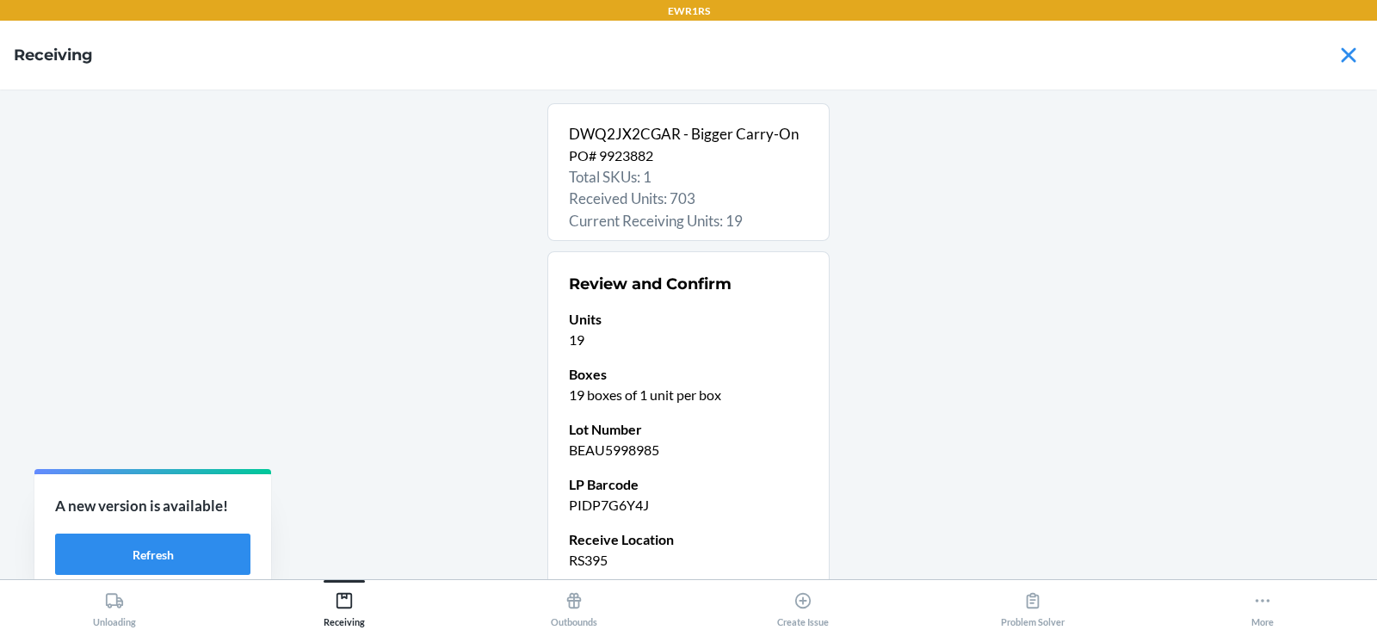
scroll to position [146, 0]
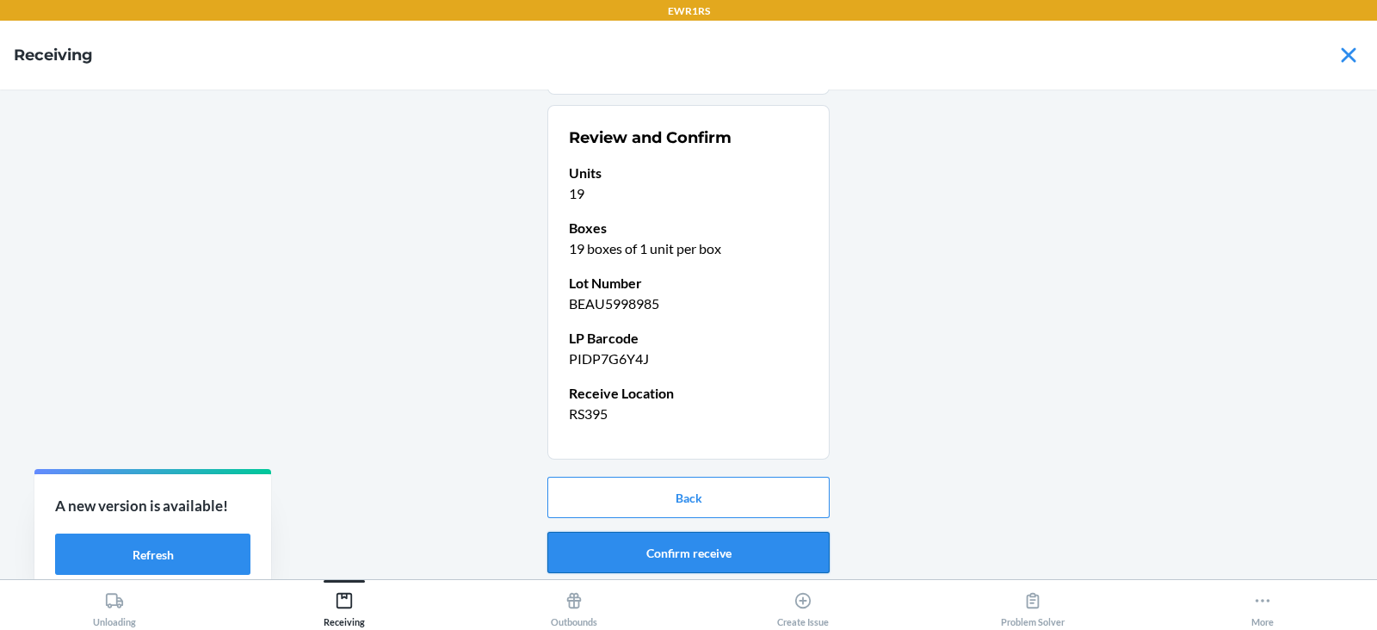
click at [670, 551] on button "Confirm receive" at bounding box center [688, 552] width 282 height 41
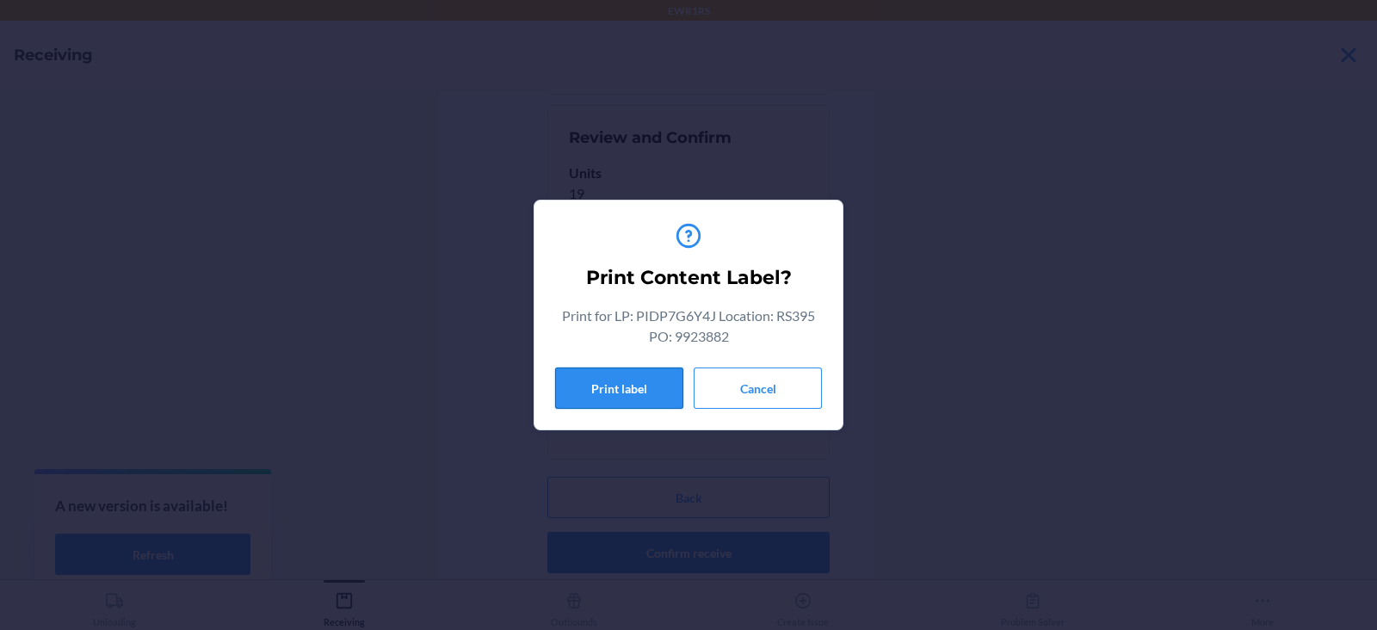
click at [602, 399] on button "Print label" at bounding box center [619, 387] width 128 height 41
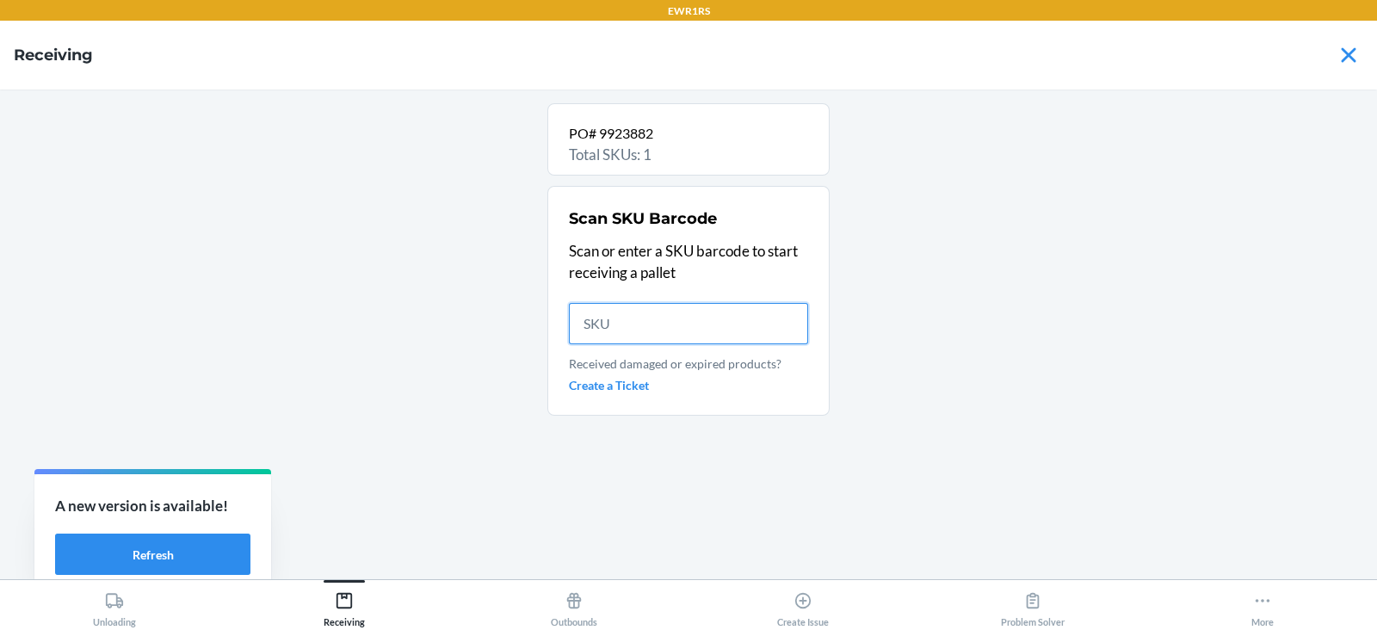
scroll to position [0, 0]
type input "DWQ2J"
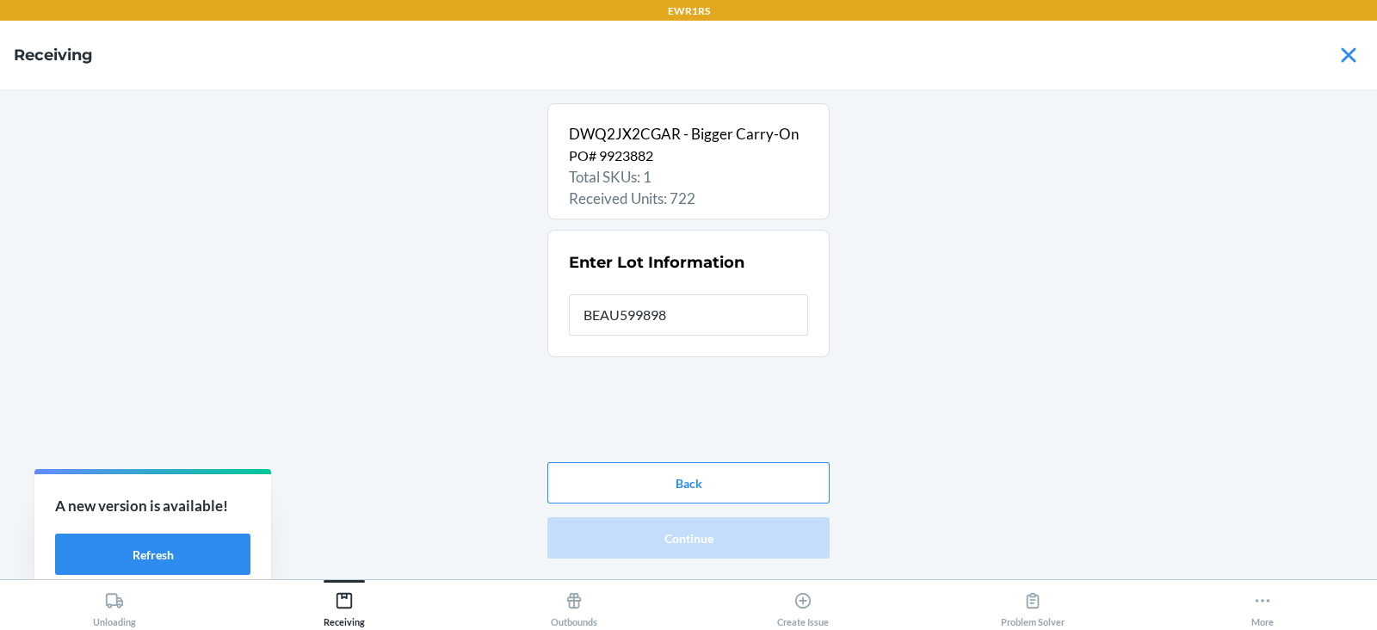
type input "BEAU5998985"
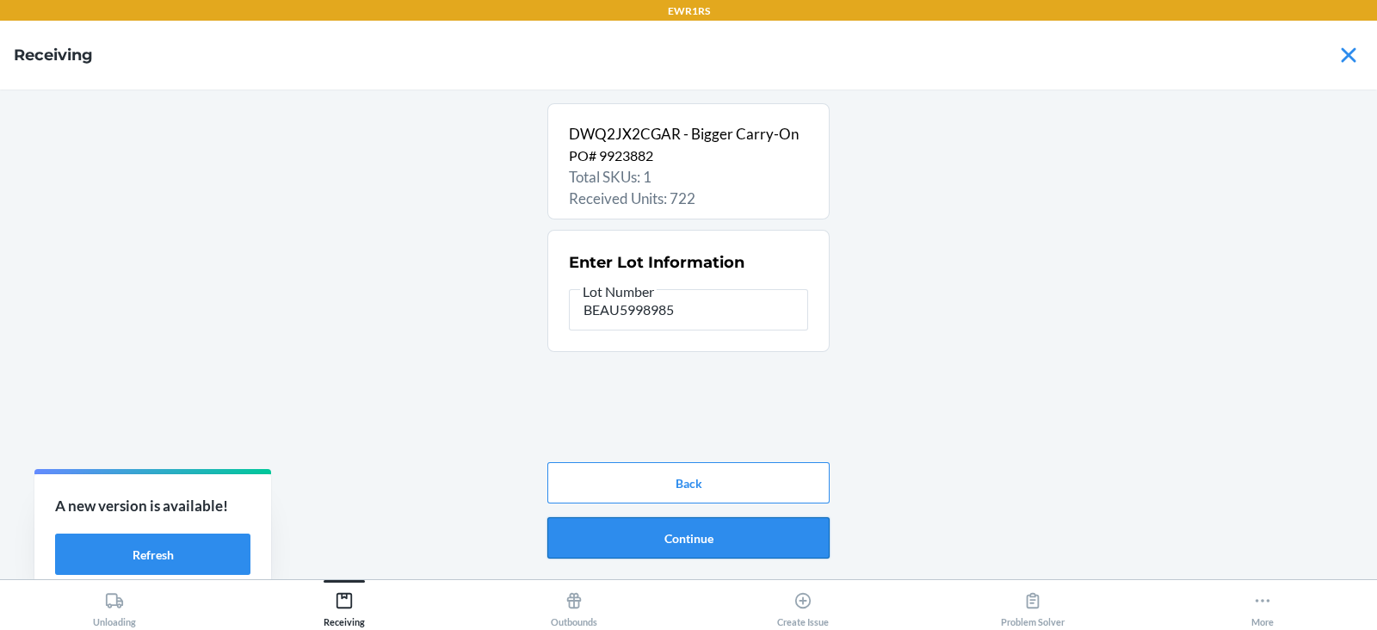
click at [654, 553] on button "Continue" at bounding box center [688, 537] width 282 height 41
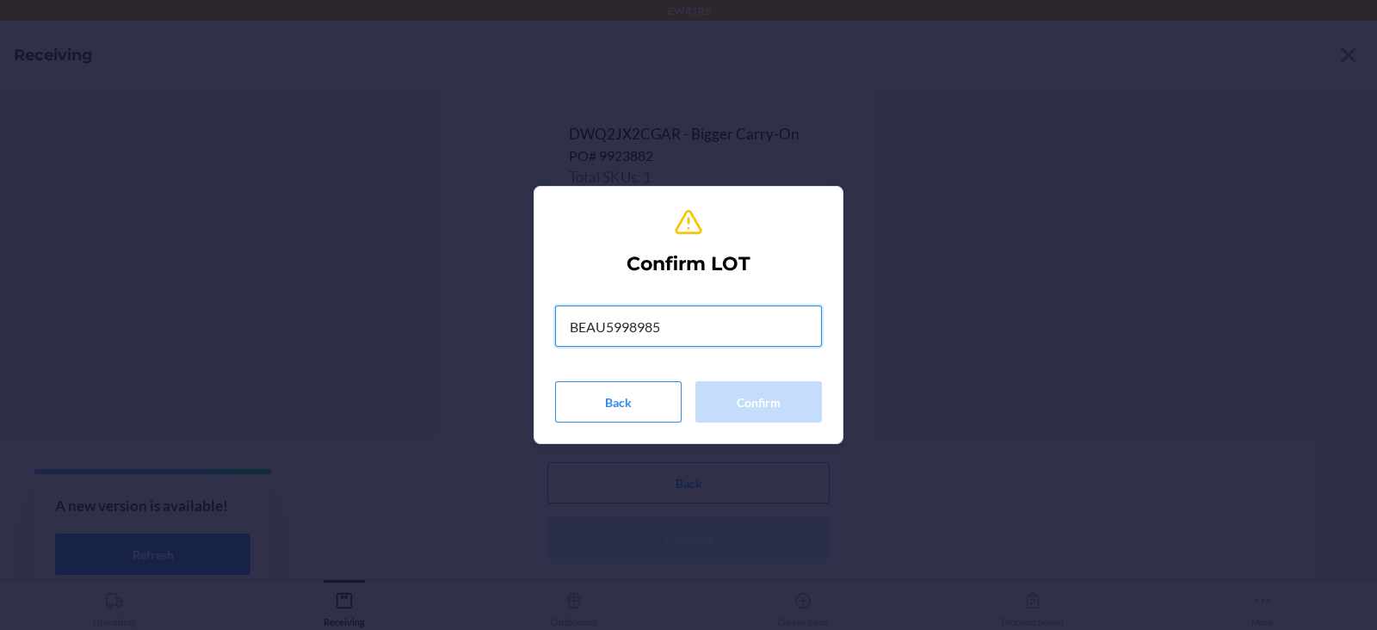
type input "BEAU5998985"
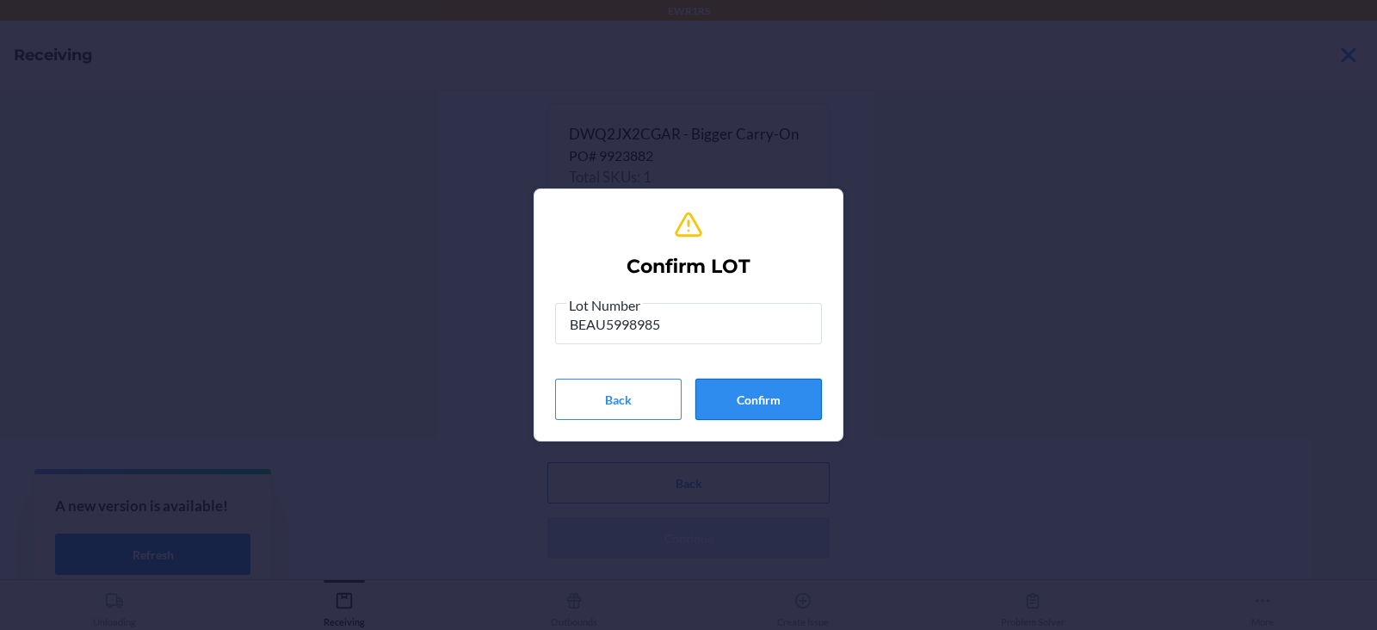
click at [787, 399] on button "Confirm" at bounding box center [758, 399] width 127 height 41
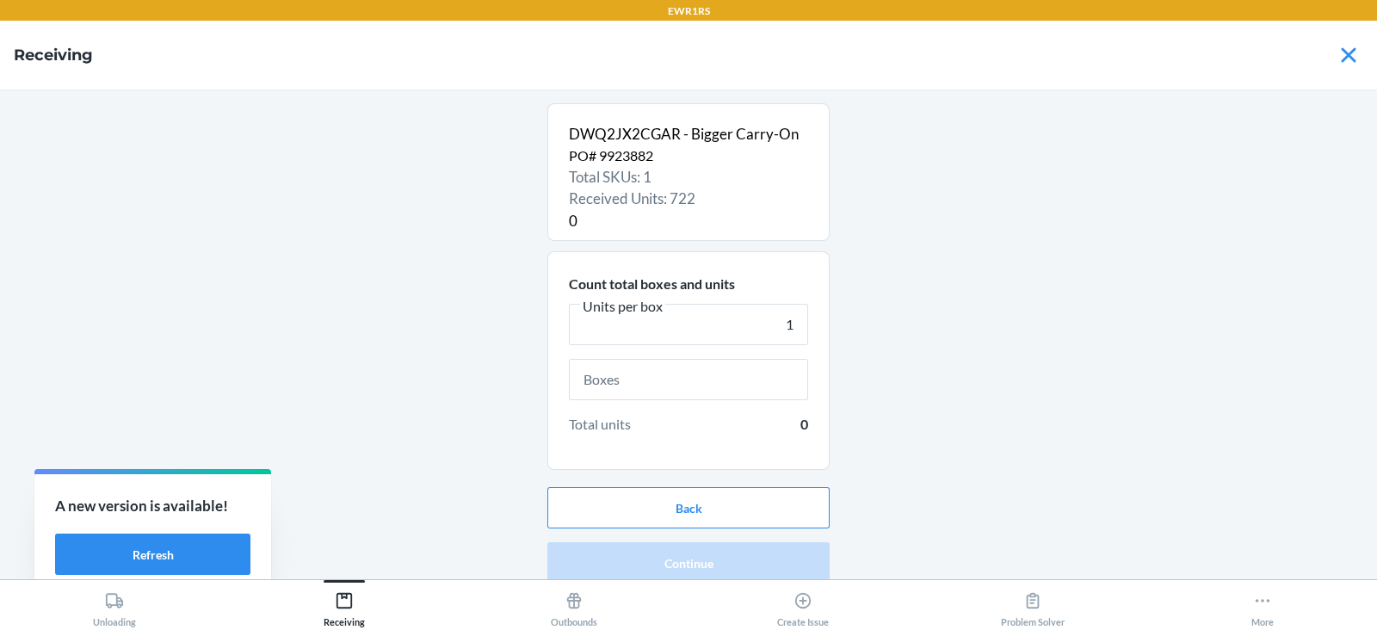
type input "1"
click at [685, 379] on input "text" at bounding box center [688, 379] width 239 height 41
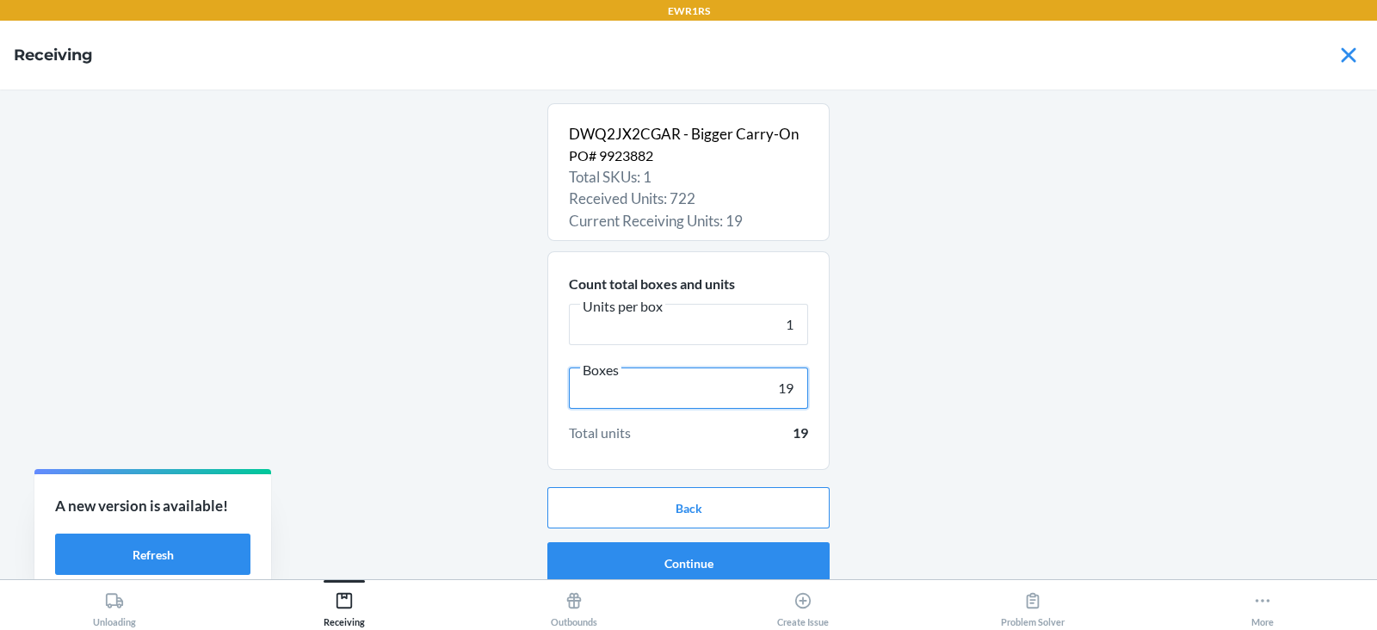
scroll to position [11, 0]
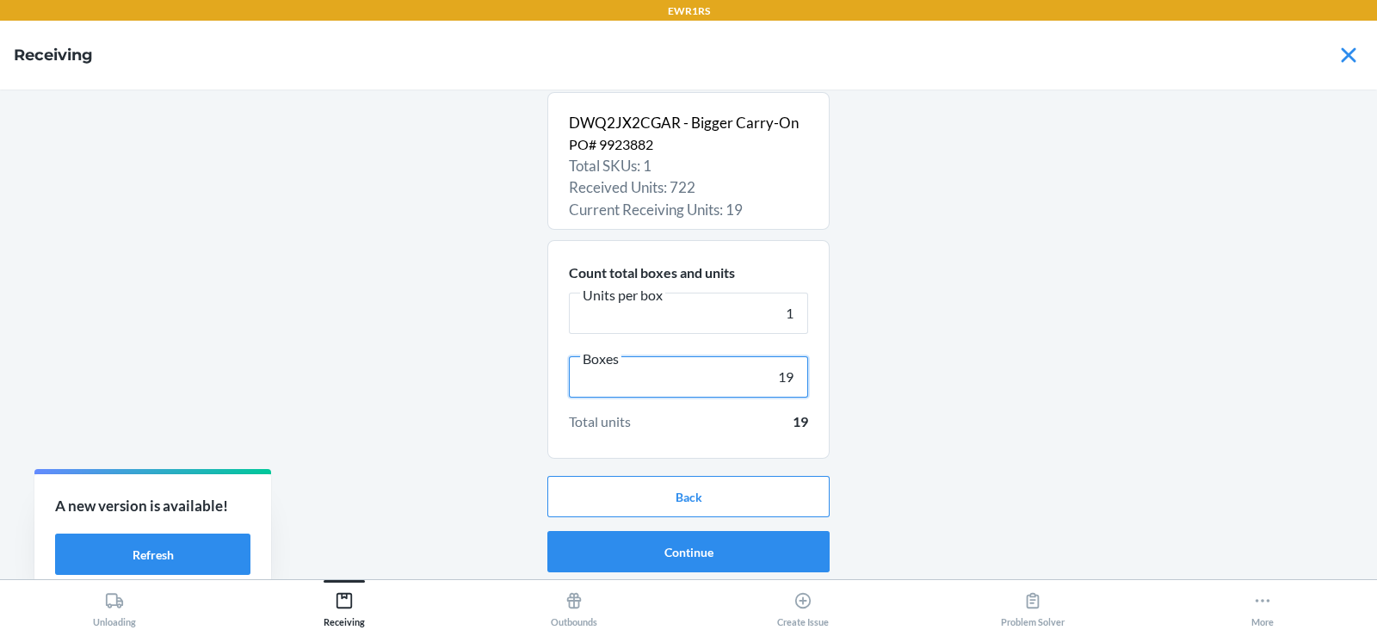
type input "19"
click at [713, 559] on button "Continue" at bounding box center [688, 551] width 282 height 41
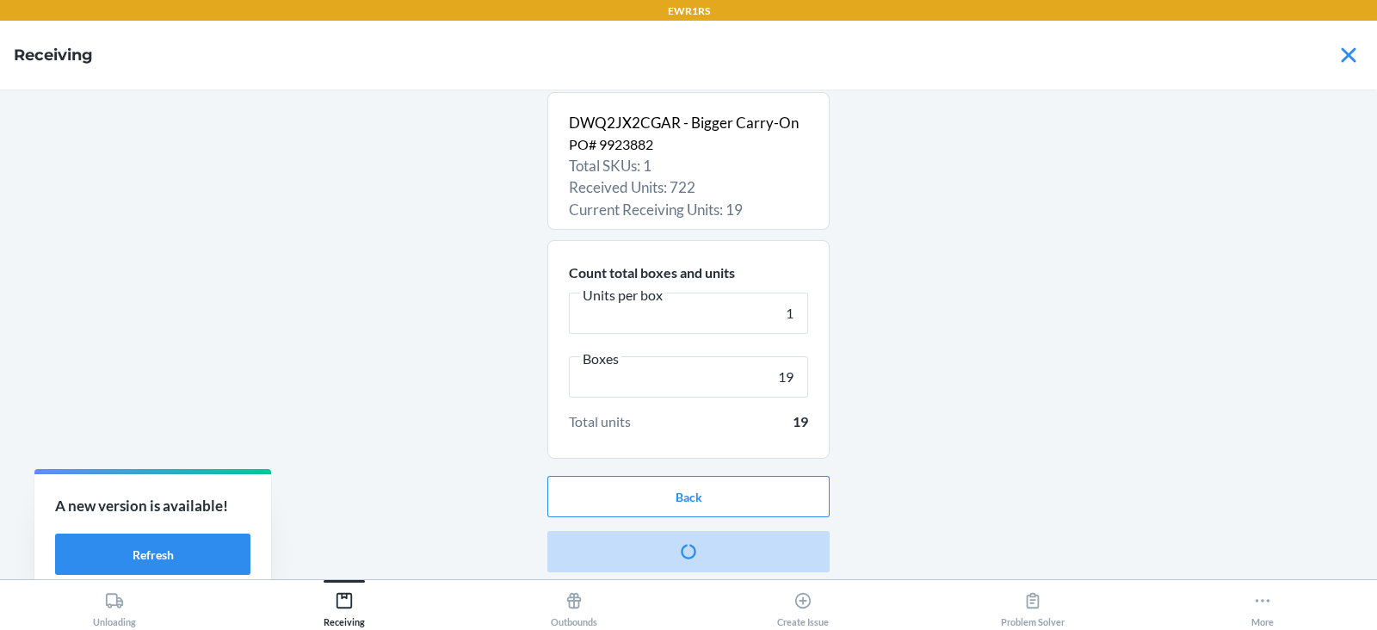
scroll to position [0, 0]
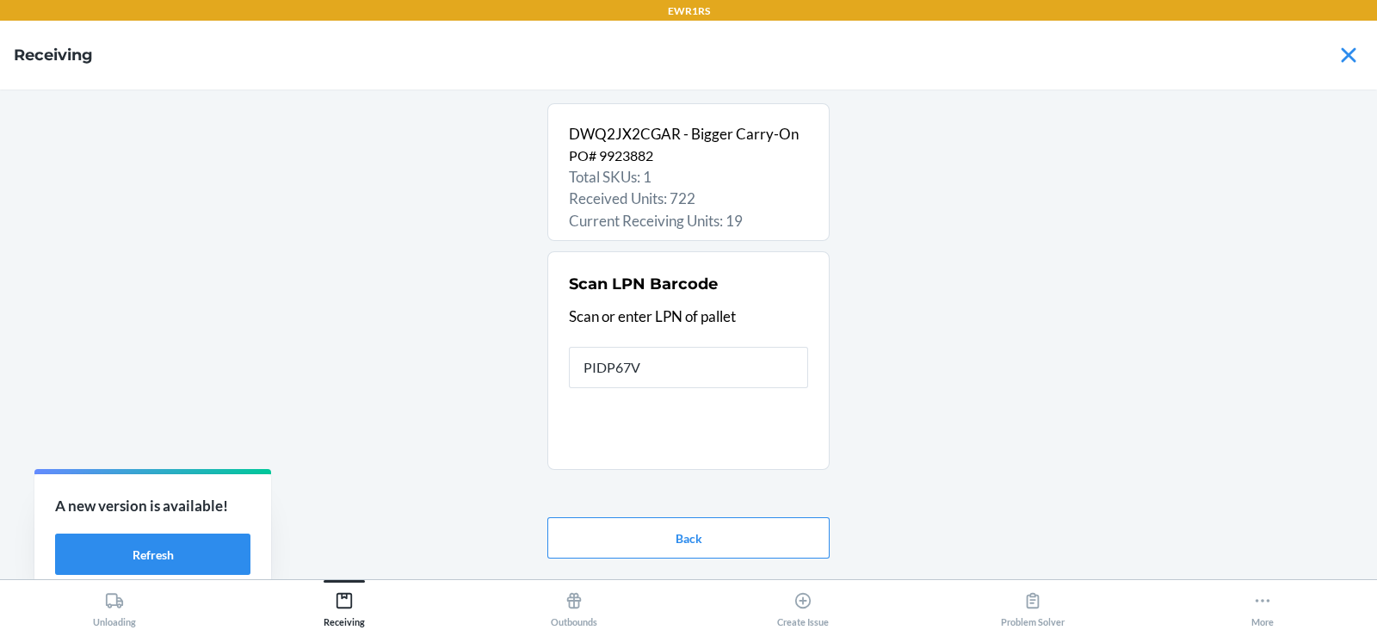
type input "PIDP67VR"
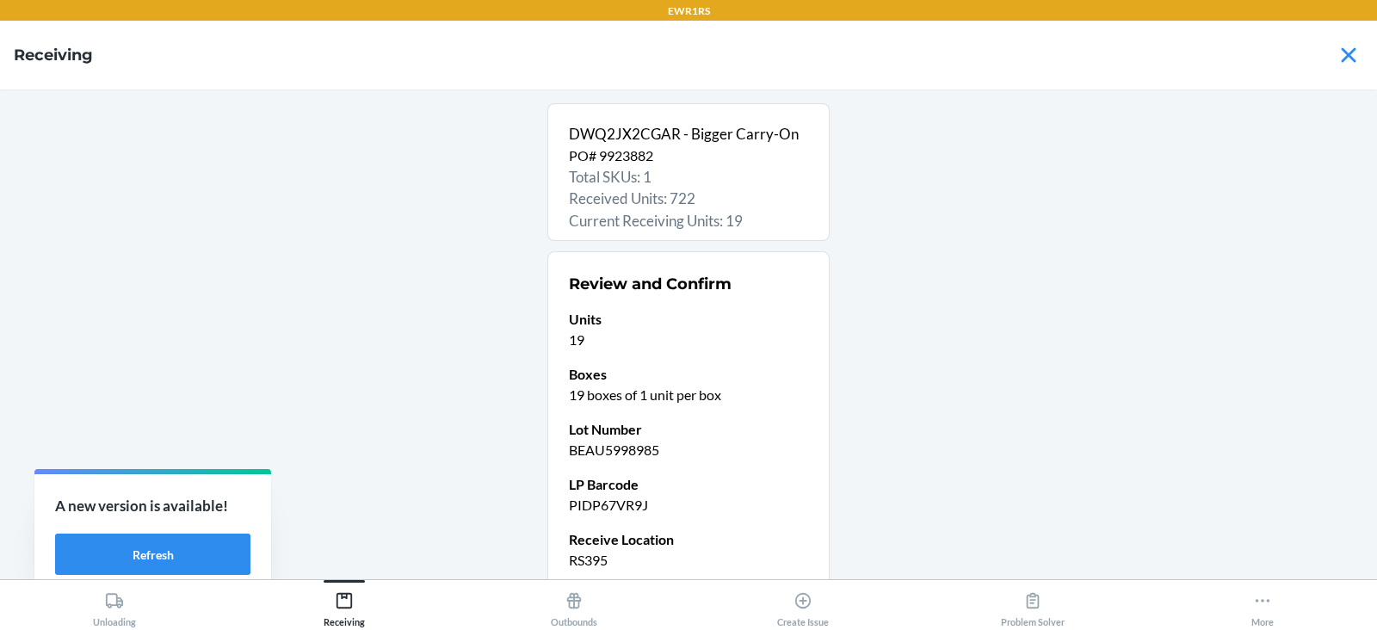
scroll to position [146, 0]
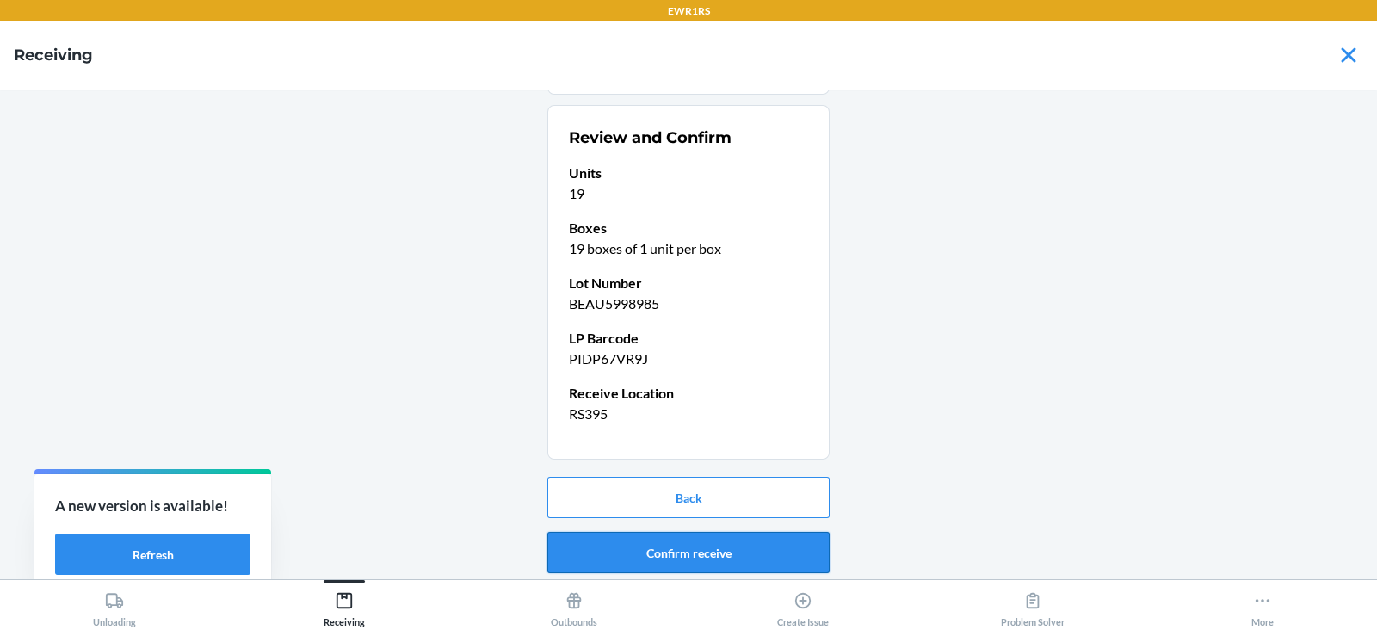
click at [694, 551] on button "Confirm receive" at bounding box center [688, 552] width 282 height 41
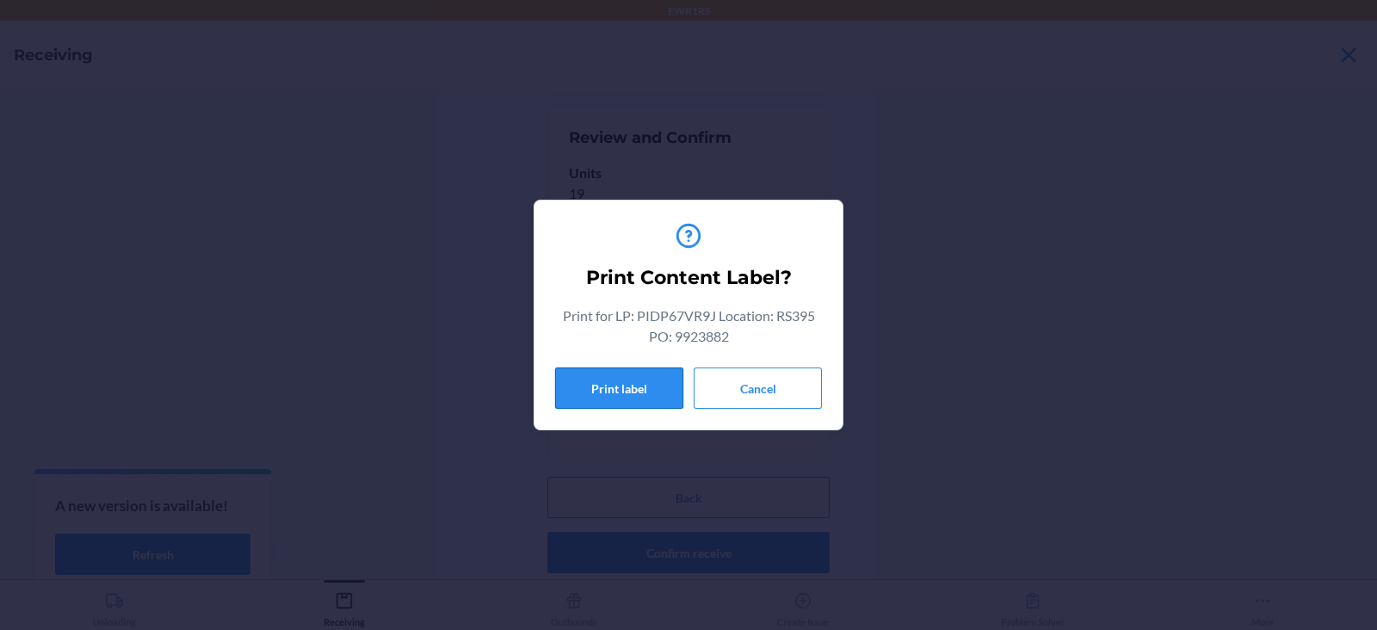
click at [585, 373] on button "Print label" at bounding box center [619, 387] width 128 height 41
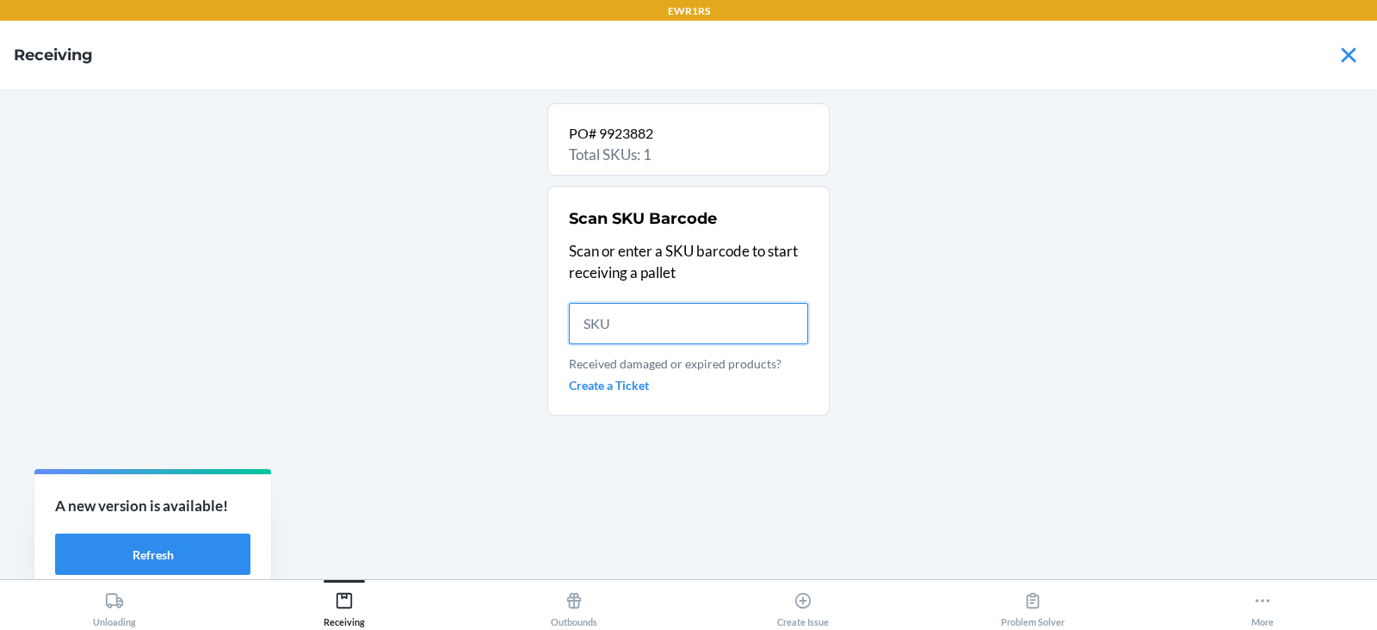
scroll to position [0, 0]
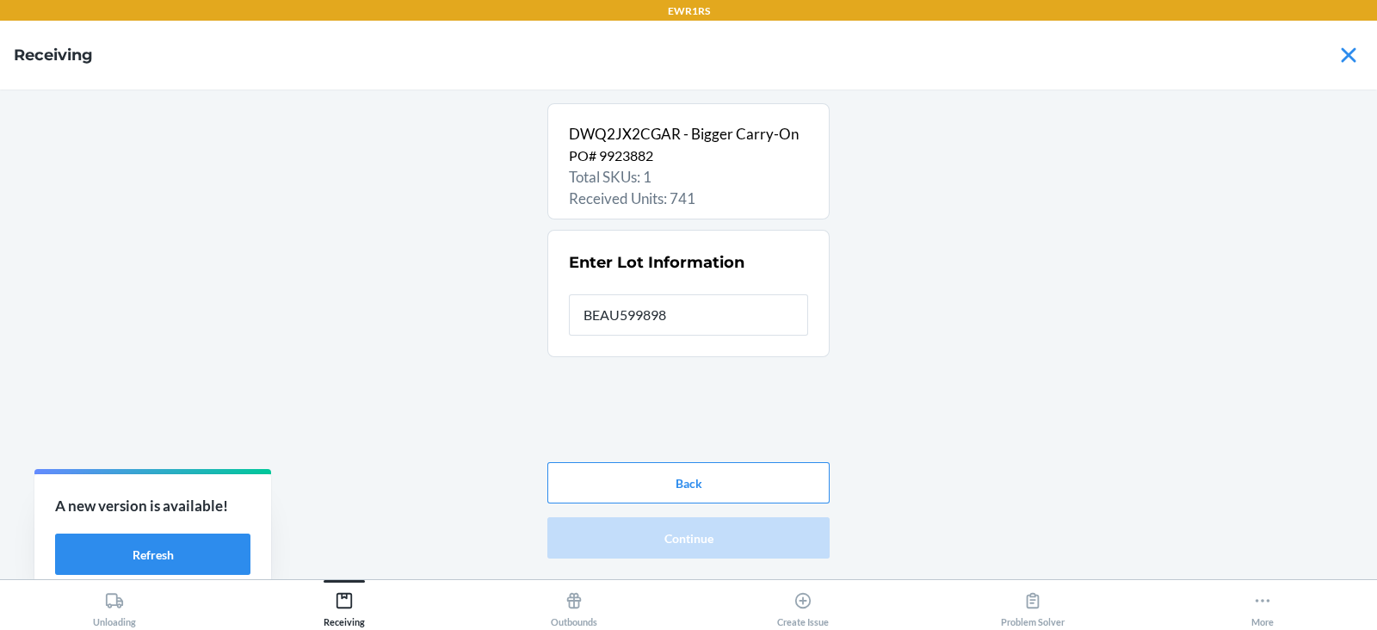
type input "BEAU5998985"
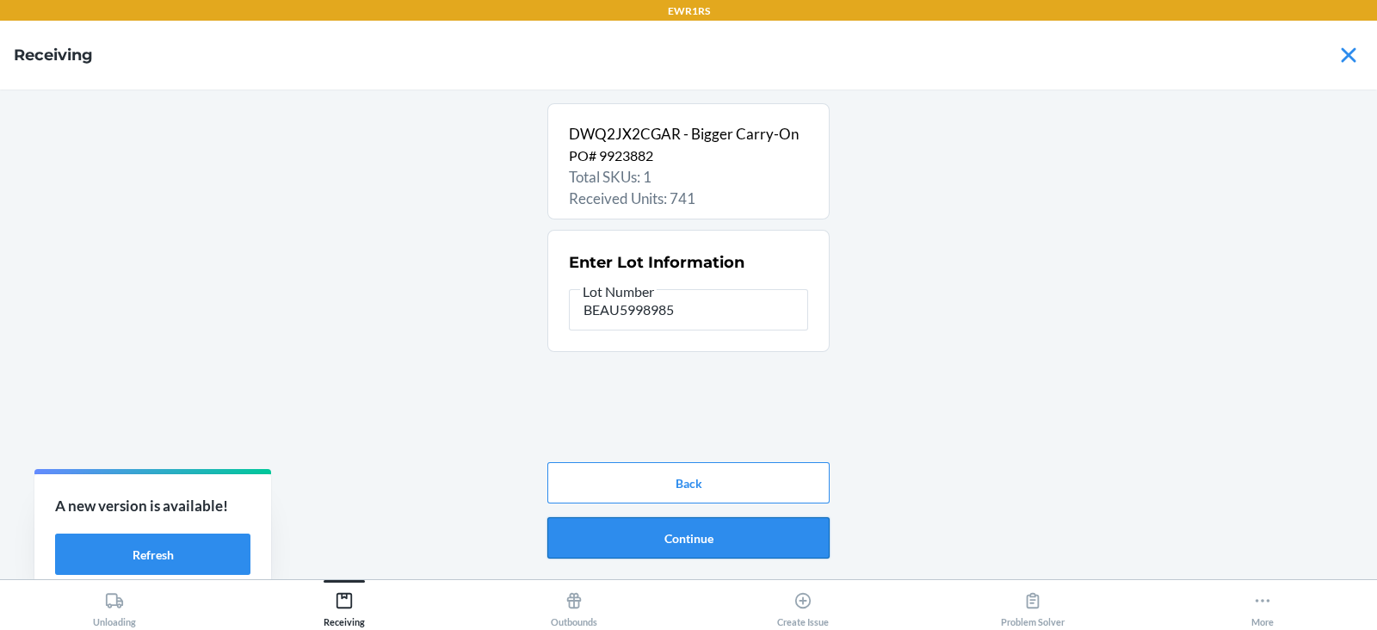
click at [697, 534] on button "Continue" at bounding box center [688, 537] width 282 height 41
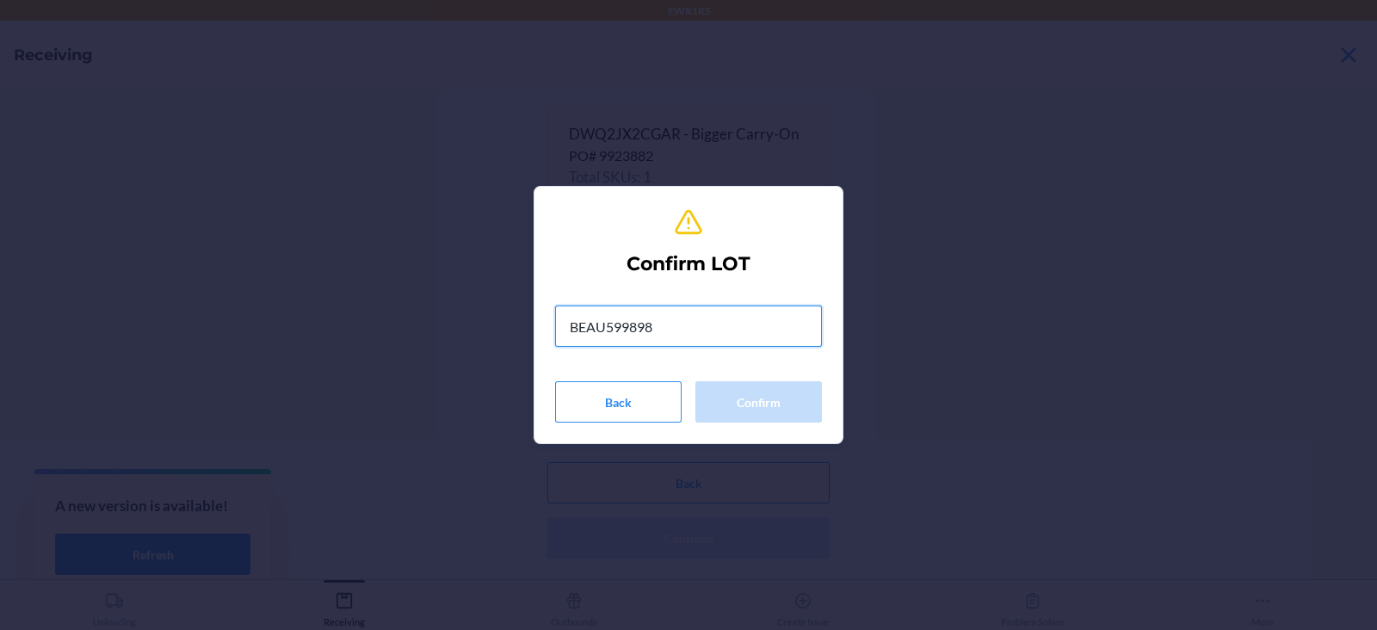
type input "BEAU5998985"
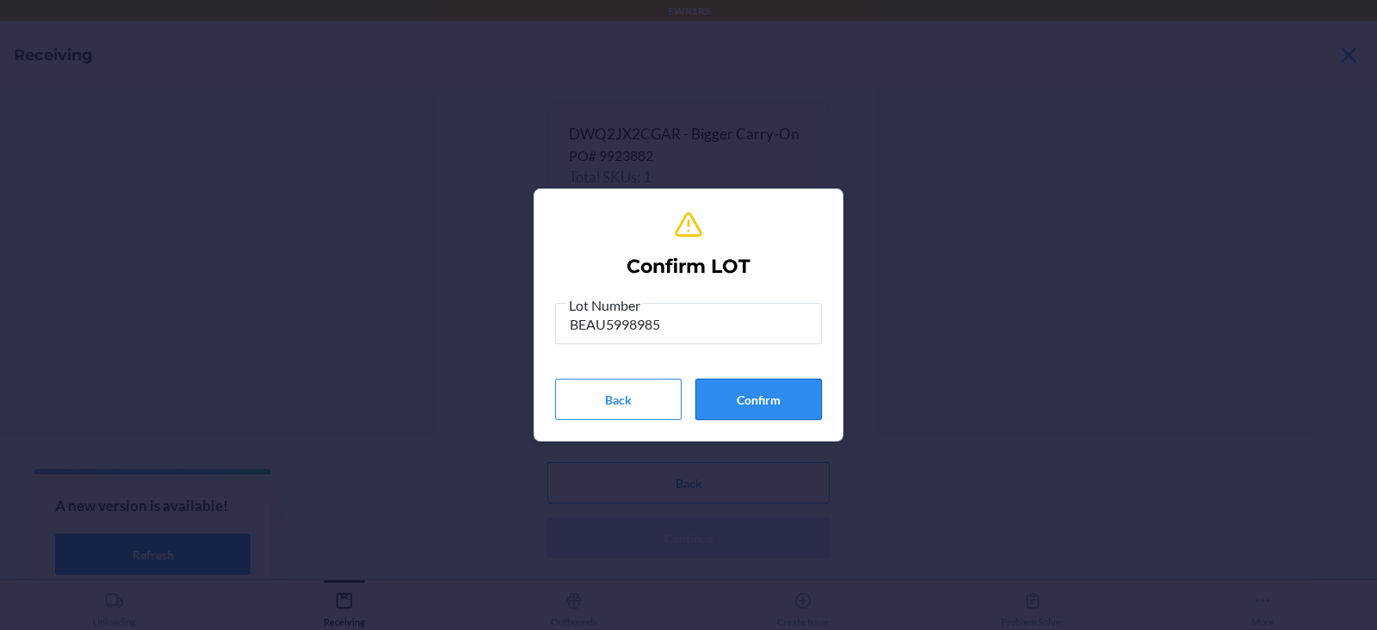
click at [775, 404] on button "Confirm" at bounding box center [758, 399] width 127 height 41
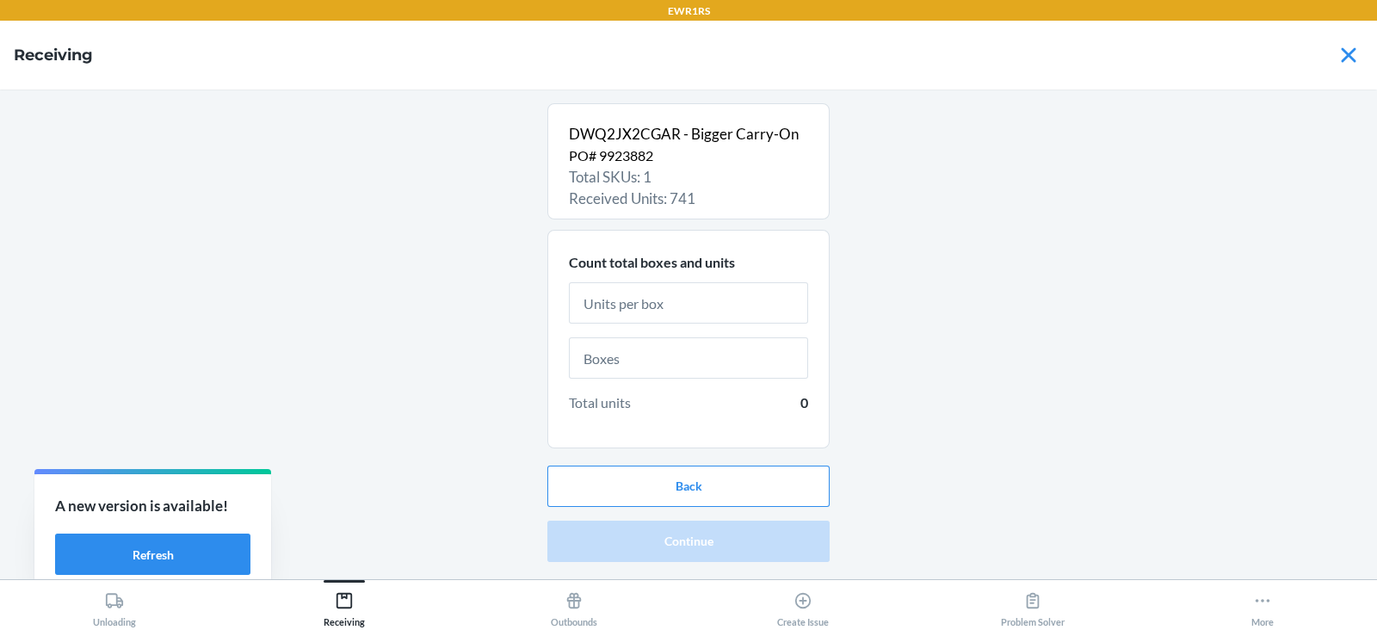
type input "8"
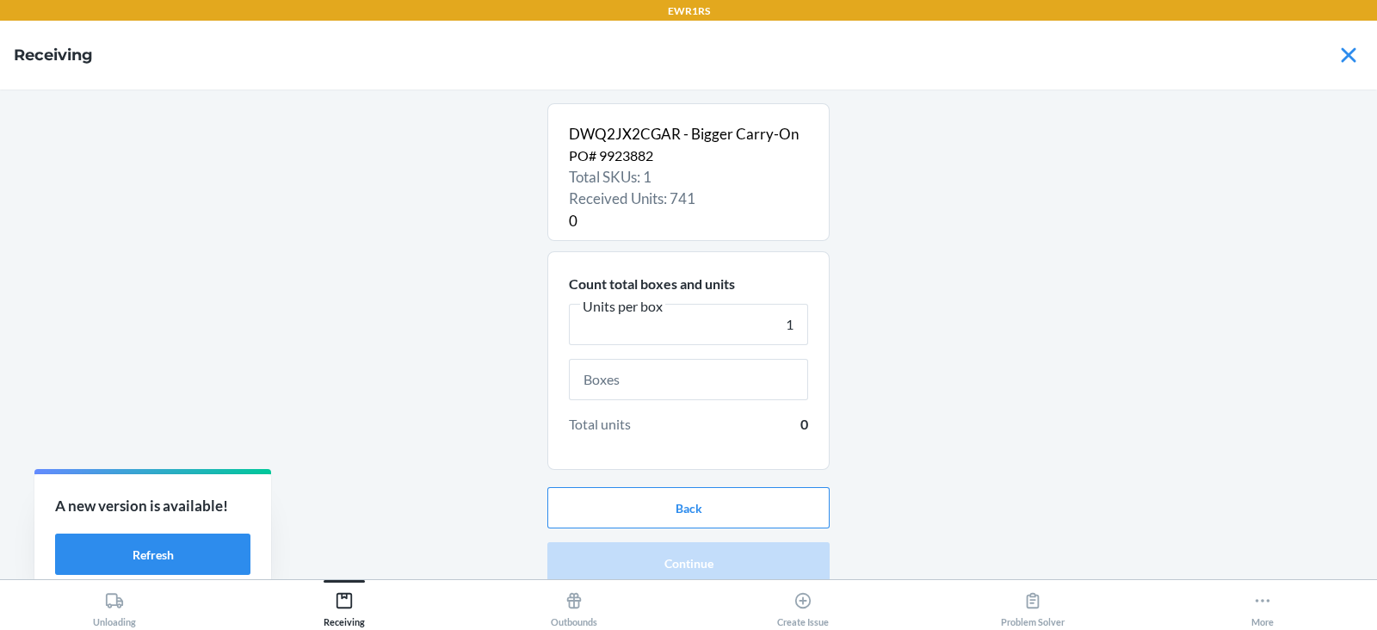
type input "1"
click at [638, 379] on input "text" at bounding box center [688, 379] width 239 height 41
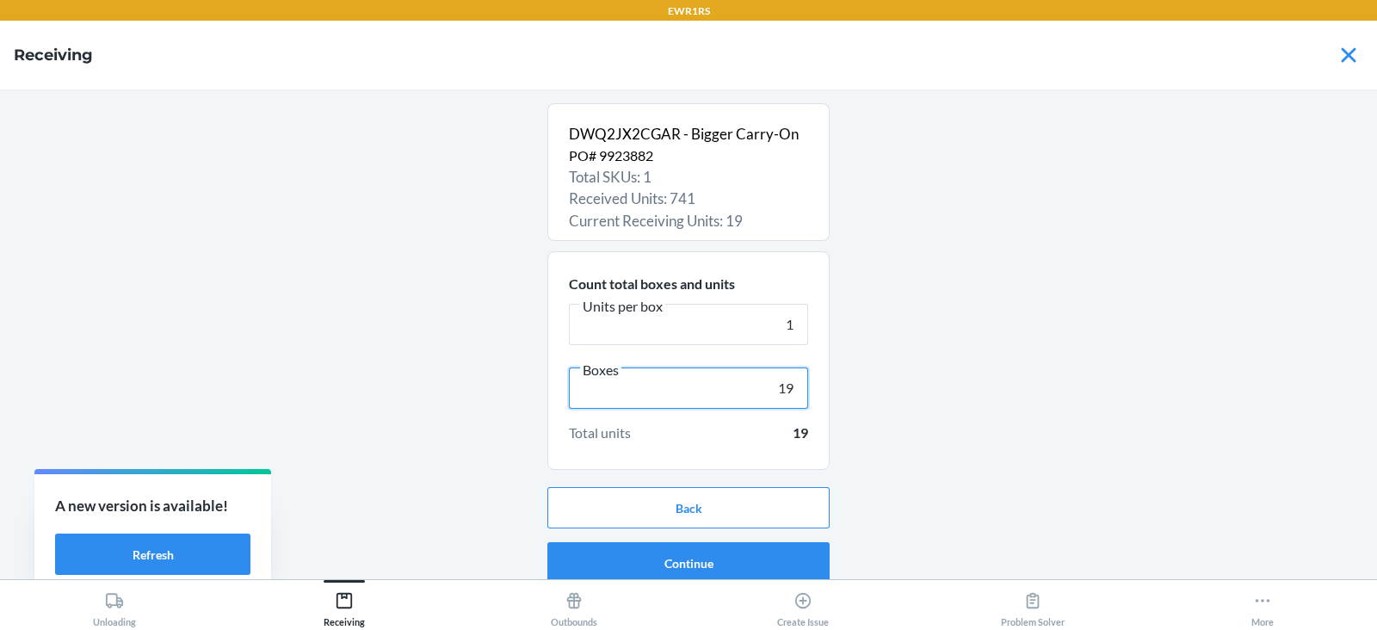
scroll to position [11, 0]
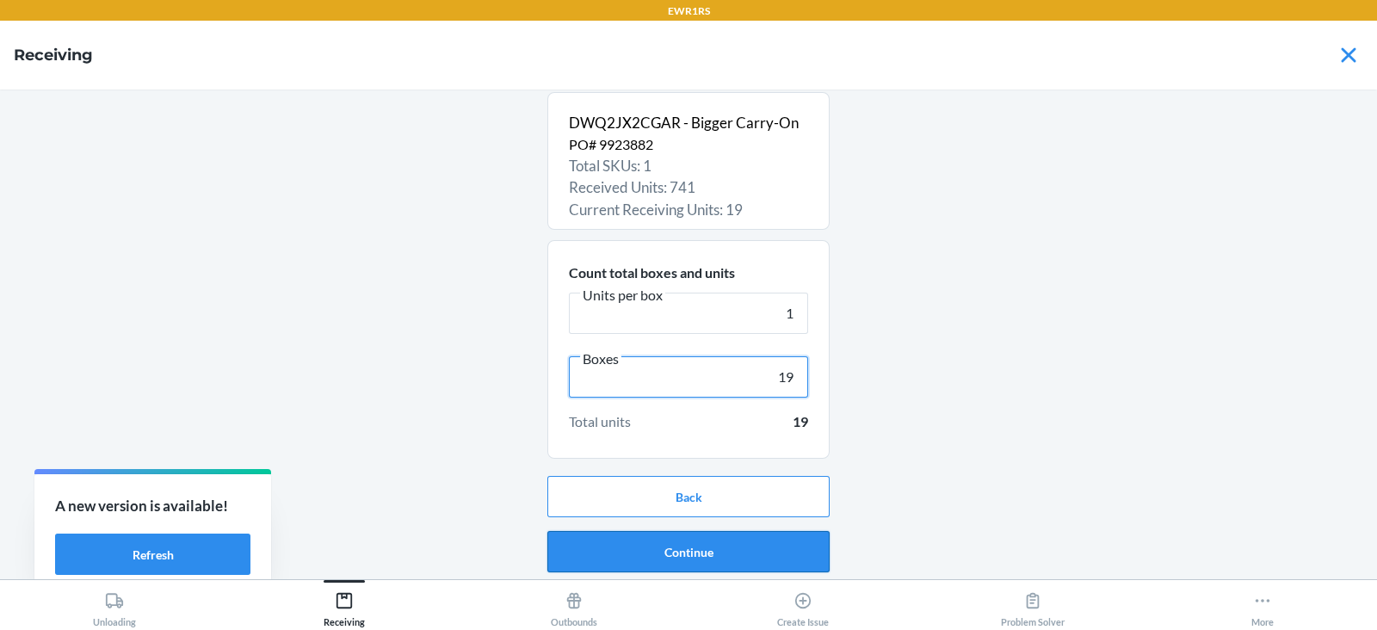
type input "19"
click at [719, 561] on button "Continue" at bounding box center [688, 551] width 282 height 41
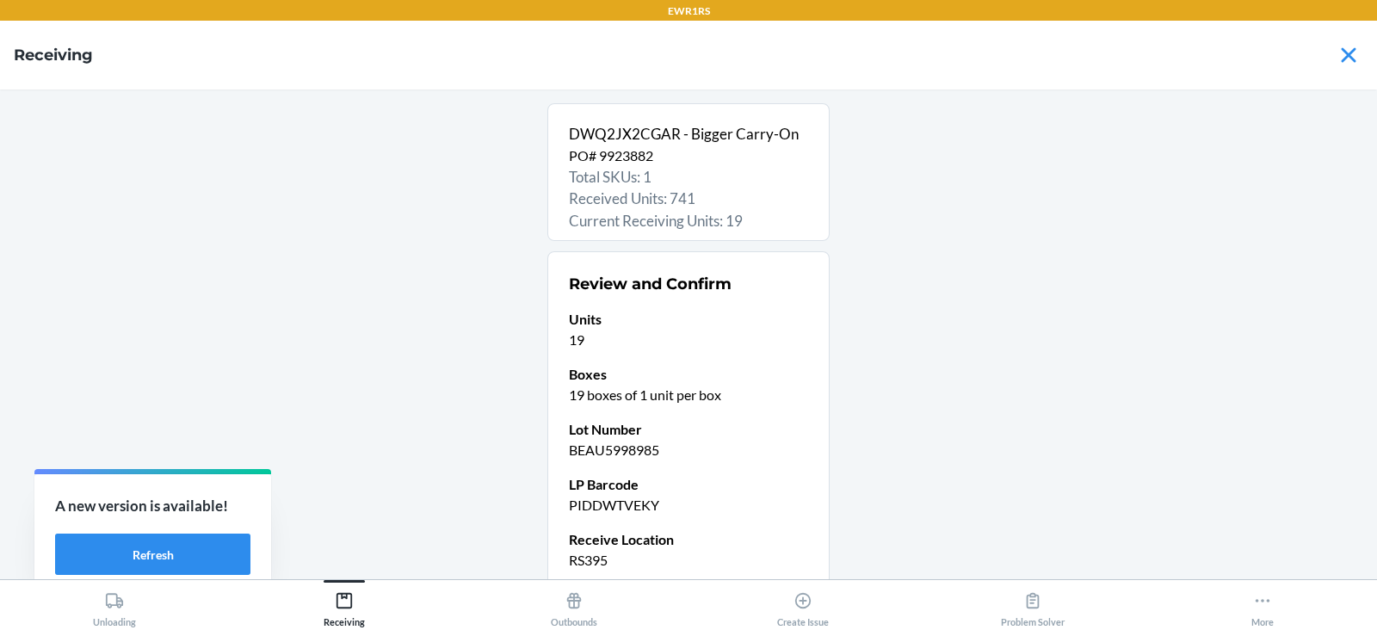
scroll to position [146, 0]
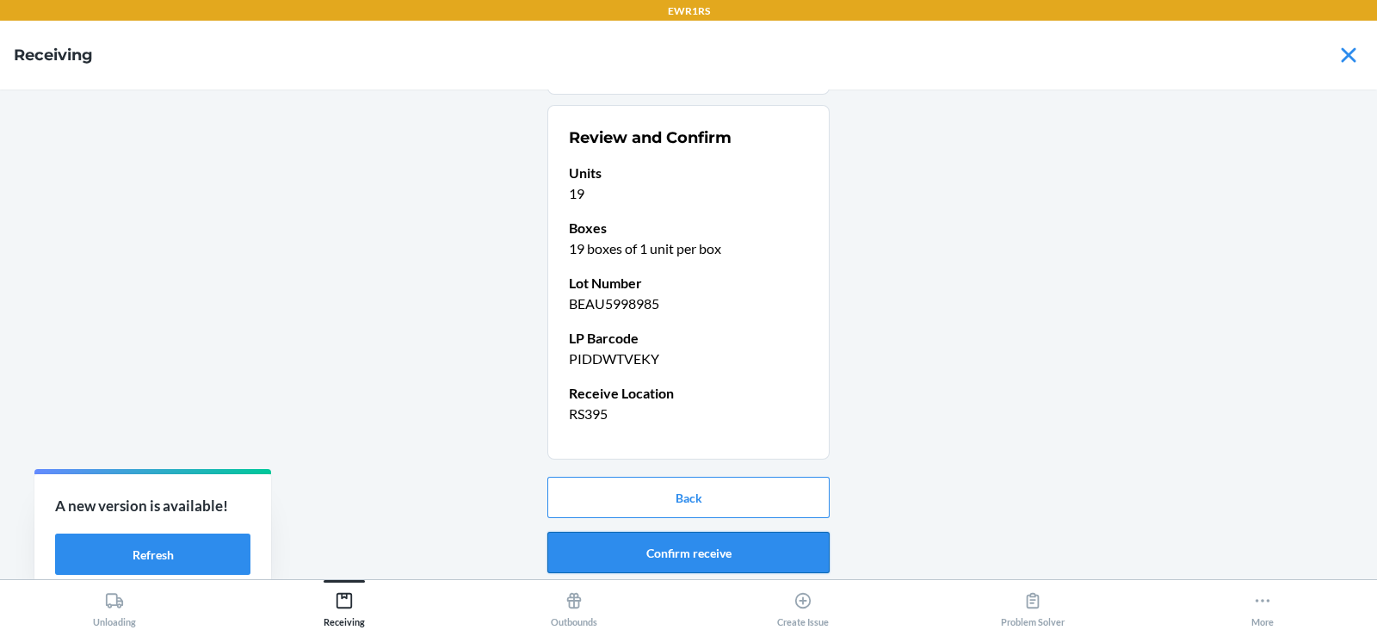
click at [688, 546] on button "Confirm receive" at bounding box center [688, 552] width 282 height 41
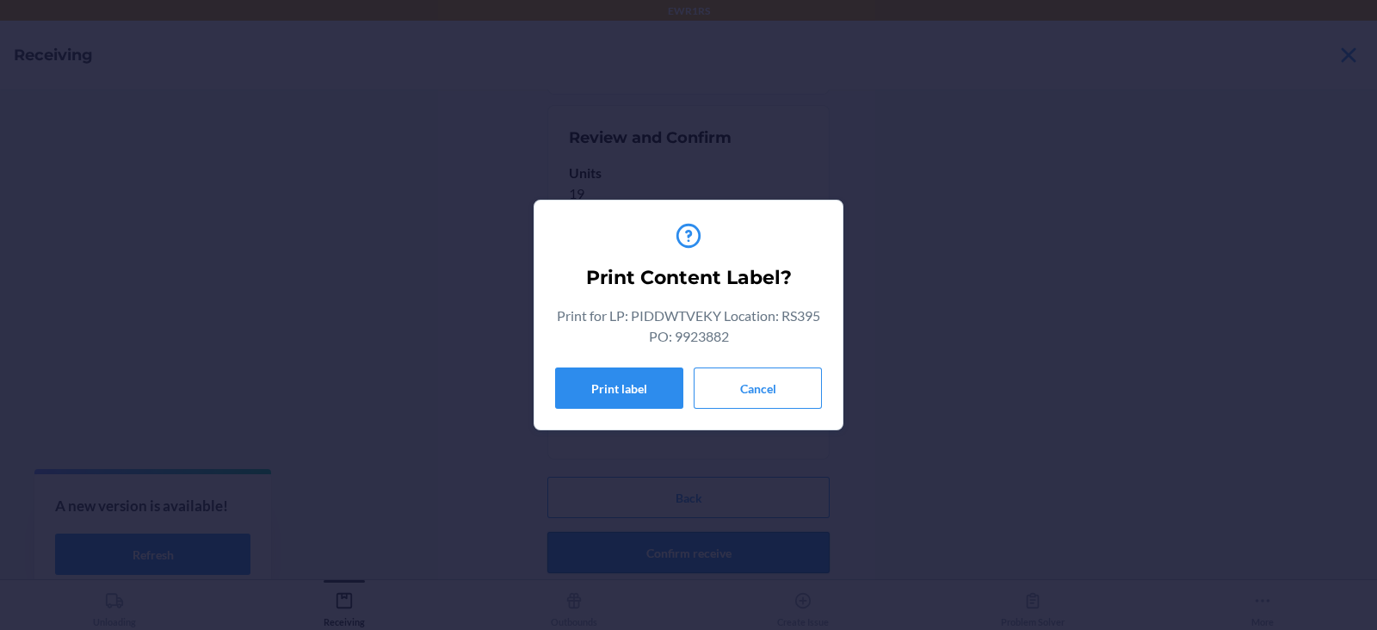
click at [624, 389] on button "Print label" at bounding box center [619, 387] width 128 height 41
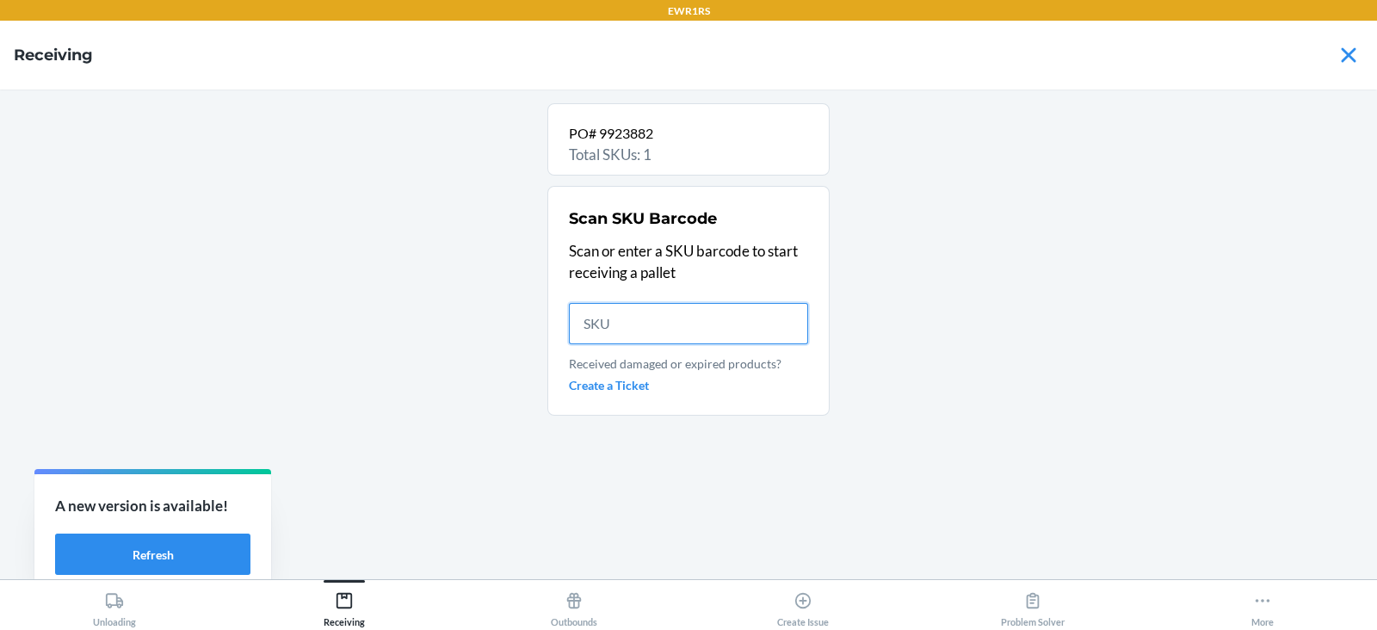
scroll to position [0, 0]
